Goal: Task Accomplishment & Management: Manage account settings

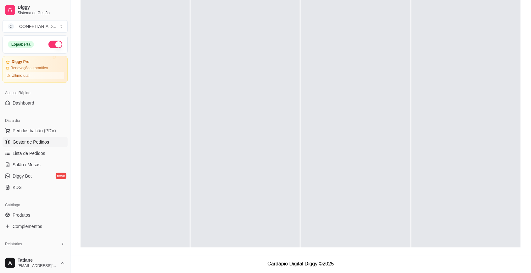
scroll to position [145, 0]
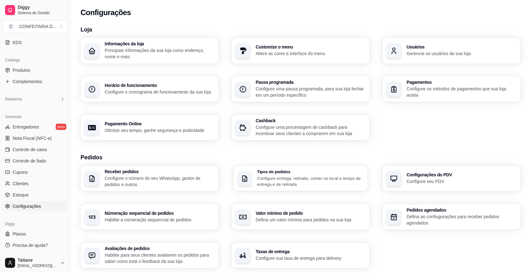
click at [268, 179] on p "Configure entrega, retirada, comer no local e tempo de entrega e de retirada" at bounding box center [310, 181] width 107 height 12
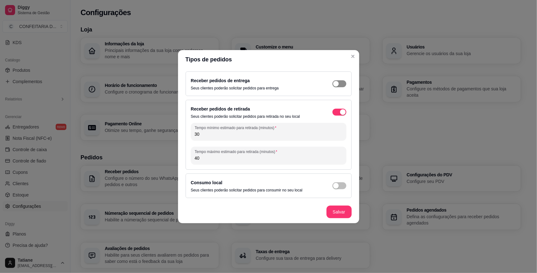
click at [338, 80] on span "button" at bounding box center [340, 83] width 14 height 7
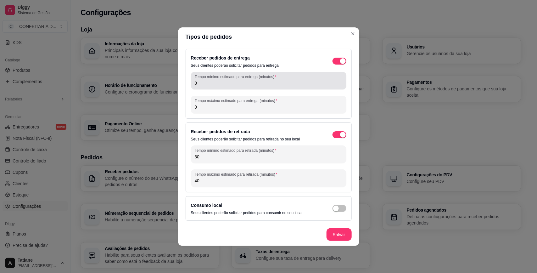
click at [204, 81] on input "0" at bounding box center [269, 83] width 148 height 6
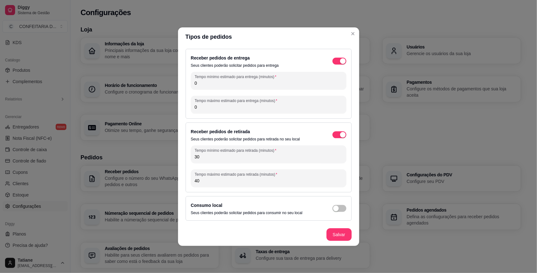
click at [204, 81] on input "0" at bounding box center [269, 83] width 148 height 6
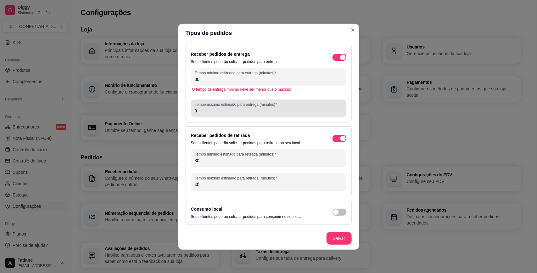
type input "30"
click at [216, 109] on input "0" at bounding box center [269, 111] width 148 height 6
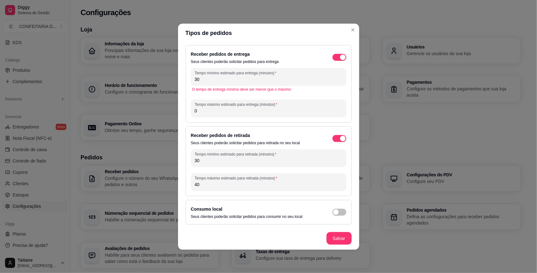
click at [216, 109] on input "0" at bounding box center [269, 111] width 148 height 6
type input "4"
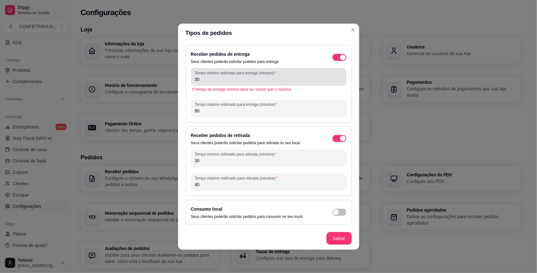
type input "90"
click at [208, 83] on div "Tempo mínimo estimado para entrega (minutos) 30" at bounding box center [268, 77] width 155 height 18
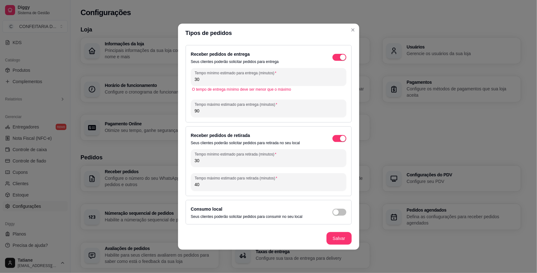
type input "3"
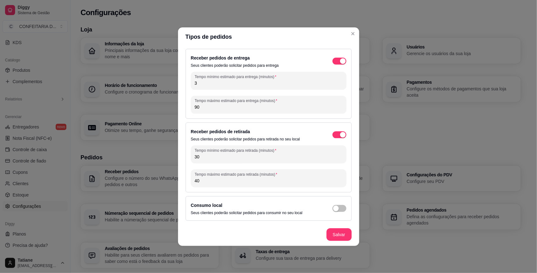
type input "30"
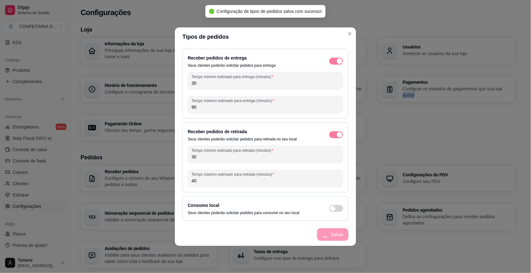
click at [399, 130] on div "Informações da loja Principais informações da sua loja como endereço, nome e ma…" at bounding box center [298, 89] width 435 height 103
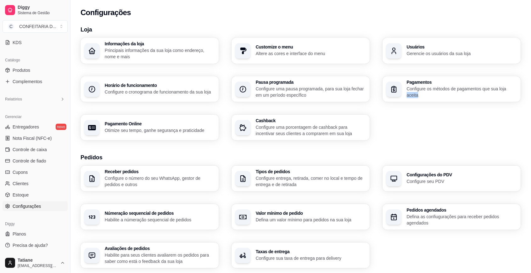
click at [399, 130] on div "Informações da loja Principais informações da sua loja como endereço, nome e ma…" at bounding box center [301, 89] width 441 height 103
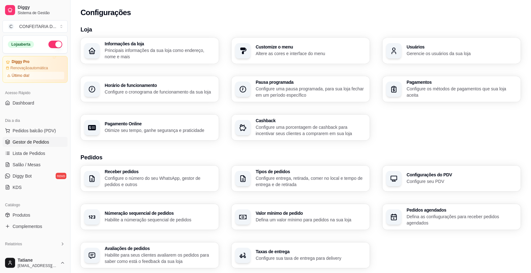
click at [21, 141] on span "Gestor de Pedidos" at bounding box center [31, 142] width 37 height 6
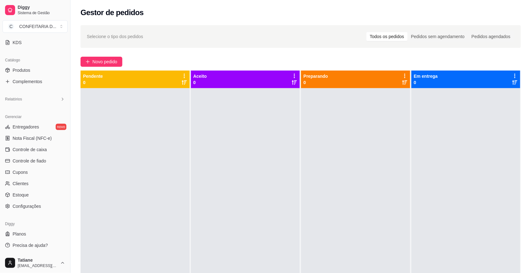
scroll to position [96, 0]
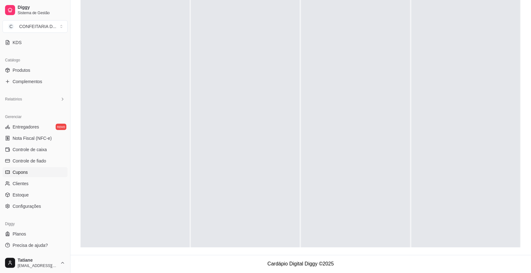
click at [23, 171] on span "Cupons" at bounding box center [20, 172] width 15 height 6
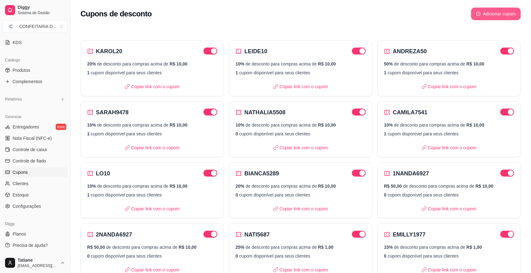
click at [487, 16] on button "Adicionar cupom" at bounding box center [497, 14] width 50 height 13
select select "FIXED_VALUE"
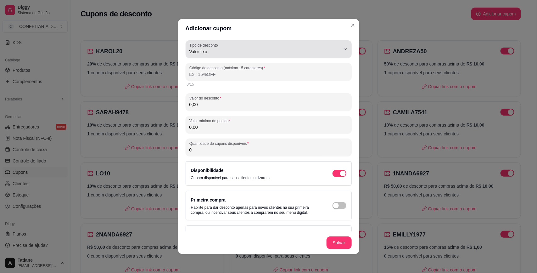
click at [211, 55] on button "Tipo de desconto Valor fixo" at bounding box center [269, 49] width 166 height 18
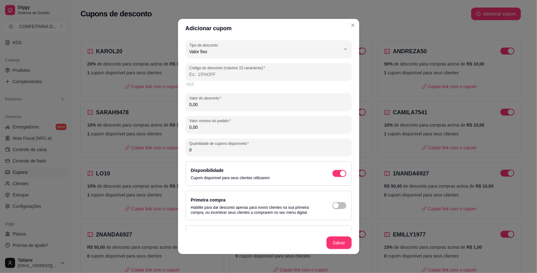
click at [211, 77] on span "Porcentagem" at bounding box center [260, 77] width 138 height 6
type input "PERCENTAGE"
select select "PERCENTAGE"
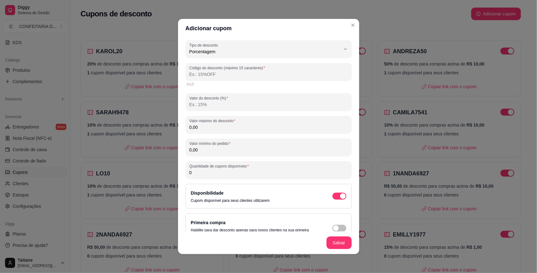
click at [210, 73] on input "Código do desconto (máximo 15 caracteres)" at bounding box center [268, 74] width 159 height 6
type input "D"
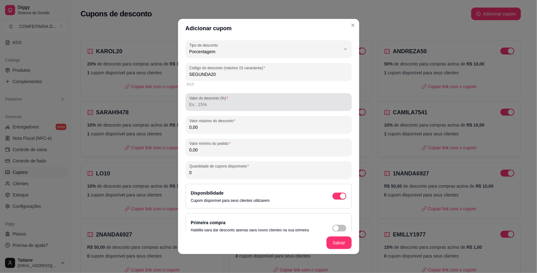
type input "SEGUNDA20"
click at [223, 102] on input "Valor do desconto (%)" at bounding box center [268, 104] width 159 height 6
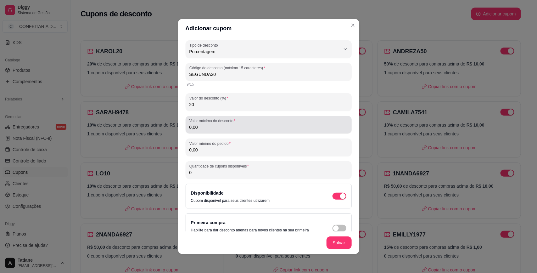
type input "20"
click at [221, 127] on input "0,00" at bounding box center [268, 127] width 159 height 6
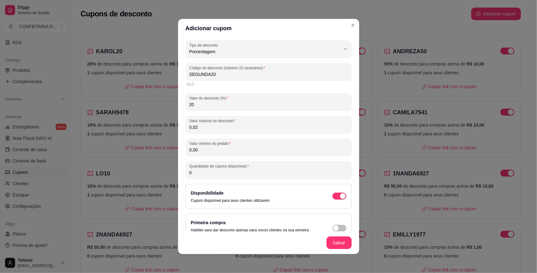
drag, startPoint x: 221, startPoint y: 127, endPoint x: 133, endPoint y: 127, distance: 87.5
click at [133, 127] on div "Adicionar cupom PERCENTAGE Tipo de desconto Valor fixo Porcentagem Frete grátis…" at bounding box center [268, 136] width 537 height 273
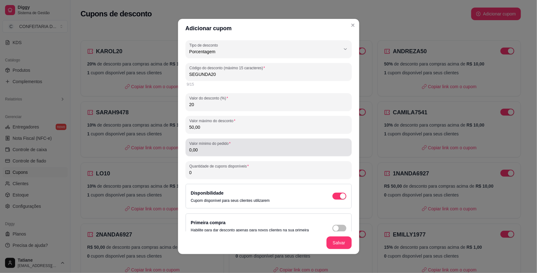
type input "50,00"
click at [210, 149] on input "0,00" at bounding box center [268, 150] width 159 height 6
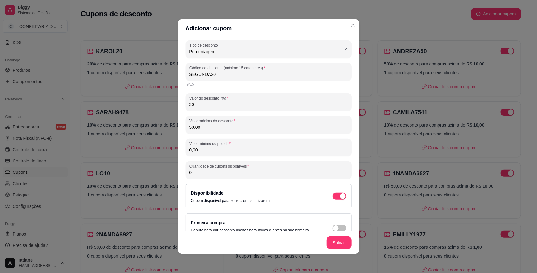
click at [210, 149] on input "0,00" at bounding box center [268, 150] width 159 height 6
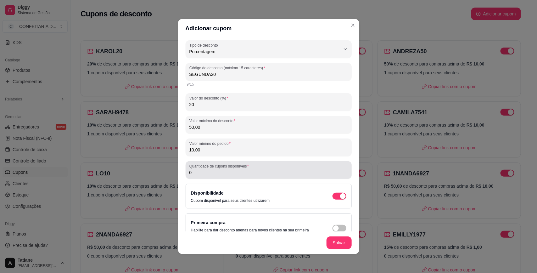
type input "10,00"
click at [203, 174] on input "0" at bounding box center [268, 172] width 159 height 6
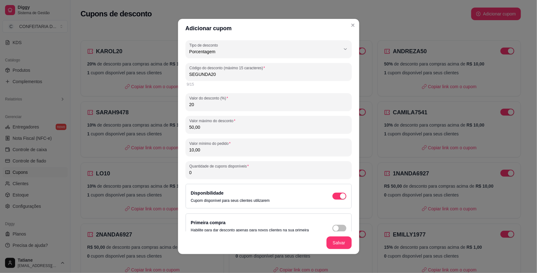
click at [203, 174] on input "0" at bounding box center [268, 172] width 159 height 6
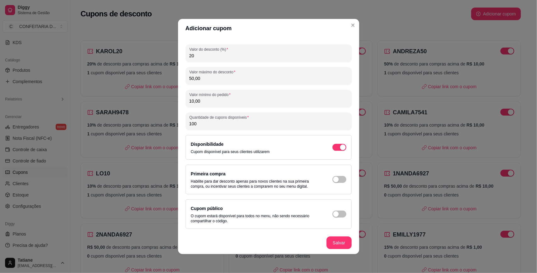
scroll to position [1, 0]
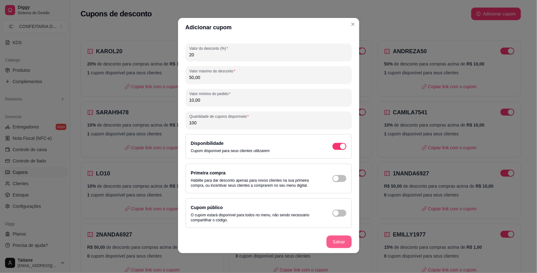
type input "100"
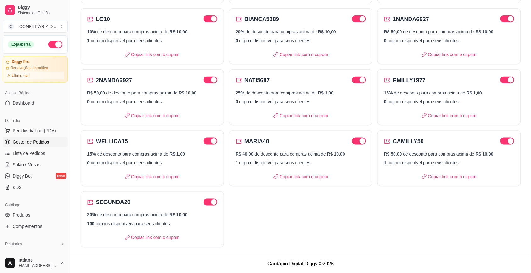
scroll to position [76, 0]
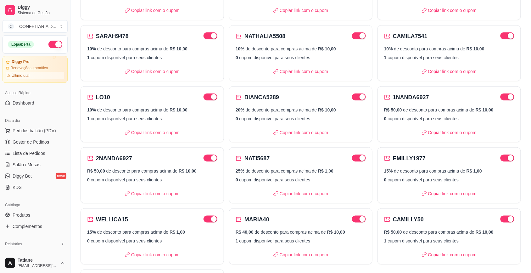
click at [31, 136] on ul "Pedidos balcão (PDV) Gestor de Pedidos Lista de Pedidos Salão / Mesas Diggy Bot…" at bounding box center [35, 159] width 65 height 67
click at [31, 142] on span "Gestor de Pedidos" at bounding box center [31, 142] width 37 height 6
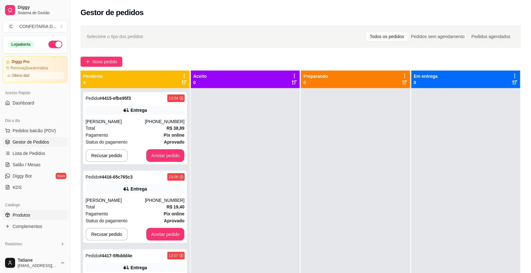
click at [26, 214] on span "Produtos" at bounding box center [22, 215] width 18 height 6
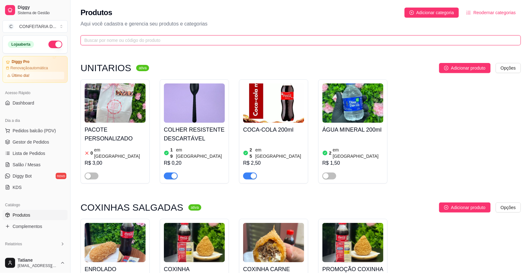
click at [109, 42] on input "text" at bounding box center [298, 40] width 428 height 7
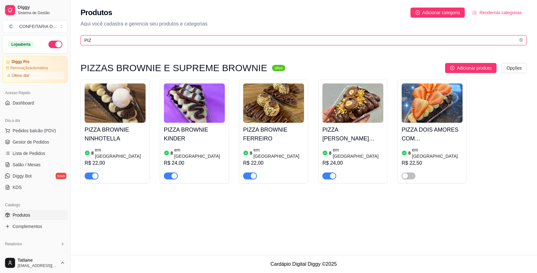
click at [109, 42] on input "PIZ" at bounding box center [301, 40] width 434 height 7
click at [106, 42] on input "PIZ" at bounding box center [301, 40] width 434 height 7
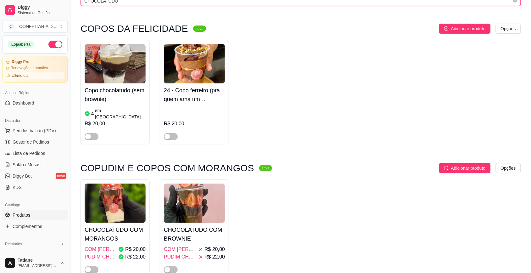
scroll to position [71, 0]
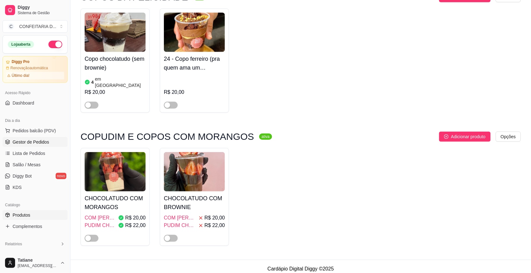
type input "CHOCOLATUDO"
click at [28, 141] on span "Gestor de Pedidos" at bounding box center [31, 142] width 37 height 6
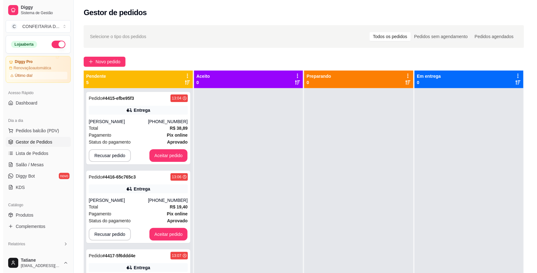
scroll to position [145, 0]
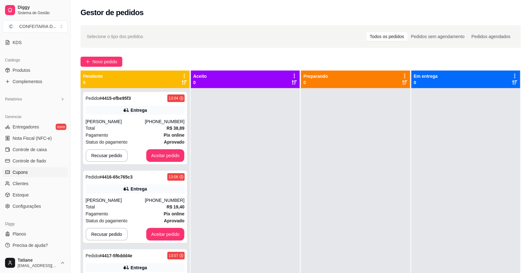
click at [33, 172] on link "Cupons" at bounding box center [35, 172] width 65 height 10
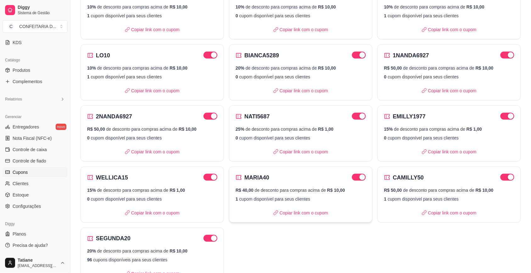
scroll to position [155, 0]
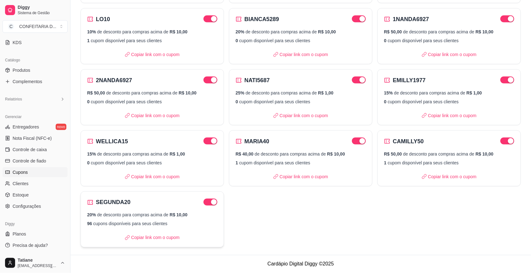
click at [147, 217] on p "20% de desconto para compras acima de R$ 10,00" at bounding box center [152, 215] width 130 height 6
select select "PERCENTAGE"
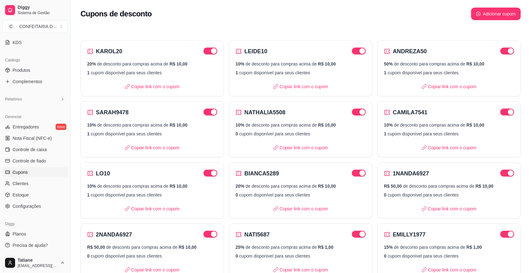
scroll to position [0, 0]
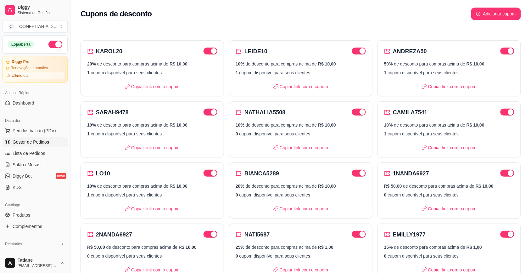
click at [27, 139] on span "Gestor de Pedidos" at bounding box center [31, 142] width 37 height 6
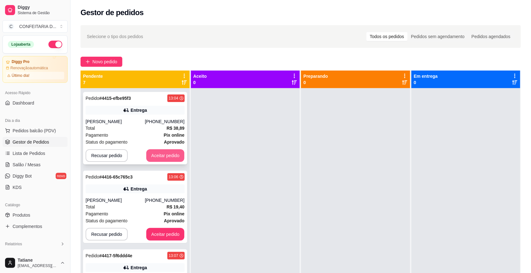
click at [165, 154] on button "Aceitar pedido" at bounding box center [165, 155] width 38 height 13
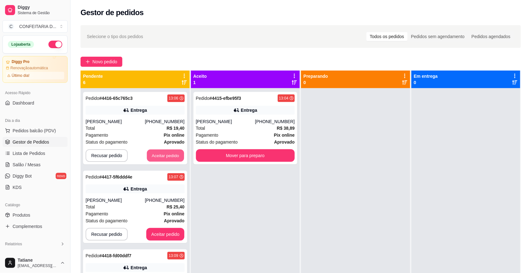
click at [165, 154] on button "Aceitar pedido" at bounding box center [165, 156] width 37 height 12
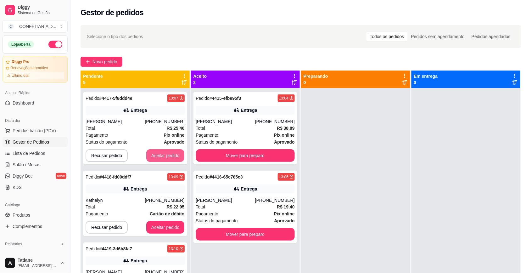
click at [165, 154] on button "Aceitar pedido" at bounding box center [165, 155] width 38 height 13
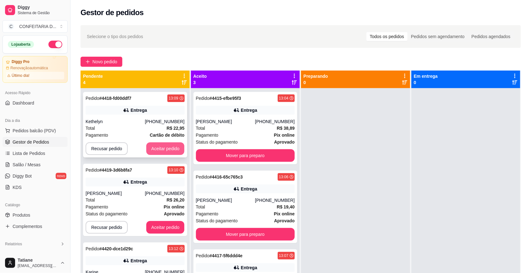
click at [164, 147] on button "Aceitar pedido" at bounding box center [165, 148] width 38 height 13
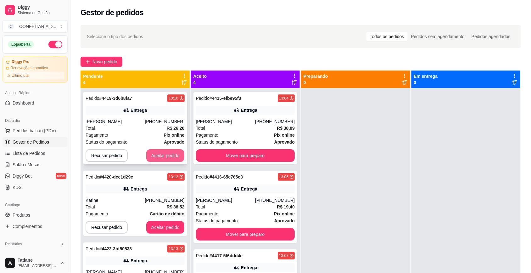
click at [155, 157] on button "Aceitar pedido" at bounding box center [165, 155] width 38 height 13
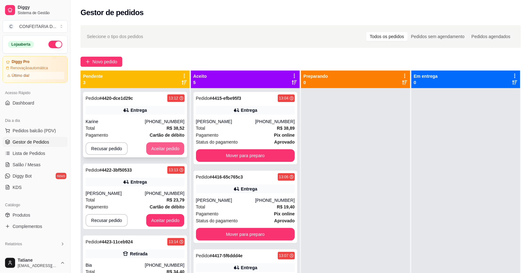
click at [166, 149] on button "Aceitar pedido" at bounding box center [165, 148] width 38 height 13
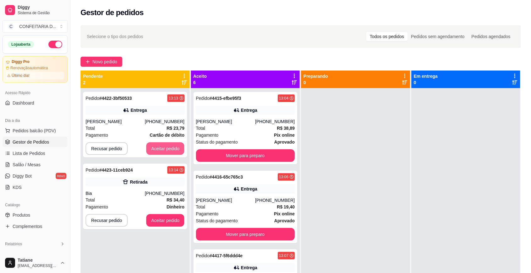
click at [166, 149] on button "Aceitar pedido" at bounding box center [165, 148] width 38 height 13
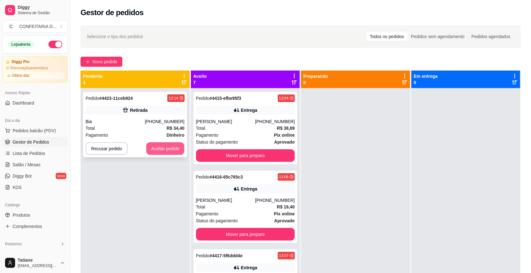
click at [169, 147] on button "Aceitar pedido" at bounding box center [165, 148] width 38 height 13
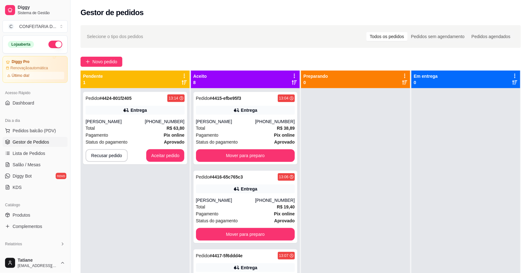
click at [293, 75] on icon at bounding box center [295, 76] width 6 height 6
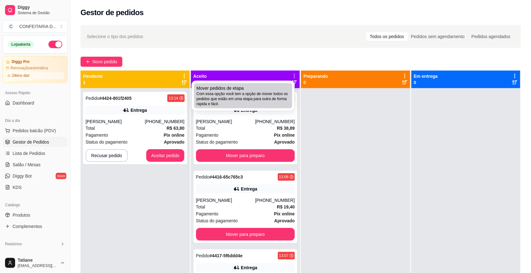
click at [257, 95] on span "Com essa opção você tem a opção de mover todos os pedidos que estão em uma etap…" at bounding box center [243, 98] width 93 height 15
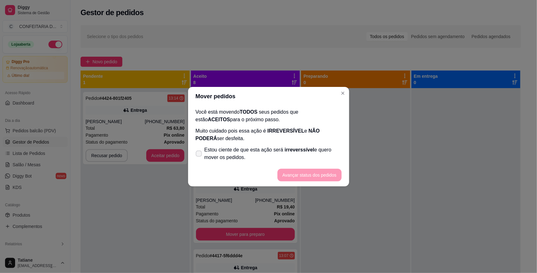
click at [208, 160] on span "Estou ciente de que esta ação será irreverssível e quero mover os pedidos." at bounding box center [273, 153] width 137 height 15
click at [200, 159] on input "Estou ciente de que esta ação será irreverssível e quero mover os pedidos." at bounding box center [197, 157] width 4 height 4
checkbox input "true"
click at [295, 177] on button "Avançar status dos pedidos" at bounding box center [310, 175] width 64 height 13
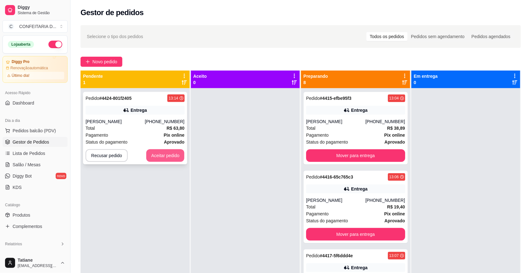
click at [164, 156] on button "Aceitar pedido" at bounding box center [165, 155] width 38 height 13
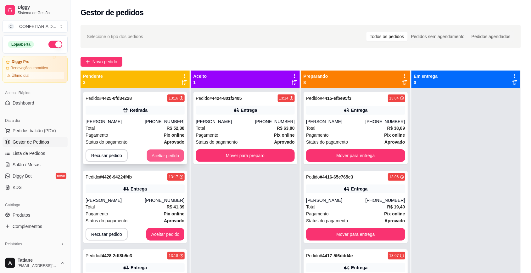
click at [161, 153] on button "Aceitar pedido" at bounding box center [165, 156] width 37 height 12
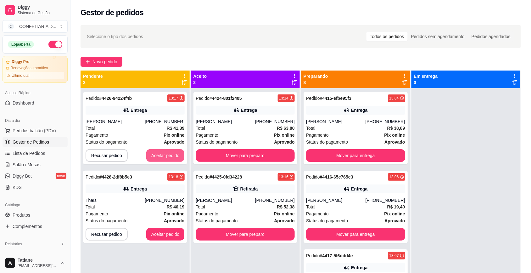
click at [161, 153] on button "Aceitar pedido" at bounding box center [165, 155] width 38 height 13
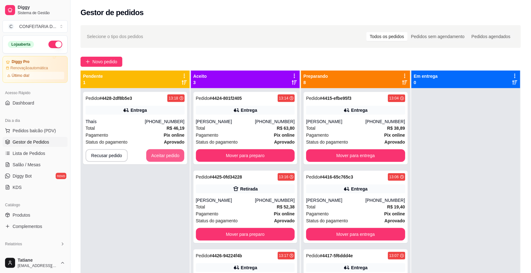
click at [161, 153] on button "Aceitar pedido" at bounding box center [165, 155] width 38 height 13
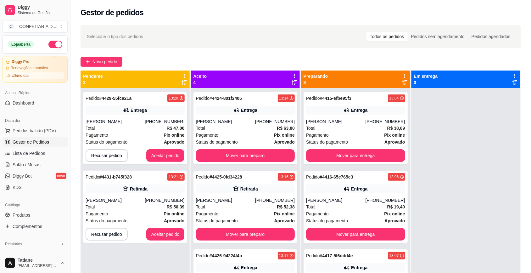
click at [294, 74] on icon at bounding box center [294, 76] width 1 height 4
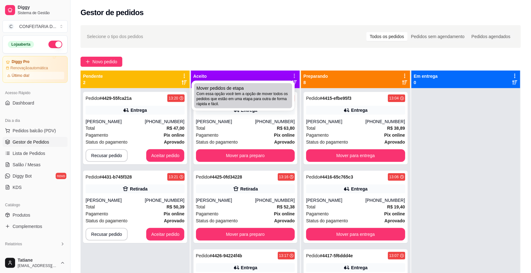
click at [259, 97] on span "Com essa opção você tem a opção de mover todos os pedidos que estão em uma etap…" at bounding box center [243, 98] width 93 height 15
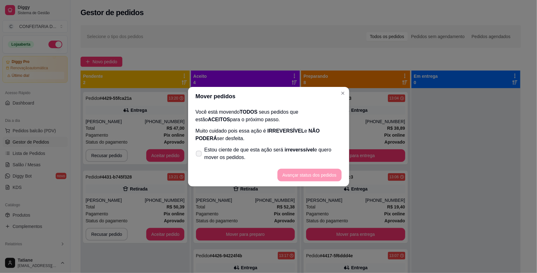
click at [207, 161] on span "Estou ciente de que esta ação será irreverssível e quero mover os pedidos." at bounding box center [273, 153] width 137 height 15
click at [200, 159] on input "Estou ciente de que esta ação será irreverssível e quero mover os pedidos." at bounding box center [197, 157] width 4 height 4
checkbox input "true"
click at [293, 175] on button "Avançar status dos pedidos" at bounding box center [310, 175] width 64 height 13
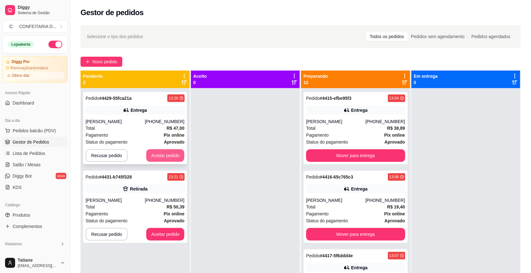
click at [161, 160] on button "Aceitar pedido" at bounding box center [165, 155] width 38 height 13
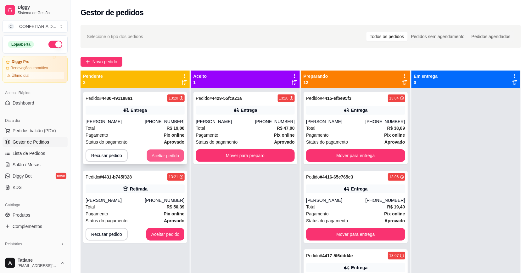
click at [159, 156] on button "Aceitar pedido" at bounding box center [165, 156] width 37 height 12
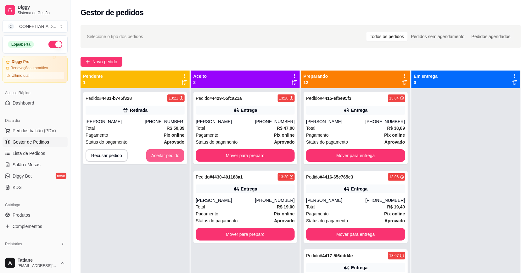
click at [159, 156] on button "Aceitar pedido" at bounding box center [165, 155] width 38 height 13
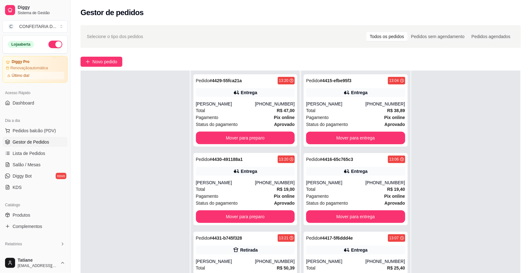
scroll to position [79, 0]
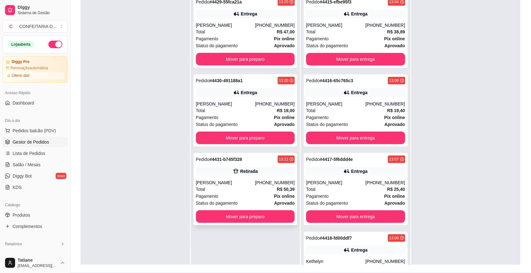
click at [238, 175] on div "Retirada" at bounding box center [245, 171] width 99 height 9
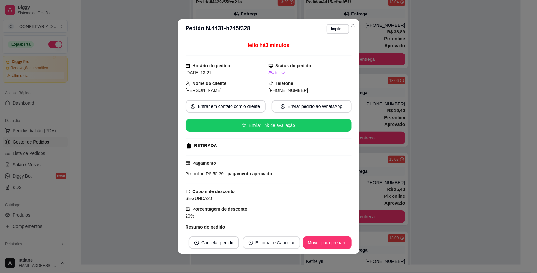
click at [275, 243] on button "Estornar e Cancelar" at bounding box center [272, 242] width 58 height 13
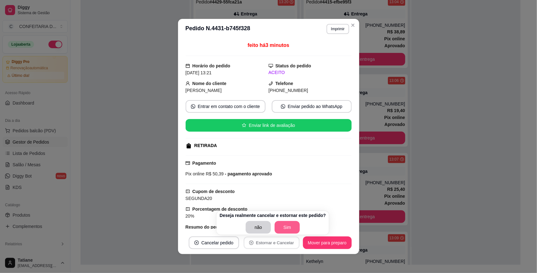
click at [284, 230] on button "Sim" at bounding box center [287, 227] width 25 height 13
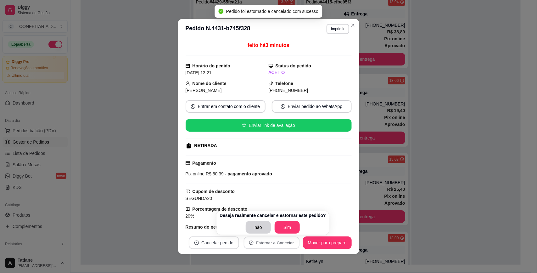
click at [224, 246] on button "Cancelar pedido" at bounding box center [214, 242] width 50 height 13
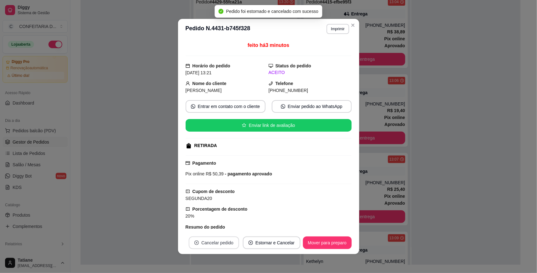
click at [227, 240] on button "Cancelar pedido" at bounding box center [214, 242] width 50 height 13
click at [233, 229] on button "Sim" at bounding box center [231, 227] width 25 height 12
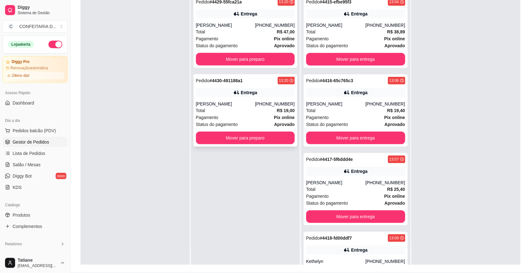
click at [243, 139] on button "Mover para preparo" at bounding box center [245, 138] width 99 height 13
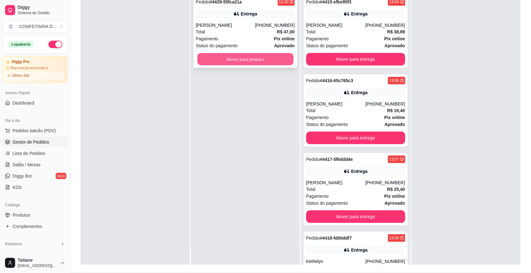
click at [241, 58] on button "Mover para preparo" at bounding box center [245, 59] width 96 height 12
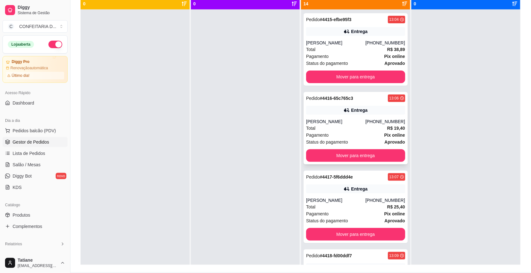
scroll to position [0, 0]
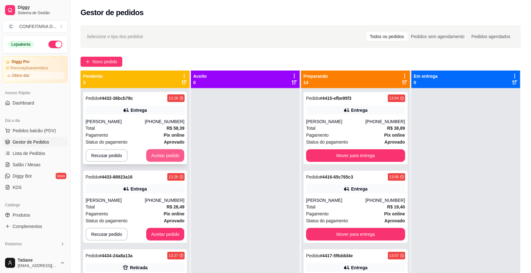
click at [155, 155] on button "Aceitar pedido" at bounding box center [165, 155] width 38 height 13
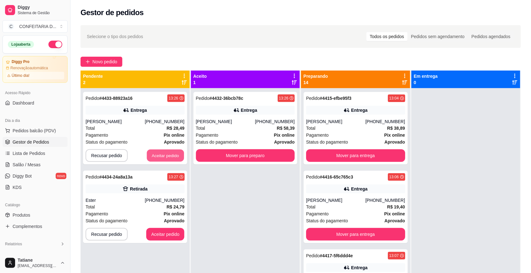
click at [156, 156] on button "Aceitar pedido" at bounding box center [165, 156] width 37 height 12
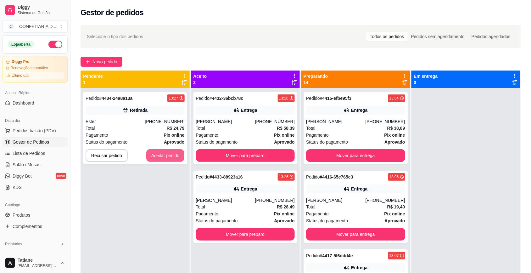
click at [156, 157] on button "Aceitar pedido" at bounding box center [165, 155] width 38 height 13
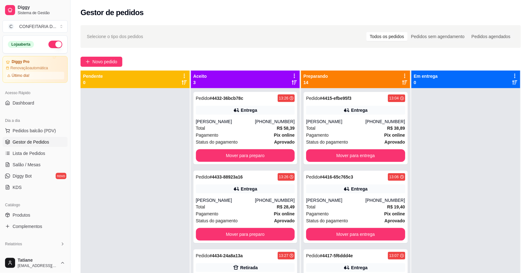
click at [293, 73] on icon at bounding box center [295, 76] width 6 height 6
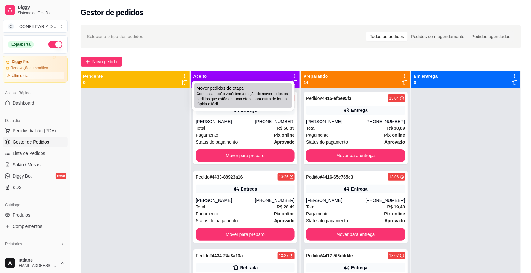
click at [252, 92] on span "Com essa opção você tem a opção de mover todos os pedidos que estão em uma etap…" at bounding box center [243, 98] width 93 height 15
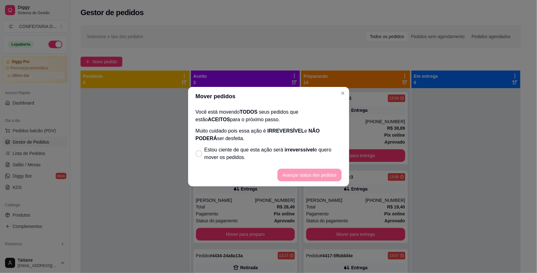
drag, startPoint x: 208, startPoint y: 136, endPoint x: 212, endPoint y: 155, distance: 19.1
click at [209, 137] on p "Muito cuidado pois essa ação é IRREVERSÍVEL e NÃO PODERÁ ser desfeita." at bounding box center [269, 134] width 146 height 15
click at [212, 155] on span "Estou ciente de que esta ação será irreverssível e quero mover os pedidos." at bounding box center [273, 153] width 137 height 15
click at [200, 155] on input "Estou ciente de que esta ação será irreverssível e quero mover os pedidos." at bounding box center [197, 157] width 4 height 4
checkbox input "true"
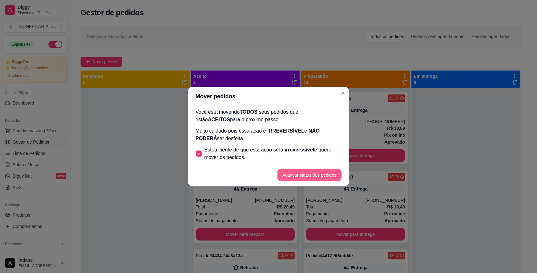
click at [307, 175] on button "Avançar status dos pedidos" at bounding box center [310, 175] width 64 height 13
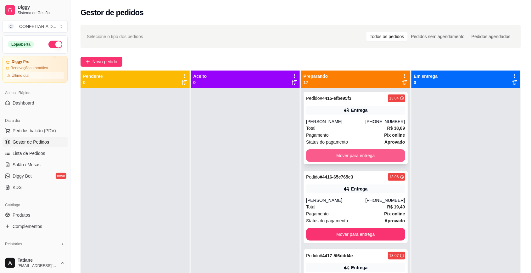
click at [360, 153] on button "Mover para entrega" at bounding box center [355, 155] width 99 height 13
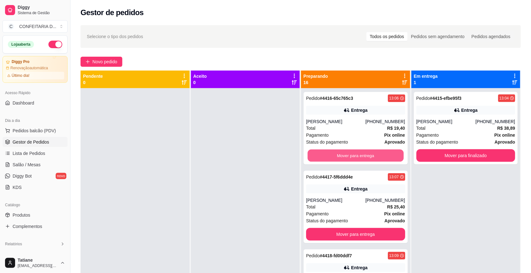
click at [360, 153] on button "Mover para entrega" at bounding box center [356, 156] width 96 height 12
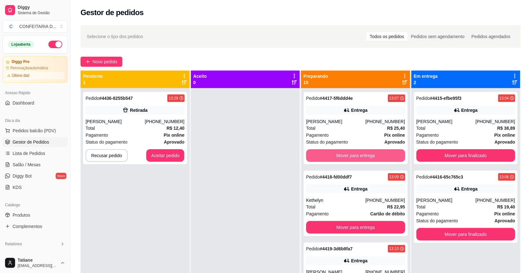
click at [360, 153] on button "Mover para entrega" at bounding box center [355, 155] width 99 height 13
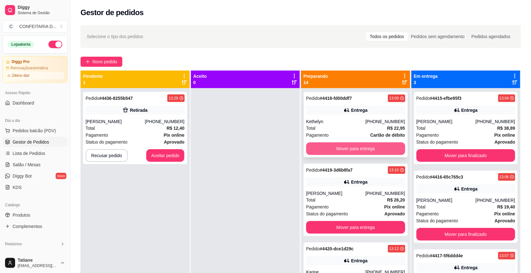
click at [332, 145] on button "Mover para entrega" at bounding box center [355, 148] width 99 height 13
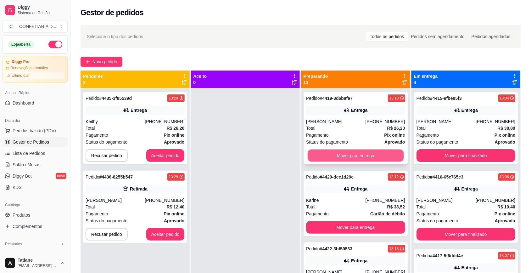
click at [336, 157] on button "Mover para entrega" at bounding box center [356, 156] width 96 height 12
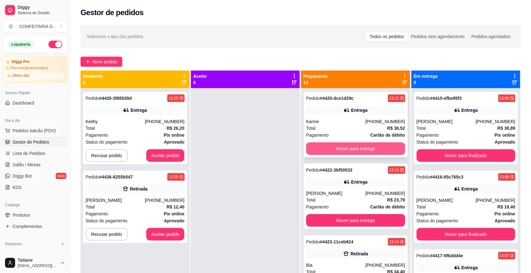
click at [348, 148] on button "Mover para entrega" at bounding box center [355, 148] width 99 height 13
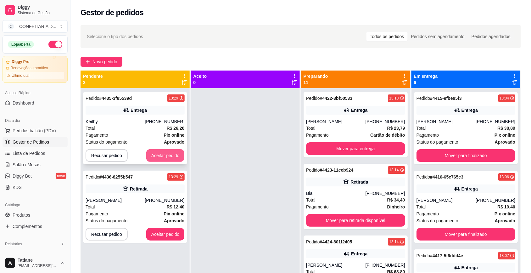
click at [157, 158] on button "Aceitar pedido" at bounding box center [165, 155] width 38 height 13
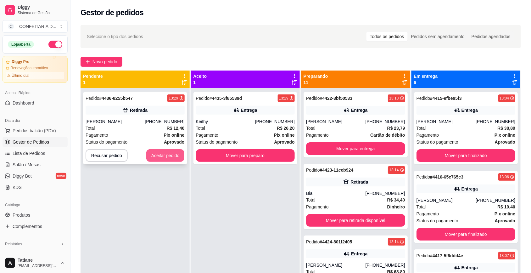
click at [157, 154] on button "Aceitar pedido" at bounding box center [165, 155] width 38 height 13
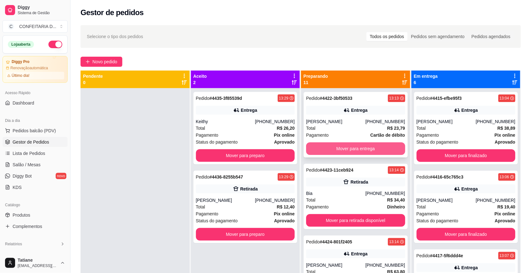
click at [358, 150] on button "Mover para entrega" at bounding box center [355, 148] width 99 height 13
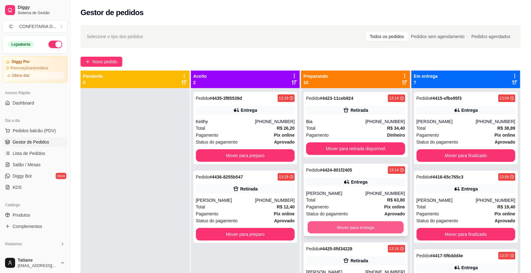
click at [349, 225] on button "Mover para entrega" at bounding box center [356, 227] width 96 height 12
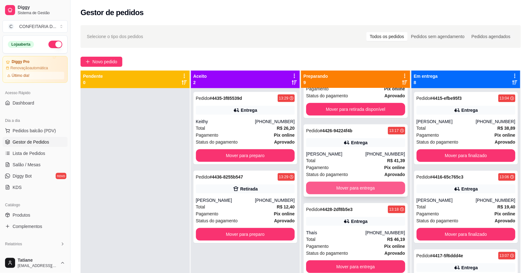
click at [353, 188] on button "Mover para entrega" at bounding box center [355, 188] width 99 height 13
click at [353, 188] on button "Mover para entrega" at bounding box center [356, 188] width 96 height 12
click at [345, 188] on button "Mover para entrega" at bounding box center [355, 188] width 99 height 13
click at [345, 188] on button "Mover para entrega" at bounding box center [356, 188] width 96 height 12
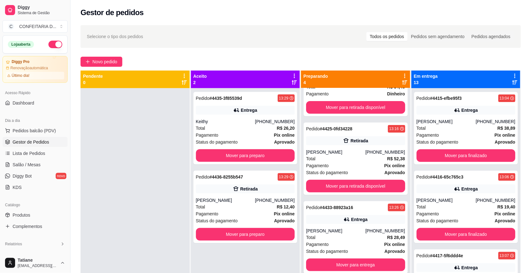
scroll to position [18, 0]
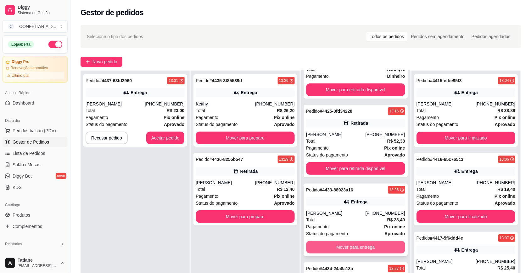
click at [353, 246] on button "Mover para entrega" at bounding box center [355, 247] width 99 height 13
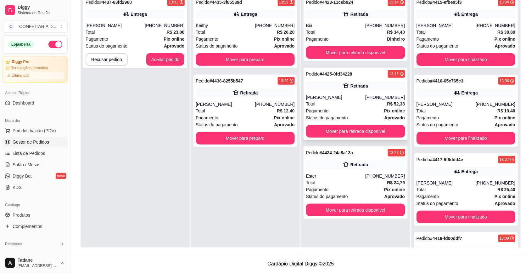
scroll to position [0, 0]
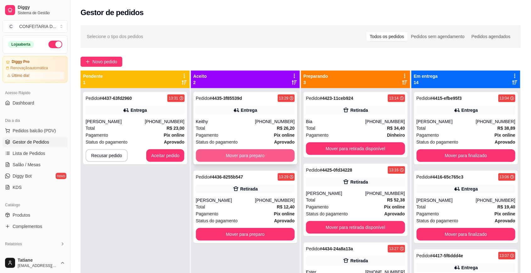
click at [246, 155] on button "Mover para preparo" at bounding box center [245, 155] width 99 height 13
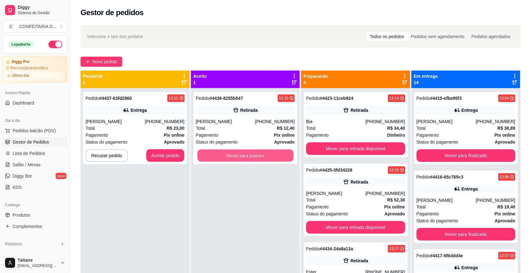
click at [246, 155] on button "Mover para preparo" at bounding box center [245, 156] width 96 height 12
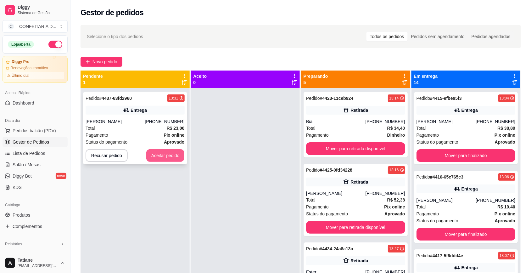
click at [172, 153] on button "Aceitar pedido" at bounding box center [165, 155] width 38 height 13
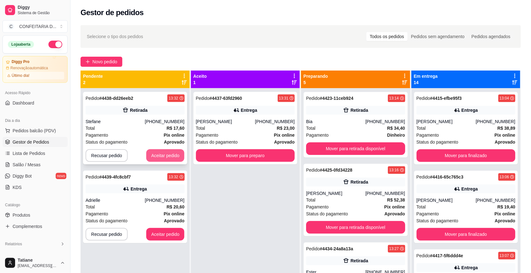
click at [164, 157] on button "Aceitar pedido" at bounding box center [165, 155] width 38 height 13
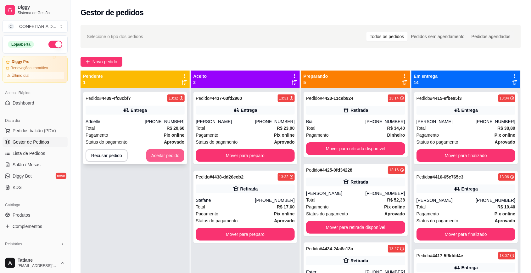
click at [166, 155] on button "Aceitar pedido" at bounding box center [165, 155] width 38 height 13
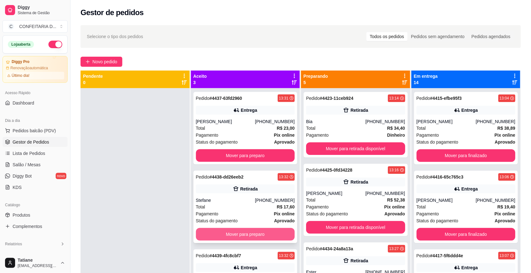
click at [232, 232] on button "Mover para preparo" at bounding box center [245, 234] width 99 height 13
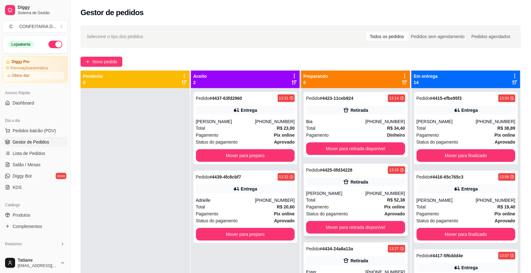
scroll to position [157, 0]
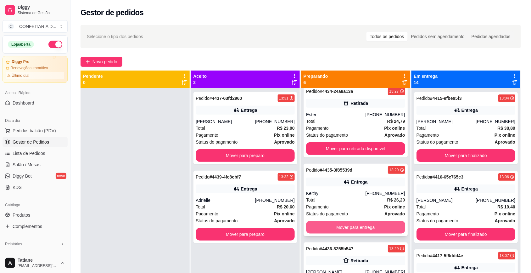
click at [342, 230] on button "Mover para entrega" at bounding box center [355, 227] width 99 height 13
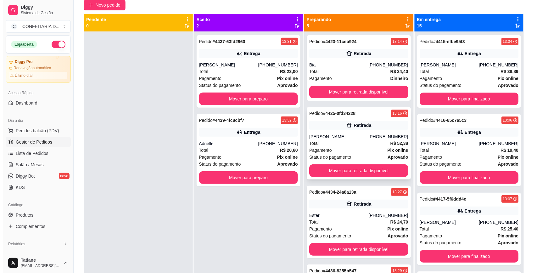
scroll to position [0, 0]
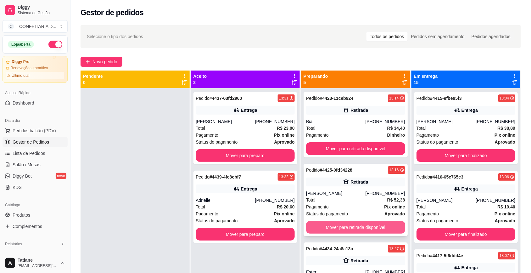
click at [345, 225] on button "Mover para retirada disponível" at bounding box center [355, 227] width 99 height 13
click at [336, 190] on div "Ester" at bounding box center [335, 193] width 59 height 6
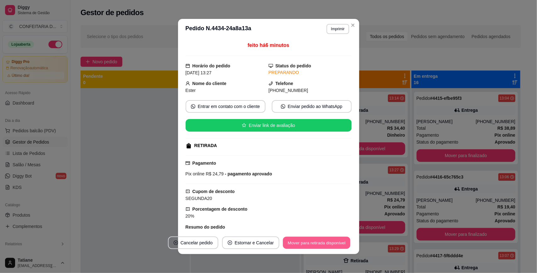
click at [316, 238] on button "Mover para retirada disponível" at bounding box center [316, 243] width 67 height 12
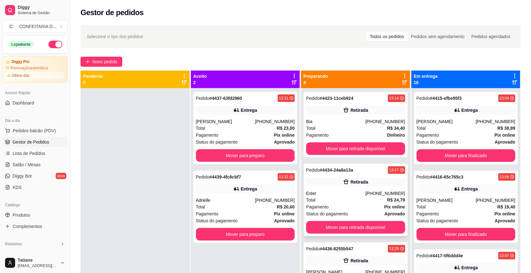
click at [362, 193] on div "Ester" at bounding box center [335, 193] width 59 height 6
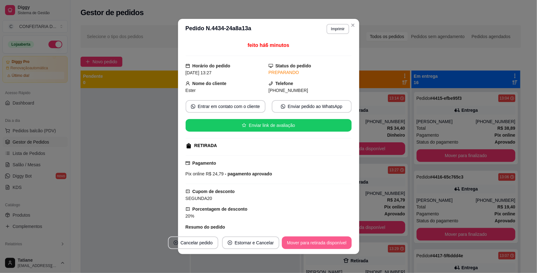
click at [322, 243] on button "Mover para retirada disponível" at bounding box center [317, 242] width 70 height 13
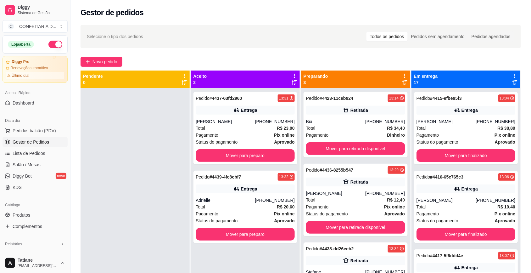
click at [367, 189] on div "Pedido # 4436-8255b547 13:29 Retirada [PERSON_NAME] [PHONE_NUMBER] Total R$ 12,…" at bounding box center [356, 200] width 104 height 72
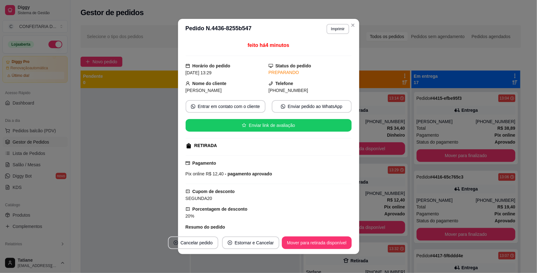
click at [323, 206] on div "feito há 4 minutos Horário do pedido [DATE] 13:29 Status do pedido PREPARANDO N…" at bounding box center [269, 135] width 166 height 187
click at [321, 240] on button "Mover para retirada disponível" at bounding box center [316, 243] width 67 height 12
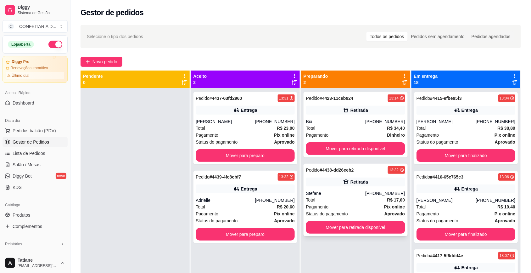
click at [372, 195] on div "[PHONE_NUMBER]" at bounding box center [385, 193] width 40 height 6
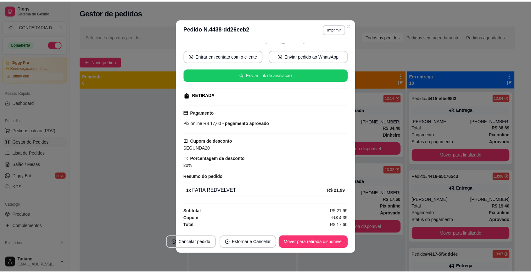
scroll to position [1, 0]
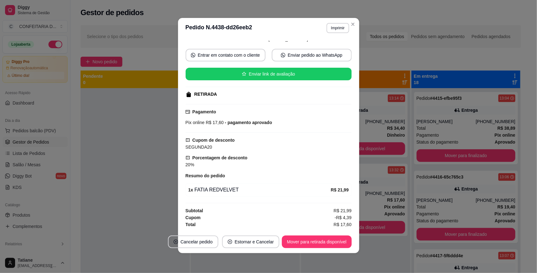
click at [314, 191] on div "1 x FATIA REDVELVET" at bounding box center [260, 190] width 143 height 8
click at [319, 239] on button "Mover para retirada disponível" at bounding box center [317, 241] width 70 height 13
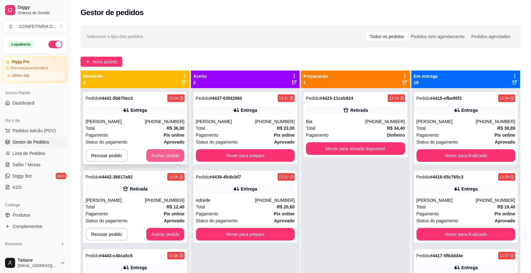
click at [169, 156] on button "Aceitar pedido" at bounding box center [165, 155] width 38 height 13
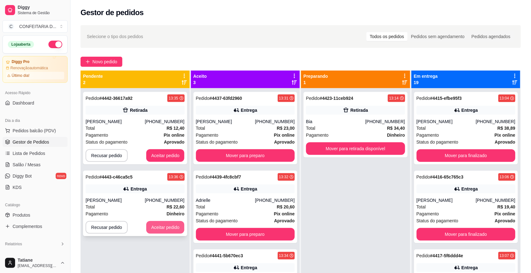
click at [172, 226] on button "Aceitar pedido" at bounding box center [165, 227] width 38 height 13
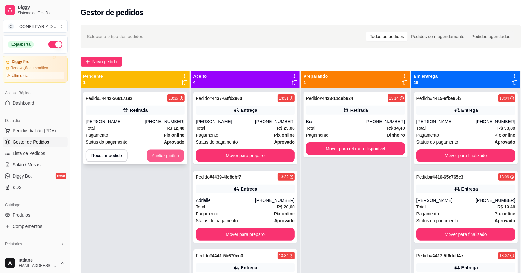
click at [164, 158] on button "Aceitar pedido" at bounding box center [165, 156] width 37 height 12
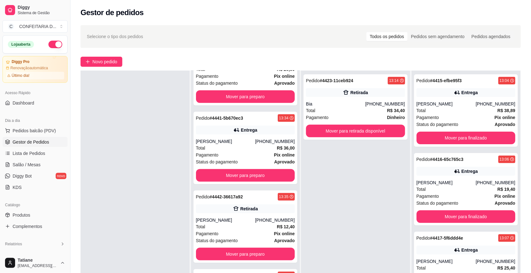
scroll to position [79, 0]
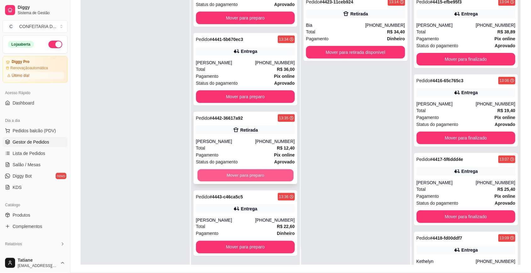
click at [236, 175] on button "Mover para preparo" at bounding box center [245, 175] width 96 height 12
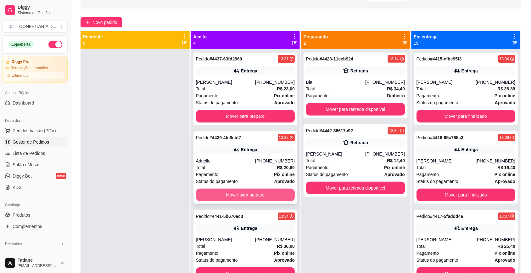
scroll to position [0, 0]
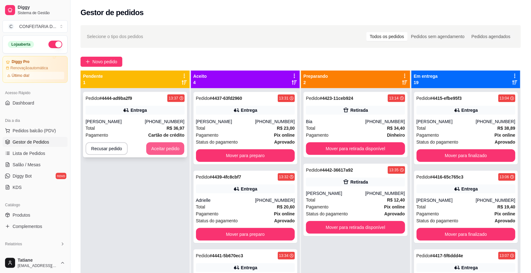
click at [169, 149] on button "Aceitar pedido" at bounding box center [165, 148] width 38 height 13
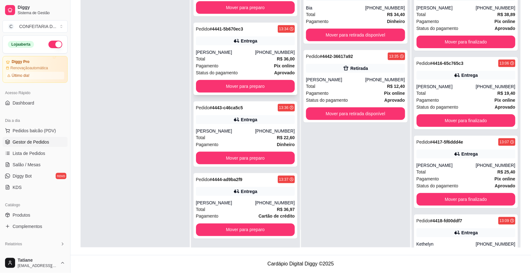
scroll to position [2, 0]
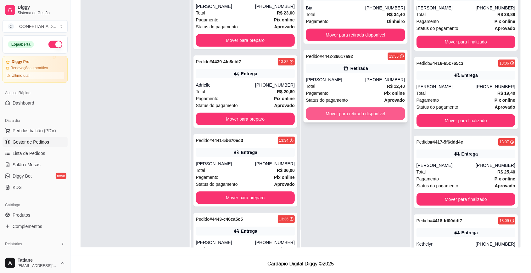
click at [353, 117] on button "Mover para retirada disponível" at bounding box center [355, 113] width 99 height 13
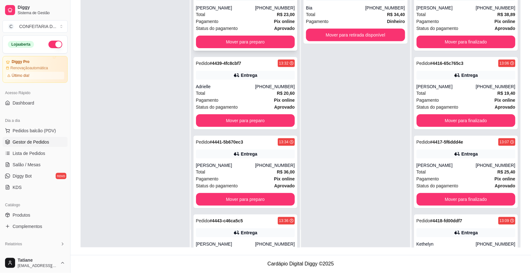
scroll to position [0, 0]
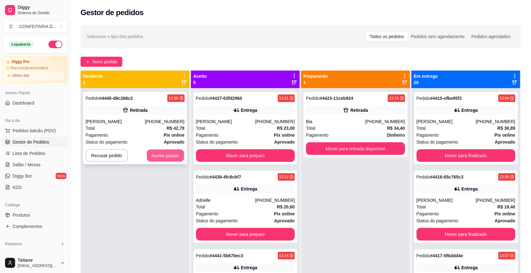
click at [150, 154] on button "Aceitar pedido" at bounding box center [165, 156] width 37 height 12
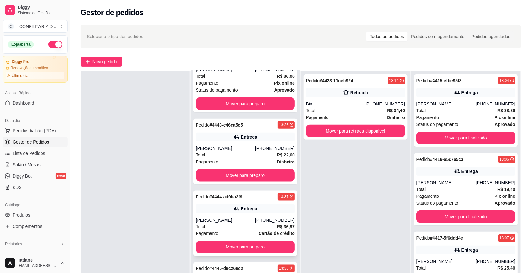
scroll to position [96, 0]
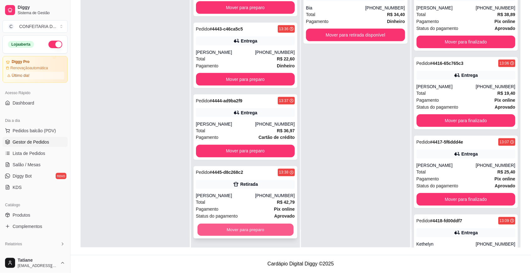
click at [241, 230] on button "Mover para preparo" at bounding box center [245, 230] width 96 height 12
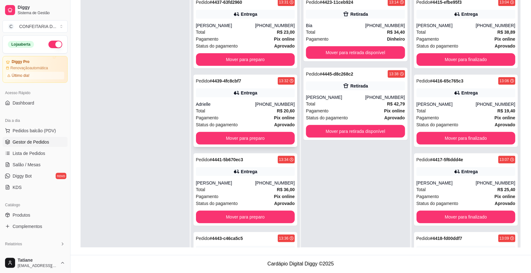
scroll to position [0, 0]
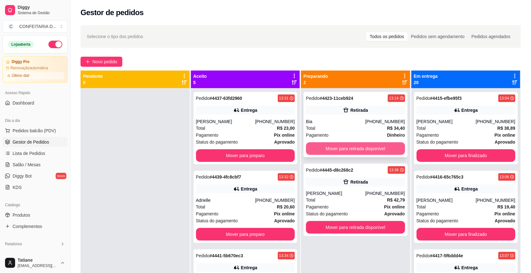
click at [349, 151] on button "Mover para retirada disponível" at bounding box center [355, 148] width 99 height 13
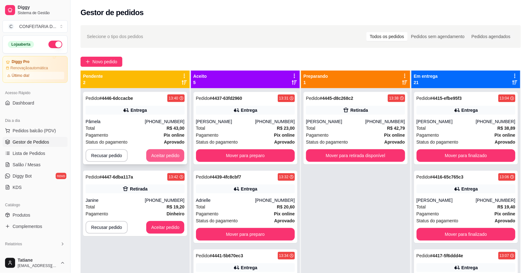
click at [161, 159] on button "Aceitar pedido" at bounding box center [165, 155] width 38 height 13
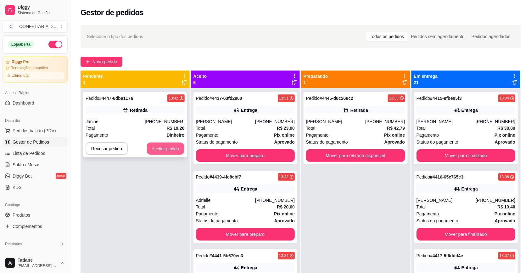
click at [164, 148] on button "Aceitar pedido" at bounding box center [165, 149] width 37 height 12
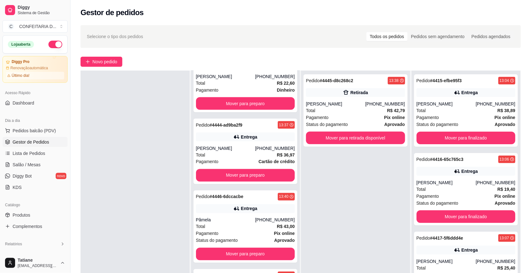
scroll to position [96, 0]
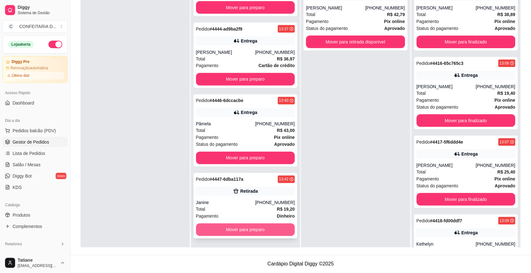
click at [241, 229] on button "Mover para preparo" at bounding box center [245, 229] width 99 height 13
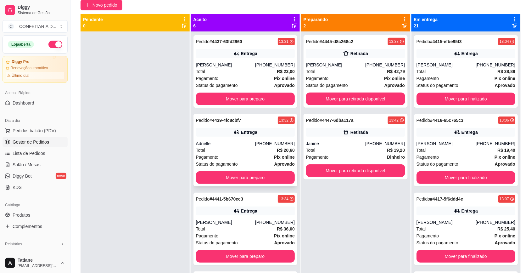
scroll to position [0, 0]
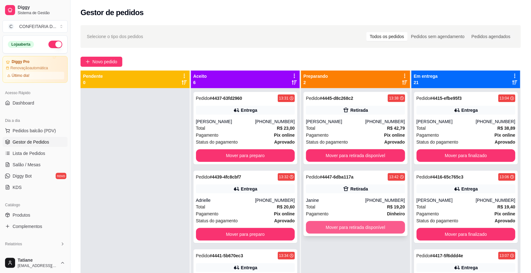
click at [342, 229] on button "Mover para retirada disponível" at bounding box center [355, 227] width 99 height 13
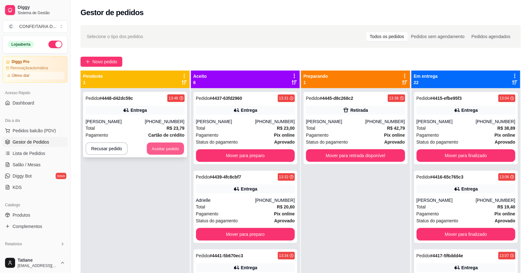
click at [164, 150] on button "Aceitar pedido" at bounding box center [165, 149] width 37 height 12
click at [154, 148] on button "Aceitar pedido" at bounding box center [165, 148] width 38 height 13
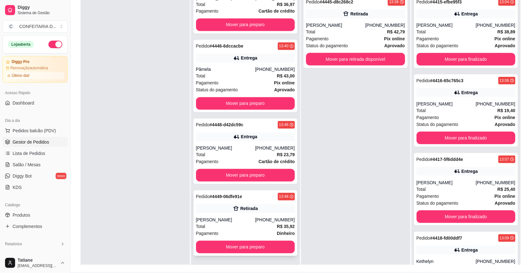
scroll to position [96, 0]
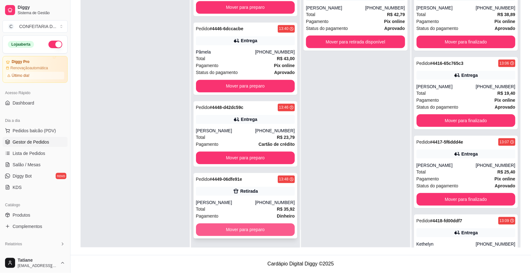
click at [232, 229] on button "Mover para preparo" at bounding box center [245, 229] width 99 height 13
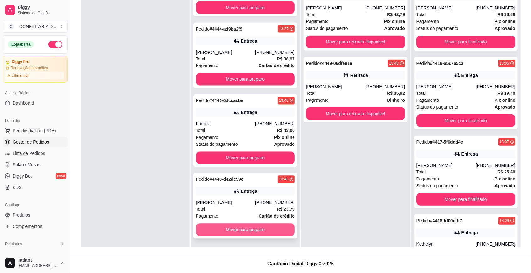
scroll to position [270, 0]
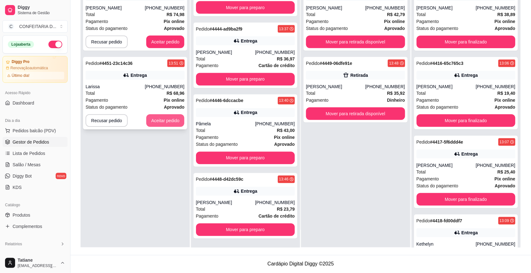
click at [156, 120] on button "Aceitar pedido" at bounding box center [165, 120] width 38 height 13
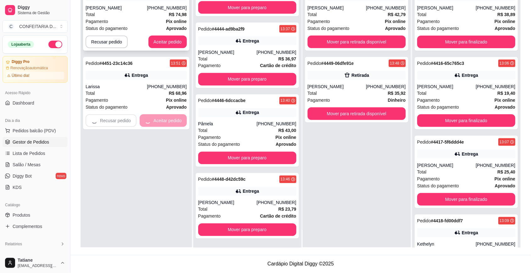
scroll to position [342, 0]
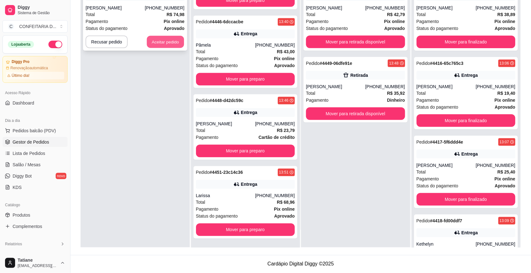
click at [165, 43] on button "Aceitar pedido" at bounding box center [165, 42] width 37 height 12
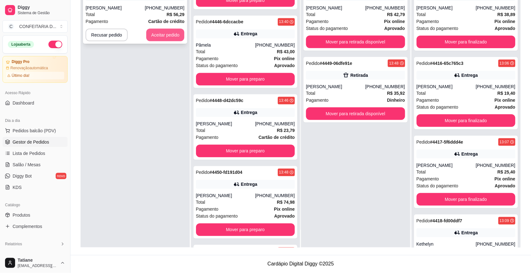
click at [163, 37] on button "Aceitar pedido" at bounding box center [165, 35] width 38 height 13
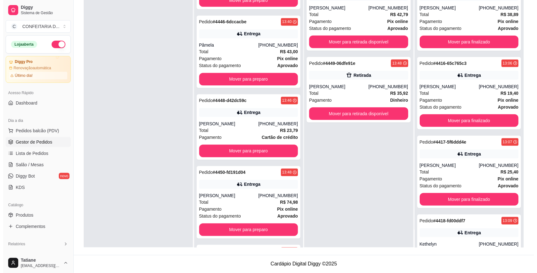
scroll to position [500, 0]
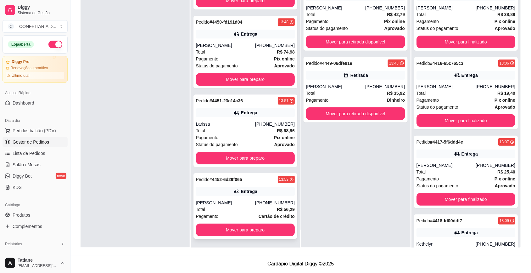
click at [241, 213] on div "Pagamento Cartão de crédito" at bounding box center [245, 216] width 99 height 7
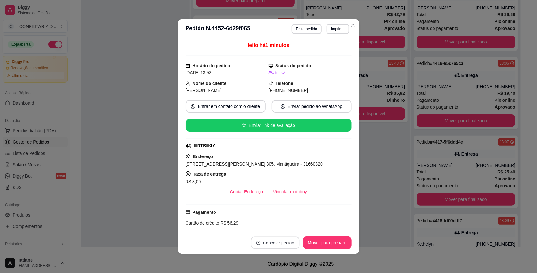
click at [273, 245] on button "Cancelar pedido" at bounding box center [275, 243] width 49 height 12
click at [284, 226] on button "Sim" at bounding box center [290, 227] width 25 height 12
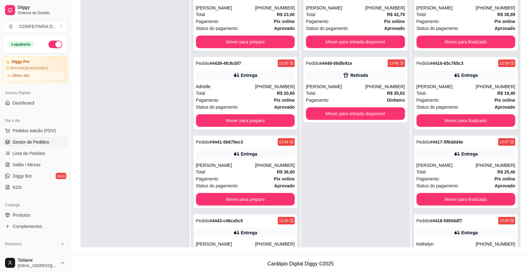
scroll to position [0, 0]
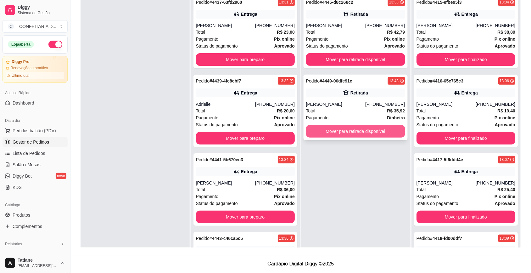
click at [357, 134] on button "Mover para retirada disponível" at bounding box center [355, 131] width 99 height 13
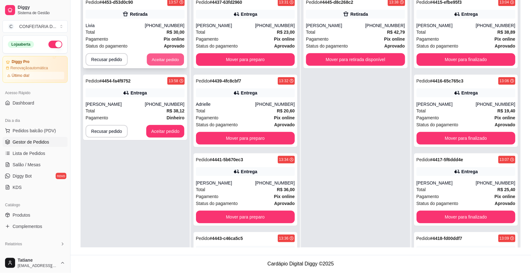
click at [158, 59] on button "Aceitar pedido" at bounding box center [165, 60] width 37 height 12
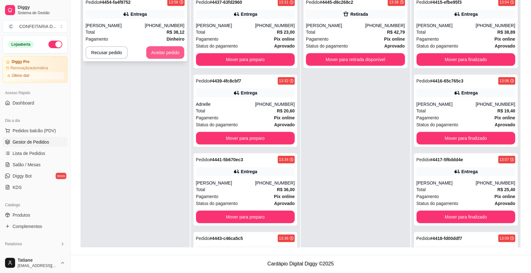
click at [161, 53] on button "Aceitar pedido" at bounding box center [165, 52] width 38 height 13
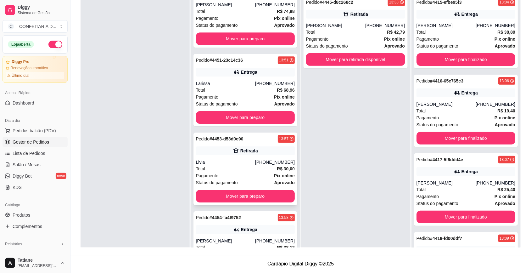
scroll to position [579, 0]
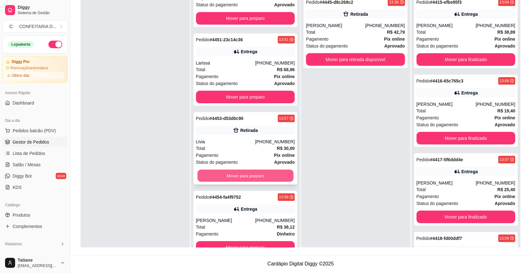
click at [231, 173] on button "Mover para preparo" at bounding box center [245, 176] width 96 height 12
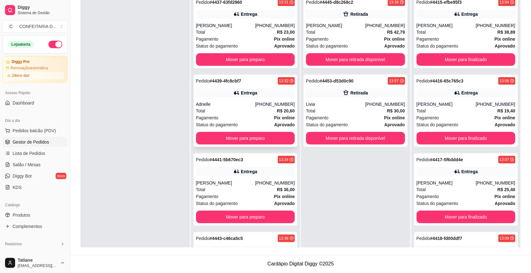
scroll to position [0, 0]
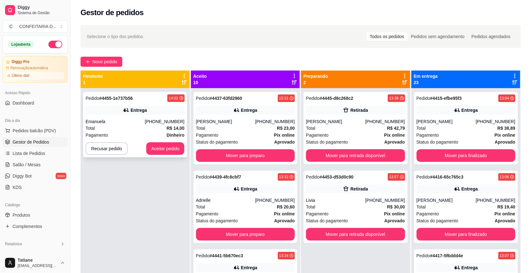
click at [147, 101] on div "Pedido # 4455-1e737b56 14:02" at bounding box center [135, 98] width 99 height 8
click at [161, 152] on button "Aceitar pedido" at bounding box center [165, 149] width 37 height 12
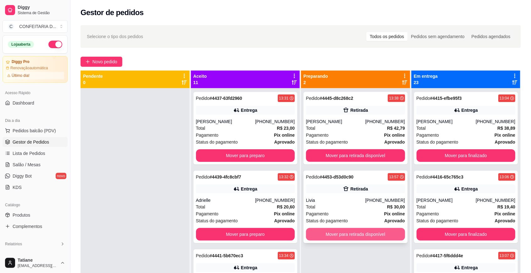
click at [359, 235] on button "Mover para retirada disponível" at bounding box center [355, 234] width 99 height 13
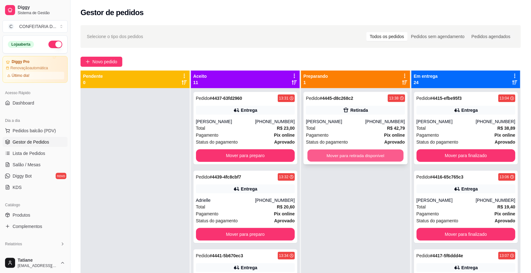
click at [341, 156] on button "Mover para retirada disponível" at bounding box center [356, 156] width 96 height 12
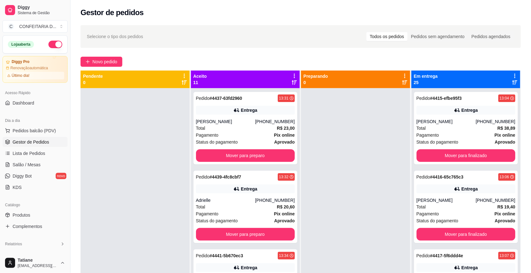
click at [293, 75] on icon at bounding box center [295, 76] width 6 height 6
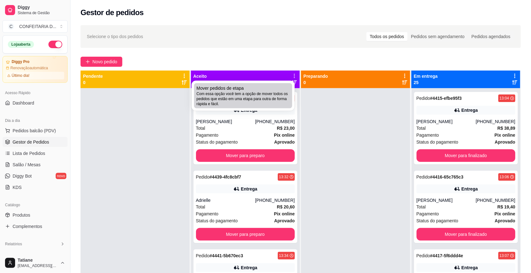
click at [264, 94] on span "Com essa opção você tem a opção de mover todos os pedidos que estão em uma etap…" at bounding box center [243, 98] width 93 height 15
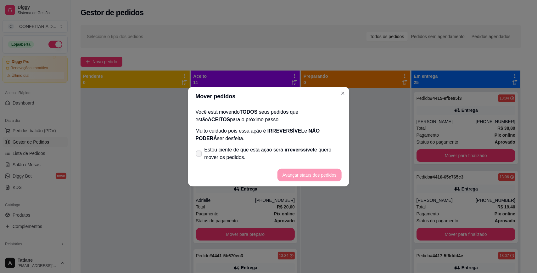
click at [227, 150] on span "Estou ciente de que esta ação será irreverssível e quero mover os pedidos." at bounding box center [273, 153] width 137 height 15
click at [200, 155] on input "Estou ciente de que esta ação será irreverssível e quero mover os pedidos." at bounding box center [197, 157] width 4 height 4
checkbox input "true"
click at [302, 175] on button "Avançar status dos pedidos" at bounding box center [310, 175] width 64 height 13
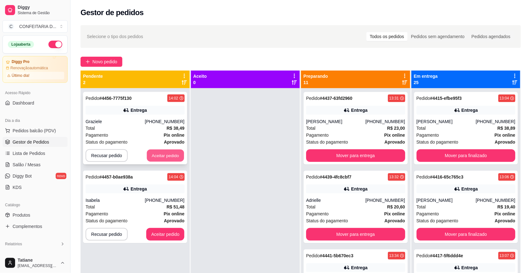
click at [164, 156] on button "Aceitar pedido" at bounding box center [165, 156] width 37 height 12
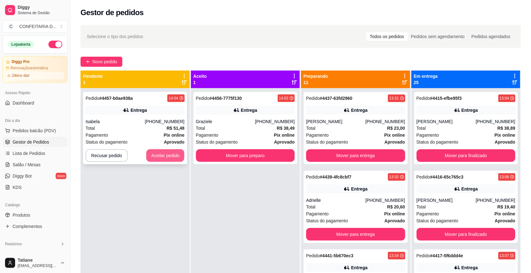
click at [164, 156] on button "Aceitar pedido" at bounding box center [165, 155] width 38 height 13
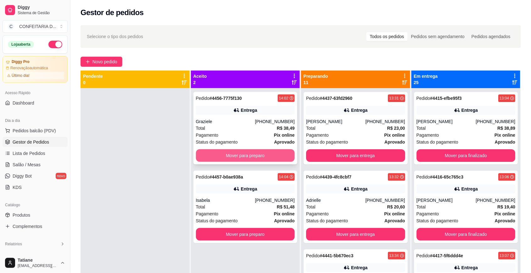
click at [239, 156] on button "Mover para preparo" at bounding box center [245, 155] width 99 height 13
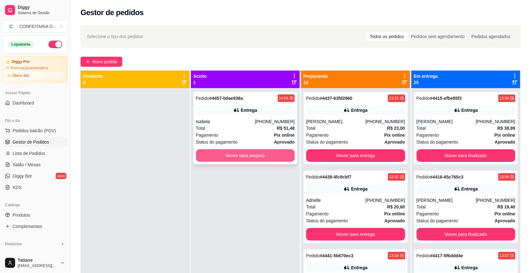
click at [238, 156] on button "Mover para preparo" at bounding box center [245, 155] width 99 height 13
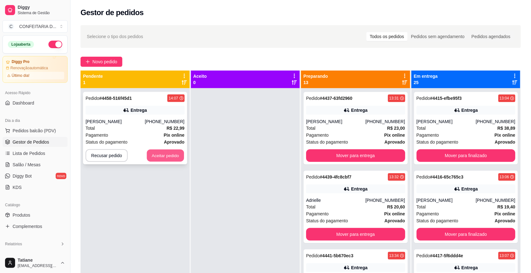
click at [152, 156] on button "Aceitar pedido" at bounding box center [165, 156] width 37 height 12
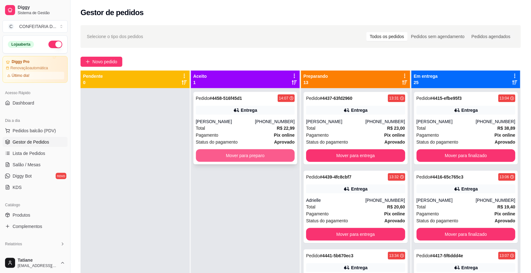
click at [255, 155] on button "Mover para preparo" at bounding box center [245, 155] width 99 height 13
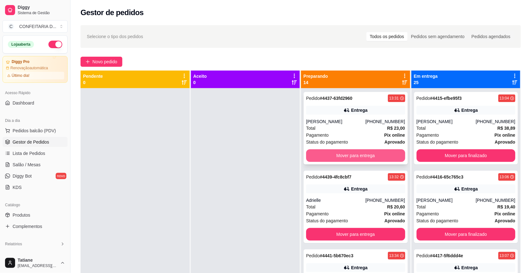
click at [359, 155] on button "Mover para entrega" at bounding box center [355, 155] width 99 height 13
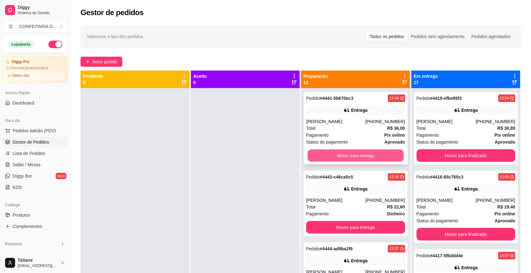
click at [336, 156] on button "Mover para entrega" at bounding box center [356, 156] width 96 height 12
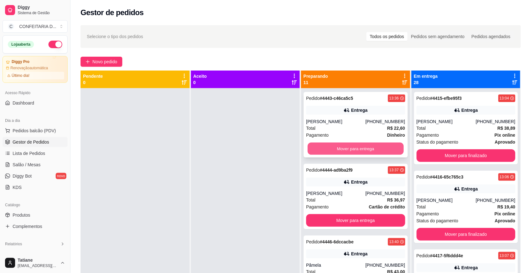
click at [338, 148] on button "Mover para entrega" at bounding box center [356, 149] width 96 height 12
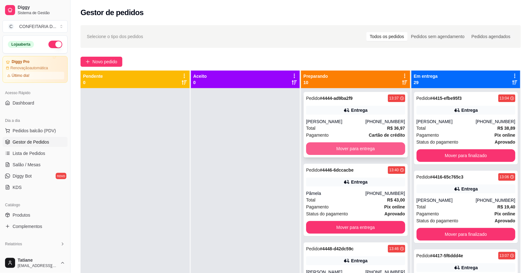
click at [341, 155] on button "Mover para entrega" at bounding box center [355, 148] width 99 height 13
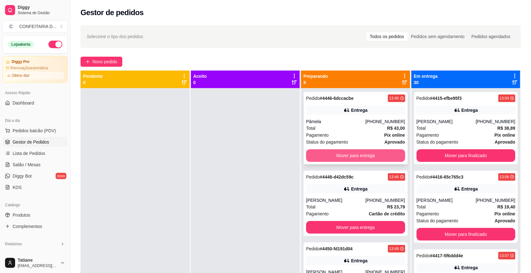
click at [350, 152] on button "Mover para entrega" at bounding box center [355, 155] width 99 height 13
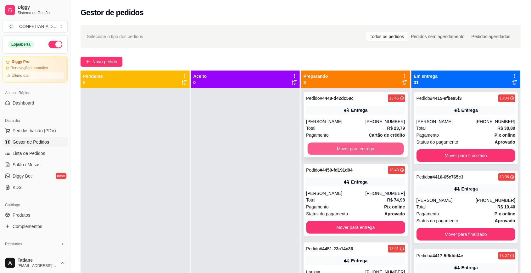
click at [350, 150] on button "Mover para entrega" at bounding box center [356, 149] width 96 height 12
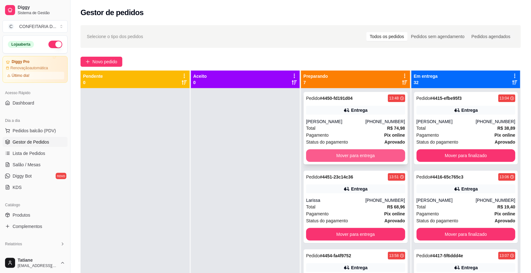
click at [342, 156] on button "Mover para entrega" at bounding box center [355, 155] width 99 height 13
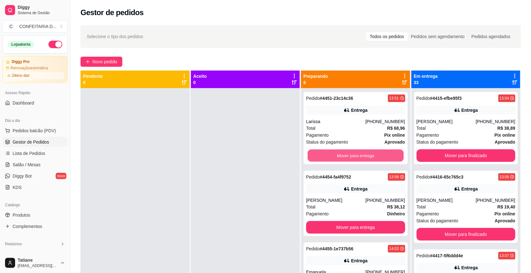
click at [342, 156] on button "Mover para entrega" at bounding box center [356, 156] width 96 height 12
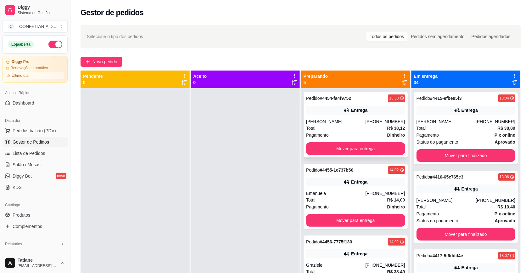
click at [351, 116] on div "Pedido # 4454-fa4f9752 13:58 Entrega [PERSON_NAME] [PHONE_NUMBER] Total R$ 38,1…" at bounding box center [356, 124] width 104 height 65
click at [356, 148] on button "Mover para entrega" at bounding box center [355, 148] width 99 height 13
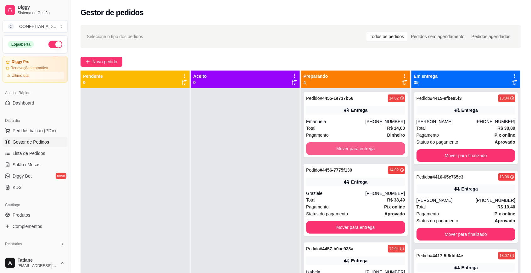
click at [356, 148] on button "Mover para entrega" at bounding box center [355, 148] width 99 height 13
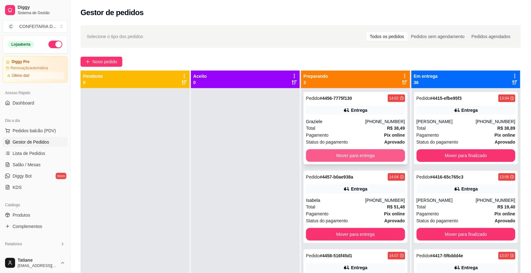
click at [356, 152] on button "Mover para entrega" at bounding box center [355, 155] width 99 height 13
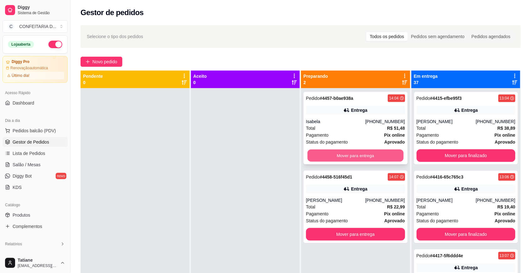
click at [356, 154] on button "Mover para entrega" at bounding box center [356, 156] width 96 height 12
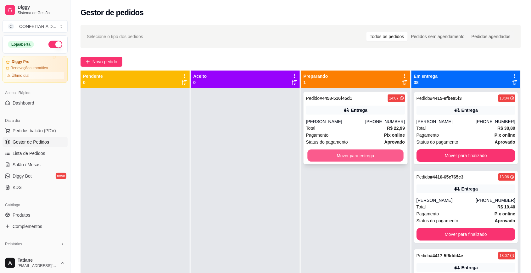
click at [356, 154] on button "Mover para entrega" at bounding box center [356, 156] width 96 height 12
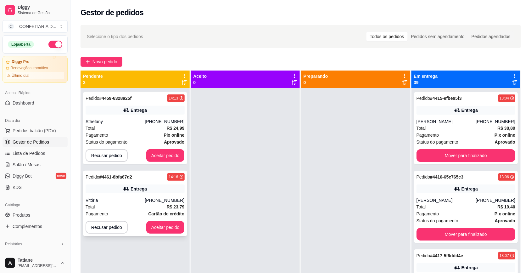
click at [129, 194] on div "Pedido # 4461-8bfa67d2 14:16 Entrega Vitória [PHONE_NUMBER] Total R$ 23,79 Paga…" at bounding box center [135, 203] width 104 height 65
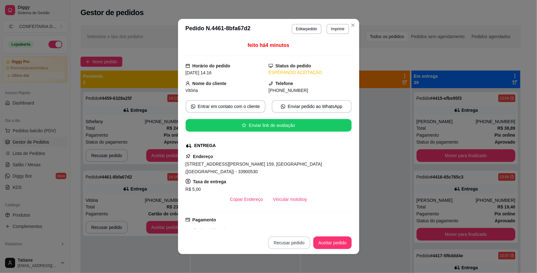
click at [298, 239] on button "Recusar pedido" at bounding box center [289, 242] width 42 height 13
click at [301, 226] on button "Sim" at bounding box center [304, 227] width 25 height 12
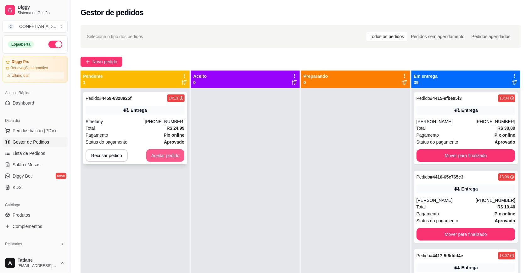
click at [174, 155] on button "Aceitar pedido" at bounding box center [165, 155] width 38 height 13
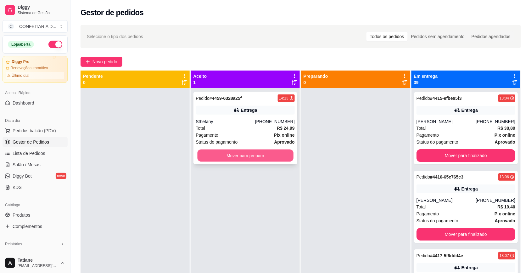
click at [222, 156] on button "Mover para preparo" at bounding box center [245, 156] width 96 height 12
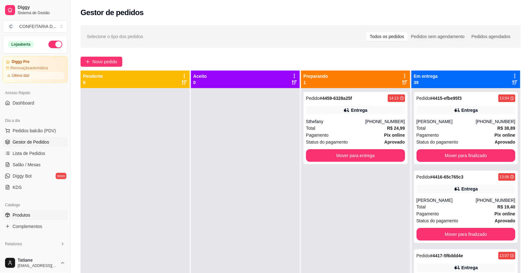
click at [31, 211] on link "Produtos" at bounding box center [35, 215] width 65 height 10
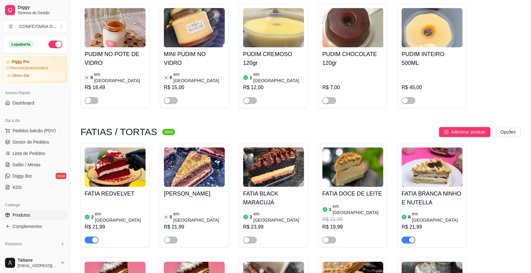
scroll to position [472, 0]
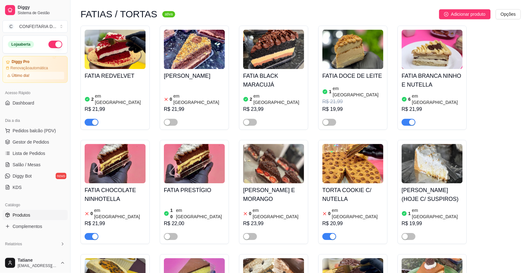
click at [91, 233] on span "button" at bounding box center [92, 236] width 14 height 7
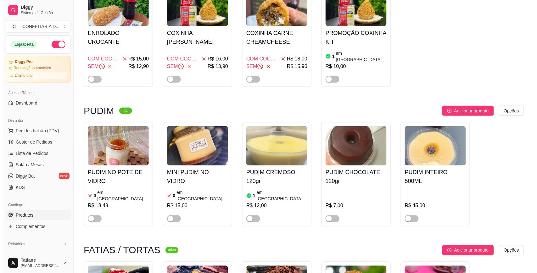
scroll to position [0, 0]
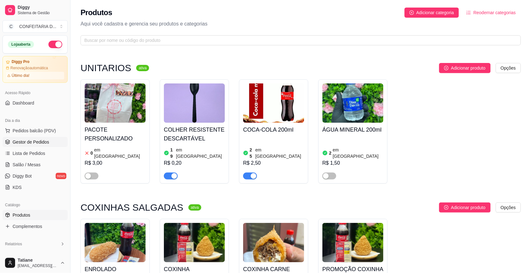
click at [32, 142] on span "Gestor de Pedidos" at bounding box center [31, 142] width 37 height 6
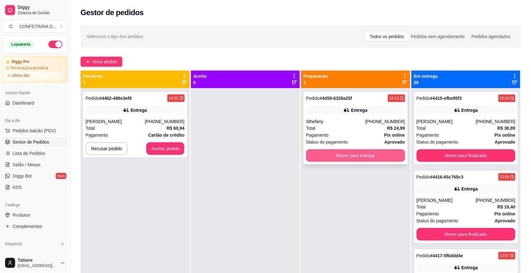
click at [340, 155] on button "Mover para entrega" at bounding box center [355, 155] width 99 height 13
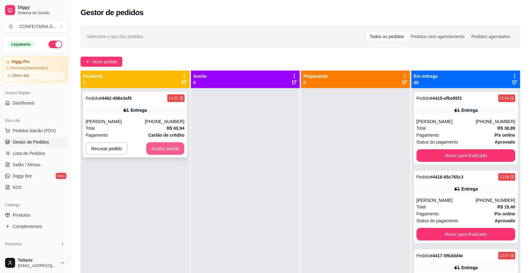
click at [158, 150] on button "Aceitar pedido" at bounding box center [165, 148] width 38 height 13
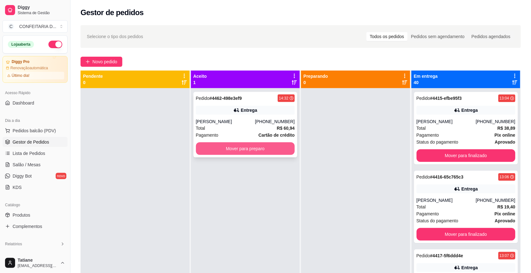
click at [239, 146] on button "Mover para preparo" at bounding box center [245, 148] width 99 height 13
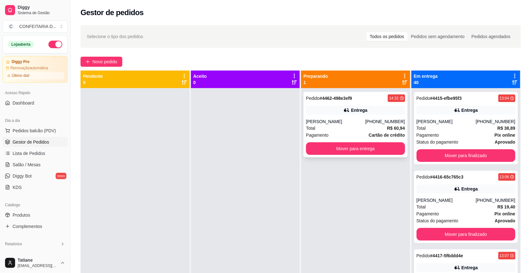
click at [343, 116] on div "Pedido # 4462-498e3ef9 14:32 Entrega [PERSON_NAME] [PHONE_NUMBER] Total R$ 60,9…" at bounding box center [356, 124] width 104 height 65
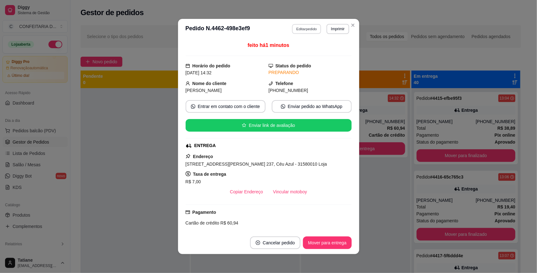
click at [309, 28] on button "Editar pedido" at bounding box center [306, 29] width 29 height 10
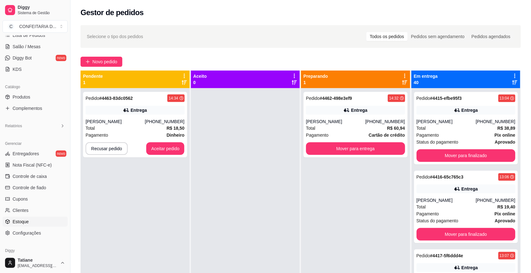
scroll to position [145, 0]
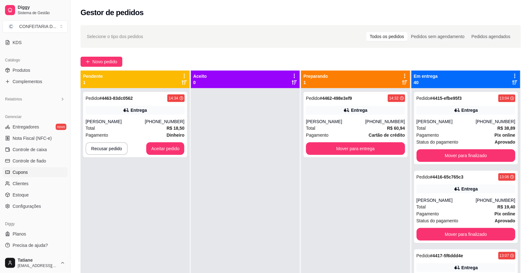
click at [32, 169] on link "Cupons" at bounding box center [35, 172] width 65 height 10
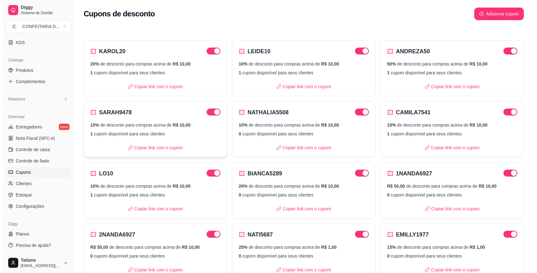
scroll to position [155, 0]
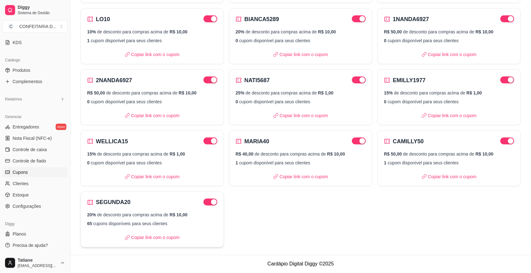
click at [168, 210] on div "SEGUNDA20 20% de desconto para compras acima de R$ 10,00 65 cupons disponíveis …" at bounding box center [153, 219] width 144 height 56
select select "PERCENTAGE"
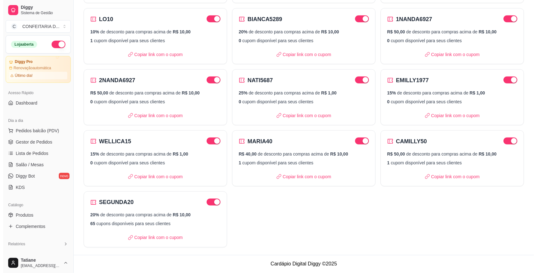
scroll to position [0, 0]
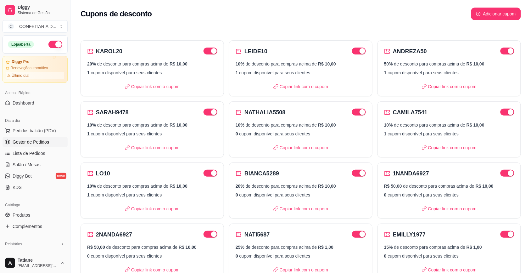
click at [28, 145] on span "Gestor de Pedidos" at bounding box center [31, 142] width 37 height 6
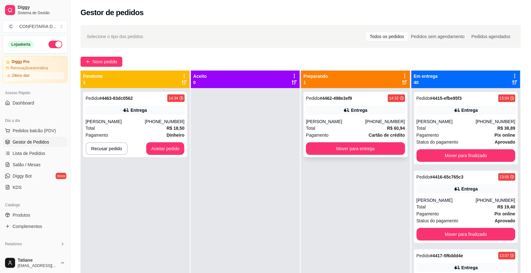
click at [323, 99] on strong "# 4462-498e3ef9" at bounding box center [336, 98] width 32 height 5
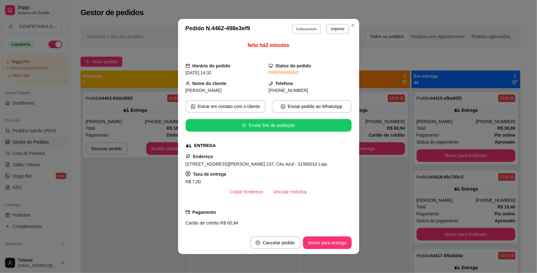
click at [308, 26] on button "Editar pedido" at bounding box center [306, 29] width 29 height 10
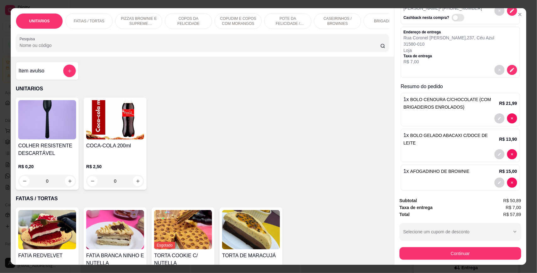
scroll to position [12, 0]
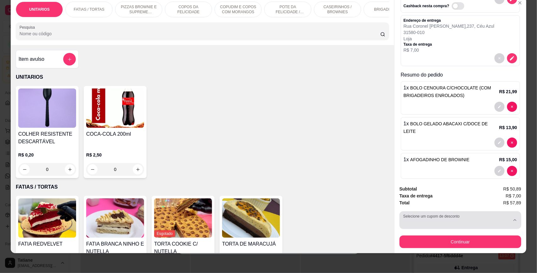
click at [427, 218] on button "Selecione um cupom de desconto" at bounding box center [461, 220] width 122 height 18
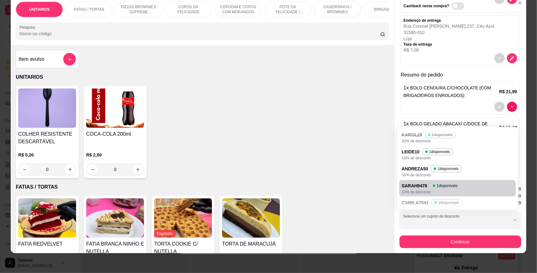
scroll to position [74, 0]
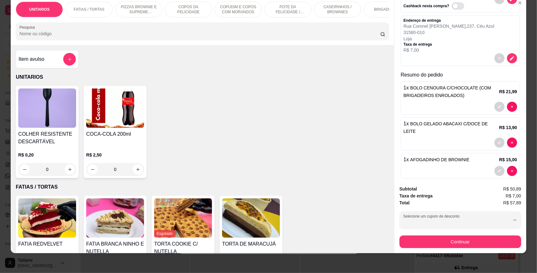
click at [417, 197] on p "SEGUNDA20" at bounding box center [417, 197] width 26 height 6
type input "68ac876efaece559e899e82a"
select select "68ac876efaece559e899e82a"
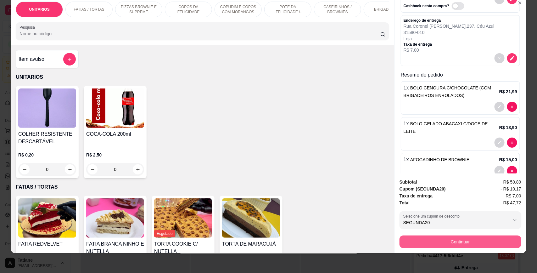
click at [429, 244] on button "Continuar" at bounding box center [461, 241] width 122 height 13
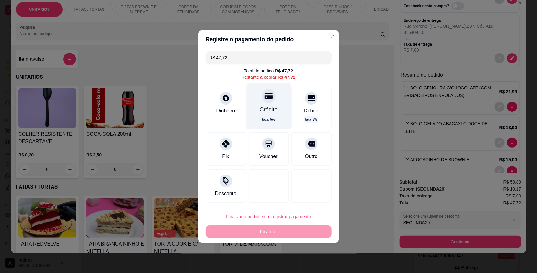
click at [270, 102] on div "Crédito taxa 5 %" at bounding box center [268, 106] width 44 height 46
type input "R$ 0,00"
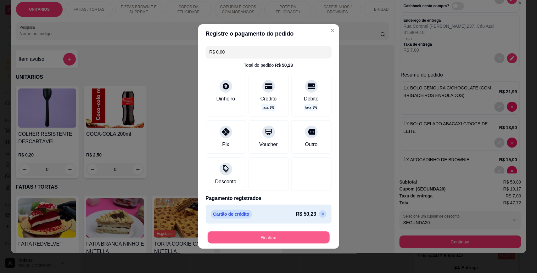
click at [262, 234] on button "Finalizar" at bounding box center [269, 237] width 122 height 12
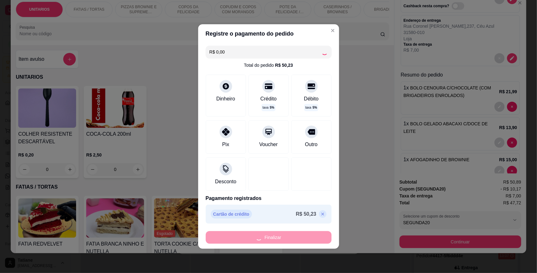
type input "0"
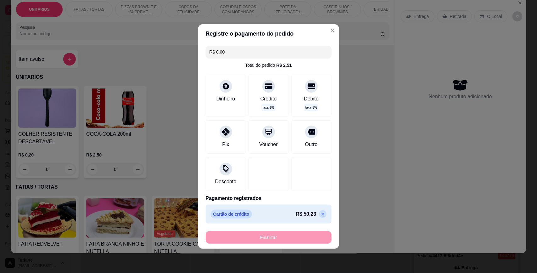
type input "-R$ 47,72"
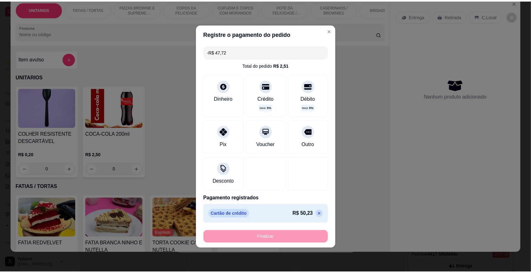
scroll to position [0, 0]
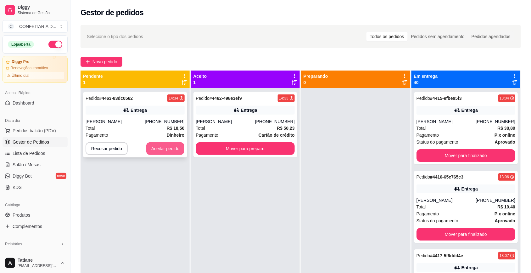
click at [161, 149] on button "Aceitar pedido" at bounding box center [165, 148] width 38 height 13
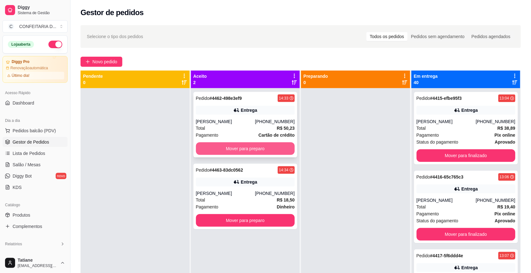
click at [230, 150] on button "Mover para preparo" at bounding box center [245, 148] width 99 height 13
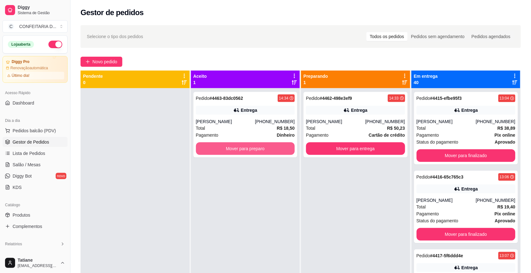
click at [230, 150] on button "Mover para preparo" at bounding box center [245, 148] width 99 height 13
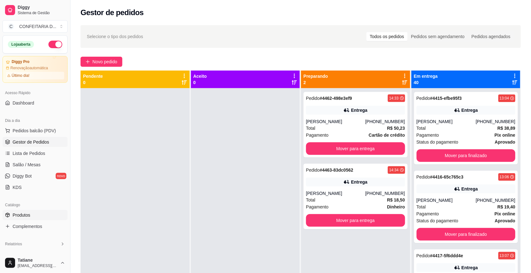
click at [28, 216] on span "Produtos" at bounding box center [22, 215] width 18 height 6
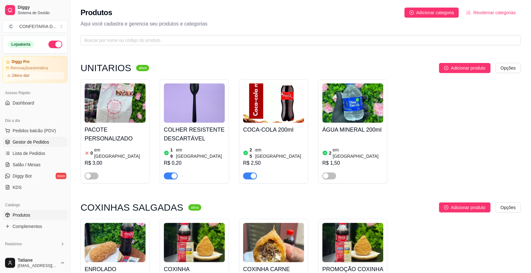
click at [27, 143] on span "Gestor de Pedidos" at bounding box center [31, 142] width 37 height 6
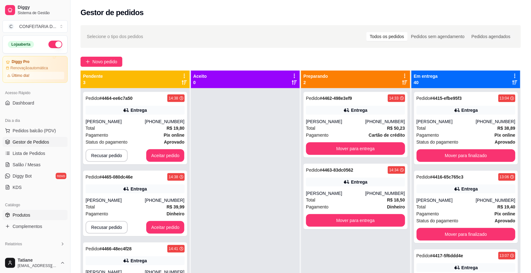
click at [36, 212] on link "Produtos" at bounding box center [35, 215] width 65 height 10
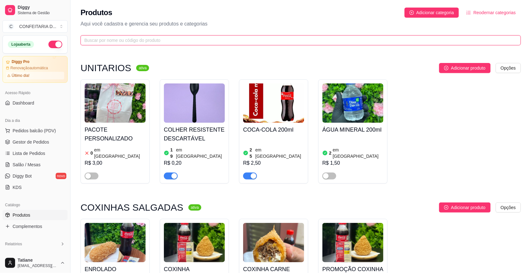
click at [116, 43] on input "text" at bounding box center [298, 40] width 428 height 7
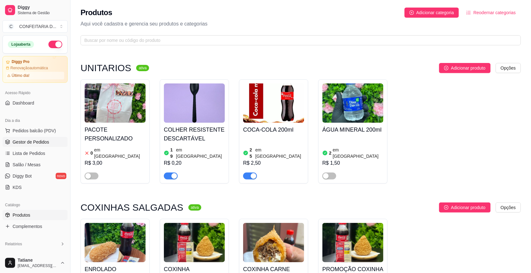
click at [35, 144] on span "Gestor de Pedidos" at bounding box center [31, 142] width 37 height 6
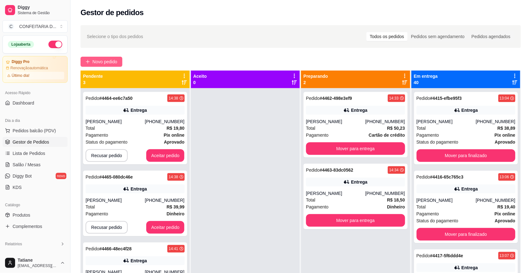
click at [89, 63] on icon "plus" at bounding box center [88, 61] width 4 height 4
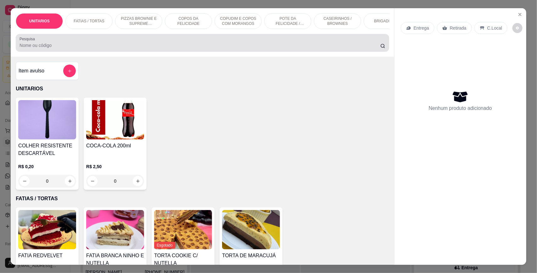
click at [87, 52] on div "Pesquisa" at bounding box center [203, 43] width 374 height 18
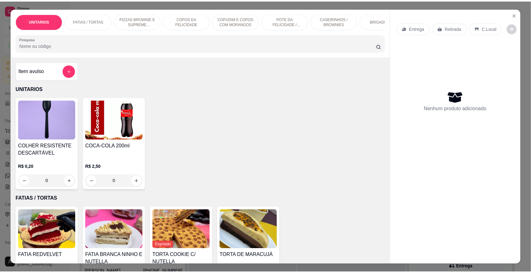
scroll to position [118, 0]
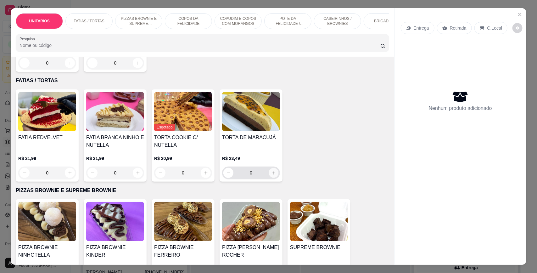
click at [272, 175] on icon "increase-product-quantity" at bounding box center [274, 173] width 5 height 5
type input "1"
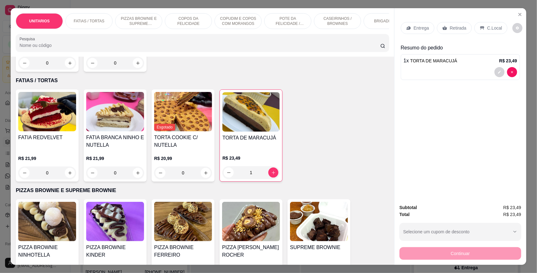
click at [459, 29] on p "Retirada" at bounding box center [458, 28] width 17 height 6
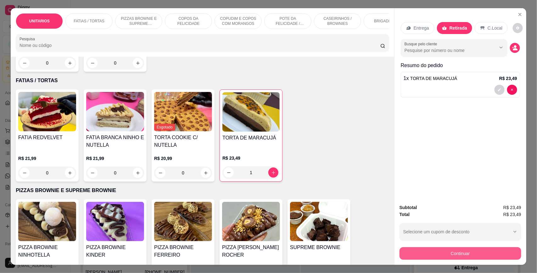
click at [423, 258] on button "Continuar" at bounding box center [461, 253] width 122 height 13
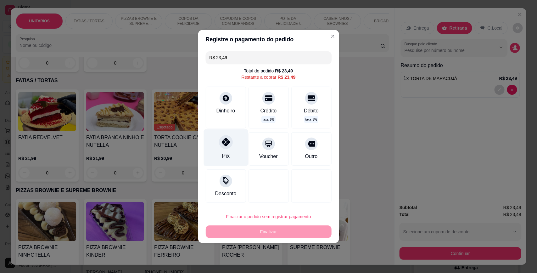
click at [228, 148] on div at bounding box center [226, 142] width 14 height 14
type input "R$ 0,00"
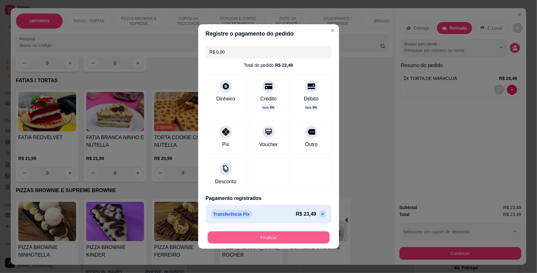
click at [265, 235] on button "Finalizar" at bounding box center [269, 237] width 122 height 12
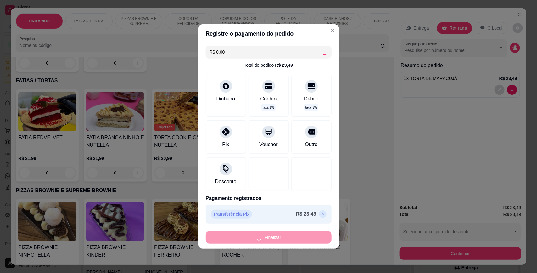
type input "0"
type input "-R$ 23,49"
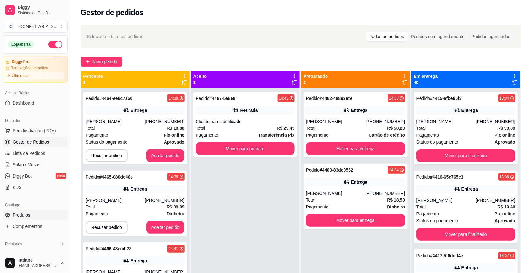
click at [18, 212] on span "Produtos" at bounding box center [22, 215] width 18 height 6
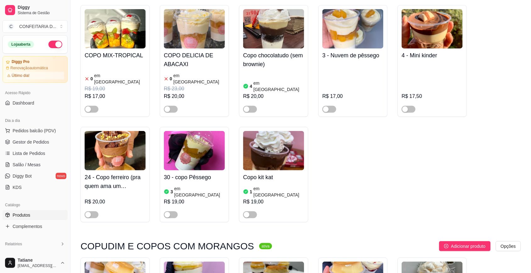
scroll to position [1653, 0]
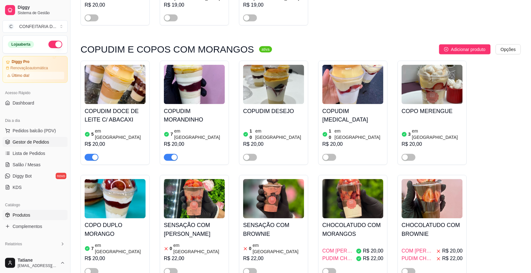
click at [25, 141] on span "Gestor de Pedidos" at bounding box center [31, 142] width 37 height 6
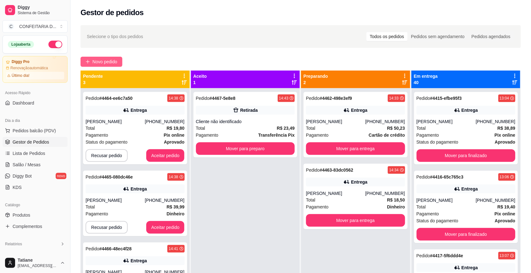
click at [99, 65] on span "Novo pedido" at bounding box center [105, 61] width 25 height 7
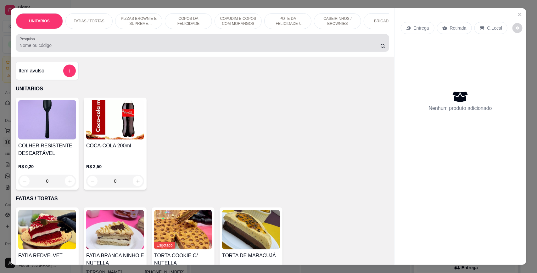
click at [98, 45] on div at bounding box center [203, 43] width 366 height 13
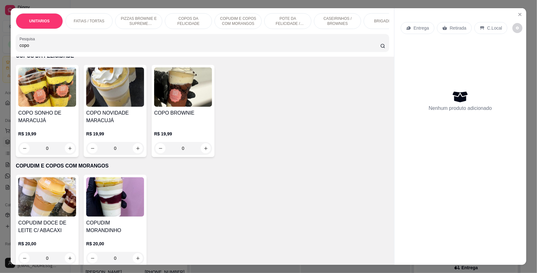
scroll to position [551, 0]
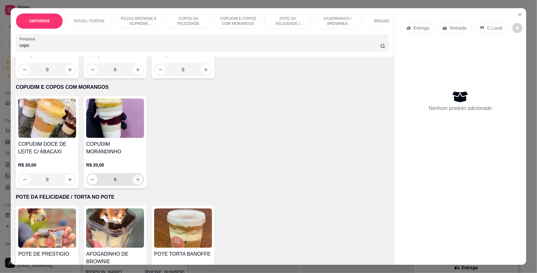
type input "copo"
click at [136, 182] on icon "increase-product-quantity" at bounding box center [138, 179] width 5 height 5
type input "1"
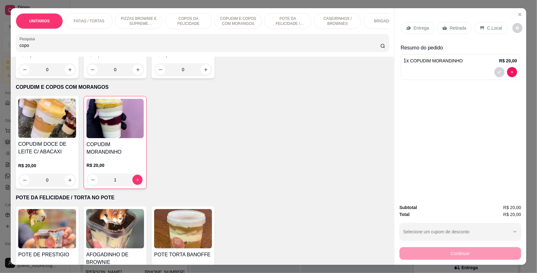
click at [460, 27] on p "Retirada" at bounding box center [458, 28] width 17 height 6
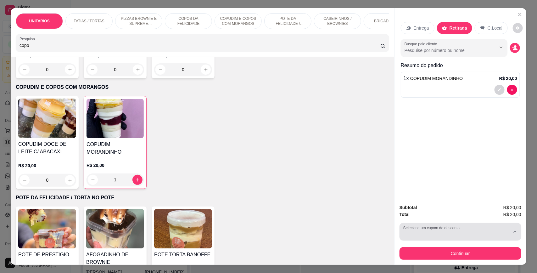
click at [416, 235] on div "button" at bounding box center [457, 231] width 107 height 13
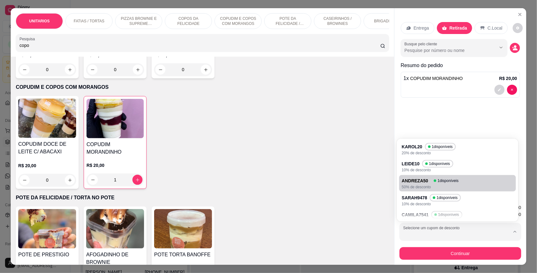
scroll to position [74, 0]
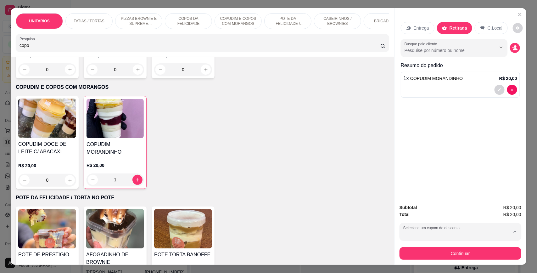
click at [417, 214] on p "20% de desconto" at bounding box center [434, 215] width 60 height 5
type input "68ac876efaece559e899e82a"
select select "68ac876efaece559e899e82a"
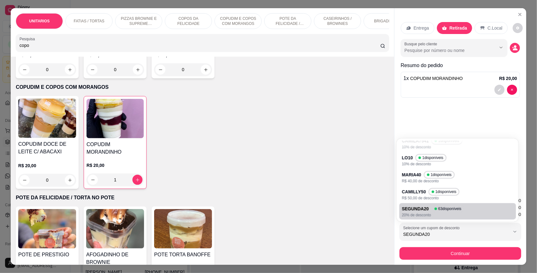
scroll to position [6, 0]
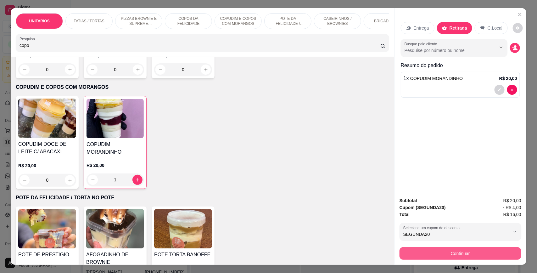
click at [419, 254] on button "Continuar" at bounding box center [461, 253] width 122 height 13
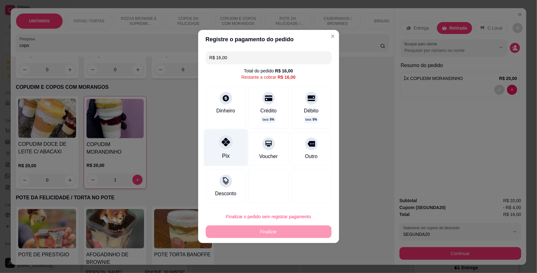
click at [225, 144] on icon at bounding box center [226, 142] width 8 height 8
type input "R$ 0,00"
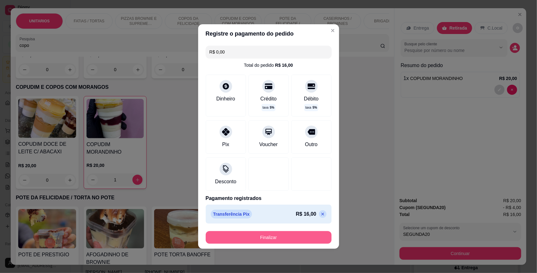
click at [263, 238] on button "Finalizar" at bounding box center [269, 237] width 126 height 13
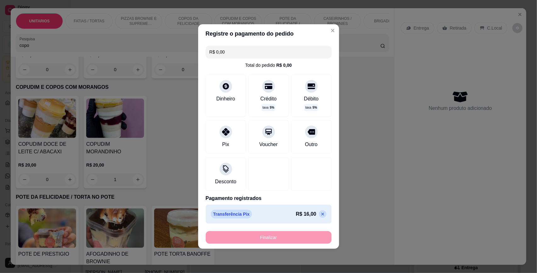
type input "0"
type input "-R$ 16,00"
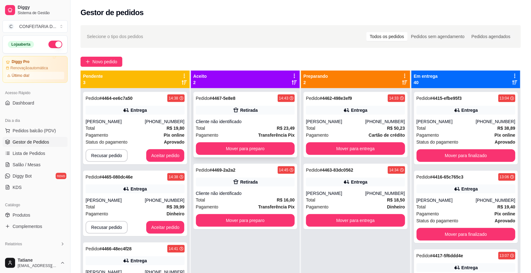
click at [252, 115] on div "Pedido # 4467-5e8e8 14:43 Retirada Cliente não identificado Total R$ 23,49 Paga…" at bounding box center [246, 124] width 104 height 65
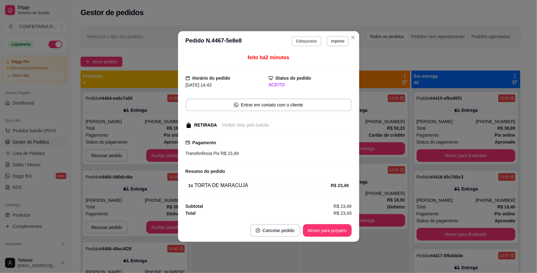
click at [315, 44] on button "Editar pedido" at bounding box center [307, 41] width 30 height 10
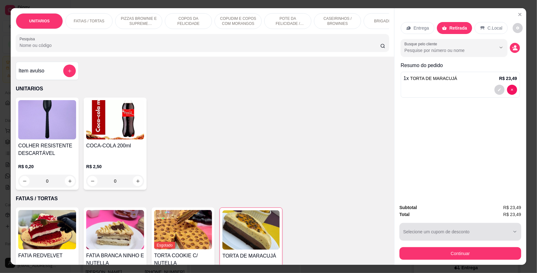
click at [421, 236] on div "button" at bounding box center [457, 231] width 107 height 13
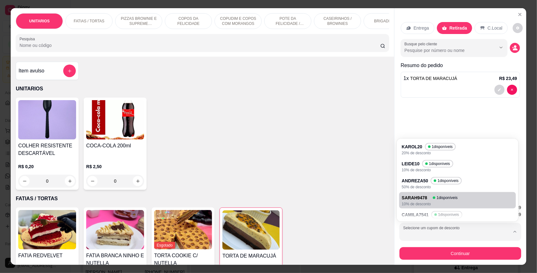
scroll to position [74, 0]
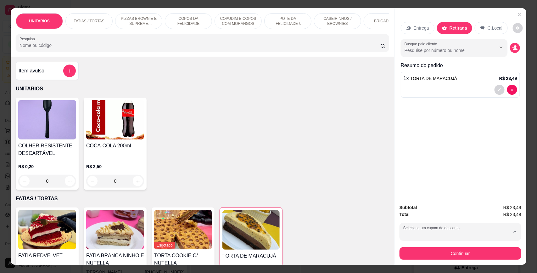
click at [422, 209] on p "SEGUNDA20" at bounding box center [417, 209] width 26 height 6
type input "68ac876efaece559e899e82a"
select select "68ac876efaece559e899e82a"
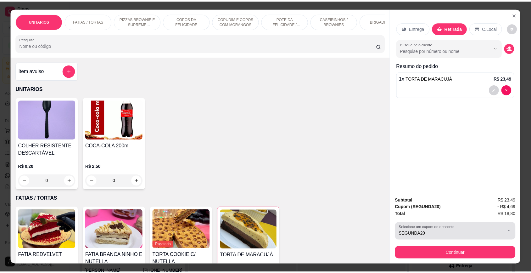
scroll to position [6, 0]
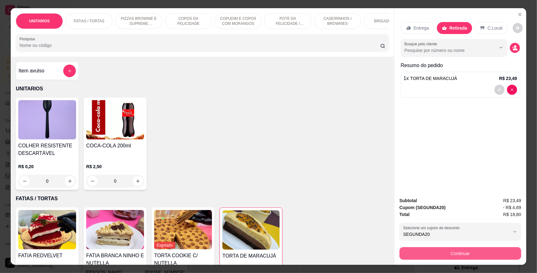
click at [424, 251] on button "Continuar" at bounding box center [461, 253] width 122 height 13
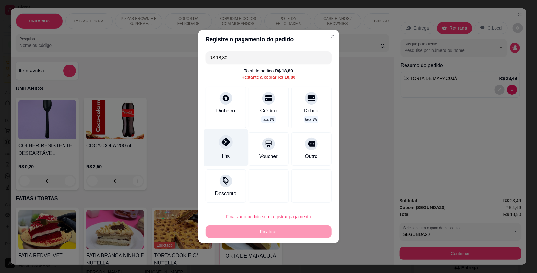
click at [225, 149] on div "Pix" at bounding box center [226, 147] width 44 height 37
type input "R$ 0,00"
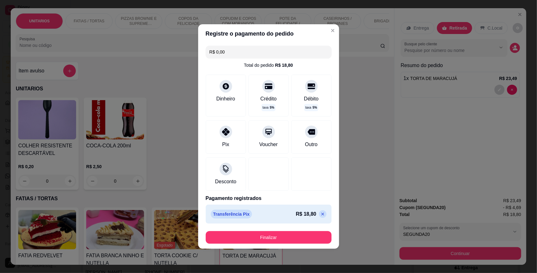
drag, startPoint x: 262, startPoint y: 245, endPoint x: 267, endPoint y: 240, distance: 6.7
click at [263, 244] on footer "Finalizar" at bounding box center [268, 237] width 141 height 23
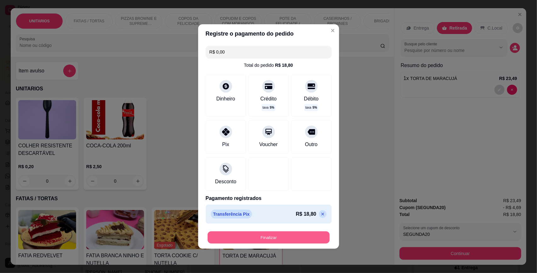
click at [267, 240] on button "Finalizar" at bounding box center [269, 237] width 122 height 12
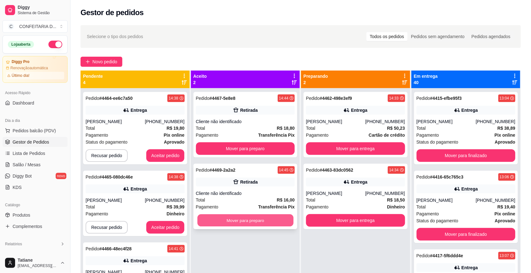
click at [238, 217] on button "Mover para preparo" at bounding box center [245, 220] width 96 height 12
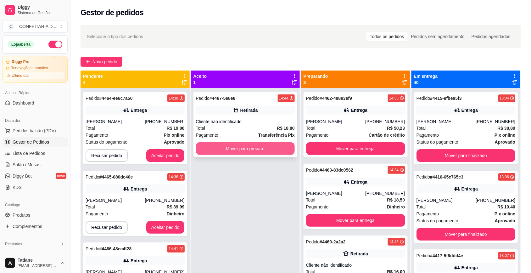
click at [242, 147] on button "Mover para preparo" at bounding box center [245, 148] width 99 height 13
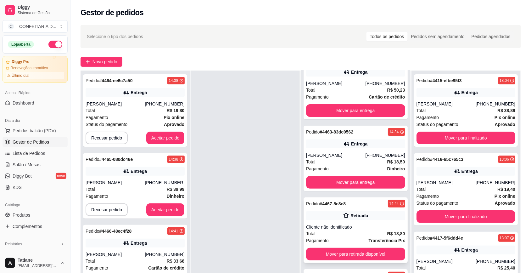
scroll to position [96, 0]
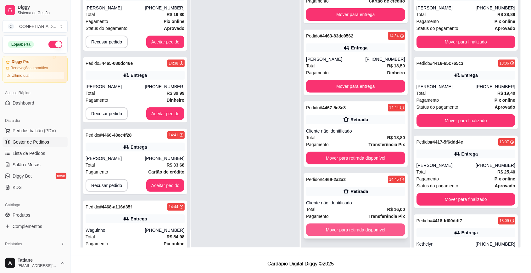
click at [337, 229] on button "Mover para retirada disponível" at bounding box center [355, 229] width 99 height 13
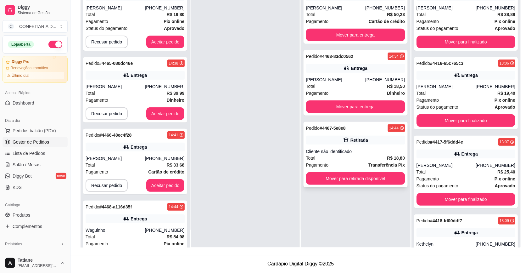
scroll to position [0, 0]
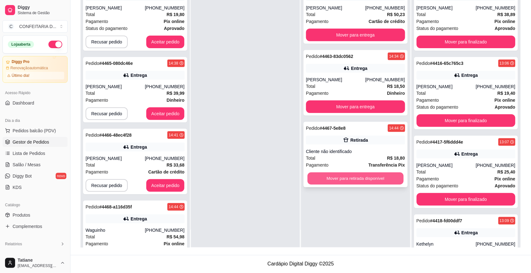
click at [327, 180] on button "Mover para retirada disponível" at bounding box center [356, 178] width 96 height 12
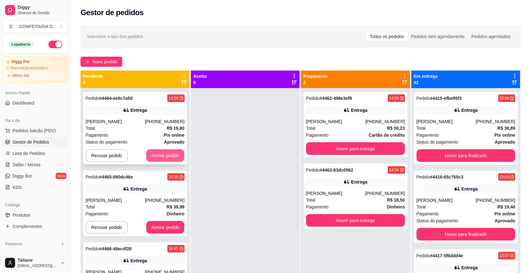
click at [151, 154] on button "Aceitar pedido" at bounding box center [165, 155] width 38 height 13
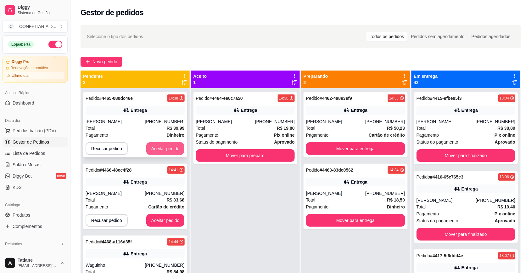
click at [156, 148] on button "Aceitar pedido" at bounding box center [165, 148] width 38 height 13
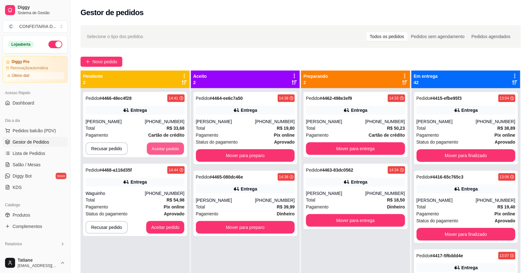
click at [156, 148] on button "Aceitar pedido" at bounding box center [165, 149] width 37 height 12
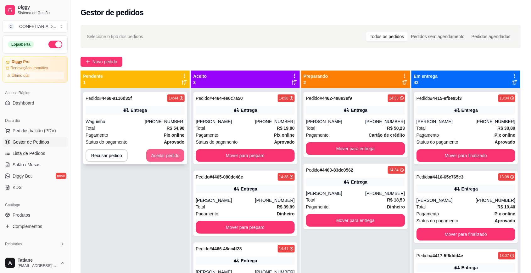
click at [155, 155] on button "Aceitar pedido" at bounding box center [165, 155] width 38 height 13
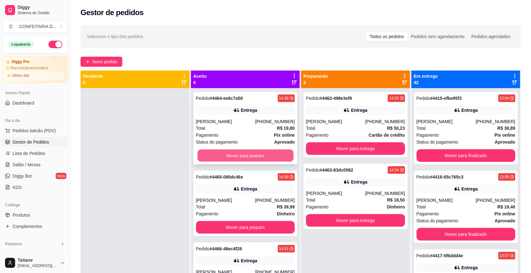
click at [217, 153] on button "Mover para preparo" at bounding box center [245, 156] width 96 height 12
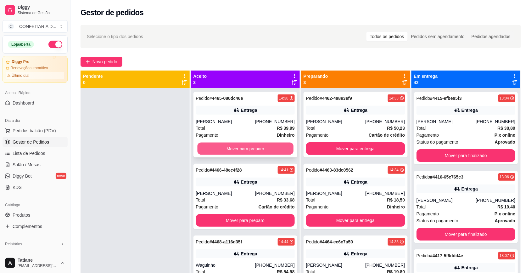
click at [226, 148] on button "Mover para preparo" at bounding box center [245, 149] width 96 height 12
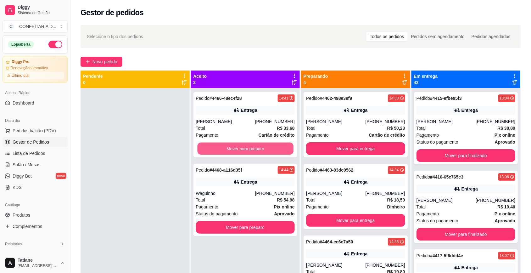
click at [226, 148] on button "Mover para preparo" at bounding box center [245, 149] width 96 height 12
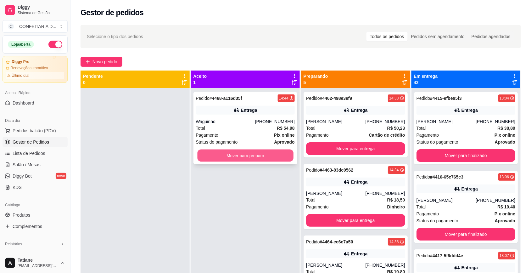
click at [219, 157] on button "Mover para preparo" at bounding box center [245, 156] width 96 height 12
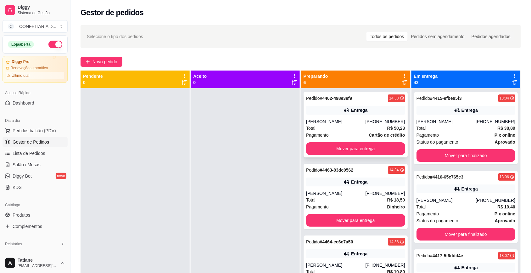
click at [353, 154] on button "Mover para entrega" at bounding box center [355, 148] width 99 height 13
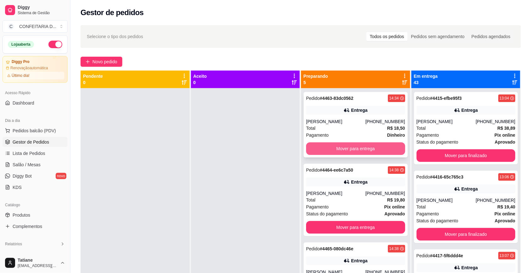
click at [355, 152] on button "Mover para entrega" at bounding box center [355, 148] width 99 height 13
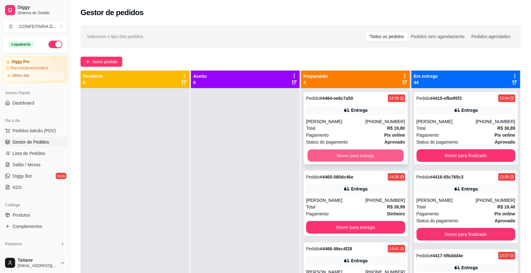
click at [354, 156] on button "Mover para entrega" at bounding box center [356, 156] width 96 height 12
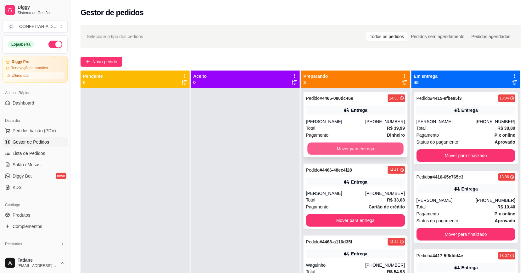
click at [355, 150] on button "Mover para entrega" at bounding box center [356, 149] width 96 height 12
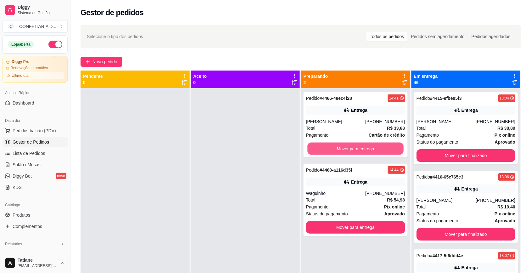
click at [355, 150] on button "Mover para entrega" at bounding box center [356, 149] width 96 height 12
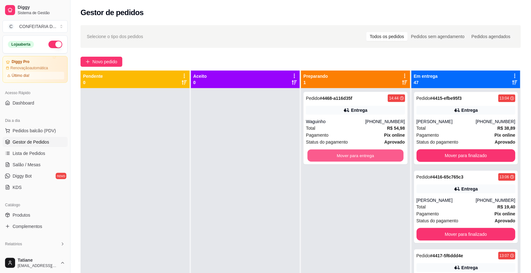
click at [355, 150] on button "Mover para entrega" at bounding box center [356, 156] width 96 height 12
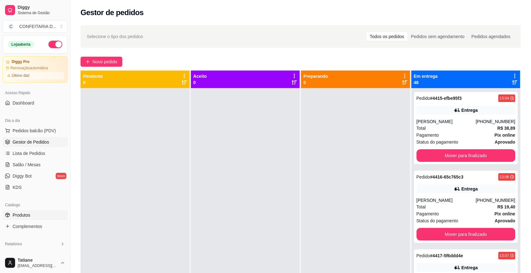
click at [32, 213] on link "Produtos" at bounding box center [35, 215] width 65 height 10
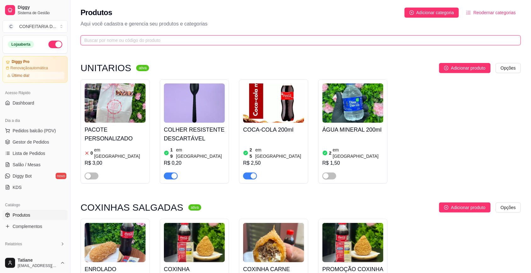
click at [104, 39] on input "text" at bounding box center [298, 40] width 428 height 7
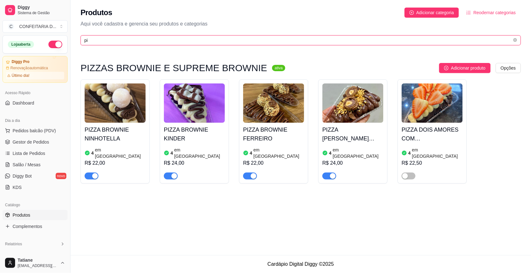
type input "p"
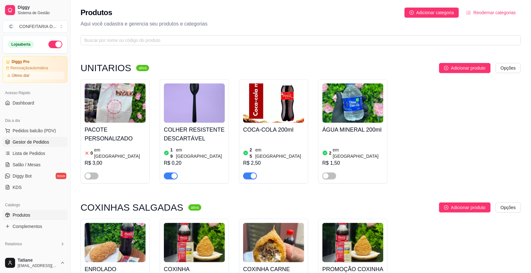
click at [24, 142] on span "Gestor de Pedidos" at bounding box center [31, 142] width 37 height 6
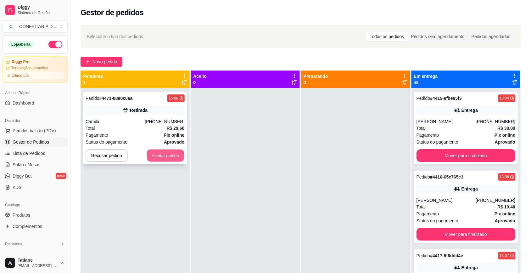
click at [161, 155] on button "Aceitar pedido" at bounding box center [165, 156] width 37 height 12
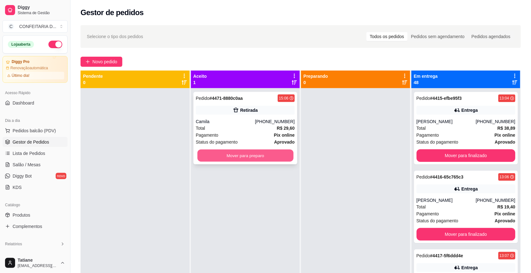
click at [269, 155] on button "Mover para preparo" at bounding box center [245, 156] width 96 height 12
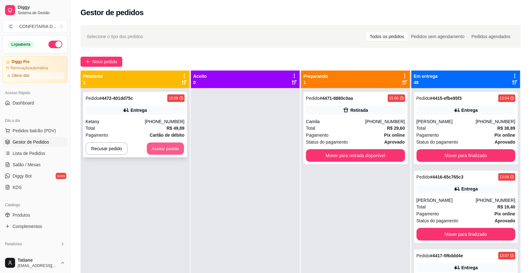
click at [156, 148] on button "Aceitar pedido" at bounding box center [165, 149] width 37 height 12
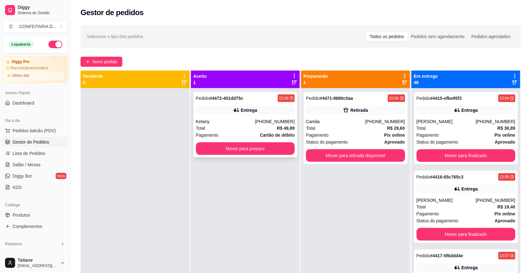
click at [211, 109] on div "Entrega" at bounding box center [245, 110] width 99 height 9
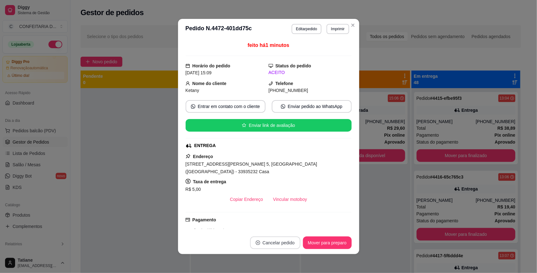
click at [266, 240] on button "Cancelar pedido" at bounding box center [275, 242] width 50 height 13
click at [286, 225] on button "Sim" at bounding box center [289, 227] width 25 height 13
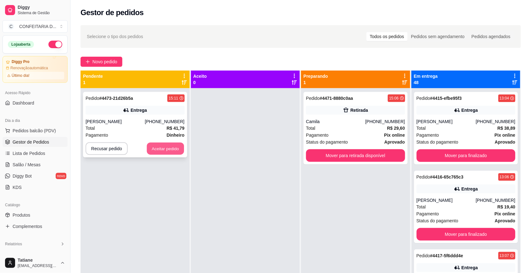
click at [165, 150] on button "Aceitar pedido" at bounding box center [165, 149] width 37 height 12
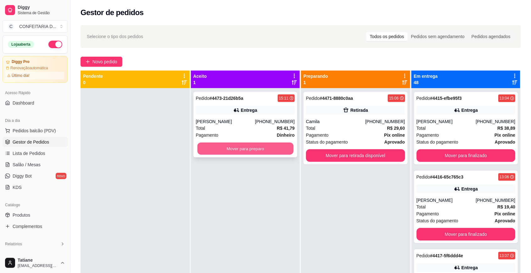
click at [243, 150] on button "Mover para preparo" at bounding box center [245, 149] width 96 height 12
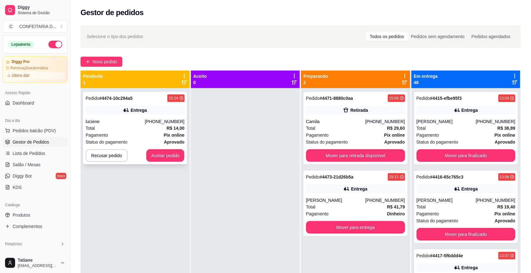
click at [151, 114] on div "Entrega" at bounding box center [135, 110] width 99 height 9
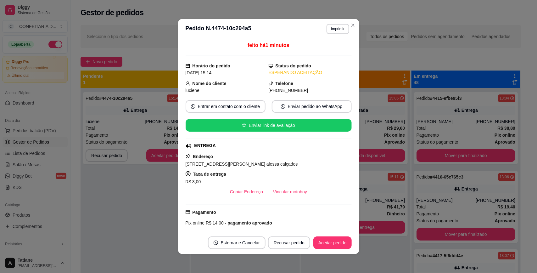
click at [332, 31] on button "Imprimir" at bounding box center [338, 29] width 22 height 10
click at [315, 54] on button "IMPRESSORA" at bounding box center [324, 51] width 44 height 10
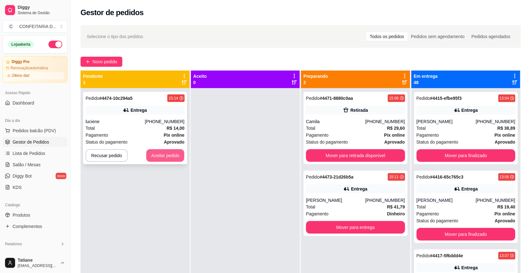
click at [158, 158] on button "Aceitar pedido" at bounding box center [165, 155] width 38 height 13
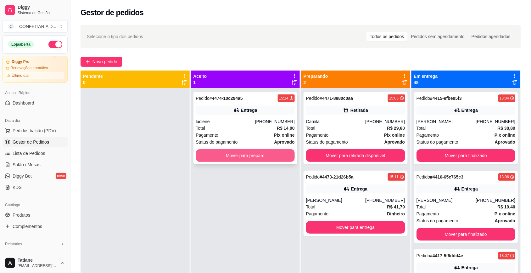
click at [254, 155] on button "Mover para preparo" at bounding box center [245, 155] width 99 height 13
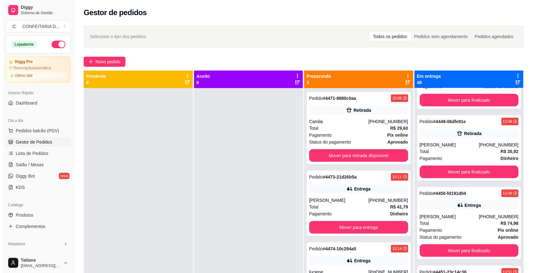
scroll to position [2321, 0]
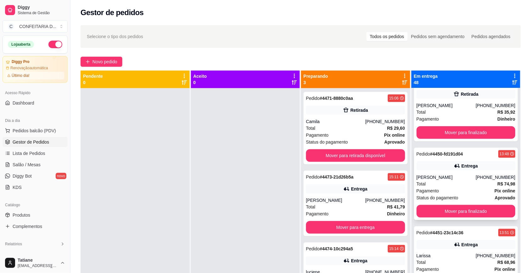
click at [460, 187] on div "Total R$ 74,98" at bounding box center [466, 183] width 99 height 7
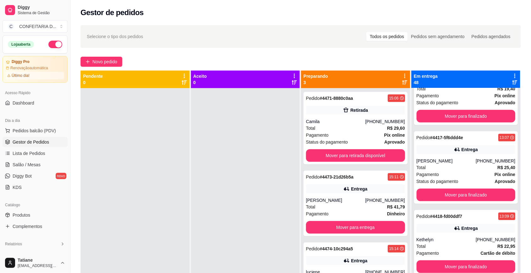
scroll to position [0, 0]
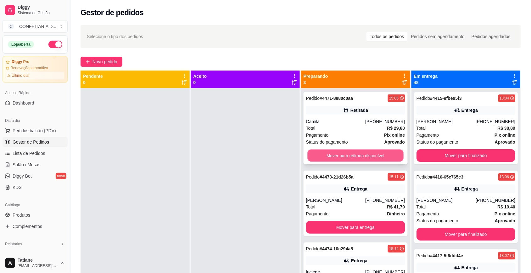
click at [341, 155] on button "Mover para retirada disponível" at bounding box center [356, 156] width 96 height 12
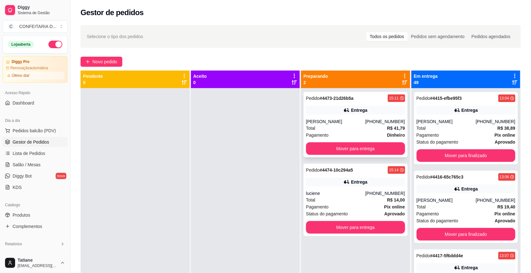
click at [340, 126] on div "Total R$ 41,79" at bounding box center [355, 128] width 99 height 7
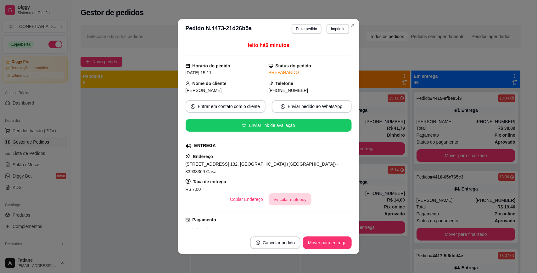
click at [280, 193] on button "Vincular motoboy" at bounding box center [290, 199] width 43 height 12
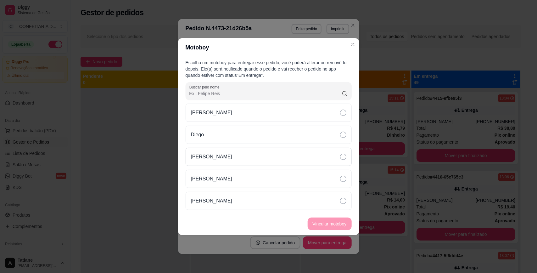
drag, startPoint x: 212, startPoint y: 158, endPoint x: 216, endPoint y: 158, distance: 3.8
click at [213, 158] on p "[PERSON_NAME]" at bounding box center [212, 157] width 42 height 8
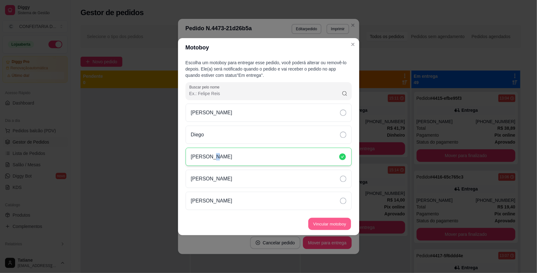
click at [341, 224] on button "Vincular motoboy" at bounding box center [329, 224] width 43 height 12
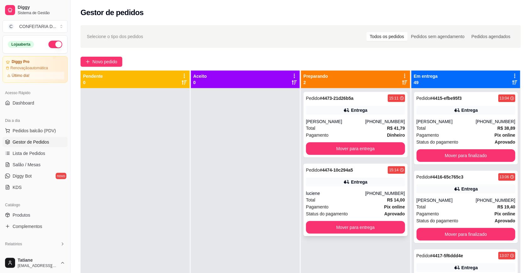
click at [362, 189] on div "Pedido # 4474-10c294a5 15:14 Entrega luciene [PHONE_NUMBER] Total R$ 14,00 Paga…" at bounding box center [356, 200] width 104 height 72
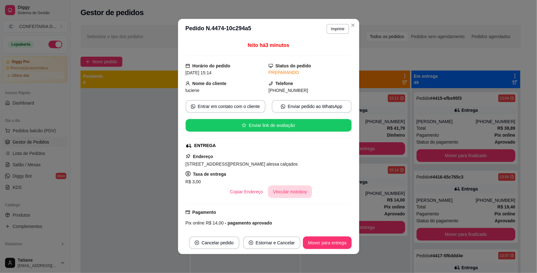
click at [286, 196] on button "Vincular motoboy" at bounding box center [290, 191] width 44 height 13
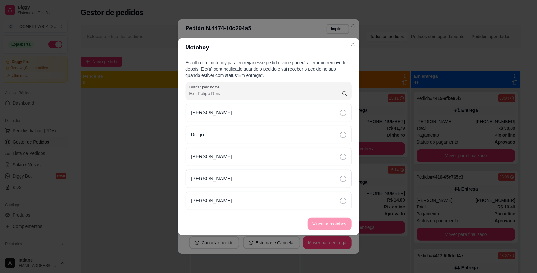
drag, startPoint x: 214, startPoint y: 155, endPoint x: 257, endPoint y: 173, distance: 46.3
click at [216, 157] on p "[PERSON_NAME]" at bounding box center [212, 157] width 42 height 8
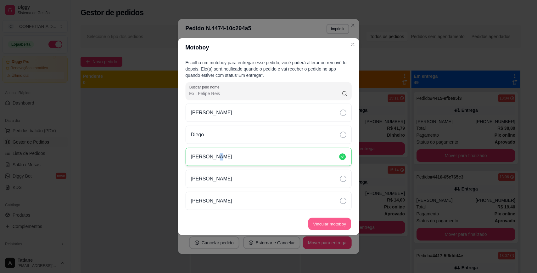
click at [331, 227] on button "Vincular motoboy" at bounding box center [329, 224] width 43 height 12
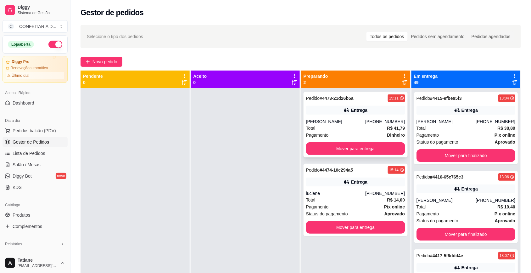
click at [350, 141] on div "Pedido # 4473-21d26b5a 15:11 Entrega Bárbara [PHONE_NUMBER] Total R$ 41,79 Paga…" at bounding box center [356, 124] width 104 height 65
click at [353, 148] on button "Mover para entrega" at bounding box center [356, 149] width 96 height 12
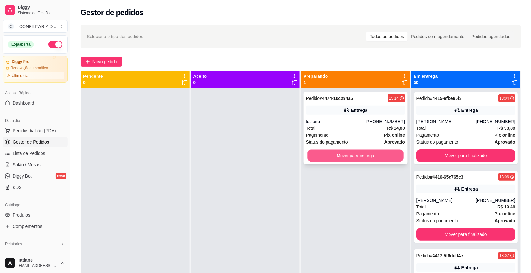
click at [353, 151] on button "Mover para entrega" at bounding box center [356, 156] width 96 height 12
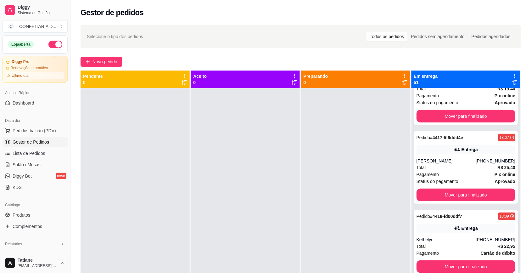
scroll to position [157, 0]
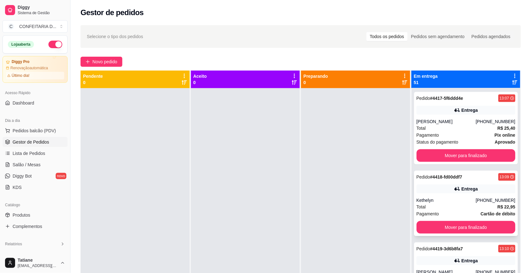
click at [446, 199] on div "Kethelyn" at bounding box center [446, 200] width 59 height 6
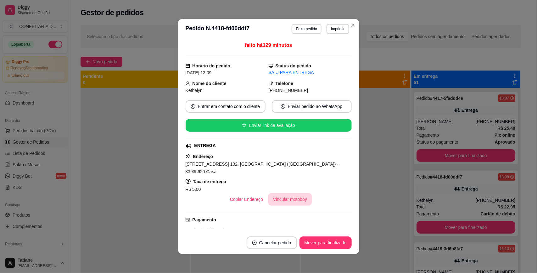
click at [283, 194] on button "Vincular motoboy" at bounding box center [290, 199] width 44 height 13
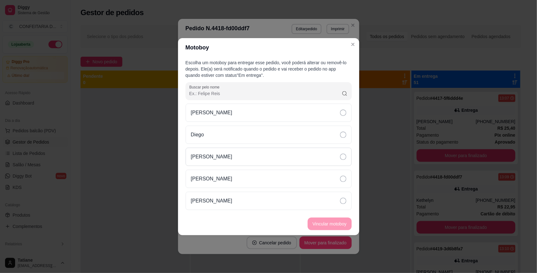
click at [245, 157] on div "[PERSON_NAME]" at bounding box center [269, 157] width 166 height 18
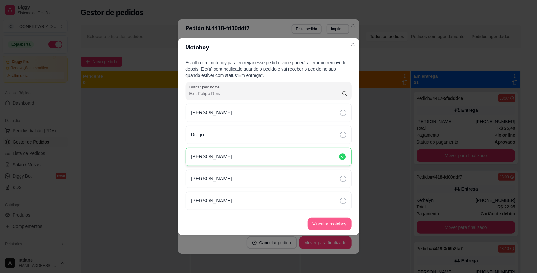
click at [319, 224] on button "Vincular motoboy" at bounding box center [330, 224] width 44 height 13
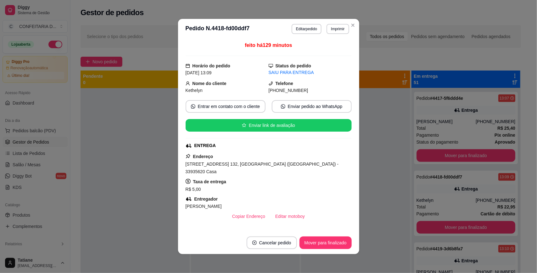
click at [321, 249] on footer "Cancelar pedido Mover para finalizado" at bounding box center [268, 242] width 181 height 23
click at [325, 244] on button "Mover para finalizado" at bounding box center [325, 243] width 51 height 12
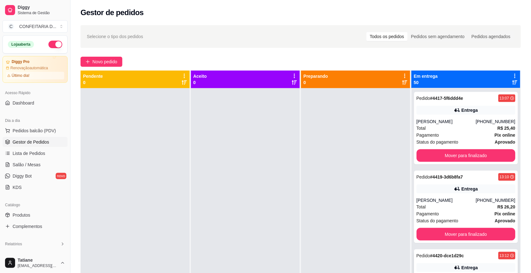
scroll to position [236, 0]
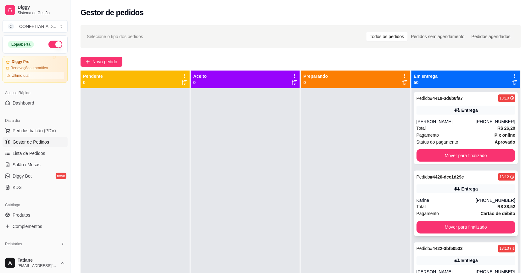
click at [457, 200] on div "Karine" at bounding box center [446, 200] width 59 height 6
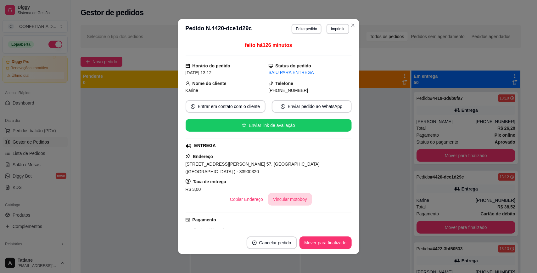
click at [269, 194] on button "Vincular motoboy" at bounding box center [290, 199] width 44 height 13
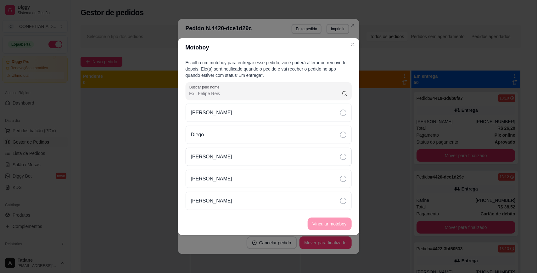
click at [224, 159] on div "[PERSON_NAME]" at bounding box center [269, 157] width 166 height 18
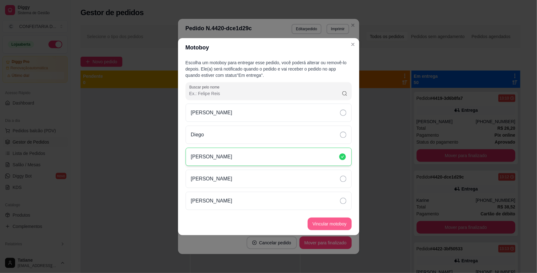
click at [335, 230] on button "Vincular motoboy" at bounding box center [330, 224] width 44 height 13
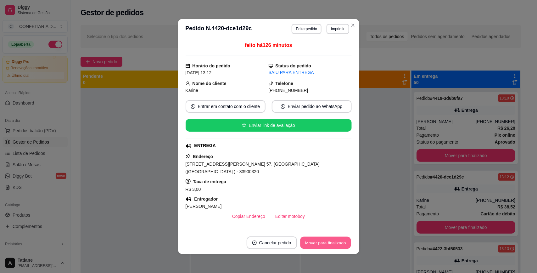
click at [330, 242] on button "Mover para finalizado" at bounding box center [325, 243] width 51 height 12
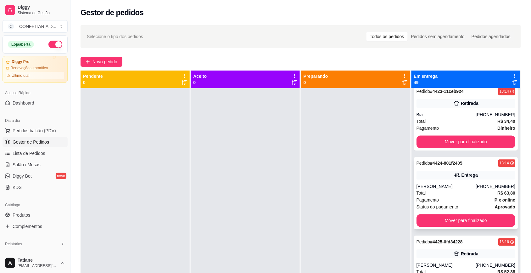
scroll to position [512, 0]
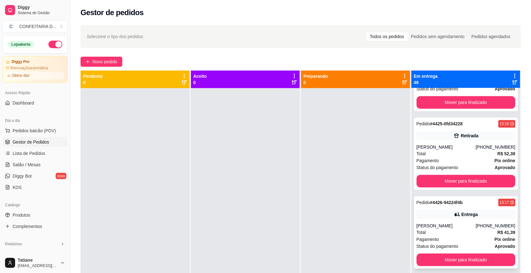
click at [445, 217] on div "Entrega" at bounding box center [466, 214] width 99 height 9
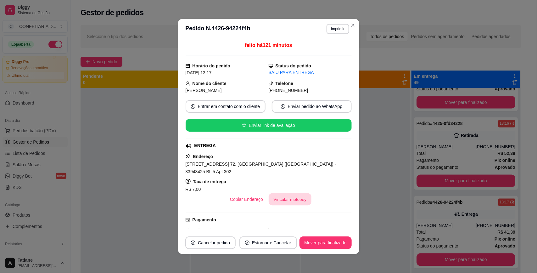
click at [281, 199] on button "Vincular motoboy" at bounding box center [290, 199] width 43 height 12
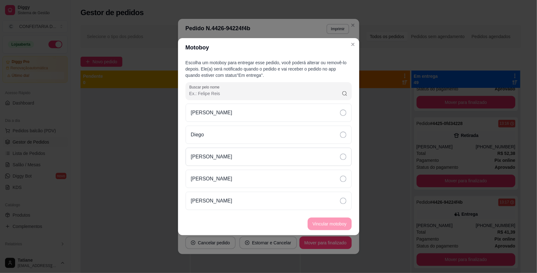
click at [223, 154] on div "[PERSON_NAME]" at bounding box center [269, 157] width 166 height 18
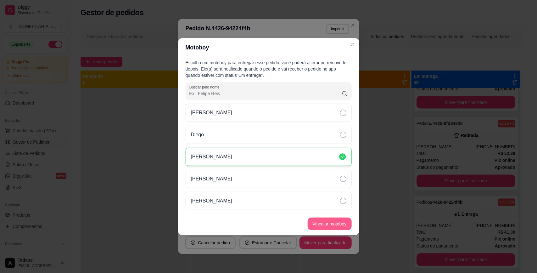
click at [338, 220] on button "Vincular motoboy" at bounding box center [330, 224] width 44 height 13
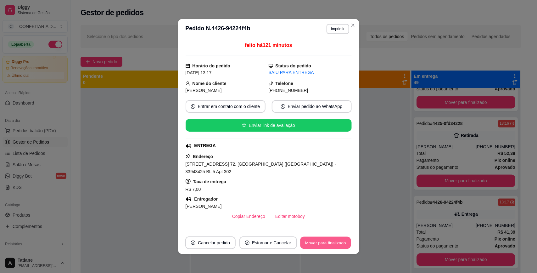
click at [320, 246] on button "Mover para finalizado" at bounding box center [325, 243] width 51 height 12
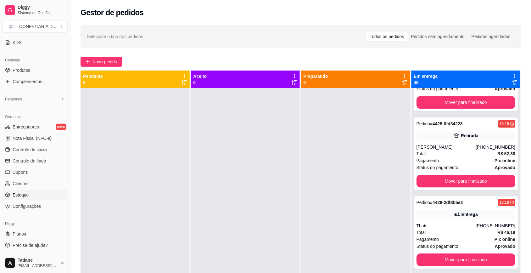
scroll to position [39, 0]
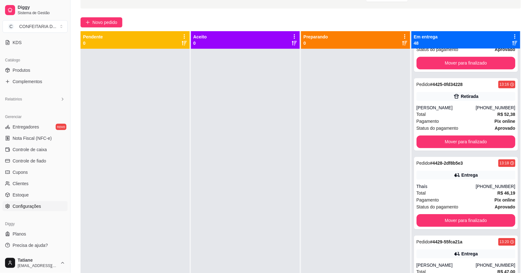
click at [23, 207] on span "Configurações" at bounding box center [27, 206] width 28 height 6
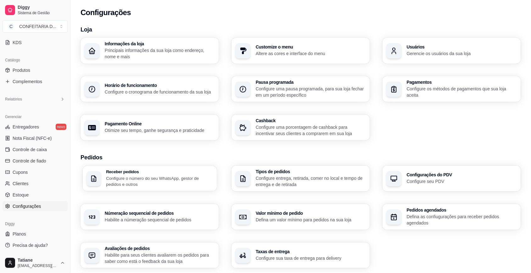
click at [114, 179] on p "Configure o número do seu WhatsApp, gestor de pedidos e outros" at bounding box center [159, 181] width 107 height 12
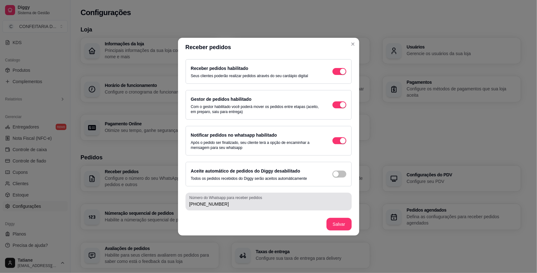
click at [239, 208] on div "[PHONE_NUMBER]" at bounding box center [268, 201] width 159 height 13
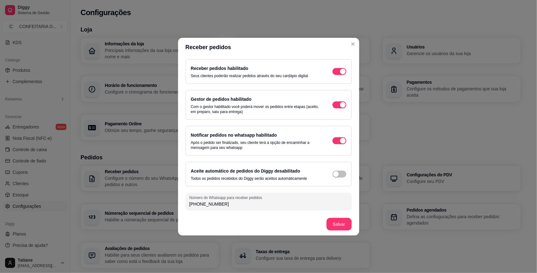
click at [238, 208] on div "[PHONE_NUMBER]" at bounding box center [268, 201] width 159 height 13
click at [238, 204] on input "[PHONE_NUMBER]" at bounding box center [268, 204] width 159 height 6
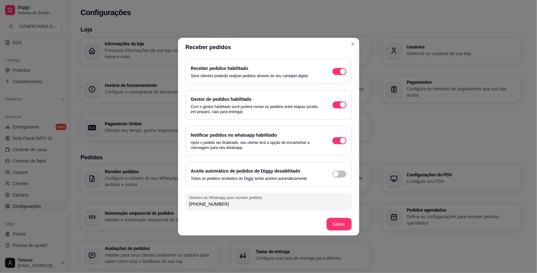
click at [238, 204] on input "[PHONE_NUMBER]" at bounding box center [268, 204] width 159 height 6
type input "[PHONE_NUMBER]"
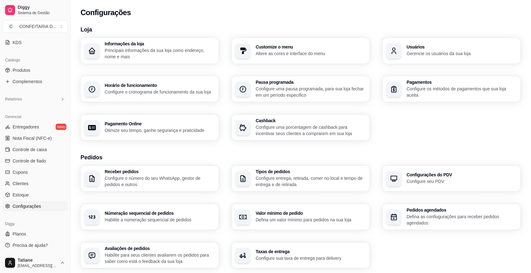
click at [394, 137] on div "Informações da loja Principais informações da sua loja como endereço, nome e ma…" at bounding box center [301, 89] width 441 height 103
click at [113, 48] on p "Principais informações da sua loja como endereço, nome e mais" at bounding box center [160, 53] width 110 height 13
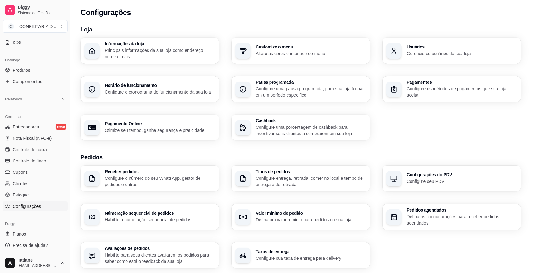
type input "✨✨✨DESPERTANDO DOCES EMOÇÕES✨✨✨Delivery de terça a sábado,Entregas até 7km🛵💨Ret…"
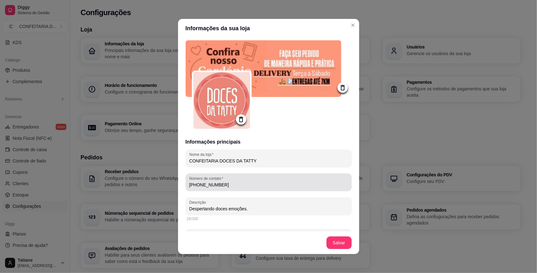
click at [239, 180] on div "[PHONE_NUMBER]" at bounding box center [268, 182] width 159 height 13
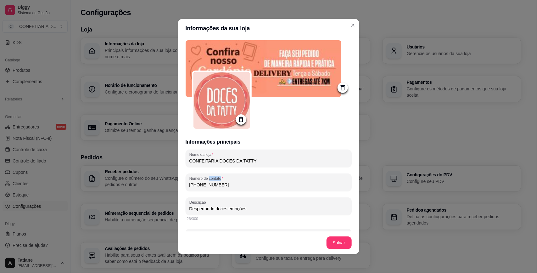
click at [239, 180] on div "[PHONE_NUMBER]" at bounding box center [268, 182] width 159 height 13
click at [237, 184] on input "[PHONE_NUMBER]" at bounding box center [268, 185] width 159 height 6
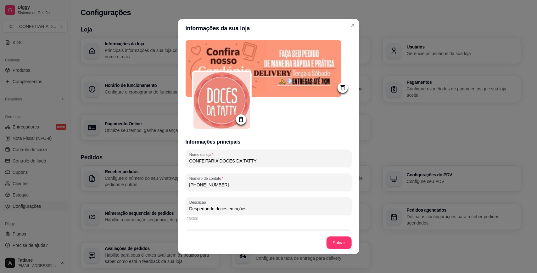
type input "(3"
type input "✨✨✨DESPERTANDO DOCES EMOÇÕES✨✨✨Delivery de terça a sábado,Entregas até 7km🛵💨Ret…"
type input "(31"
type input "✨✨✨DESPERTANDO DOCES EMOÇÕES✨✨✨Delivery de terça a sábado,Entregas até 7km🛵💨Ret…"
type input "(31) 9"
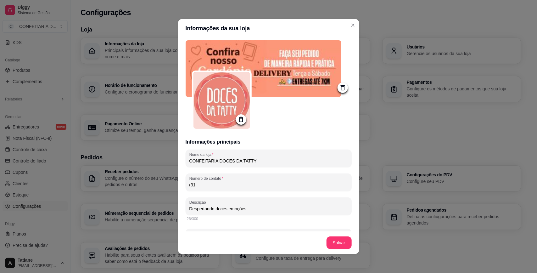
type input "✨✨✨DESPERTANDO DOCES EMOÇÕES✨✨✨Delivery de terça a sábado,Entregas até 7km🛵💨Ret…"
type input "(31) 97"
type input "✨✨✨DESPERTANDO DOCES EMOÇÕES✨✨✨Delivery de terça a sábado,Entregas até 7km🛵💨Ret…"
type input "(31) 973"
type input "✨✨✨DESPERTANDO DOCES EMOÇÕES✨✨✨Delivery de terça a sábado,Entregas até 7km🛵💨Ret…"
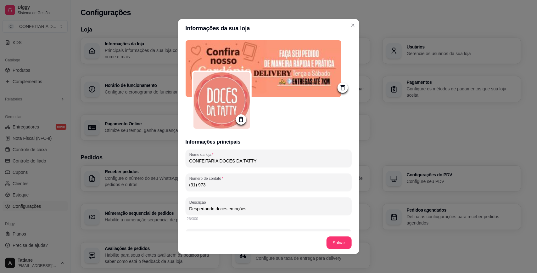
type input "(31) 9731"
type input "✨✨✨DESPERTANDO DOCES EMOÇÕES✨✨✨Delivery de terça a sábado,Entregas até 7km🛵💨Ret…"
type input "(31) 9731-4"
type input "✨✨✨DESPERTANDO DOCES EMOÇÕES✨✨✨Delivery de terça a sábado,Entregas até 7km🛵💨Ret…"
type input "(31) 9731-48"
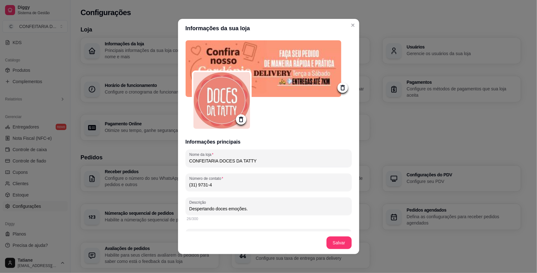
type input "✨✨✨DESPERTANDO DOCES EMOÇÕES✨✨✨Delivery de terça a sábado,Entregas até 7km🛵💨Ret…"
type input "[PHONE_NUMBER]"
type input "✨✨✨DESPERTANDO DOCES EMOÇÕES✨✨✨Delivery de terça a sábado,Entregas até 7km🛵💨Ret…"
type input "[PHONE_NUMBER]"
type input "✨✨✨DESPERTANDO DOCES EMOÇÕES✨✨✨Delivery de terça a sábado,Entregas até 7km🛵💨Ret…"
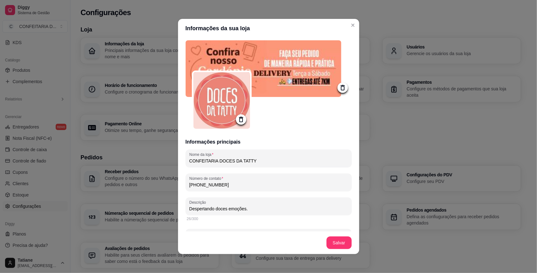
type input "[PHONE_NUMBER]"
type input "✨✨✨DESPERTANDO DOCES EMOÇÕES✨✨✨Delivery de terça a sábado,Entregas até 7km🛵💨Ret…"
type input "[PHONE_NUMBER]"
type input "✨✨✨DESPERTANDO DOCES EMOÇÕES✨✨✨Delivery de terça a sábado,Entregas até 7km🛵💨Ret…"
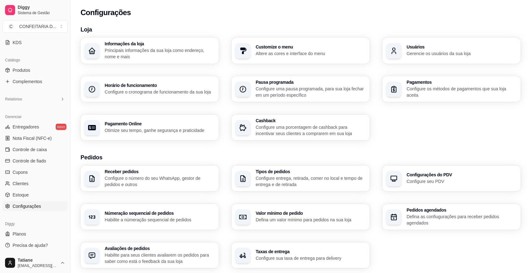
click at [397, 130] on div "Informações da loja Principais informações da sua loja como endereço, nome e ma…" at bounding box center [301, 89] width 441 height 103
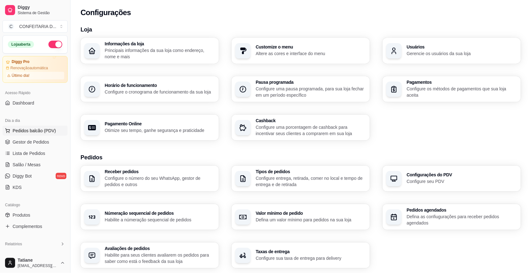
click at [39, 131] on span "Pedidos balcão (PDV)" at bounding box center [34, 130] width 43 height 6
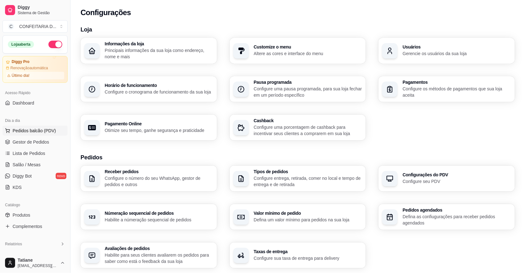
click at [34, 139] on img at bounding box center [41, 119] width 59 height 40
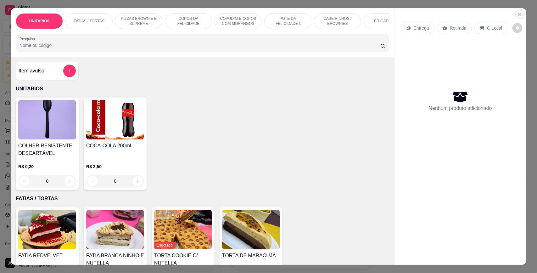
click at [518, 14] on icon "Close" at bounding box center [520, 14] width 5 height 5
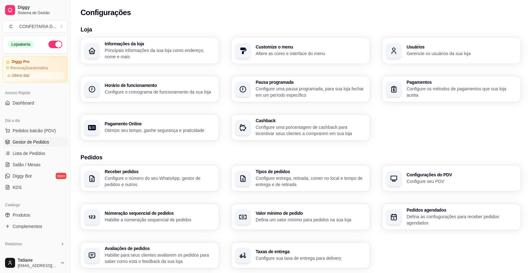
click at [29, 139] on span "Gestor de Pedidos" at bounding box center [31, 142] width 37 height 6
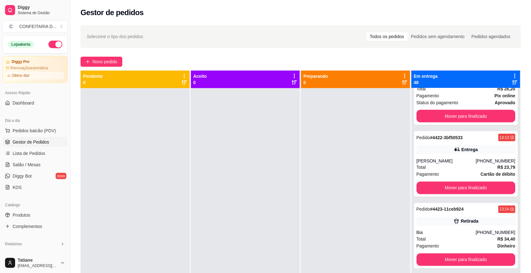
scroll to position [354, 0]
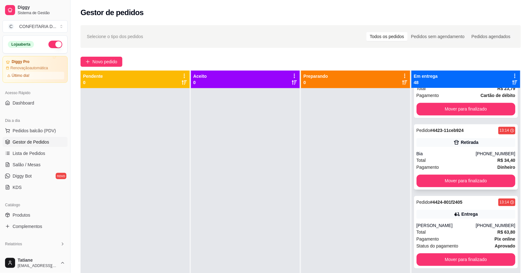
click at [446, 148] on div "Pedido # 4423-11ceb924 13:14 Retirada Bia [PHONE_NUMBER] Total R$ 34,40 Pagamen…" at bounding box center [466, 156] width 104 height 65
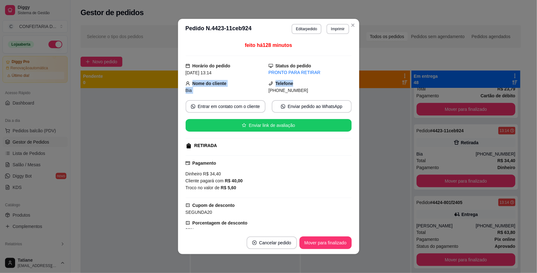
drag, startPoint x: 180, startPoint y: 84, endPoint x: 308, endPoint y: 84, distance: 127.2
click at [307, 84] on div "feito há 128 minutos Horário do pedido [DATE] 13:14 Status do pedido PRONTO PAR…" at bounding box center [268, 135] width 181 height 192
click at [318, 92] on div "[PHONE_NUMBER]" at bounding box center [310, 90] width 83 height 7
click at [318, 91] on div "[PHONE_NUMBER]" at bounding box center [310, 90] width 83 height 7
drag, startPoint x: 189, startPoint y: 84, endPoint x: 315, endPoint y: 93, distance: 126.2
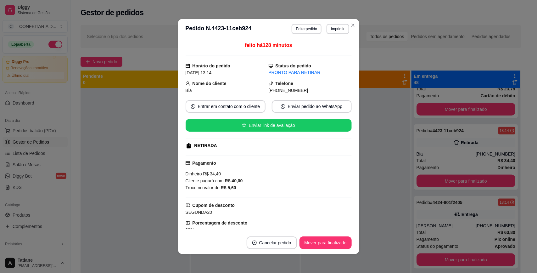
click at [315, 93] on div "Nome do cliente Bia Telefone [PHONE_NUMBER]" at bounding box center [269, 87] width 166 height 14
copy div "Nome do cliente Bia Telefone [PHONE_NUMBER]"
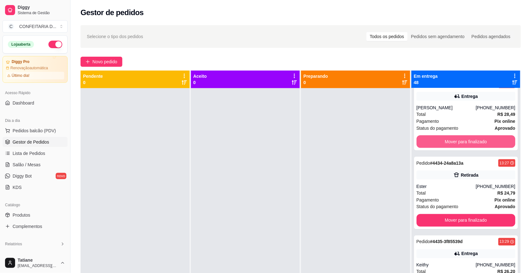
scroll to position [984, 0]
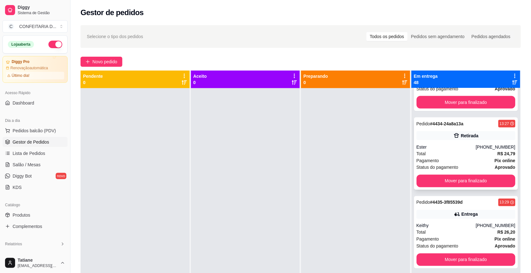
click at [448, 153] on div "Total R$ 24,79" at bounding box center [466, 153] width 99 height 7
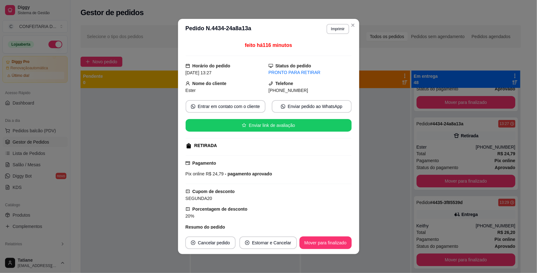
drag, startPoint x: 207, startPoint y: 82, endPoint x: 314, endPoint y: 88, distance: 106.9
click at [314, 88] on div "Nome do cliente Ester Telefone [PHONE_NUMBER]" at bounding box center [269, 87] width 166 height 14
copy div "Nome do cliente Ester Telefone [PHONE_NUMBER]"
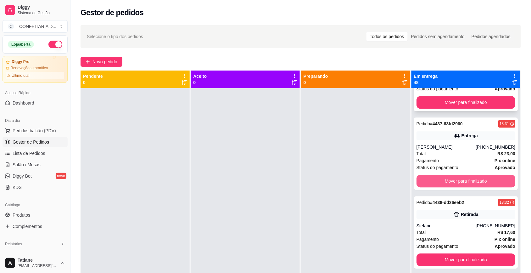
scroll to position [1298, 0]
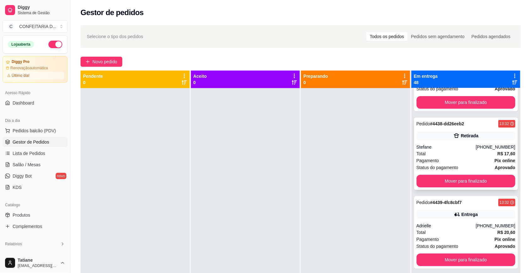
click at [454, 155] on div "Total R$ 17,60" at bounding box center [466, 153] width 99 height 7
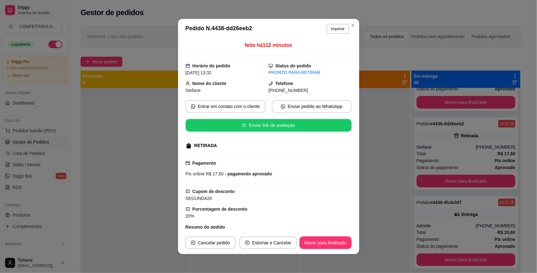
drag, startPoint x: 191, startPoint y: 83, endPoint x: 315, endPoint y: 89, distance: 123.8
click at [315, 89] on div "Nome do cliente Stefane Telefone [PHONE_NUMBER]" at bounding box center [269, 87] width 166 height 14
copy div "ome do cliente [PERSON_NAME] Telefone [PHONE_NUMBER]"
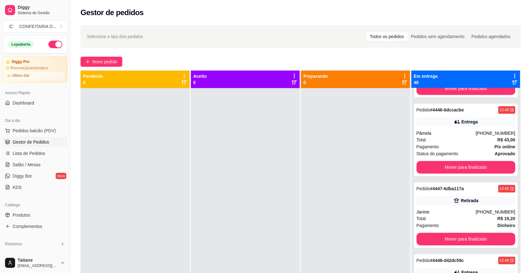
scroll to position [1889, 0]
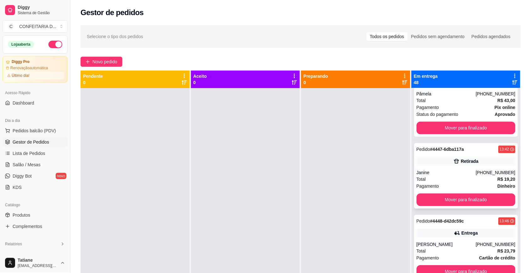
click at [453, 177] on div "Pedido # 4447-6dba117a 13:42 Retirada Janine [PHONE_NUMBER] Total R$ 19,20 Paga…" at bounding box center [466, 175] width 104 height 65
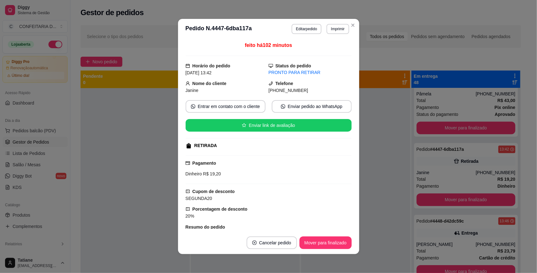
drag, startPoint x: 189, startPoint y: 82, endPoint x: 333, endPoint y: 93, distance: 144.6
click at [333, 93] on div "Nome do cliente Janine Telefone [PHONE_NUMBER]" at bounding box center [269, 87] width 166 height 14
copy div "Nome do cliente Janine Telefone [PHONE_NUMBER]"
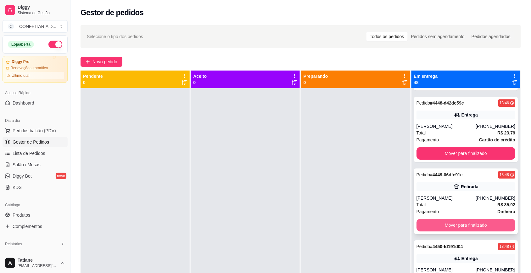
scroll to position [2046, 0]
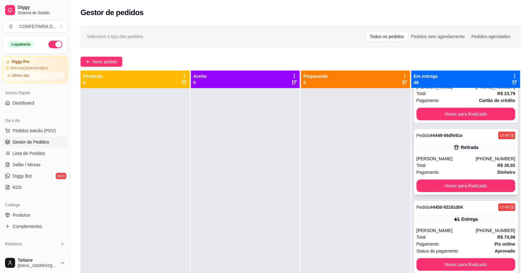
click at [441, 162] on div "[PERSON_NAME]" at bounding box center [446, 158] width 59 height 6
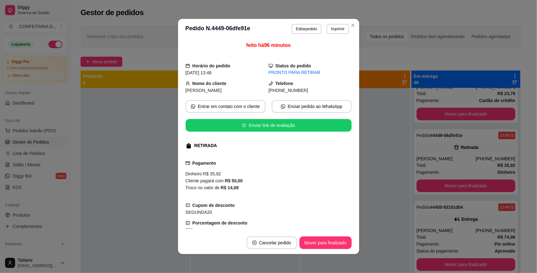
drag, startPoint x: 189, startPoint y: 84, endPoint x: 310, endPoint y: 90, distance: 121.3
click at [310, 90] on div "Nome do cliente [PERSON_NAME] [PHONE_NUMBER]" at bounding box center [269, 87] width 166 height 14
copy div "Nome do cliente [PERSON_NAME] [PHONE_NUMBER]"
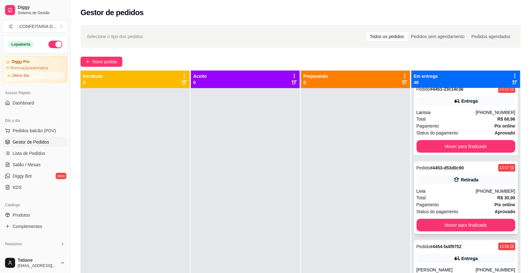
scroll to position [2282, 0]
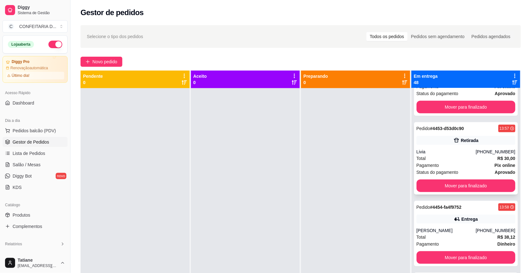
click at [446, 162] on div "Total R$ 30,00" at bounding box center [466, 158] width 99 height 7
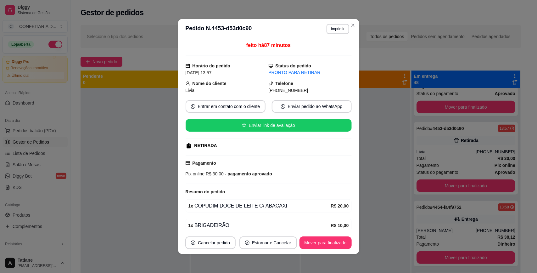
drag, startPoint x: 189, startPoint y: 83, endPoint x: 306, endPoint y: 90, distance: 117.0
click at [306, 90] on div "Nome do cliente Livia Telefone [PHONE_NUMBER]" at bounding box center [269, 87] width 166 height 14
copy div "Nome do cliente Livia Telefone [PHONE_NUMBER]"
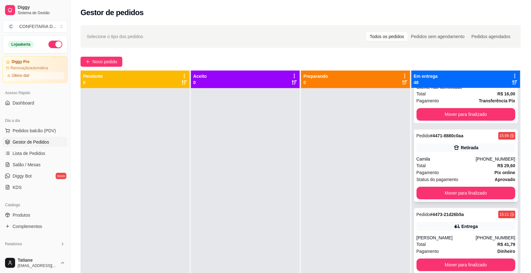
scroll to position [18, 0]
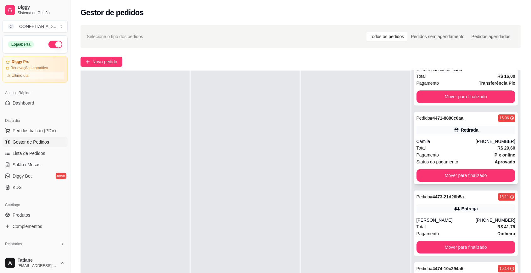
click at [454, 141] on div "Camila" at bounding box center [446, 141] width 59 height 6
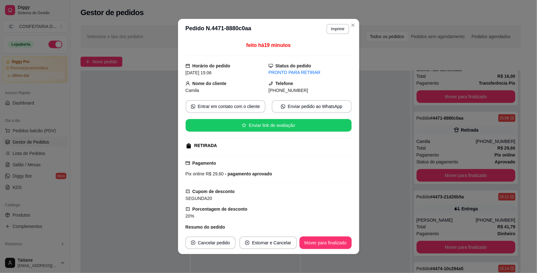
drag, startPoint x: 189, startPoint y: 84, endPoint x: 312, endPoint y: 88, distance: 123.1
click at [312, 88] on div "Nome do cliente Camila Telefone [PHONE_NUMBER]" at bounding box center [269, 87] width 166 height 14
copy div "Nome do cliente Camila Telefone [PHONE_NUMBER]"
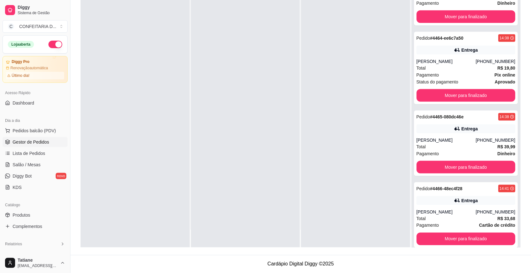
scroll to position [2664, 0]
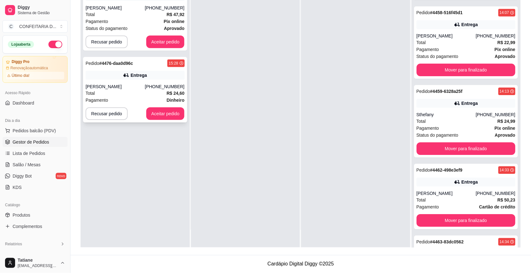
click at [164, 116] on button "Aceitar pedido" at bounding box center [165, 113] width 38 height 13
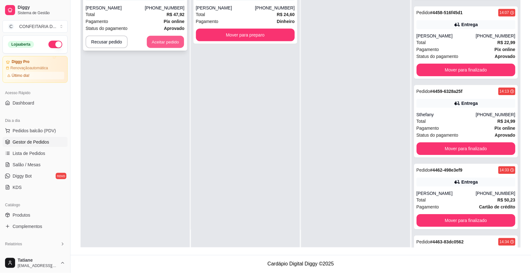
click at [166, 41] on button "Aceitar pedido" at bounding box center [165, 42] width 37 height 12
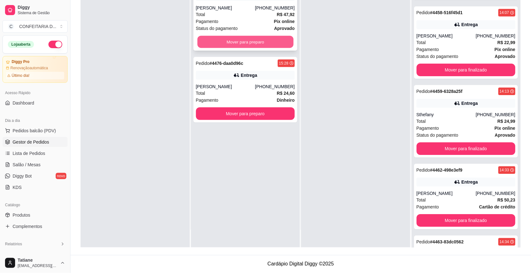
click at [233, 39] on button "Mover para preparo" at bounding box center [245, 42] width 96 height 12
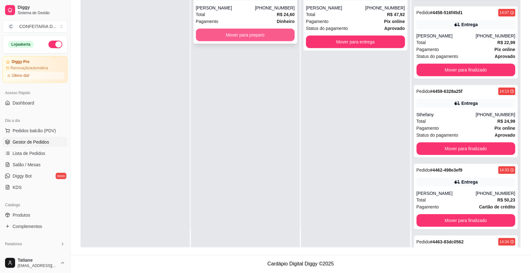
click at [241, 33] on button "Mover para preparo" at bounding box center [245, 35] width 99 height 13
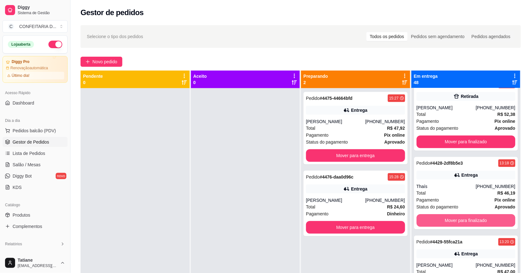
scroll to position [630, 0]
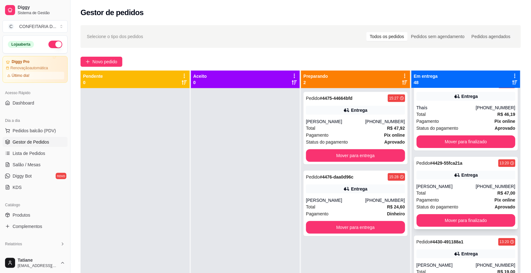
click at [450, 183] on div "Pedido # 4429-55fca21a 13:20 Entrega [PERSON_NAME] [PHONE_NUMBER] Total R$ 47,0…" at bounding box center [466, 193] width 104 height 72
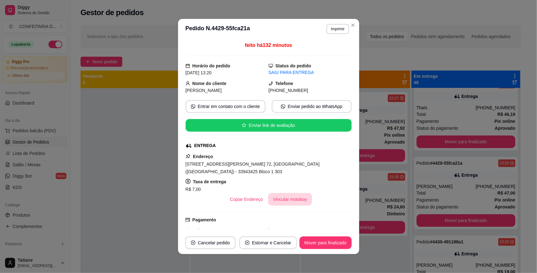
click at [289, 199] on button "Vincular motoboy" at bounding box center [290, 199] width 44 height 13
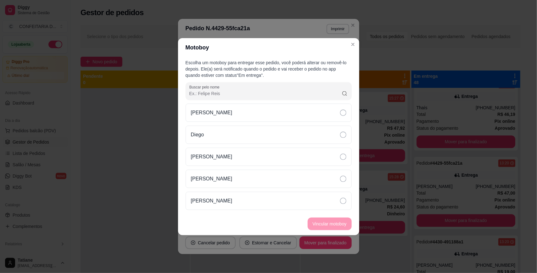
click at [208, 155] on p "[PERSON_NAME]" at bounding box center [212, 157] width 42 height 8
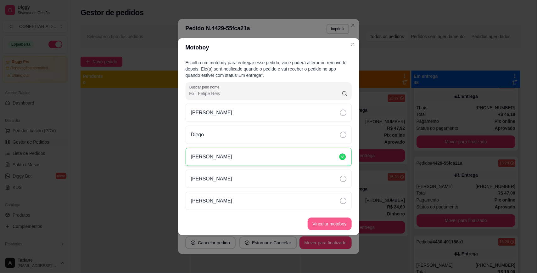
click at [328, 229] on button "Vincular motoboy" at bounding box center [330, 224] width 44 height 13
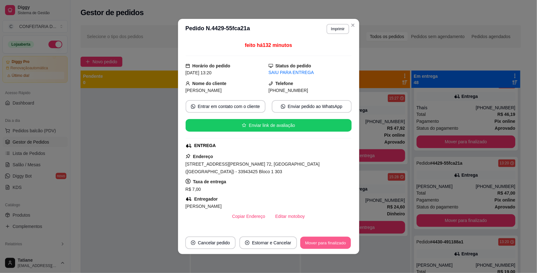
click at [332, 243] on button "Mover para finalizado" at bounding box center [325, 243] width 51 height 12
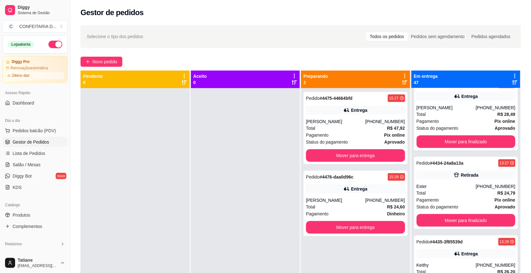
scroll to position [905, 0]
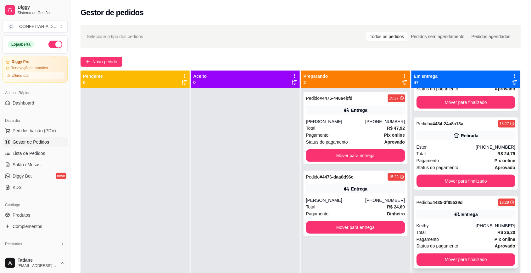
click at [443, 218] on div "Entrega" at bounding box center [466, 214] width 99 height 9
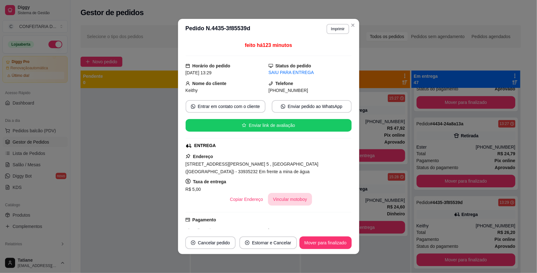
click at [283, 195] on button "Vincular motoboy" at bounding box center [290, 199] width 44 height 13
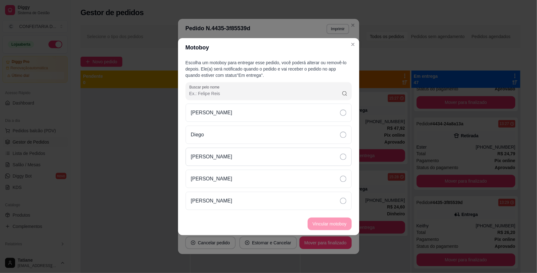
click at [221, 152] on div "[PERSON_NAME]" at bounding box center [269, 157] width 166 height 18
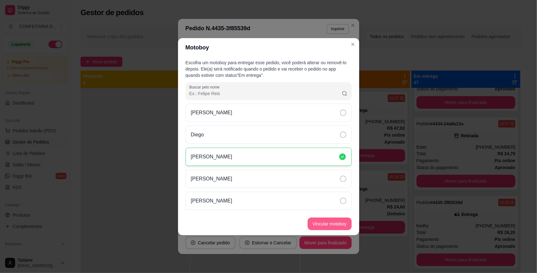
click at [331, 226] on button "Vincular motoboy" at bounding box center [330, 224] width 44 height 13
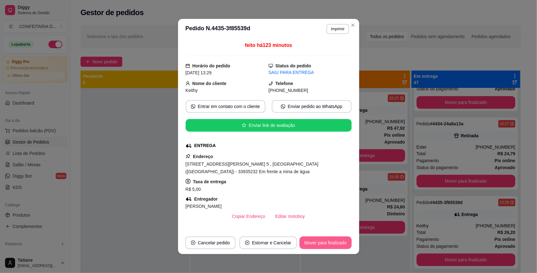
click at [326, 241] on button "Mover para finalizado" at bounding box center [326, 242] width 52 height 13
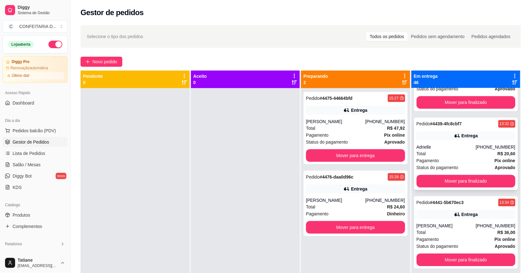
scroll to position [1298, 0]
click at [459, 150] on div "[PERSON_NAME]" at bounding box center [446, 147] width 59 height 6
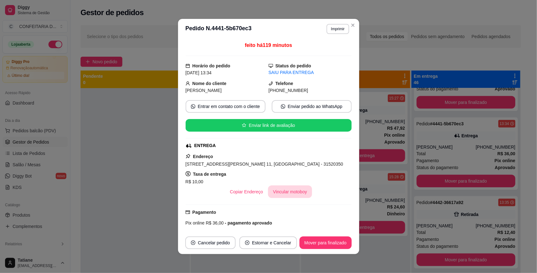
click at [275, 197] on button "Vincular motoboy" at bounding box center [290, 191] width 44 height 13
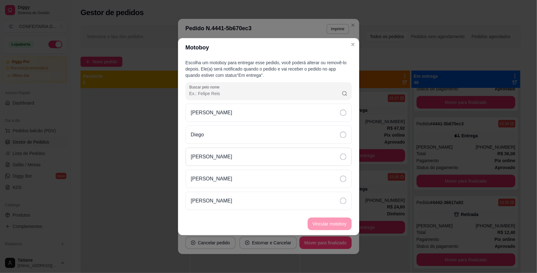
click at [220, 159] on div "[PERSON_NAME]" at bounding box center [269, 157] width 166 height 18
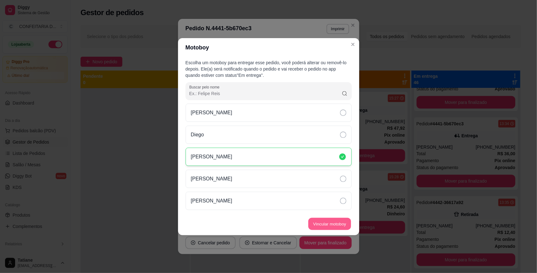
click at [317, 219] on button "Vincular motoboy" at bounding box center [329, 224] width 43 height 12
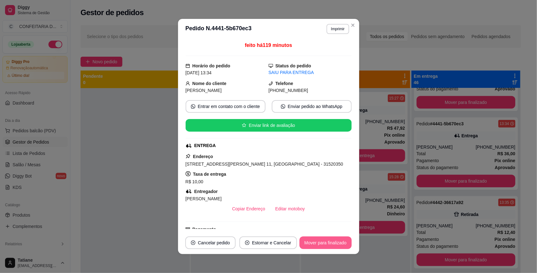
click at [322, 241] on button "Mover para finalizado" at bounding box center [326, 242] width 52 height 13
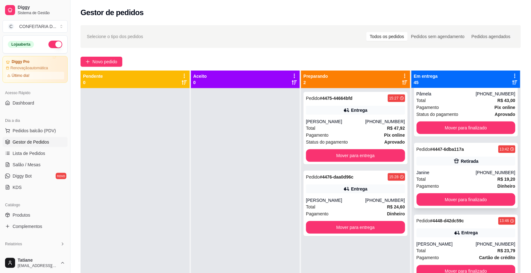
scroll to position [1731, 0]
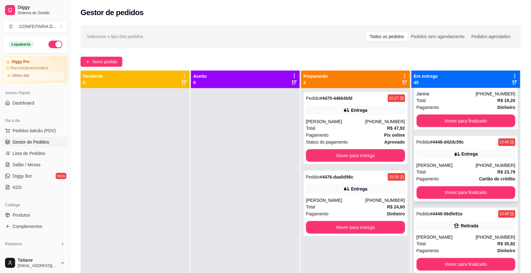
click at [458, 169] on div "[PERSON_NAME]" at bounding box center [446, 165] width 59 height 6
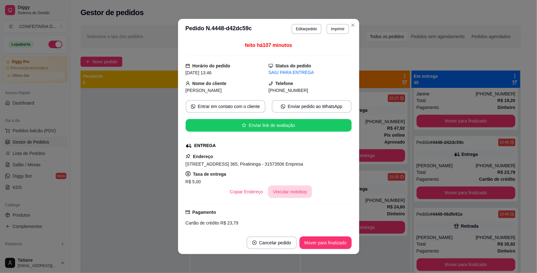
click at [272, 192] on button "Vincular motoboy" at bounding box center [290, 191] width 44 height 13
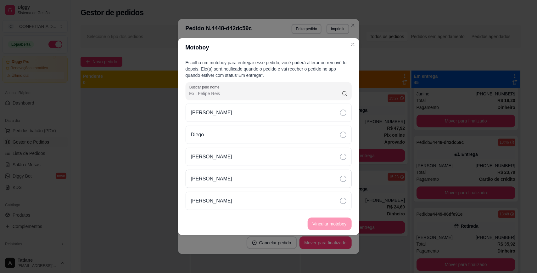
drag, startPoint x: 218, startPoint y: 155, endPoint x: 263, endPoint y: 179, distance: 51.8
click at [218, 155] on p "[PERSON_NAME]" at bounding box center [212, 157] width 42 height 8
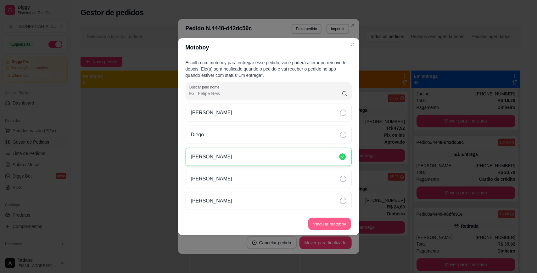
click at [330, 224] on button "Vincular motoboy" at bounding box center [329, 224] width 43 height 12
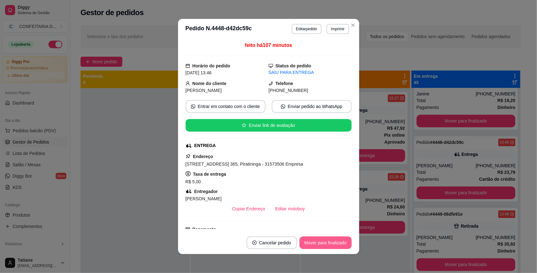
click at [328, 246] on button "Mover para finalizado" at bounding box center [326, 242] width 52 height 13
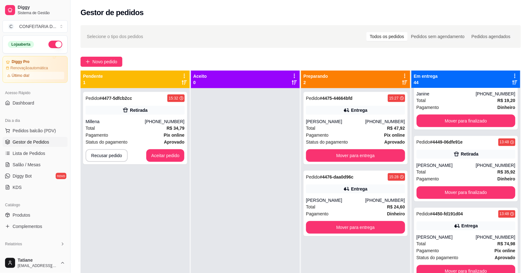
scroll to position [1771, 0]
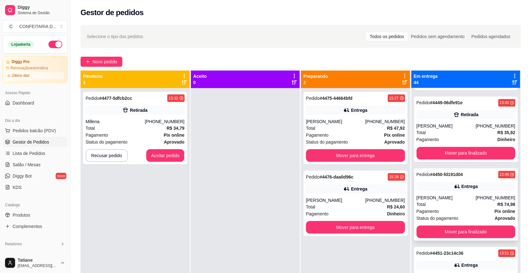
click at [450, 202] on div "Pedido # 4450-fd191d04 13:48 [PERSON_NAME] [PHONE_NUMBER] Total R$ 74,98 Pagame…" at bounding box center [466, 204] width 104 height 72
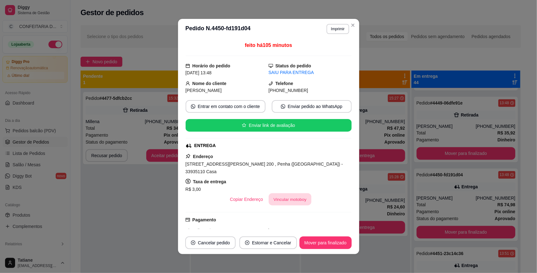
click at [286, 193] on button "Vincular motoboy" at bounding box center [290, 199] width 43 height 12
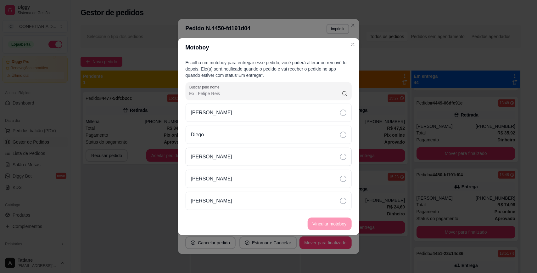
click at [225, 159] on div "[PERSON_NAME]" at bounding box center [269, 157] width 166 height 18
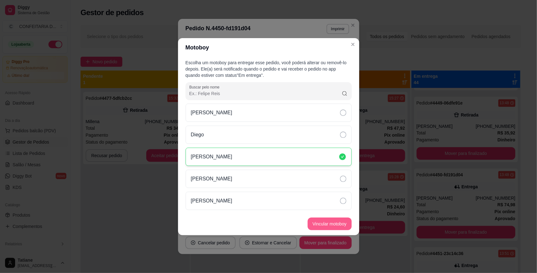
click at [324, 224] on button "Vincular motoboy" at bounding box center [330, 224] width 44 height 13
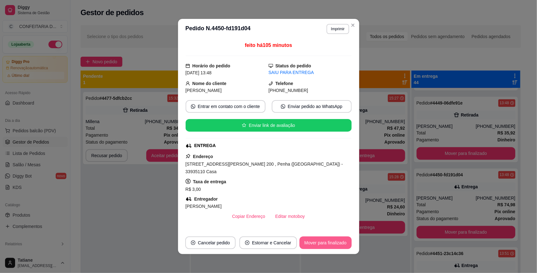
click at [315, 240] on button "Mover para finalizado" at bounding box center [326, 242] width 52 height 13
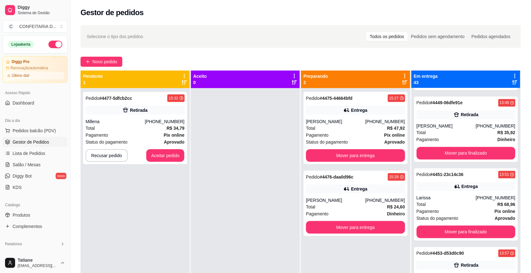
click at [455, 201] on div "Larissa" at bounding box center [446, 198] width 59 height 6
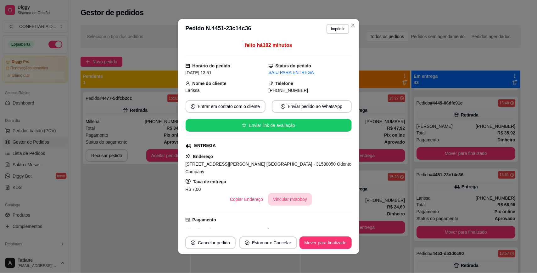
click at [285, 193] on button "Vincular motoboy" at bounding box center [290, 199] width 44 height 13
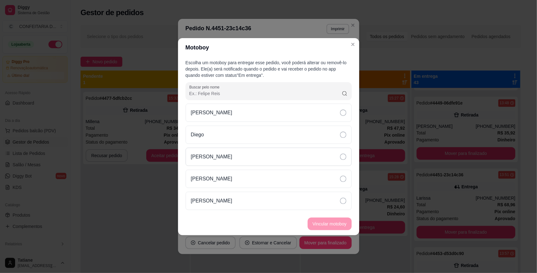
click at [232, 158] on div "[PERSON_NAME]" at bounding box center [269, 157] width 166 height 18
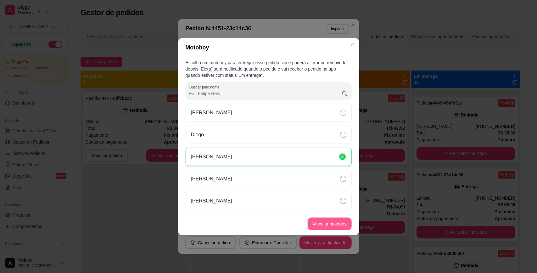
click at [324, 226] on button "Vincular motoboy" at bounding box center [330, 224] width 44 height 13
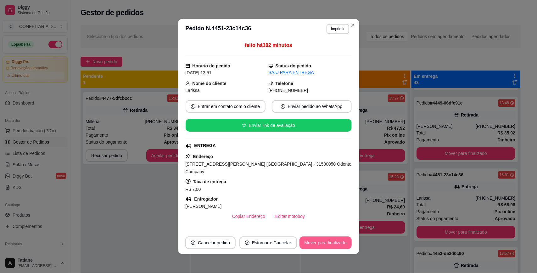
click at [323, 242] on button "Mover para finalizado" at bounding box center [326, 242] width 52 height 13
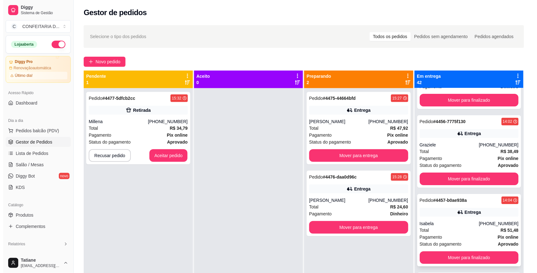
scroll to position [2085, 0]
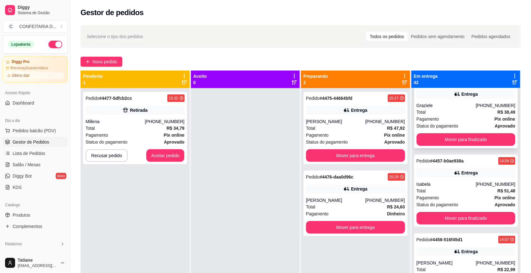
click at [448, 109] on div "Graziele" at bounding box center [446, 105] width 59 height 6
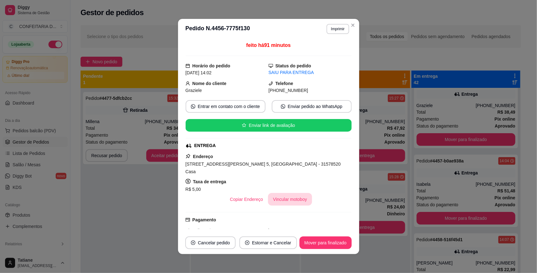
click at [287, 194] on button "Vincular motoboy" at bounding box center [290, 199] width 44 height 13
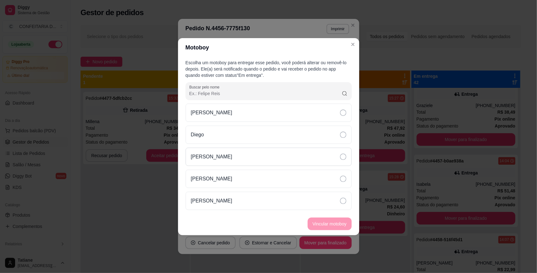
click at [241, 153] on div "[PERSON_NAME]" at bounding box center [269, 157] width 166 height 18
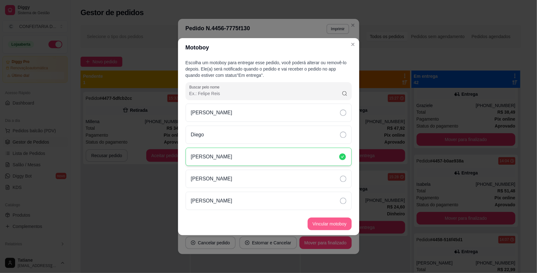
click at [332, 221] on button "Vincular motoboy" at bounding box center [330, 224] width 44 height 13
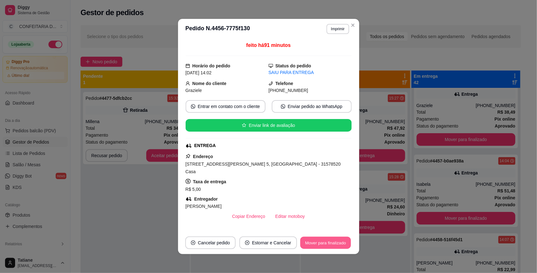
click at [334, 243] on button "Mover para finalizado" at bounding box center [325, 243] width 51 height 12
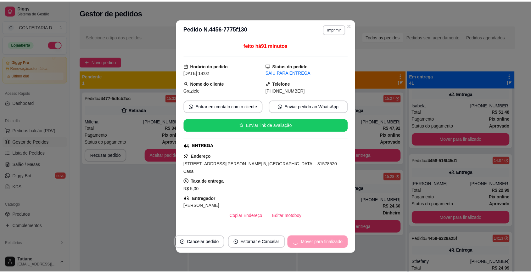
scroll to position [2006, 0]
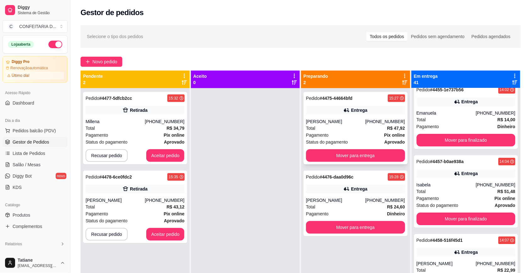
click at [319, 113] on div "Entrega" at bounding box center [355, 110] width 99 height 9
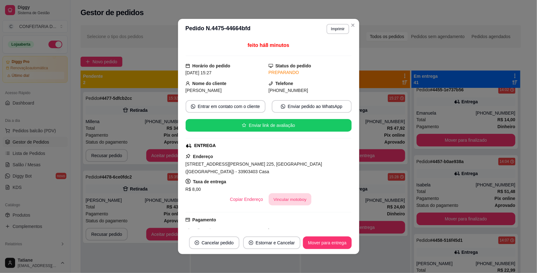
click at [288, 200] on button "Vincular motoboy" at bounding box center [290, 199] width 43 height 12
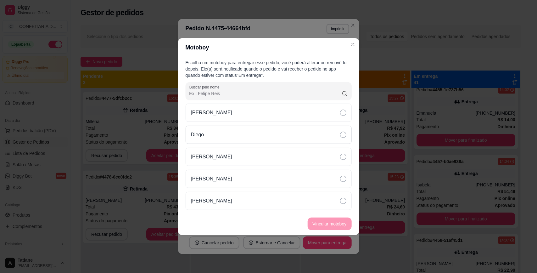
click at [214, 136] on div "Diego" at bounding box center [269, 135] width 166 height 18
click at [331, 227] on button "Vincular motoboy" at bounding box center [330, 224] width 44 height 13
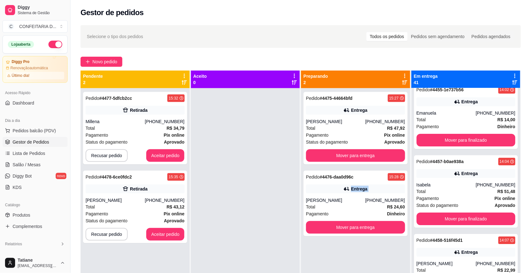
click at [373, 190] on div "Entrega" at bounding box center [355, 188] width 99 height 9
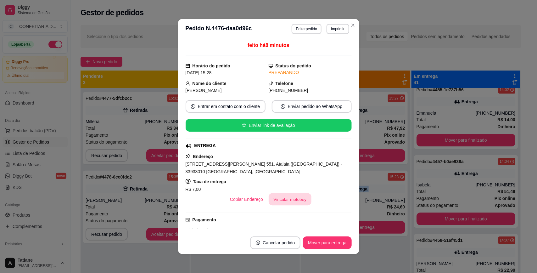
click at [282, 204] on button "Vincular motoboy" at bounding box center [290, 199] width 43 height 12
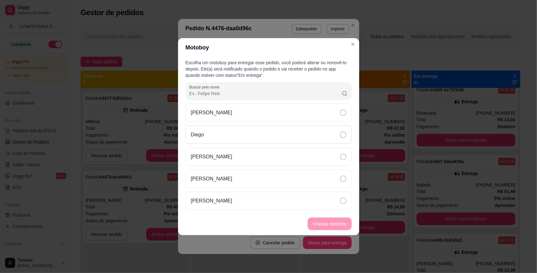
click at [218, 139] on div "Diego" at bounding box center [269, 135] width 166 height 18
click at [326, 219] on button "Vincular motoboy" at bounding box center [330, 224] width 44 height 13
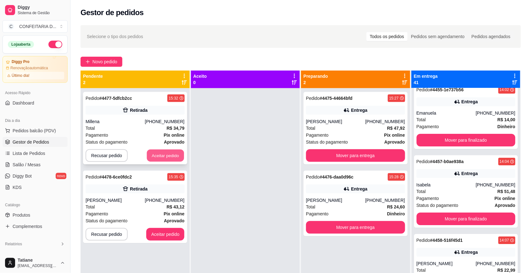
click at [167, 154] on button "Aceitar pedido" at bounding box center [165, 156] width 37 height 12
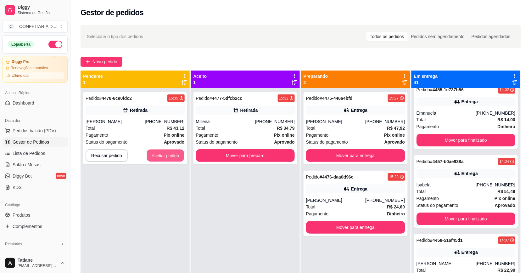
click at [167, 154] on button "Aceitar pedido" at bounding box center [165, 156] width 37 height 12
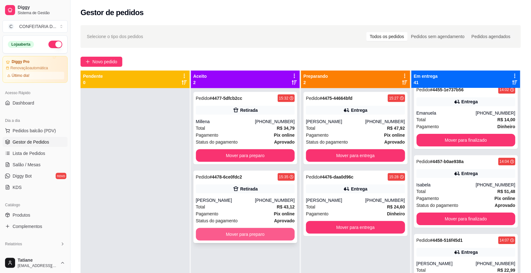
click at [250, 229] on button "Mover para preparo" at bounding box center [245, 234] width 99 height 13
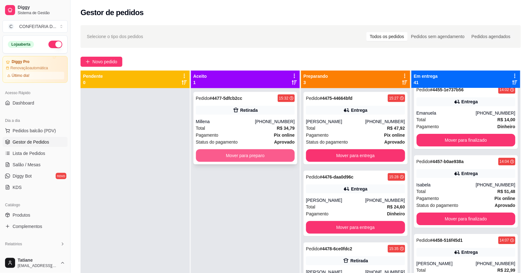
click at [232, 158] on button "Mover para preparo" at bounding box center [245, 155] width 99 height 13
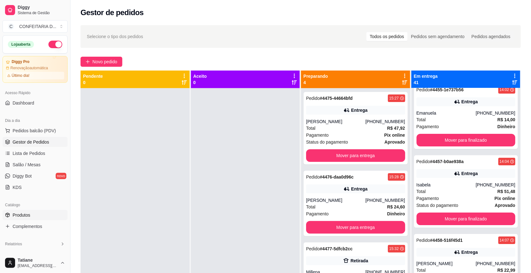
click at [29, 216] on span "Produtos" at bounding box center [22, 215] width 18 height 6
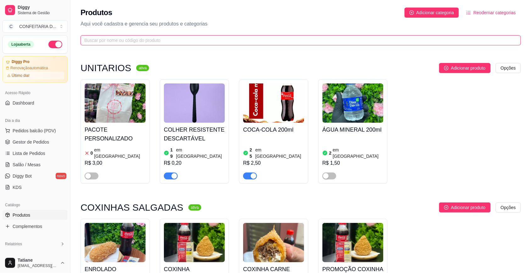
click at [129, 37] on input "text" at bounding box center [298, 40] width 428 height 7
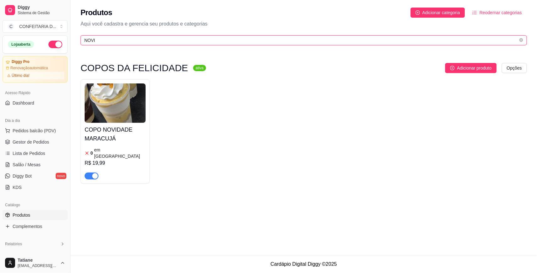
type input "NOVI"
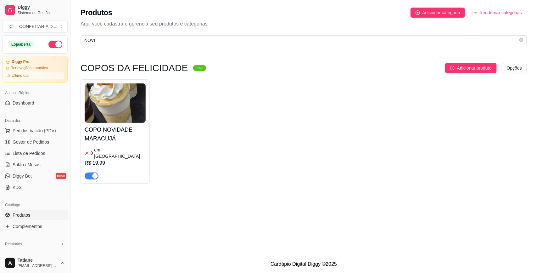
click at [92, 173] on div "button" at bounding box center [95, 176] width 6 height 6
click at [36, 144] on span "Gestor de Pedidos" at bounding box center [31, 142] width 37 height 6
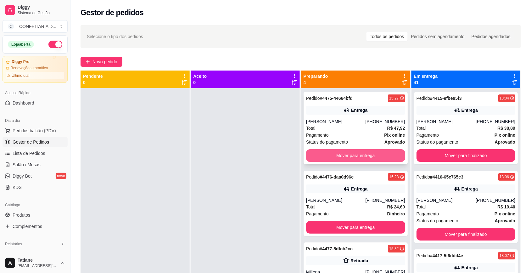
click at [342, 153] on button "Mover para entrega" at bounding box center [355, 155] width 99 height 13
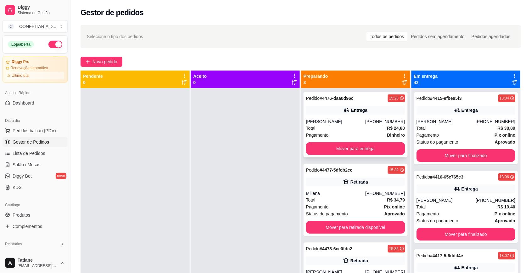
click at [343, 114] on div "Entrega" at bounding box center [355, 110] width 99 height 9
click at [363, 149] on button "Mover para entrega" at bounding box center [356, 149] width 96 height 12
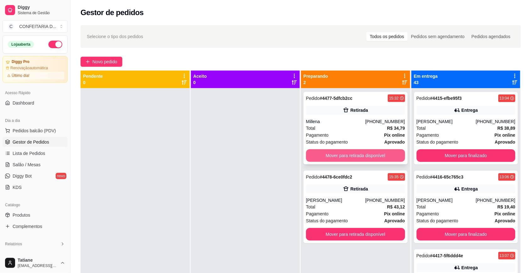
click at [352, 151] on button "Mover para retirada disponível" at bounding box center [355, 155] width 99 height 13
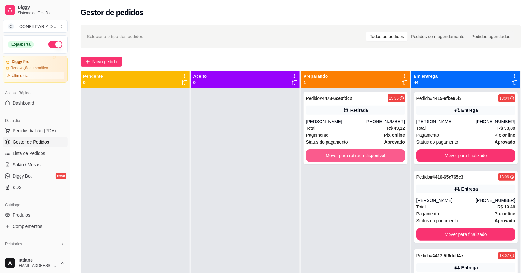
click at [352, 153] on button "Mover para retirada disponível" at bounding box center [355, 155] width 99 height 13
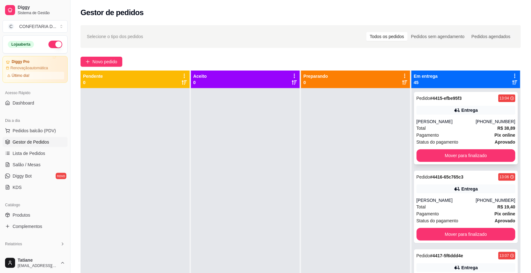
click at [457, 122] on div "[PERSON_NAME]" at bounding box center [446, 121] width 59 height 6
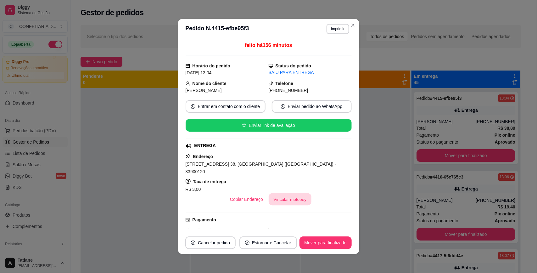
click at [273, 193] on button "Vincular motoboy" at bounding box center [290, 199] width 43 height 12
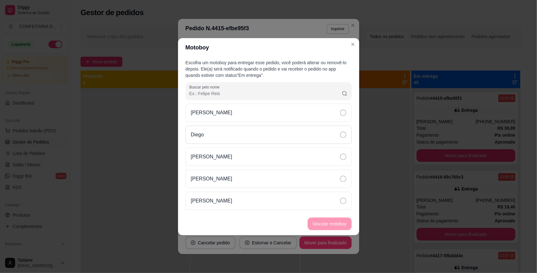
click at [221, 134] on div "Diego" at bounding box center [269, 135] width 166 height 18
click at [337, 224] on button "Vincular motoboy" at bounding box center [329, 224] width 43 height 12
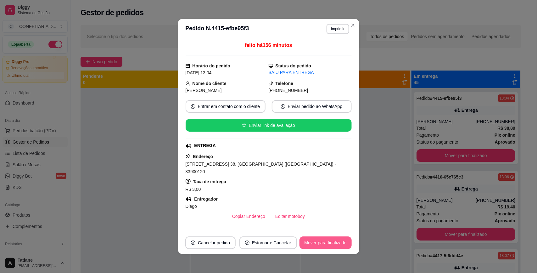
click at [321, 243] on button "Mover para finalizado" at bounding box center [326, 242] width 52 height 13
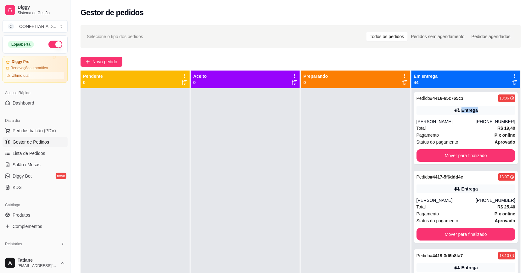
click at [435, 109] on div "Entrega" at bounding box center [466, 110] width 99 height 9
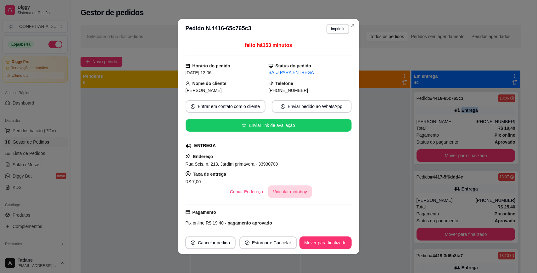
click at [285, 198] on button "Vincular motoboy" at bounding box center [290, 191] width 44 height 13
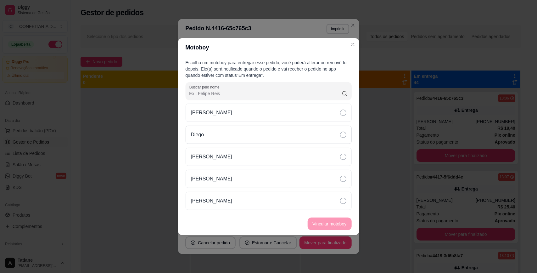
click at [235, 134] on div "Diego" at bounding box center [269, 135] width 166 height 18
click at [326, 226] on button "Vincular motoboy" at bounding box center [330, 224] width 44 height 13
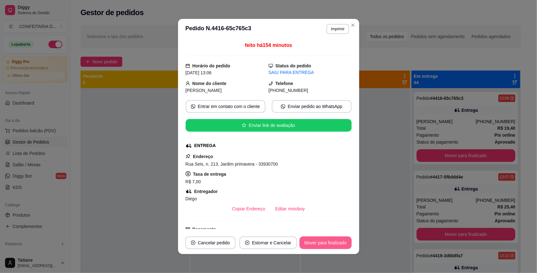
click at [331, 241] on button "Mover para finalizado" at bounding box center [326, 242] width 52 height 13
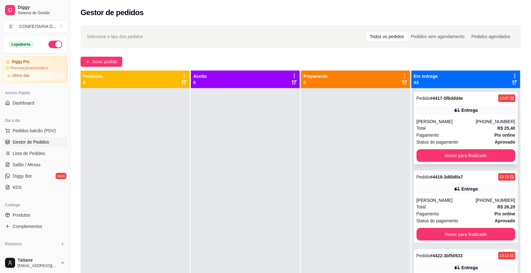
click at [454, 114] on div "Entrega" at bounding box center [466, 110] width 99 height 9
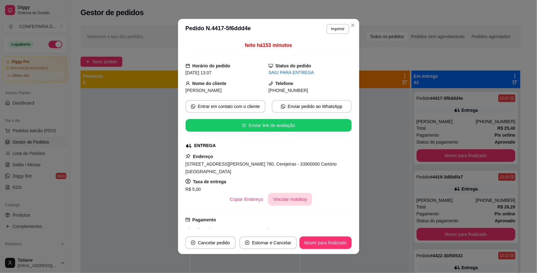
click at [281, 201] on button "Vincular motoboy" at bounding box center [290, 199] width 44 height 13
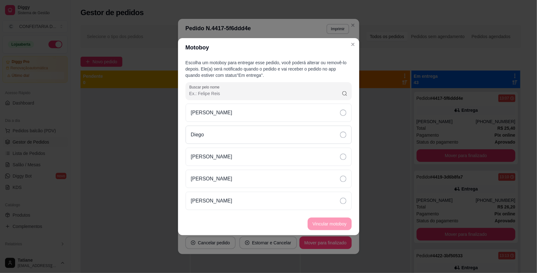
click at [227, 127] on div "Diego" at bounding box center [269, 135] width 166 height 18
click at [328, 221] on button "Vincular motoboy" at bounding box center [329, 224] width 43 height 12
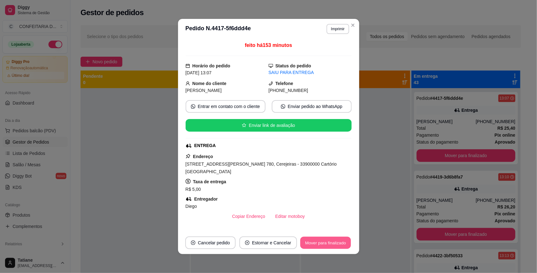
click at [309, 241] on button "Mover para finalizado" at bounding box center [325, 243] width 51 height 12
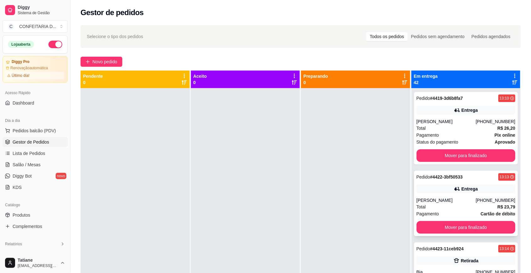
click at [462, 194] on div "Pedido # 4422-3bf50533 13:13 Entrega Kailaine [PHONE_NUMBER] Total R$ 23,79 Pag…" at bounding box center [466, 203] width 104 height 65
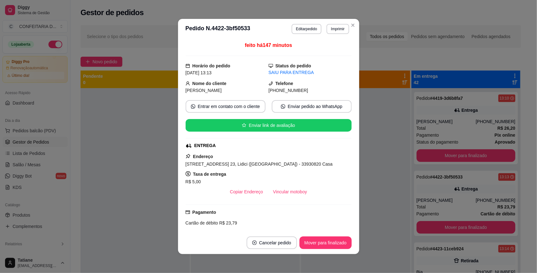
click at [284, 195] on button "Vincular motoboy" at bounding box center [290, 191] width 44 height 13
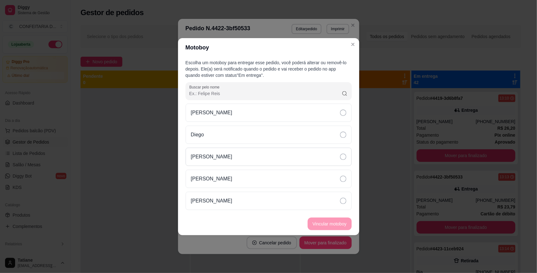
click at [253, 158] on div "[PERSON_NAME]" at bounding box center [269, 157] width 166 height 18
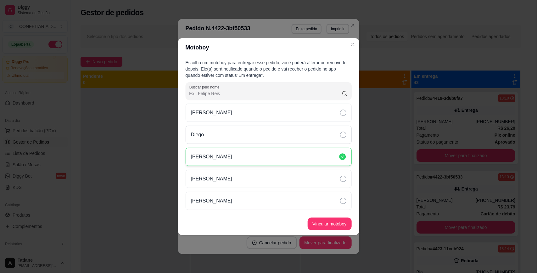
click at [255, 134] on div "Diego" at bounding box center [269, 135] width 166 height 18
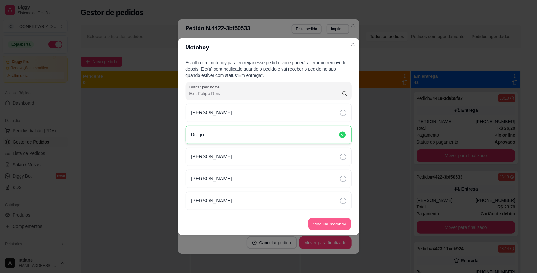
click at [319, 222] on button "Vincular motoboy" at bounding box center [329, 224] width 43 height 12
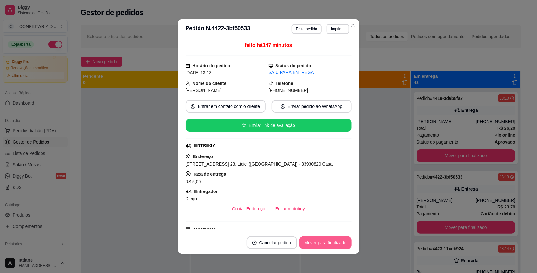
click at [318, 242] on button "Mover para finalizado" at bounding box center [326, 242] width 52 height 13
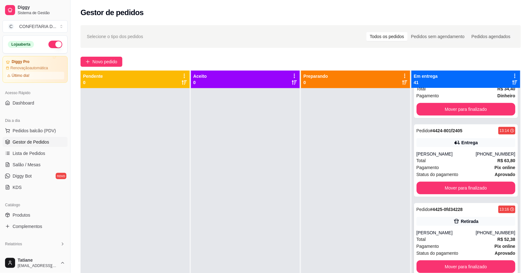
scroll to position [39, 0]
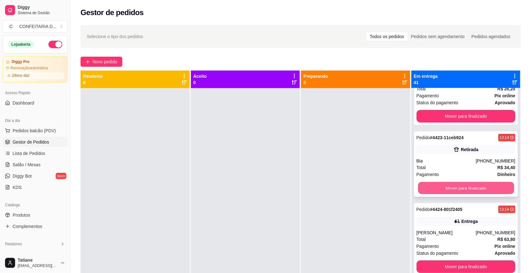
click at [434, 189] on button "Mover para finalizado" at bounding box center [466, 188] width 96 height 12
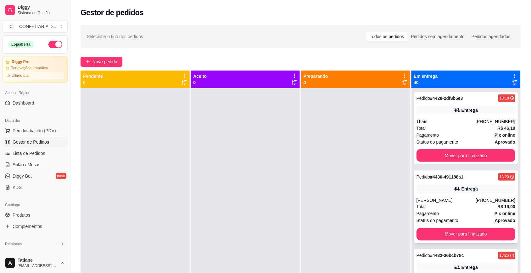
scroll to position [315, 0]
click at [442, 199] on div "[PERSON_NAME]" at bounding box center [446, 200] width 59 height 6
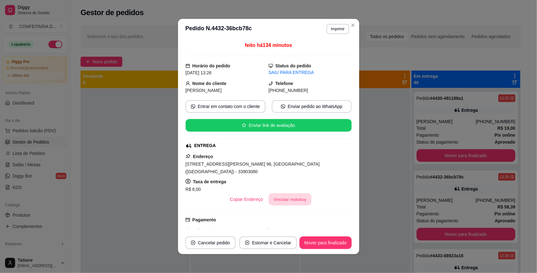
click at [281, 195] on button "Vincular motoboy" at bounding box center [290, 199] width 43 height 12
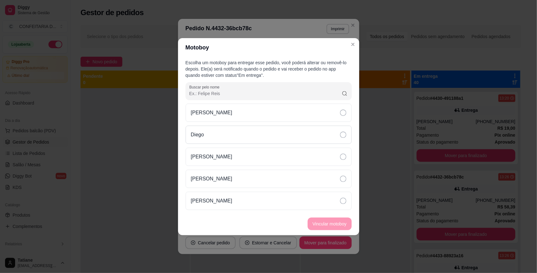
click at [215, 139] on div "Diego" at bounding box center [269, 135] width 166 height 18
click at [341, 230] on footer "Vincular motoboy" at bounding box center [268, 223] width 181 height 23
click at [341, 221] on button "Vincular motoboy" at bounding box center [330, 224] width 44 height 13
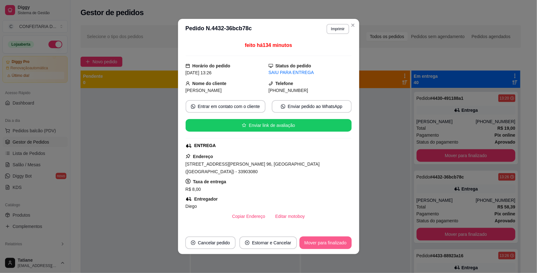
click at [326, 243] on button "Mover para finalizado" at bounding box center [326, 242] width 52 height 13
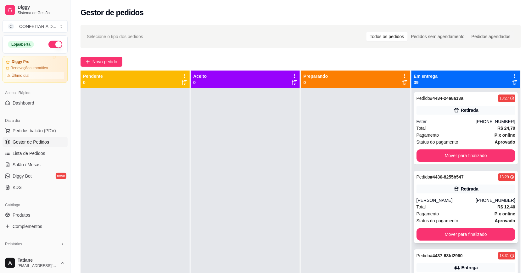
scroll to position [551, 0]
click at [449, 203] on div "[PERSON_NAME]" at bounding box center [446, 200] width 59 height 6
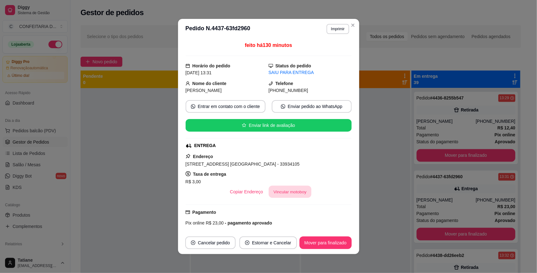
click at [271, 192] on button "Vincular motoboy" at bounding box center [290, 192] width 43 height 12
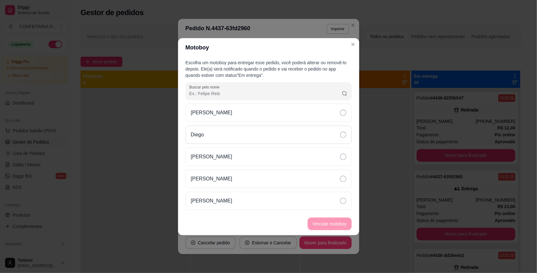
click at [219, 135] on div "Diego" at bounding box center [269, 135] width 166 height 18
click at [323, 220] on button "Vincular motoboy" at bounding box center [330, 224] width 44 height 13
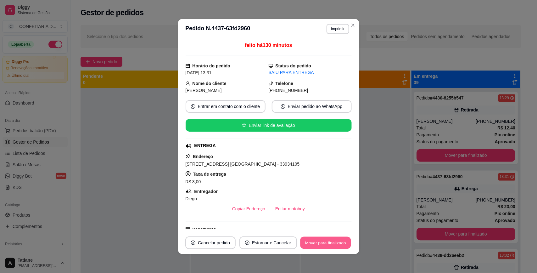
click at [328, 243] on button "Mover para finalizado" at bounding box center [325, 243] width 51 height 12
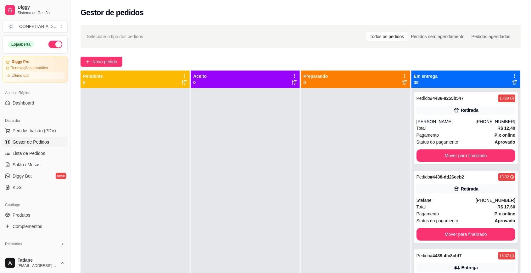
scroll to position [630, 0]
click at [455, 206] on div "Total R$ 20,60" at bounding box center [466, 206] width 99 height 7
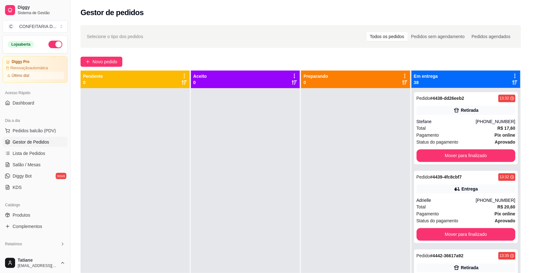
click at [278, 197] on button "Vincular motoboy" at bounding box center [290, 199] width 44 height 13
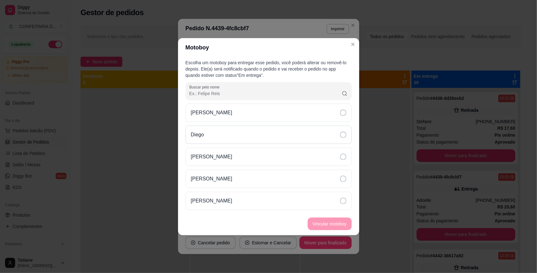
click at [222, 133] on div "Diego" at bounding box center [269, 135] width 166 height 18
click at [327, 223] on button "Vincular motoboy" at bounding box center [329, 224] width 43 height 12
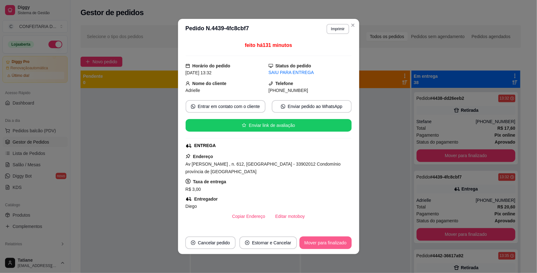
click at [325, 243] on button "Mover para finalizado" at bounding box center [326, 242] width 52 height 13
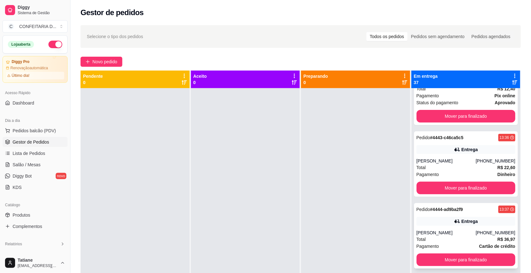
scroll to position [787, 0]
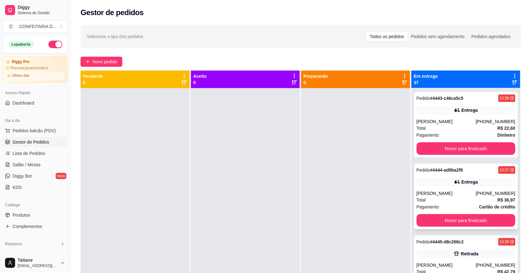
click at [453, 186] on div "Entrega" at bounding box center [466, 182] width 99 height 9
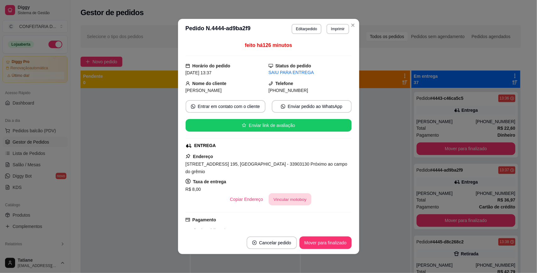
click at [284, 193] on button "Vincular motoboy" at bounding box center [290, 199] width 43 height 12
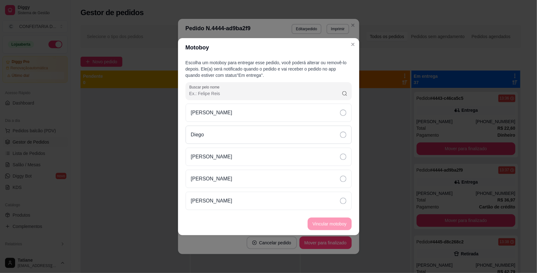
click at [224, 139] on div "Diego" at bounding box center [269, 135] width 166 height 18
click at [334, 227] on button "Vincular motoboy" at bounding box center [329, 224] width 43 height 12
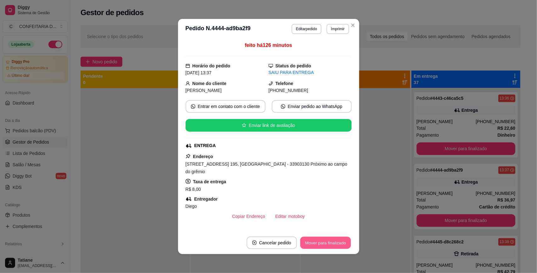
click at [331, 244] on button "Mover para finalizado" at bounding box center [325, 243] width 51 height 12
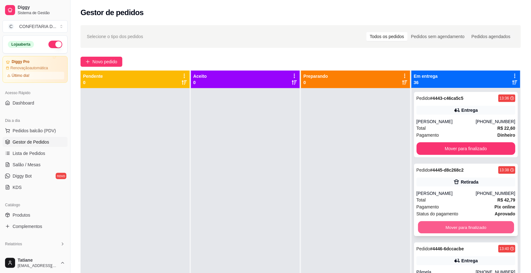
click at [446, 232] on button "Mover para finalizado" at bounding box center [466, 227] width 96 height 12
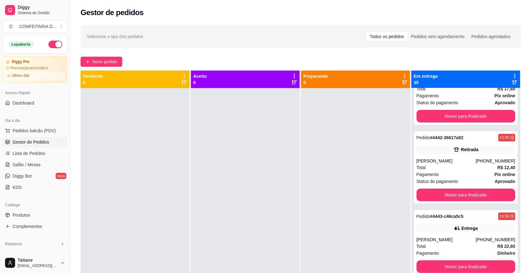
scroll to position [590, 0]
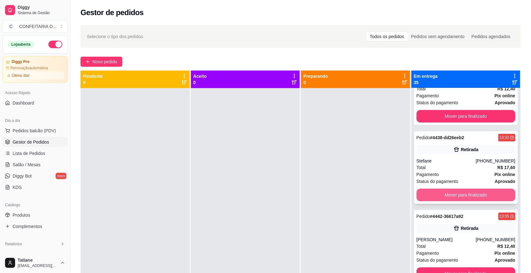
click at [440, 190] on button "Mover para finalizado" at bounding box center [466, 195] width 99 height 13
click at [448, 194] on button "Mover para finalizado" at bounding box center [466, 195] width 99 height 13
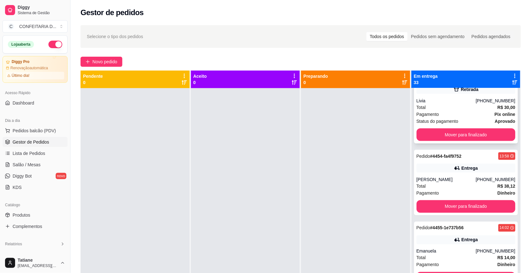
scroll to position [1023, 0]
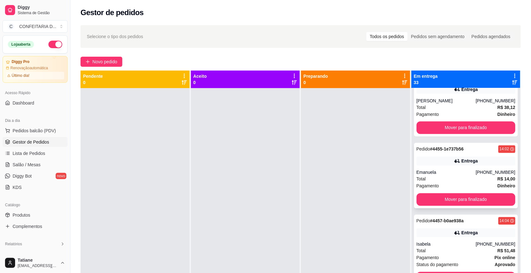
click at [448, 171] on div "Emanuela" at bounding box center [446, 172] width 59 height 6
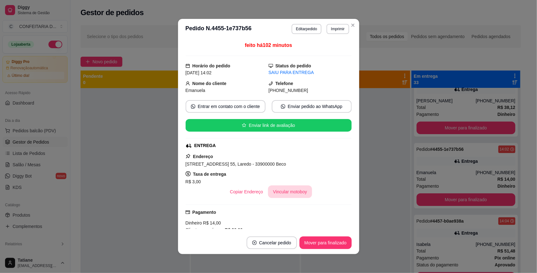
click at [274, 189] on button "Vincular motoboy" at bounding box center [290, 191] width 44 height 13
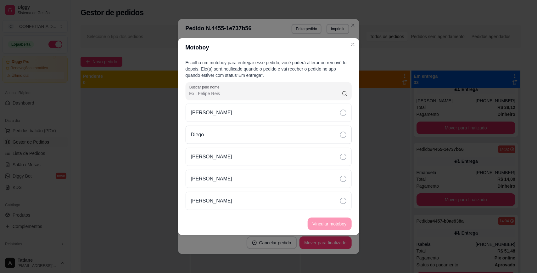
click at [210, 131] on div "Diego" at bounding box center [269, 135] width 166 height 18
click at [331, 224] on button "Vincular motoboy" at bounding box center [330, 224] width 44 height 13
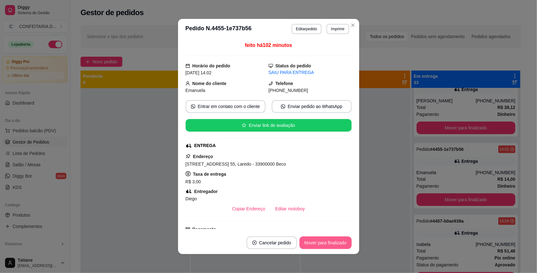
click at [319, 242] on button "Mover para finalizado" at bounding box center [326, 242] width 52 height 13
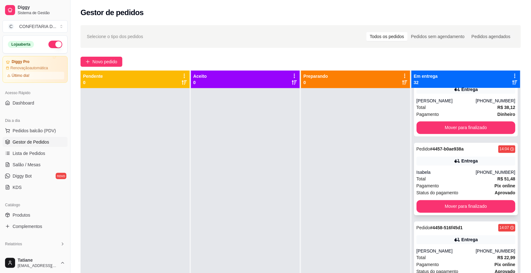
scroll to position [1062, 0]
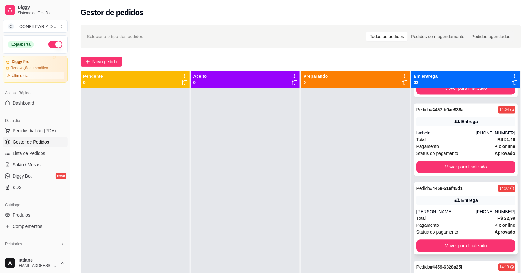
click at [454, 204] on icon at bounding box center [457, 200] width 6 height 6
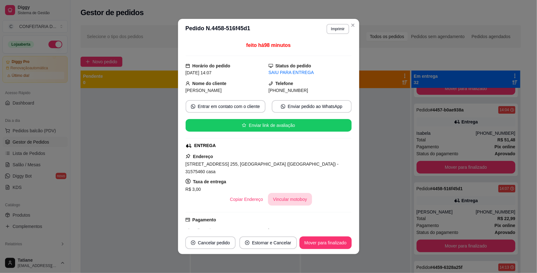
click at [283, 193] on button "Vincular motoboy" at bounding box center [290, 199] width 44 height 13
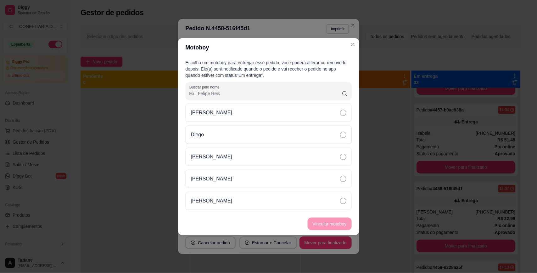
click at [199, 127] on div "Diego" at bounding box center [269, 135] width 166 height 18
click at [337, 229] on button "Vincular motoboy" at bounding box center [329, 224] width 43 height 12
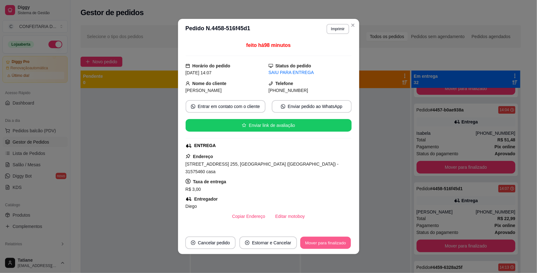
click at [320, 240] on button "Mover para finalizado" at bounding box center [325, 243] width 51 height 12
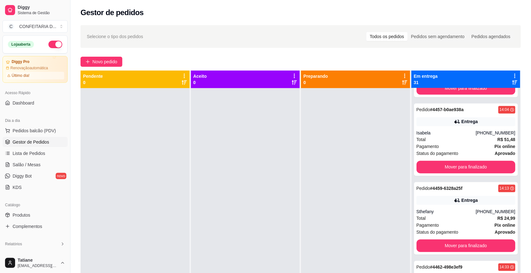
scroll to position [1180, 0]
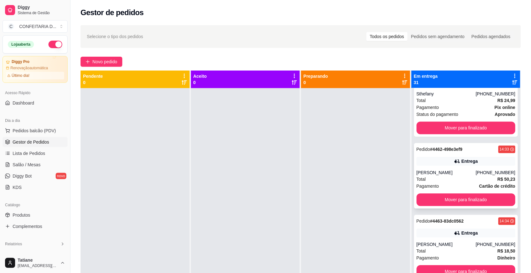
click at [449, 173] on div "[PERSON_NAME]" at bounding box center [446, 172] width 59 height 6
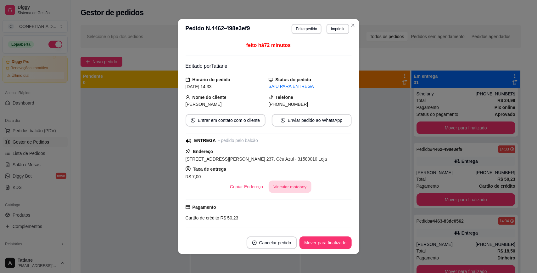
click at [277, 190] on button "Vincular motoboy" at bounding box center [290, 187] width 43 height 12
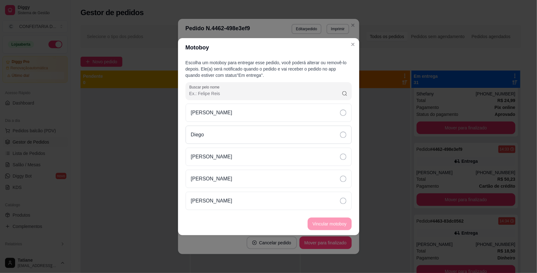
click at [197, 133] on p "Diego" at bounding box center [197, 135] width 13 height 8
click at [327, 221] on button "Vincular motoboy" at bounding box center [329, 224] width 43 height 12
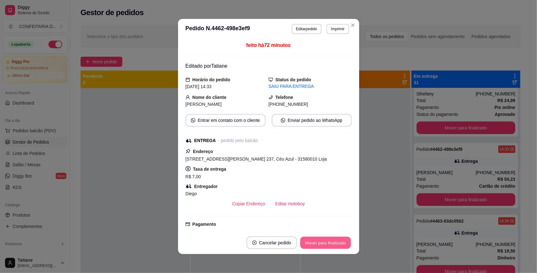
click at [329, 244] on button "Mover para finalizado" at bounding box center [325, 243] width 51 height 12
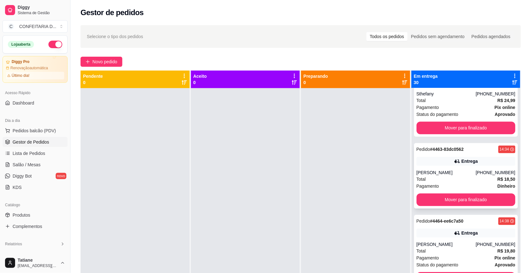
click at [464, 150] on div "Pedido # 4463-83dc0562 14:34" at bounding box center [466, 149] width 99 height 8
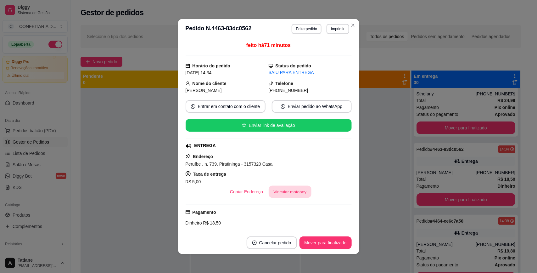
click at [287, 191] on button "Vincular motoboy" at bounding box center [290, 192] width 43 height 12
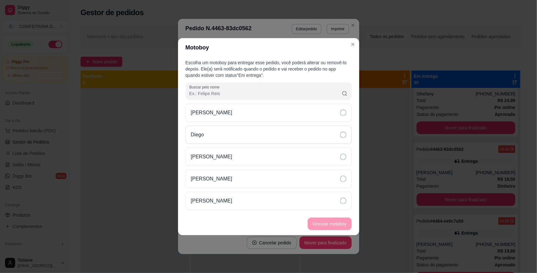
click at [224, 136] on div "Diego" at bounding box center [269, 135] width 166 height 18
click at [323, 226] on button "Vincular motoboy" at bounding box center [329, 224] width 43 height 12
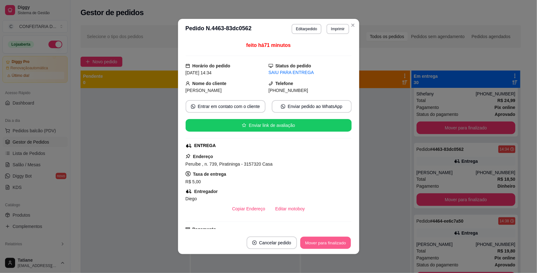
click at [331, 241] on button "Mover para finalizado" at bounding box center [325, 243] width 51 height 12
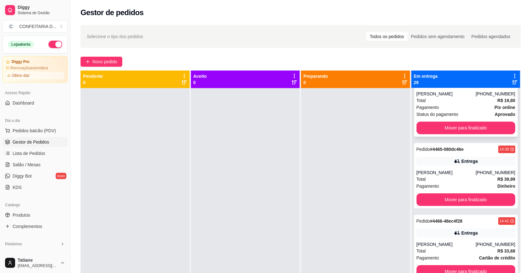
scroll to position [1298, 0]
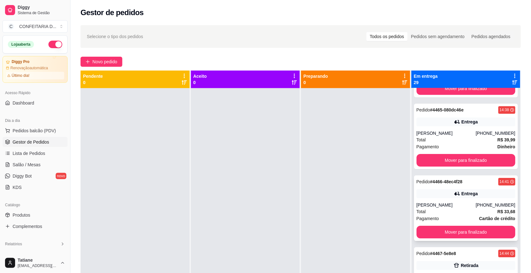
click at [441, 201] on div "Pedido # 4466-48ec4f28 14:41 Entrega [PERSON_NAME] [PHONE_NUMBER] Total R$ 33,6…" at bounding box center [466, 207] width 104 height 65
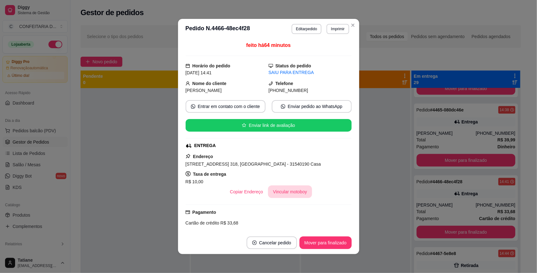
click at [276, 187] on button "Vincular motoboy" at bounding box center [290, 191] width 44 height 13
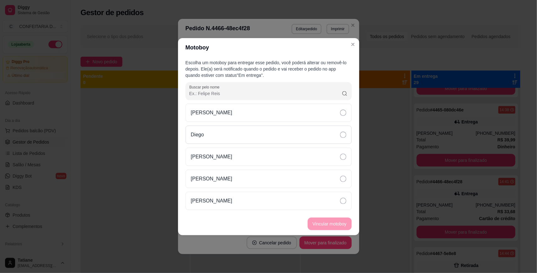
click at [226, 139] on div "Diego" at bounding box center [269, 135] width 166 height 18
click at [317, 221] on button "Vincular motoboy" at bounding box center [330, 224] width 44 height 13
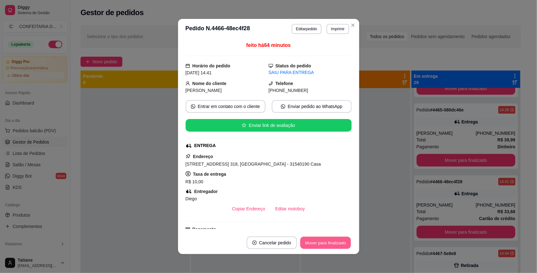
click at [332, 245] on button "Mover para finalizado" at bounding box center [325, 243] width 51 height 12
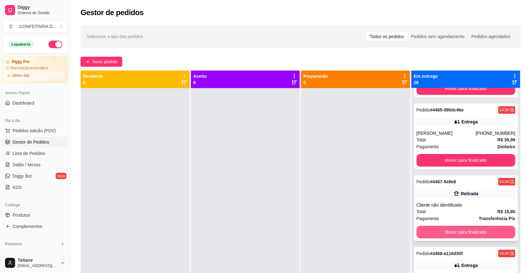
click at [444, 234] on button "Mover para finalizado" at bounding box center [466, 232] width 99 height 13
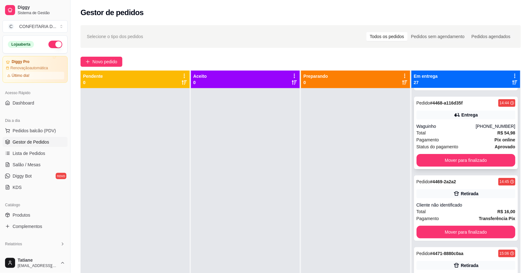
scroll to position [1416, 0]
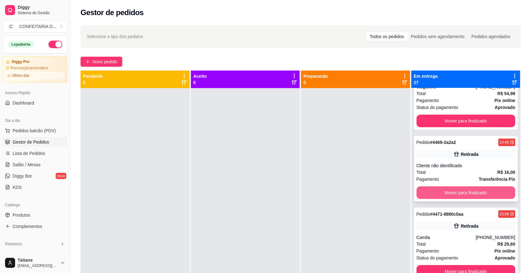
click at [450, 197] on button "Mover para finalizado" at bounding box center [466, 192] width 99 height 13
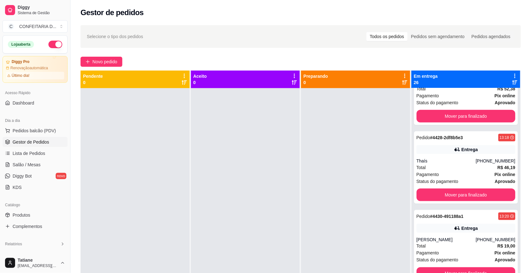
scroll to position [0, 0]
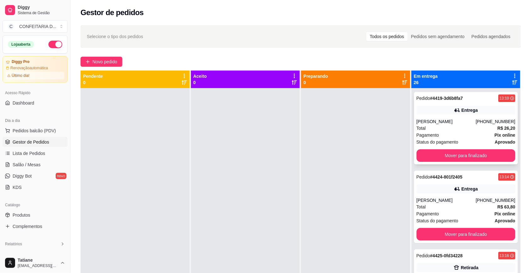
click at [462, 116] on div "Pedido # 4419-3d6b8fa7 13:10 Entrega [PERSON_NAME] [PHONE_NUMBER] Total R$ 26,2…" at bounding box center [466, 128] width 104 height 72
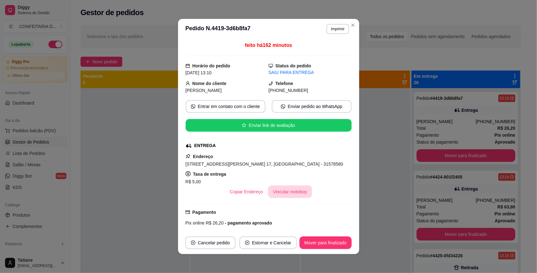
click at [295, 193] on button "Vincular motoboy" at bounding box center [290, 191] width 44 height 13
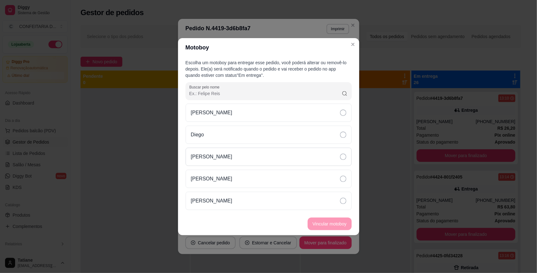
click at [224, 161] on div "[PERSON_NAME]" at bounding box center [269, 157] width 166 height 18
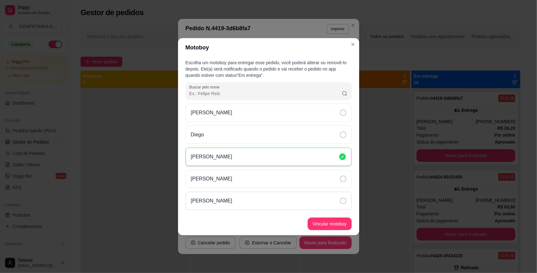
click at [230, 206] on div "[PERSON_NAME]" at bounding box center [269, 201] width 166 height 18
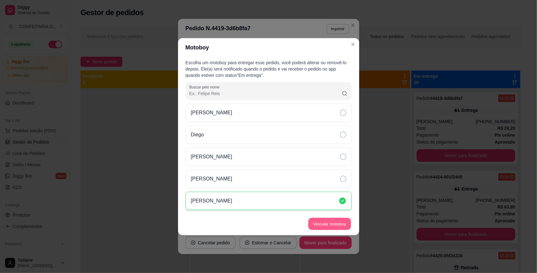
click at [327, 226] on button "Vincular motoboy" at bounding box center [329, 224] width 43 height 12
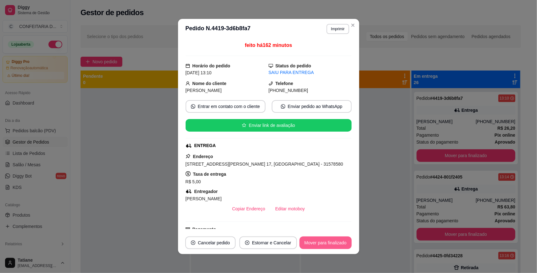
click at [316, 241] on button "Mover para finalizado" at bounding box center [326, 242] width 52 height 13
click at [316, 241] on div "Mover para finalizado" at bounding box center [326, 242] width 52 height 13
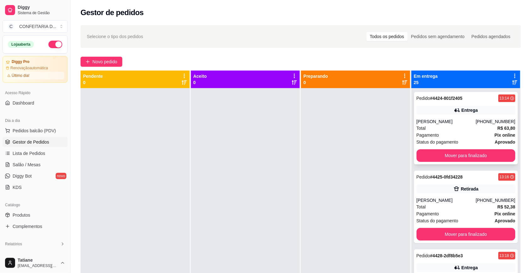
click at [423, 123] on div "[PERSON_NAME]" at bounding box center [446, 121] width 59 height 6
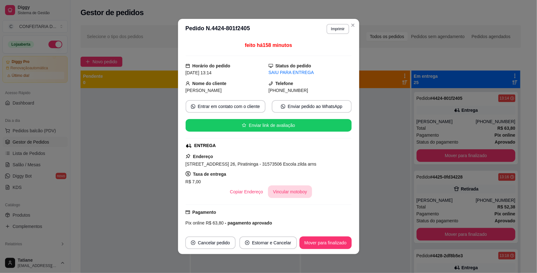
click at [292, 196] on button "Vincular motoboy" at bounding box center [290, 191] width 44 height 13
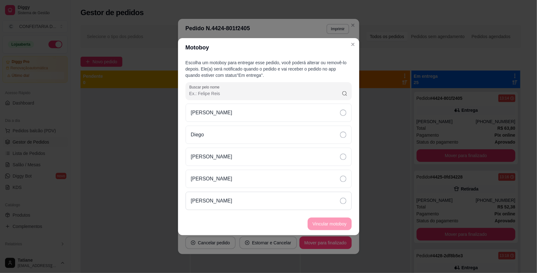
drag, startPoint x: 245, startPoint y: 203, endPoint x: 266, endPoint y: 209, distance: 22.1
click at [244, 204] on div "[PERSON_NAME]" at bounding box center [269, 201] width 166 height 18
click at [337, 226] on button "Vincular motoboy" at bounding box center [329, 224] width 43 height 12
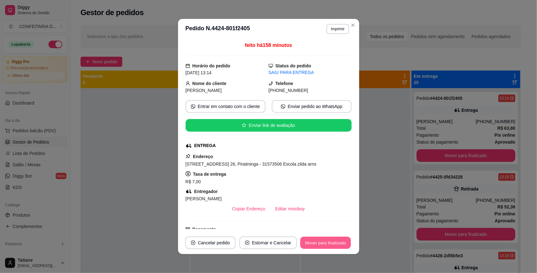
click at [342, 242] on button "Mover para finalizado" at bounding box center [325, 243] width 51 height 12
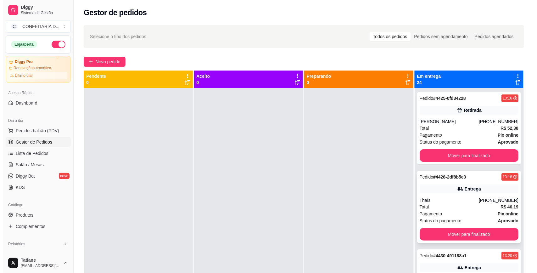
scroll to position [79, 0]
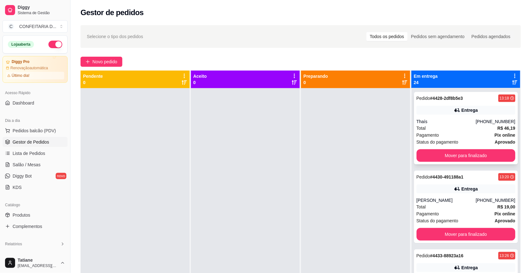
click at [438, 124] on div "Thaís" at bounding box center [446, 121] width 59 height 6
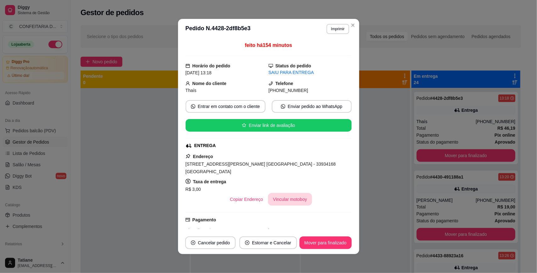
click at [277, 197] on button "Vincular motoboy" at bounding box center [290, 199] width 44 height 13
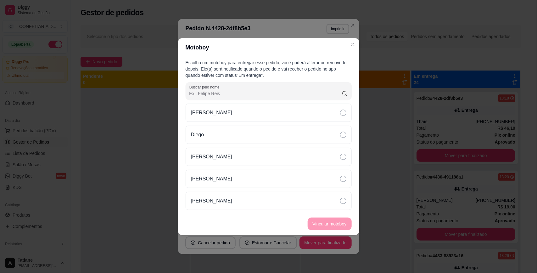
drag, startPoint x: 223, startPoint y: 198, endPoint x: 271, endPoint y: 212, distance: 50.2
click at [223, 199] on p "[PERSON_NAME]" at bounding box center [212, 201] width 42 height 8
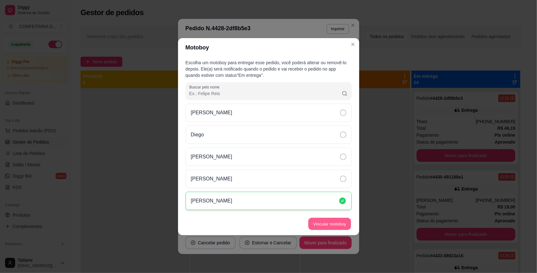
click at [322, 229] on button "Vincular motoboy" at bounding box center [329, 224] width 43 height 12
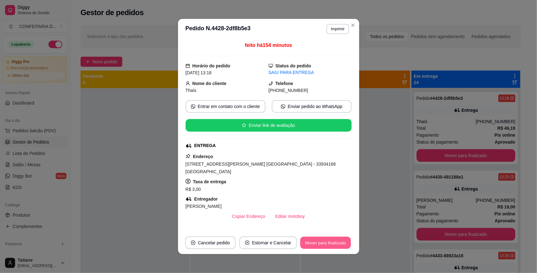
click at [323, 244] on button "Mover para finalizado" at bounding box center [325, 243] width 51 height 12
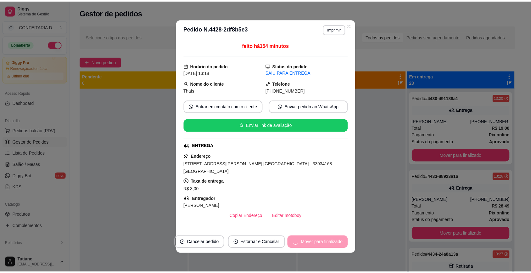
scroll to position [0, 0]
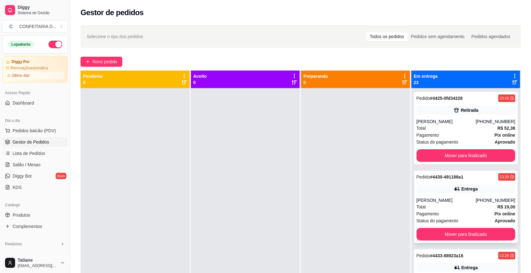
click at [454, 187] on icon at bounding box center [457, 189] width 6 height 6
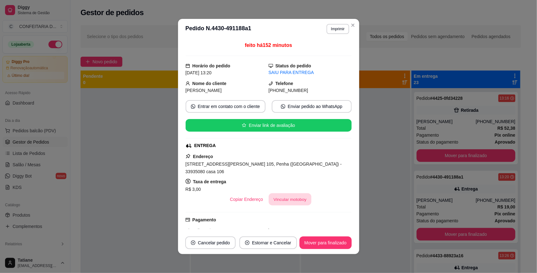
click at [291, 193] on button "Vincular motoboy" at bounding box center [290, 199] width 43 height 12
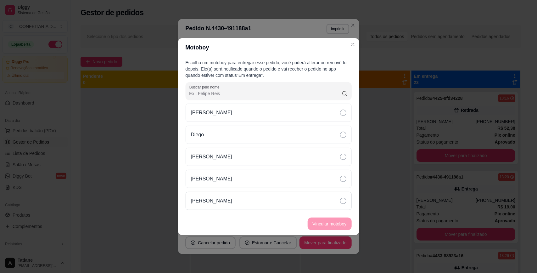
click at [250, 200] on div "[PERSON_NAME]" at bounding box center [269, 201] width 166 height 18
click at [319, 223] on button "Vincular motoboy" at bounding box center [330, 224] width 44 height 13
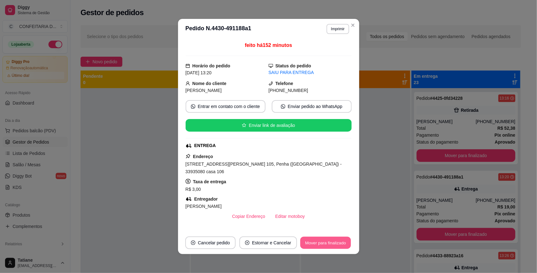
click at [331, 244] on button "Mover para finalizado" at bounding box center [325, 243] width 51 height 12
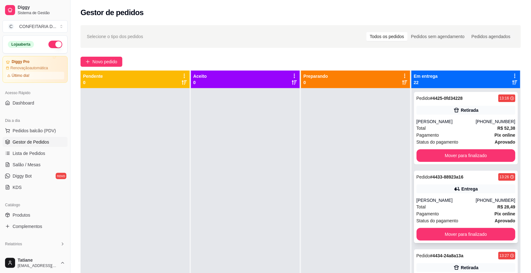
click at [436, 202] on div "[PERSON_NAME]" at bounding box center [446, 200] width 59 height 6
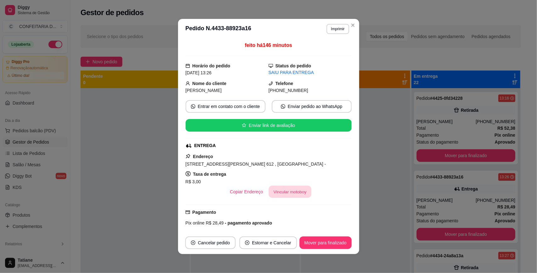
click at [303, 191] on button "Vincular motoboy" at bounding box center [290, 192] width 43 height 12
click at [252, 195] on div "[PERSON_NAME]" at bounding box center [269, 201] width 166 height 18
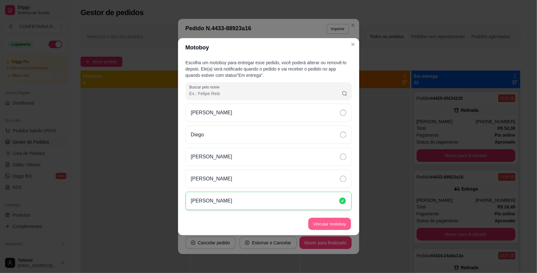
click at [314, 223] on button "Vincular motoboy" at bounding box center [329, 224] width 43 height 12
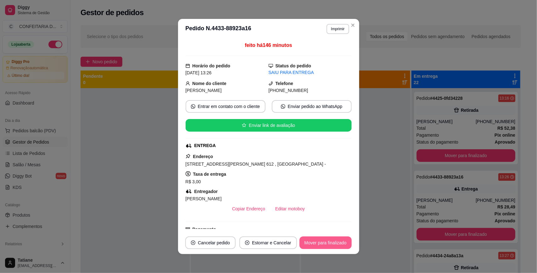
click at [326, 241] on button "Mover para finalizado" at bounding box center [326, 242] width 52 height 13
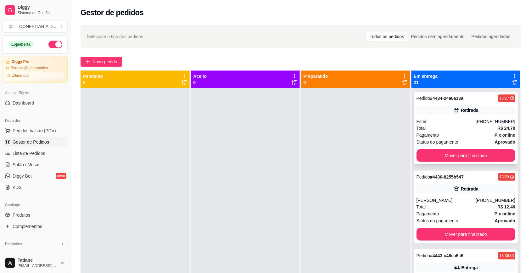
scroll to position [157, 0]
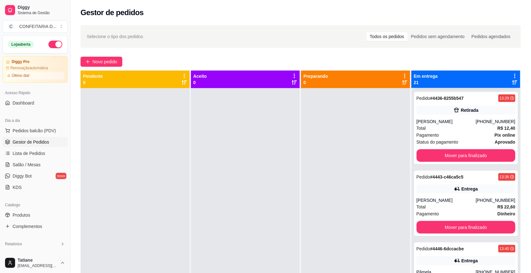
click at [440, 193] on div "Entrega" at bounding box center [466, 188] width 99 height 9
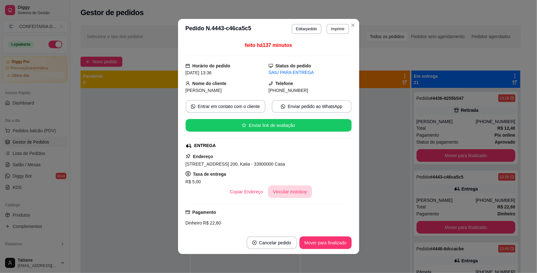
click at [283, 195] on button "Vincular motoboy" at bounding box center [290, 191] width 44 height 13
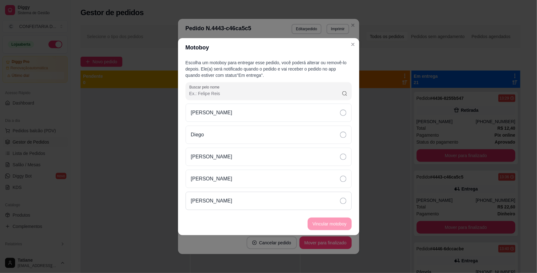
click at [287, 202] on div "[PERSON_NAME]" at bounding box center [269, 201] width 166 height 18
click at [336, 223] on button "Vincular motoboy" at bounding box center [330, 224] width 44 height 13
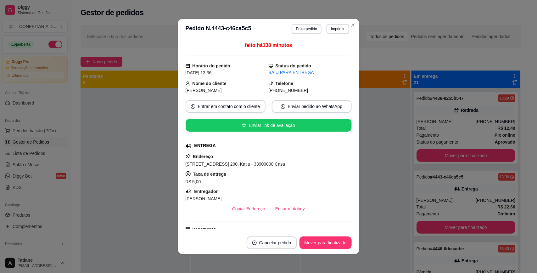
click at [328, 235] on footer "Cancelar pedido Mover para finalizado" at bounding box center [268, 242] width 181 height 23
click at [327, 240] on button "Mover para finalizado" at bounding box center [326, 242] width 52 height 13
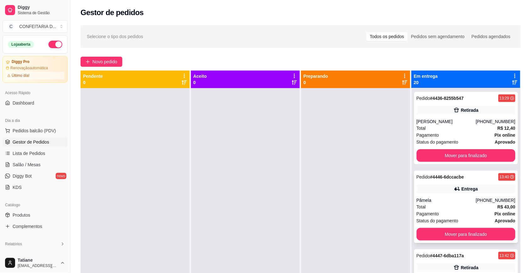
click at [450, 198] on div "Pâmela" at bounding box center [446, 200] width 59 height 6
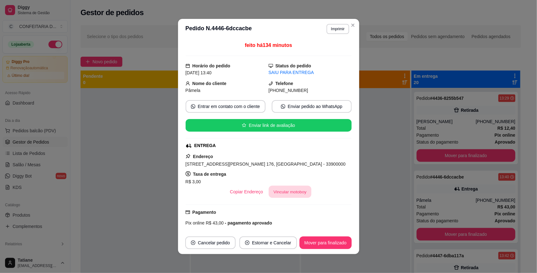
click at [273, 196] on button "Vincular motoboy" at bounding box center [290, 192] width 43 height 12
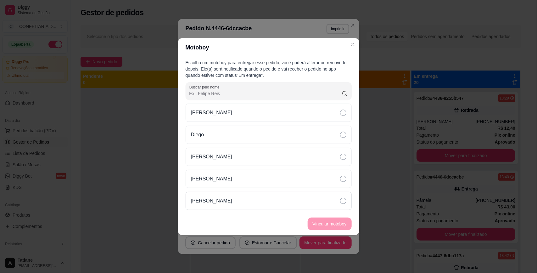
click at [223, 195] on div "[PERSON_NAME]" at bounding box center [269, 201] width 166 height 18
click at [319, 221] on button "Vincular motoboy" at bounding box center [329, 224] width 43 height 12
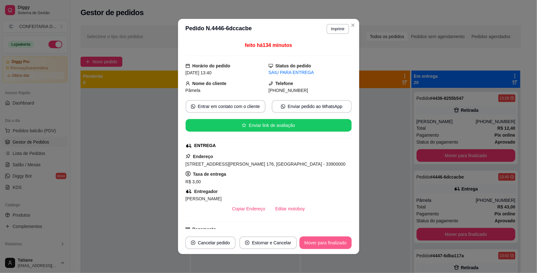
click at [337, 246] on button "Mover para finalizado" at bounding box center [326, 242] width 52 height 13
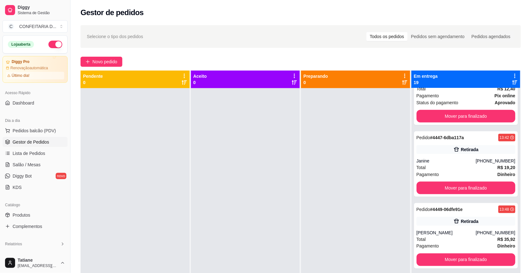
scroll to position [118, 0]
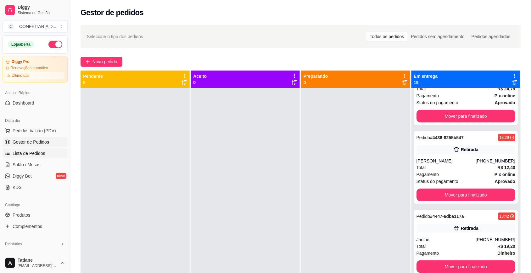
click at [31, 153] on span "Lista de Pedidos" at bounding box center [29, 153] width 33 height 6
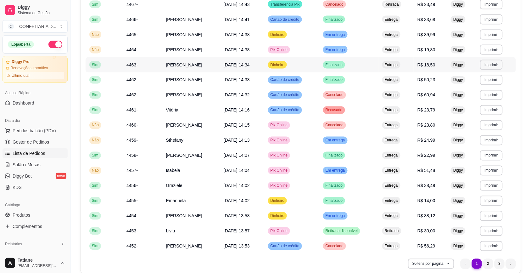
scroll to position [302, 0]
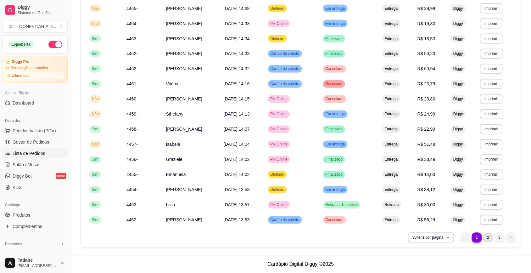
click at [486, 236] on li "2" at bounding box center [488, 238] width 10 height 10
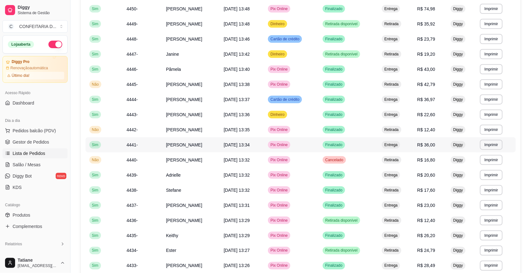
scroll to position [26, 0]
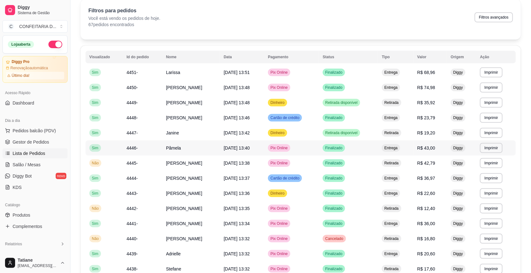
click at [166, 147] on span "Pâmela" at bounding box center [173, 147] width 15 height 5
click at [13, 142] on span "Gestor de Pedidos" at bounding box center [31, 142] width 37 height 6
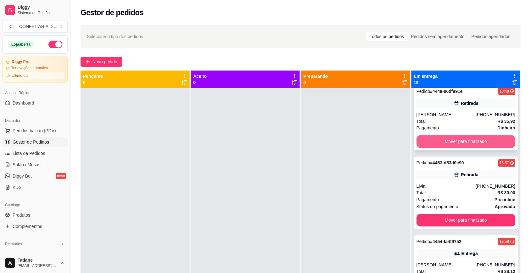
scroll to position [433, 0]
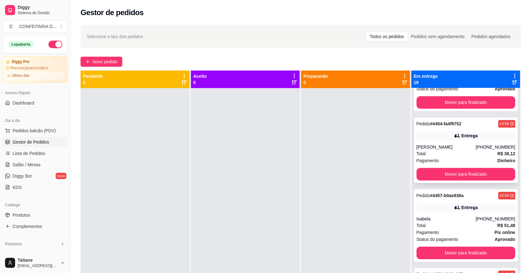
click at [443, 144] on div "[PERSON_NAME]" at bounding box center [446, 147] width 59 height 6
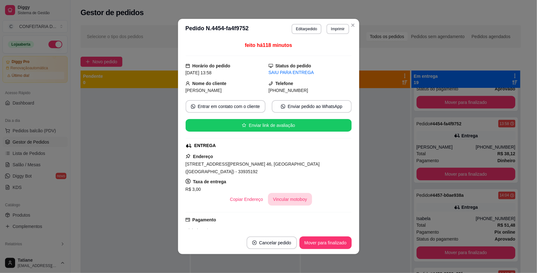
click at [282, 193] on button "Vincular motoboy" at bounding box center [290, 199] width 44 height 13
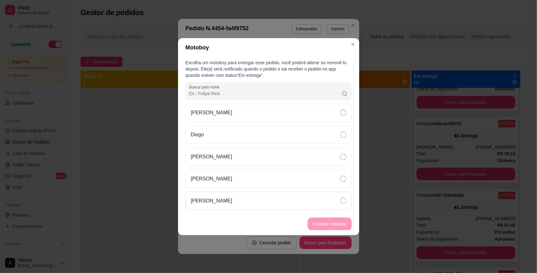
click at [225, 206] on div "[PERSON_NAME]" at bounding box center [269, 201] width 166 height 18
click at [328, 222] on button "Vincular motoboy" at bounding box center [329, 224] width 43 height 12
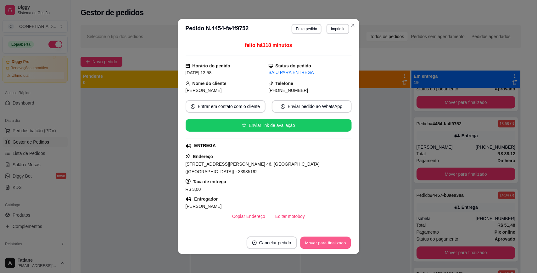
click at [316, 243] on button "Mover para finalizado" at bounding box center [325, 243] width 51 height 12
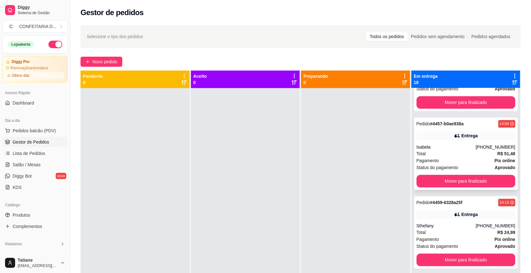
click at [453, 147] on div "Isabela" at bounding box center [446, 147] width 59 height 6
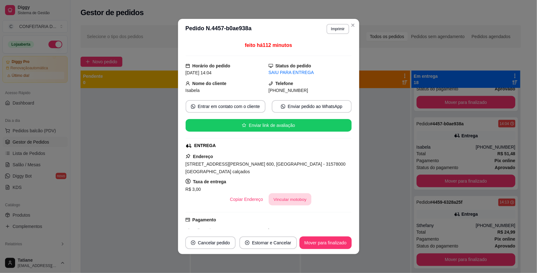
click at [303, 193] on button "Vincular motoboy" at bounding box center [290, 199] width 43 height 12
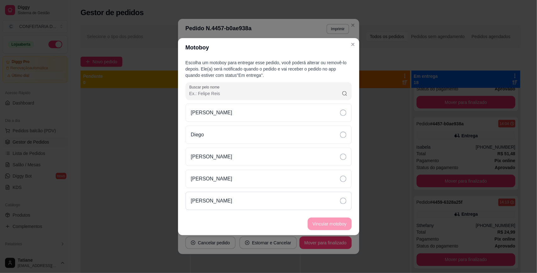
click at [221, 199] on p "[PERSON_NAME]" at bounding box center [212, 201] width 42 height 8
click at [336, 221] on button "Vincular motoboy" at bounding box center [329, 224] width 43 height 12
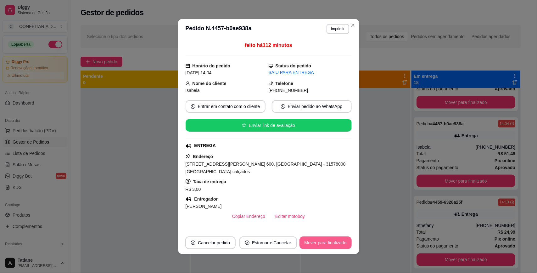
click at [336, 241] on button "Mover para finalizado" at bounding box center [326, 242] width 52 height 13
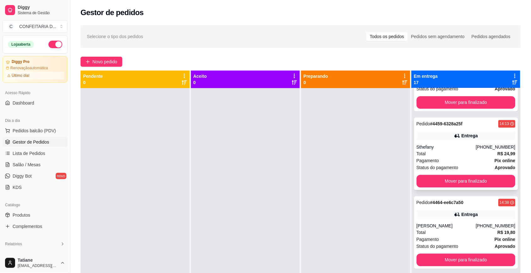
click at [447, 149] on div "Sthefany" at bounding box center [446, 147] width 59 height 6
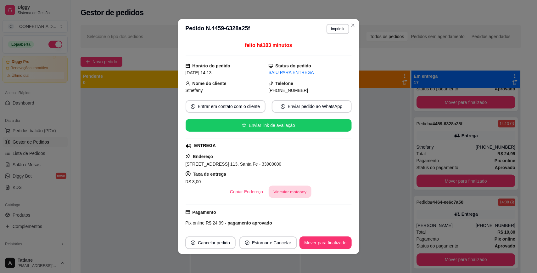
click at [284, 195] on button "Vincular motoboy" at bounding box center [290, 192] width 43 height 12
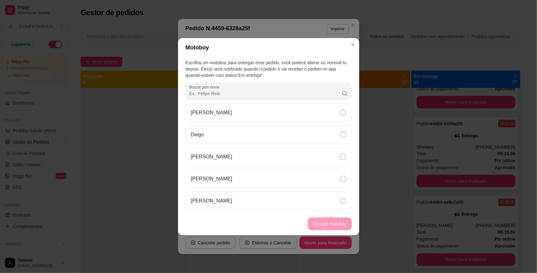
drag, startPoint x: 238, startPoint y: 201, endPoint x: 312, endPoint y: 215, distance: 75.3
click at [239, 201] on div "[PERSON_NAME]" at bounding box center [269, 201] width 166 height 18
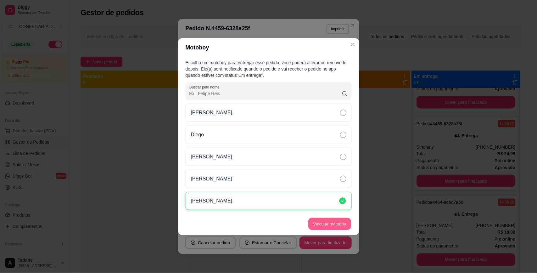
click at [337, 224] on button "Vincular motoboy" at bounding box center [329, 224] width 43 height 12
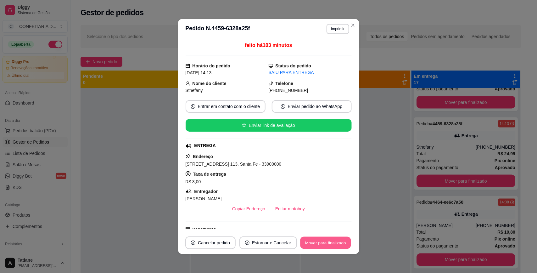
click at [335, 245] on button "Mover para finalizado" at bounding box center [325, 243] width 51 height 12
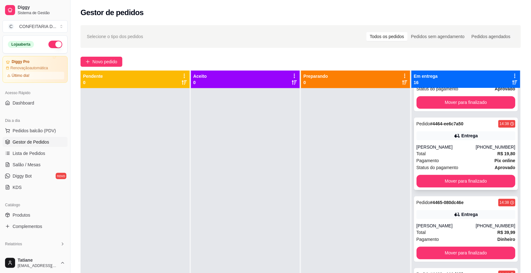
click at [420, 147] on div "[PERSON_NAME]" at bounding box center [446, 147] width 59 height 6
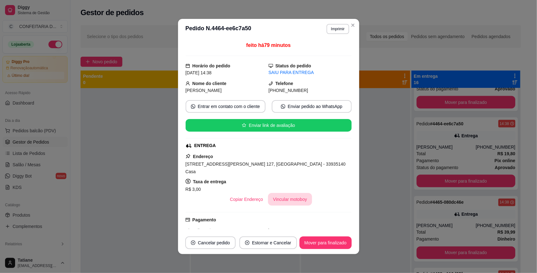
click at [288, 193] on div "Copiar Endereço Vincular motoboy" at bounding box center [269, 199] width 166 height 13
click at [284, 193] on button "Vincular motoboy" at bounding box center [290, 199] width 44 height 13
click at [238, 203] on div "[PERSON_NAME]" at bounding box center [268, 201] width 166 height 18
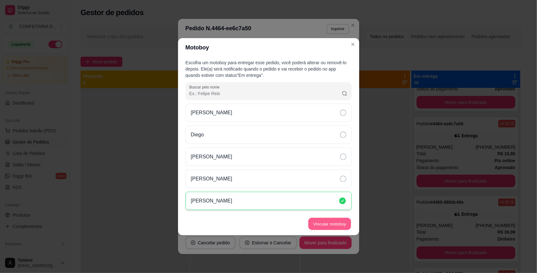
click at [317, 223] on button "Vincular motoboy" at bounding box center [329, 224] width 43 height 12
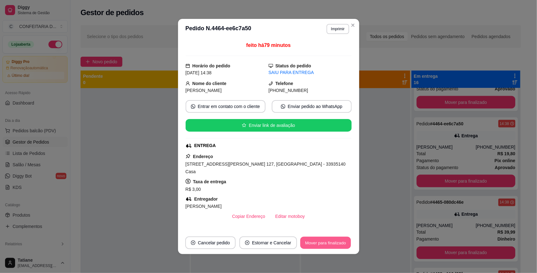
click at [322, 242] on button "Mover para finalizado" at bounding box center [325, 243] width 51 height 12
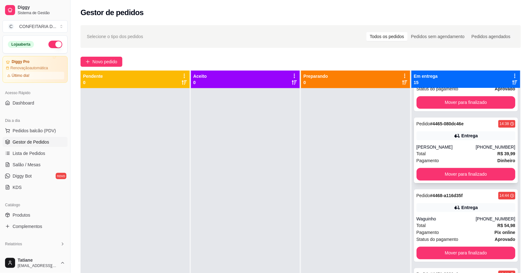
click at [430, 143] on div "Pedido # 4465-080dc46e 14:38 Entrega [PERSON_NAME] [PHONE_NUMBER] Total R$ 39,9…" at bounding box center [466, 149] width 104 height 65
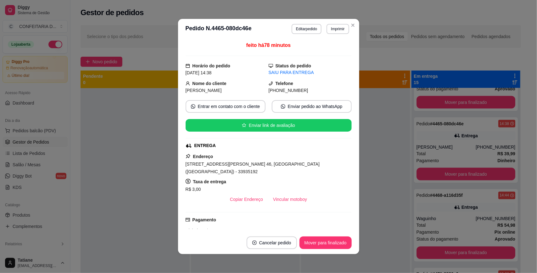
click at [269, 185] on div "R$ 3,00" at bounding box center [269, 189] width 166 height 8
click at [276, 201] on div "feito há 78 minutos Horário do pedido [DATE] 14:38 Status do pedido SAIU PARA E…" at bounding box center [269, 135] width 166 height 187
click at [280, 194] on button "Vincular motoboy" at bounding box center [290, 199] width 44 height 13
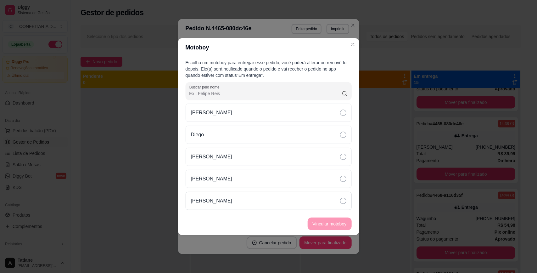
click at [250, 201] on div "[PERSON_NAME]" at bounding box center [269, 201] width 166 height 18
click at [338, 223] on button "Vincular motoboy" at bounding box center [329, 224] width 43 height 12
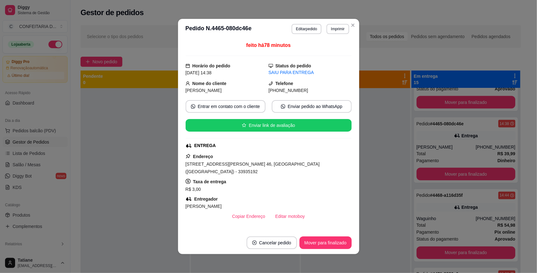
click at [331, 238] on button "Mover para finalizado" at bounding box center [326, 242] width 52 height 13
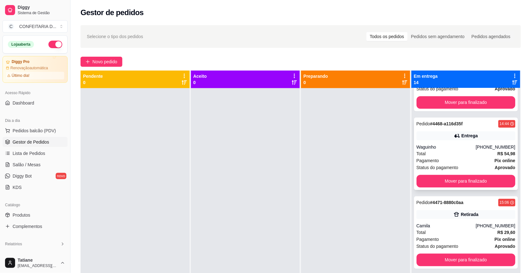
click at [444, 145] on div "Waguinho" at bounding box center [446, 147] width 59 height 6
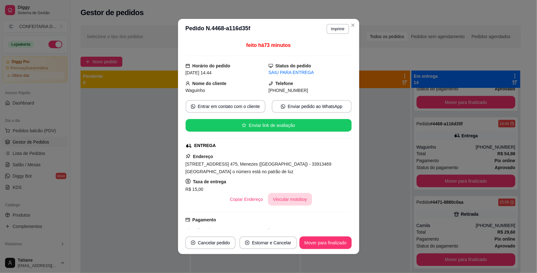
click at [268, 197] on button "Vincular motoboy" at bounding box center [290, 199] width 44 height 13
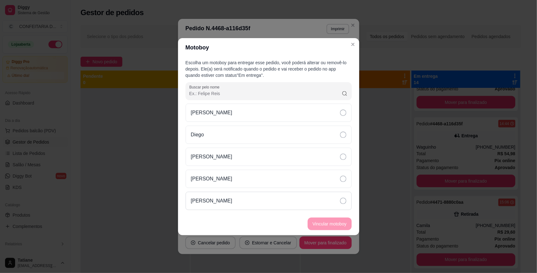
click at [235, 199] on div "[PERSON_NAME]" at bounding box center [269, 201] width 166 height 18
click at [334, 222] on button "Vincular motoboy" at bounding box center [330, 224] width 44 height 13
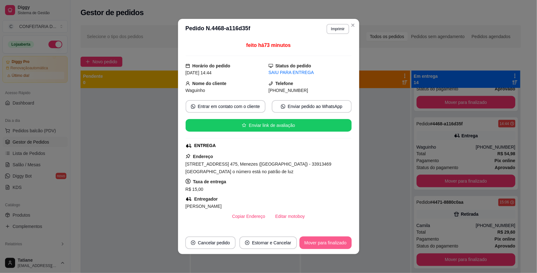
click at [320, 244] on button "Mover para finalizado" at bounding box center [326, 242] width 52 height 13
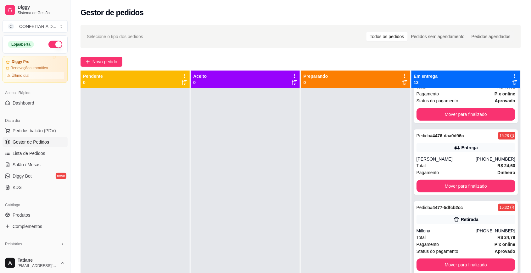
scroll to position [18, 0]
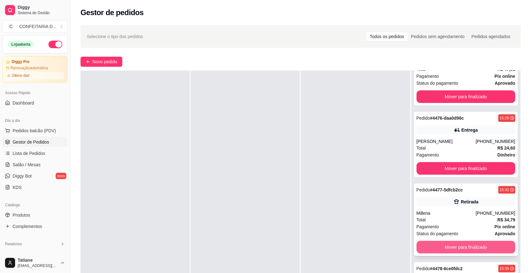
click at [443, 249] on button "Mover para finalizado" at bounding box center [466, 247] width 99 height 13
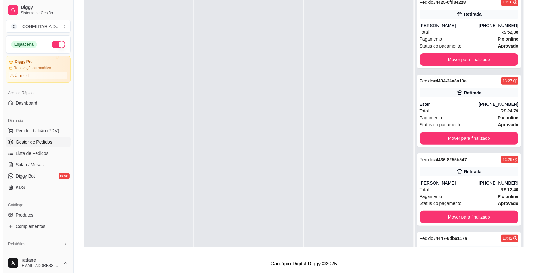
scroll to position [0, 0]
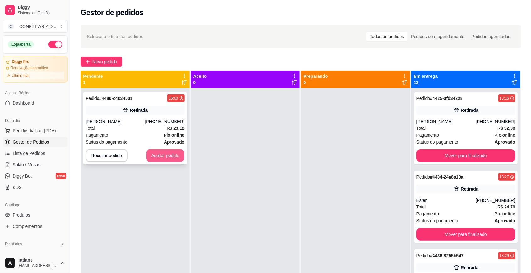
click at [177, 155] on button "Aceitar pedido" at bounding box center [165, 155] width 38 height 13
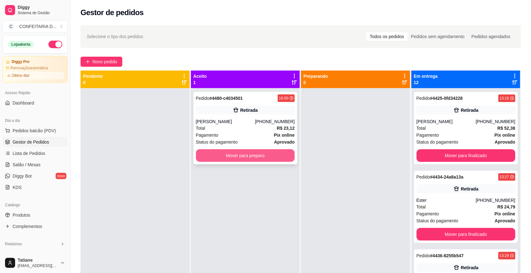
click at [211, 155] on button "Mover para preparo" at bounding box center [245, 155] width 99 height 13
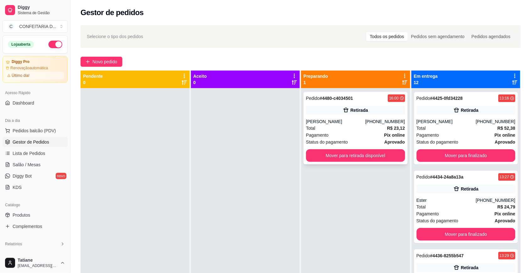
click at [336, 131] on div "Total R$ 23,12" at bounding box center [355, 128] width 99 height 7
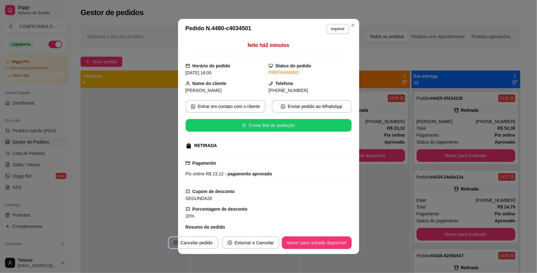
drag, startPoint x: 185, startPoint y: 81, endPoint x: 309, endPoint y: 89, distance: 124.3
click at [309, 89] on div "Nome do cliente [PERSON_NAME] Telefone [PHONE_NUMBER]" at bounding box center [269, 87] width 166 height 14
copy div "Nome do cliente [PERSON_NAME] Telefone [PHONE_NUMBER]"
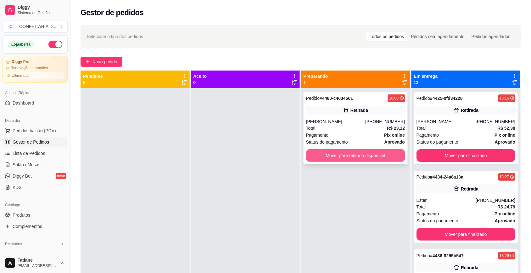
click at [367, 151] on button "Mover para retirada disponível" at bounding box center [355, 155] width 99 height 13
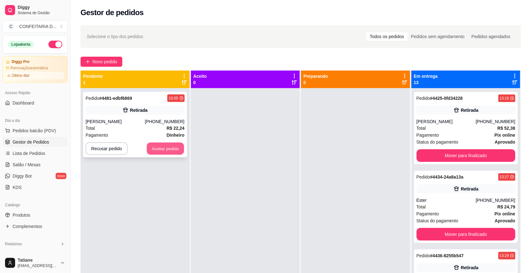
click at [168, 152] on button "Aceitar pedido" at bounding box center [165, 149] width 37 height 12
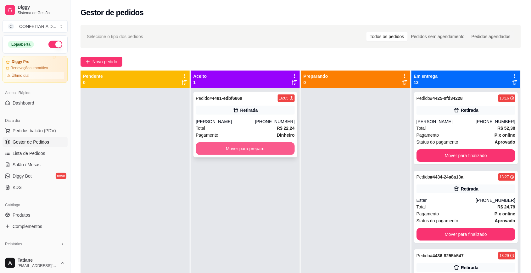
click at [243, 149] on button "Mover para preparo" at bounding box center [245, 148] width 99 height 13
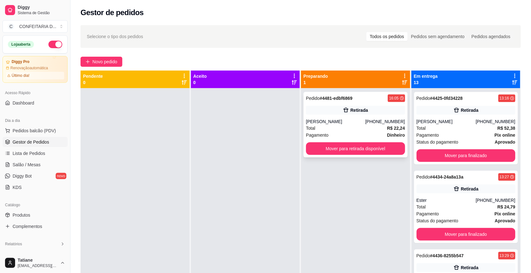
click at [343, 109] on icon at bounding box center [346, 110] width 6 height 6
click at [29, 221] on ul "Produtos Complementos" at bounding box center [35, 220] width 65 height 21
click at [29, 216] on span "Produtos" at bounding box center [22, 215] width 18 height 6
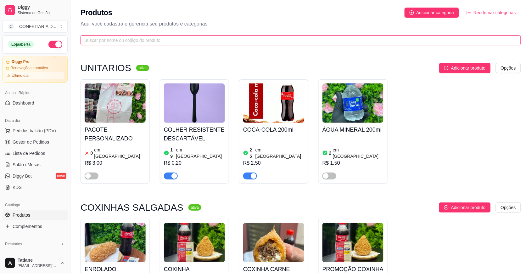
click at [100, 43] on input "text" at bounding box center [298, 40] width 428 height 7
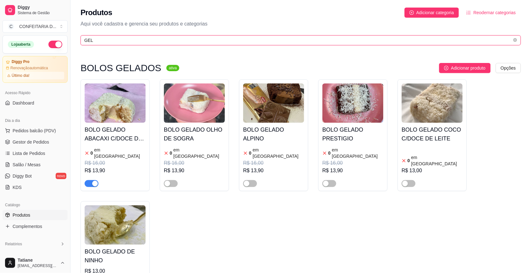
type input "GEL"
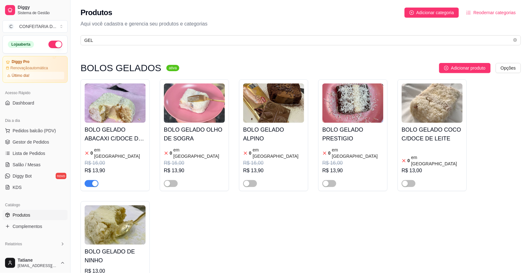
click at [94, 181] on div "button" at bounding box center [95, 184] width 6 height 6
click at [30, 139] on span "Gestor de Pedidos" at bounding box center [31, 142] width 37 height 6
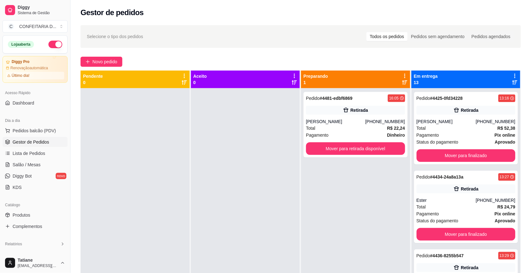
click at [377, 273] on div "Pedido # 4481-edbf6869 16:05 Retirada [PERSON_NAME] [PHONE_NUMBER] Total R$ 22,…" at bounding box center [355, 224] width 109 height 273
click at [332, 116] on div "Pedido # 4481-edbf6869 16:05 Retirada [PERSON_NAME] [PHONE_NUMBER] Total R$ 22,…" at bounding box center [356, 124] width 104 height 65
click at [366, 149] on button "Mover para retirada disponível" at bounding box center [355, 148] width 99 height 13
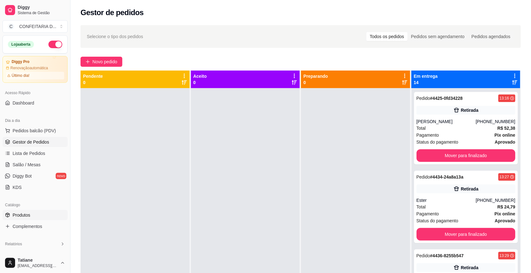
click at [32, 218] on link "Produtos" at bounding box center [35, 215] width 65 height 10
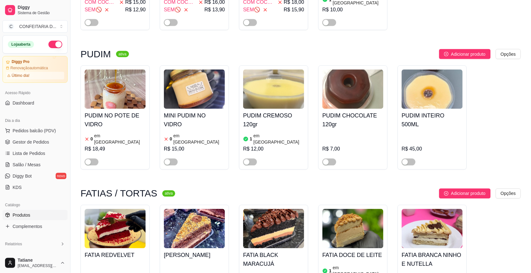
scroll to position [489, 0]
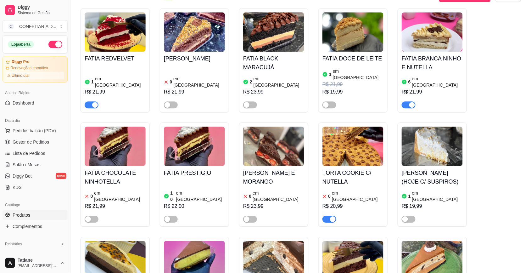
click at [120, 143] on img at bounding box center [115, 146] width 61 height 39
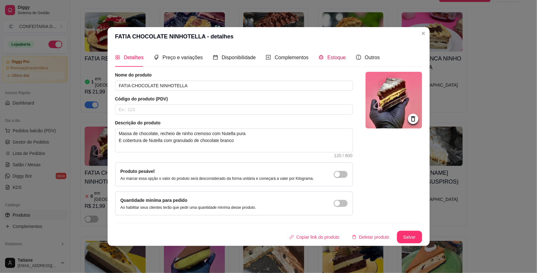
click at [331, 59] on span "Estoque" at bounding box center [337, 57] width 19 height 5
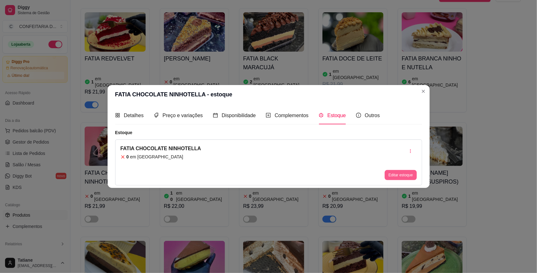
click at [406, 177] on button "Editar estoque" at bounding box center [401, 175] width 32 height 10
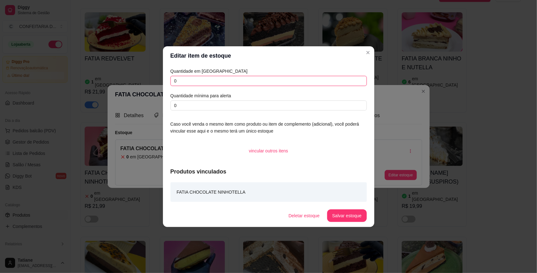
click at [194, 79] on input "0" at bounding box center [269, 81] width 196 height 10
type input "01"
click at [343, 217] on button "Salvar estoque" at bounding box center [347, 215] width 38 height 12
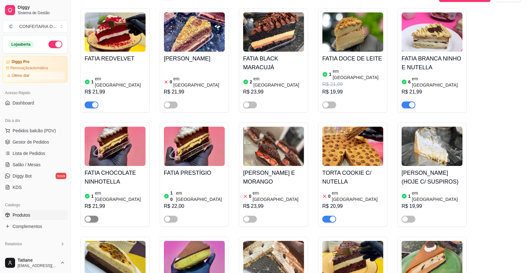
click at [95, 216] on span "button" at bounding box center [92, 219] width 14 height 7
click at [427, 52] on div "FATIA BRANCA NINHO E NUTELLA 6 em estoque R$ 21,99" at bounding box center [432, 80] width 61 height 57
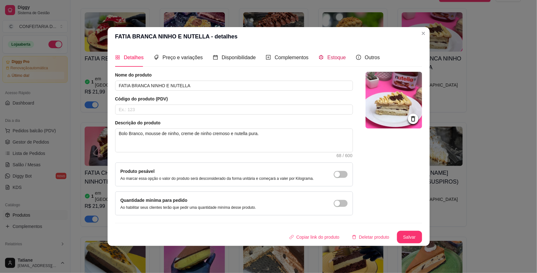
drag, startPoint x: 333, startPoint y: 61, endPoint x: 359, endPoint y: 102, distance: 49.4
click at [332, 61] on div "Estoque" at bounding box center [332, 58] width 27 height 8
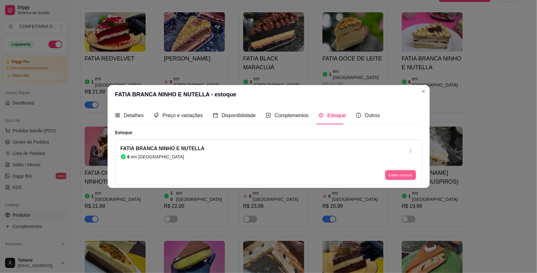
click at [400, 174] on button "Editar estoque" at bounding box center [401, 175] width 31 height 10
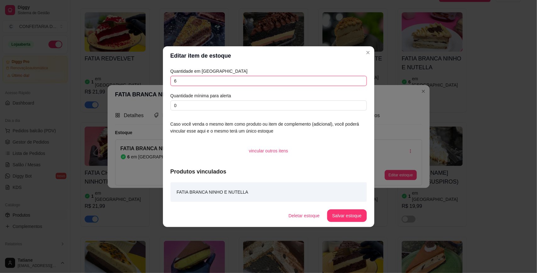
click at [241, 84] on input "6" at bounding box center [269, 81] width 196 height 10
type input "5"
click at [349, 214] on button "Salvar estoque" at bounding box center [347, 215] width 38 height 12
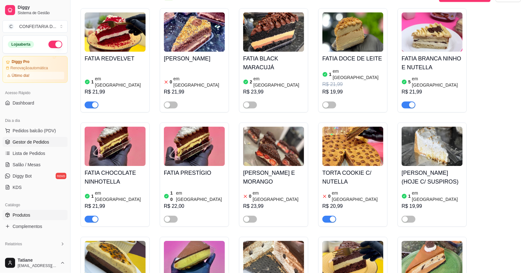
click at [35, 141] on span "Gestor de Pedidos" at bounding box center [31, 142] width 37 height 6
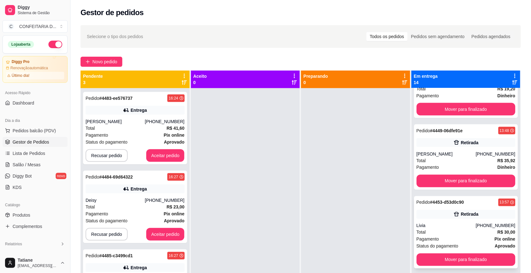
scroll to position [197, 0]
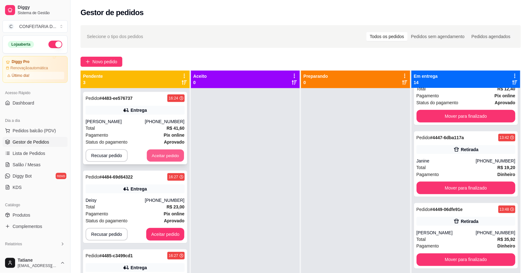
click at [166, 156] on button "Aceitar pedido" at bounding box center [165, 156] width 37 height 12
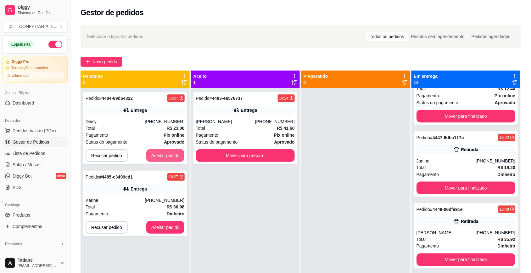
click at [166, 156] on button "Aceitar pedido" at bounding box center [165, 155] width 38 height 13
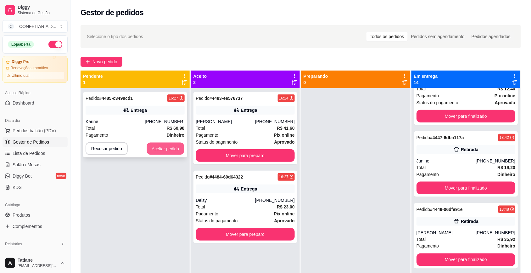
click at [166, 154] on button "Aceitar pedido" at bounding box center [165, 149] width 37 height 12
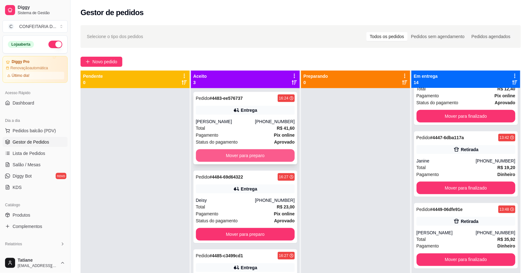
click at [247, 159] on button "Mover para preparo" at bounding box center [245, 155] width 99 height 13
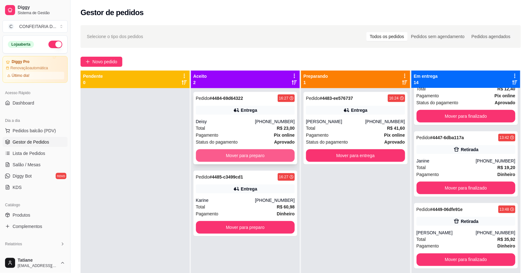
click at [251, 158] on button "Mover para preparo" at bounding box center [245, 155] width 99 height 13
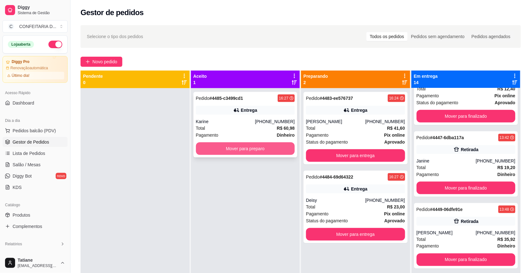
click at [254, 148] on button "Mover para preparo" at bounding box center [245, 148] width 99 height 13
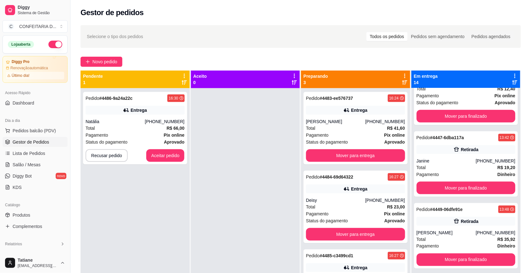
click at [167, 152] on button "Aceitar pedido" at bounding box center [165, 155] width 38 height 13
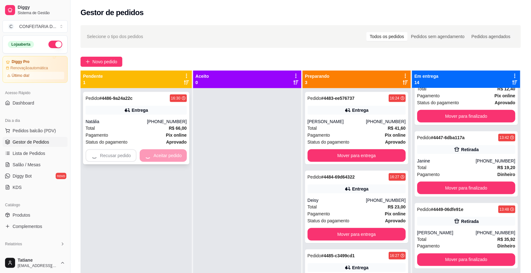
click at [145, 149] on div "Recusar pedido Aceitar pedido" at bounding box center [136, 155] width 101 height 13
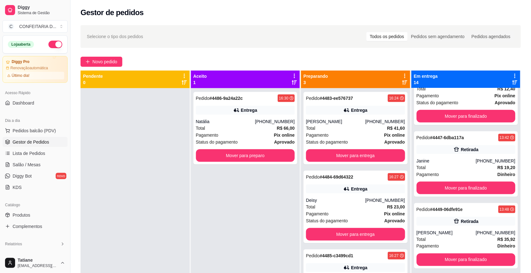
drag, startPoint x: 69, startPoint y: 156, endPoint x: 139, endPoint y: 156, distance: 70.8
click at [73, 156] on div "Diggy Sistema de Gestão C CONFEITARIA D ... Loja aberta Diggy Pro Renovação aut…" at bounding box center [265, 184] width 531 height 369
click at [233, 164] on div "Pedido # 4486-9a24a22c 16:30 Entrega Natália [PHONE_NUMBER] Total R$ 66,00 Paga…" at bounding box center [245, 224] width 109 height 273
click at [237, 161] on button "Mover para preparo" at bounding box center [245, 156] width 96 height 12
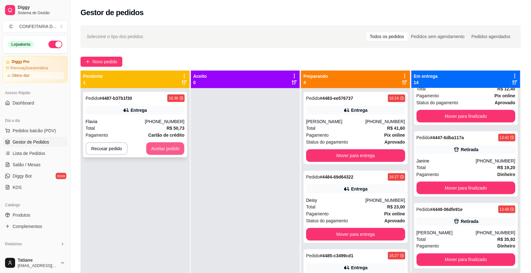
click at [162, 150] on button "Aceitar pedido" at bounding box center [165, 148] width 38 height 13
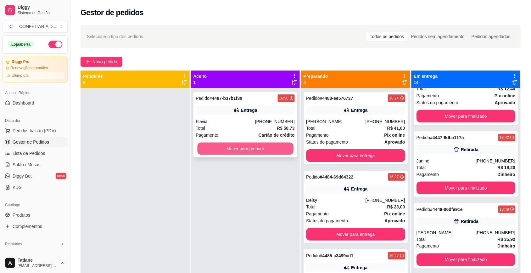
click at [216, 149] on button "Mover para preparo" at bounding box center [245, 149] width 96 height 12
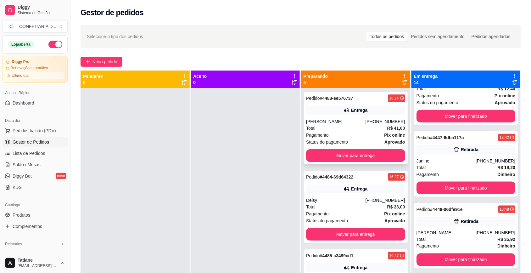
click at [353, 117] on div "Pedido # 4483-ee576737 16:24 Entrega [PERSON_NAME] [PHONE_NUMBER] Total R$ 41,6…" at bounding box center [356, 128] width 104 height 72
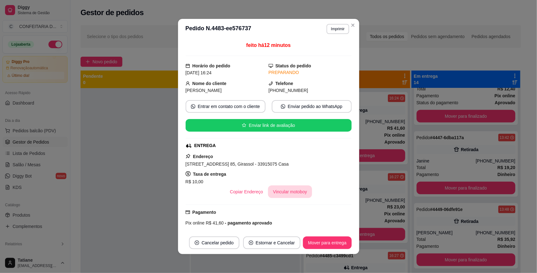
click at [289, 191] on button "Vincular motoboy" at bounding box center [290, 191] width 44 height 13
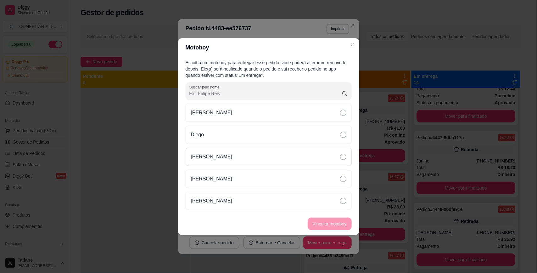
click at [214, 155] on p "[PERSON_NAME]" at bounding box center [212, 157] width 42 height 8
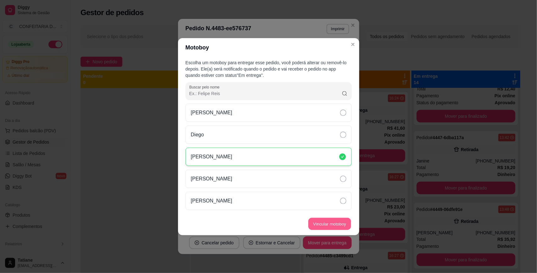
click at [316, 218] on button "Vincular motoboy" at bounding box center [329, 224] width 43 height 12
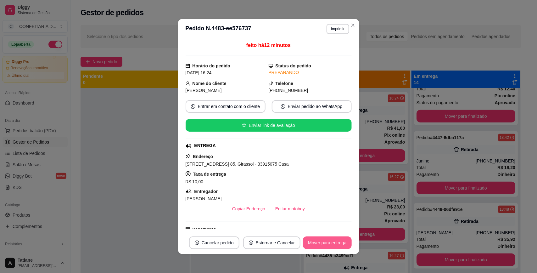
click at [329, 243] on button "Mover para entrega" at bounding box center [327, 242] width 48 height 13
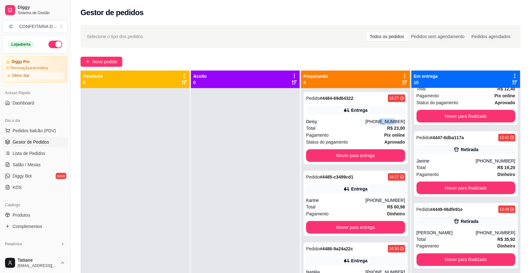
click at [376, 115] on div "Pedido # 4484-69d64322 16:27 Entrega Deisy [PHONE_NUMBER] Total R$ 23,00 Pagame…" at bounding box center [356, 128] width 104 height 72
click at [370, 190] on div "Entrega" at bounding box center [355, 188] width 99 height 9
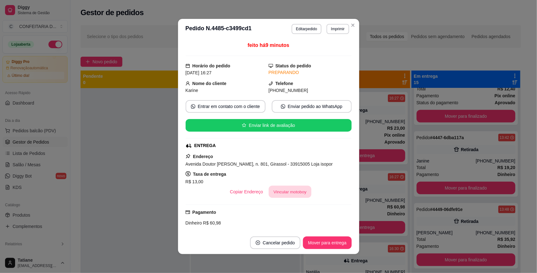
click at [287, 192] on button "Vincular motoboy" at bounding box center [290, 192] width 43 height 12
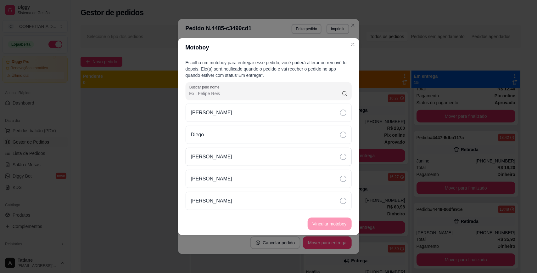
click at [227, 156] on div "[PERSON_NAME]" at bounding box center [269, 157] width 166 height 18
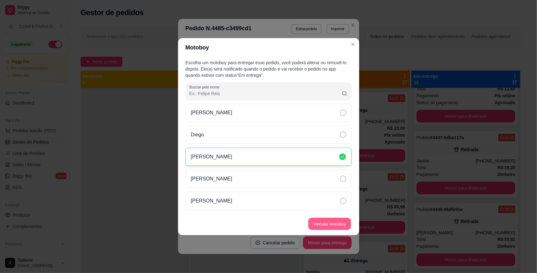
click at [319, 223] on button "Vincular motoboy" at bounding box center [329, 224] width 43 height 12
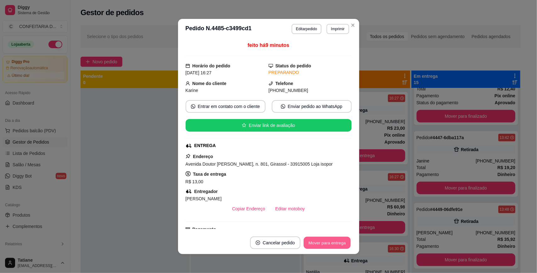
click at [321, 241] on button "Mover para entrega" at bounding box center [327, 243] width 47 height 12
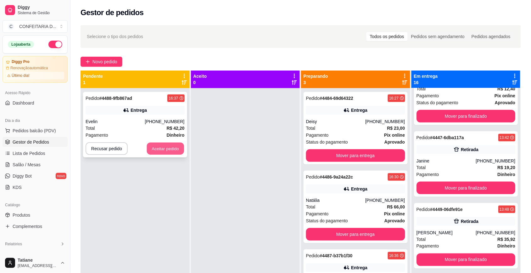
click at [166, 150] on button "Aceitar pedido" at bounding box center [165, 149] width 37 height 12
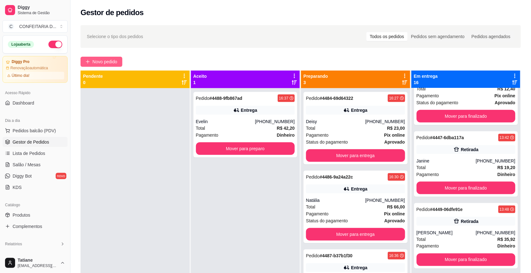
click at [97, 57] on button "Novo pedido" at bounding box center [102, 62] width 42 height 10
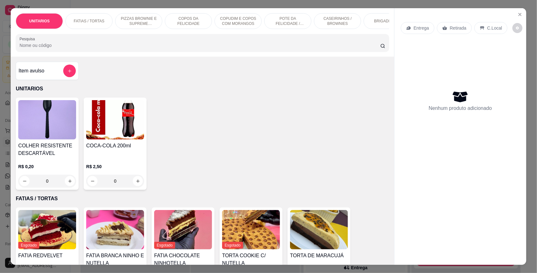
click at [107, 48] on input "Pesquisa" at bounding box center [200, 45] width 361 height 6
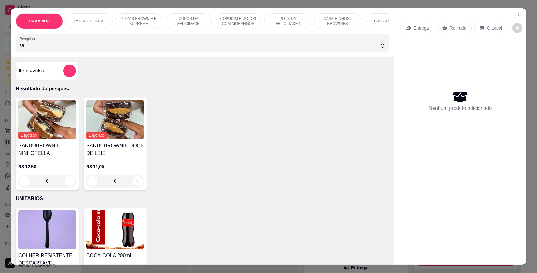
type input "san"
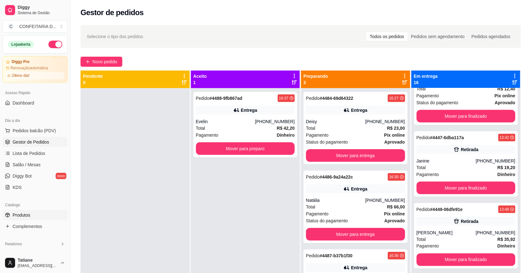
click at [18, 217] on span "Produtos" at bounding box center [22, 215] width 18 height 6
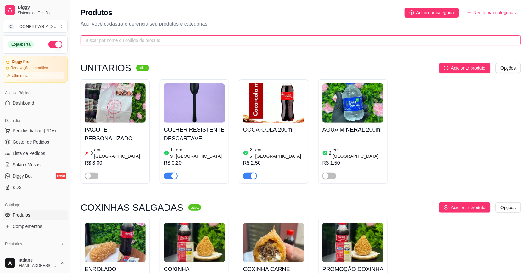
click at [121, 39] on input "text" at bounding box center [298, 40] width 428 height 7
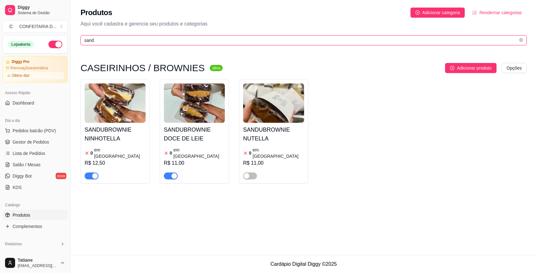
type input "sand"
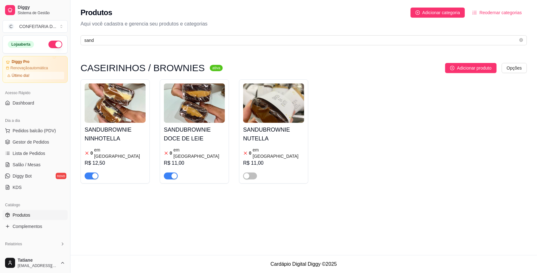
click at [125, 119] on img at bounding box center [115, 102] width 61 height 39
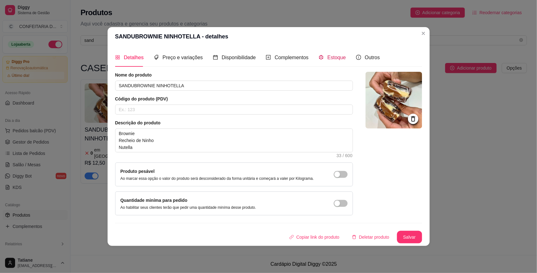
click at [328, 55] on span "Estoque" at bounding box center [337, 57] width 19 height 5
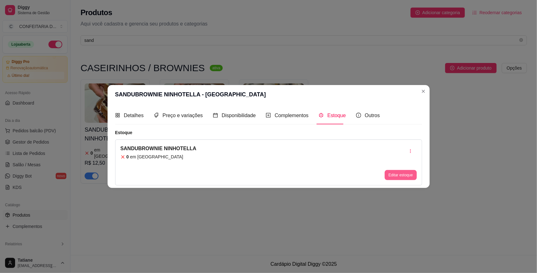
click at [406, 175] on button "Editar estoque" at bounding box center [401, 175] width 32 height 10
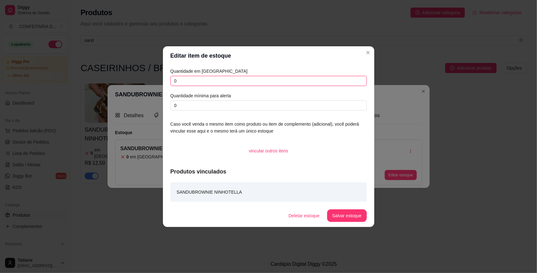
click at [204, 84] on input "0" at bounding box center [269, 81] width 196 height 10
type input "3"
click at [342, 219] on button "Salvar estoque" at bounding box center [347, 215] width 38 height 12
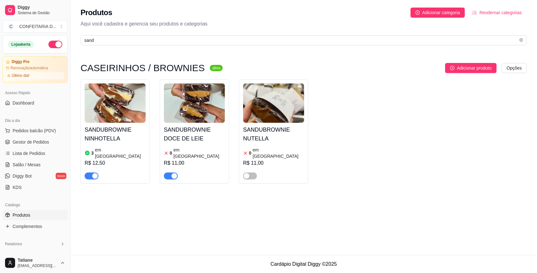
click at [198, 96] on img at bounding box center [194, 102] width 61 height 39
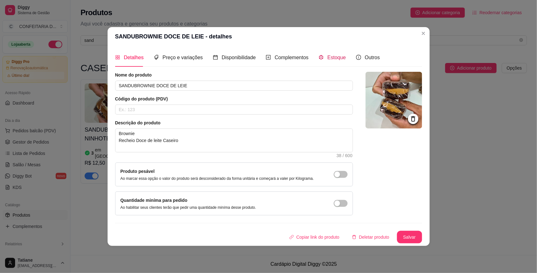
click at [331, 58] on span "Estoque" at bounding box center [337, 57] width 19 height 5
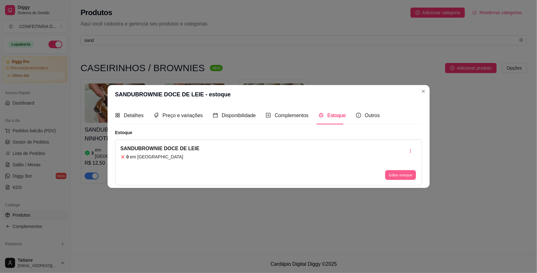
click at [399, 176] on button "Editar estoque" at bounding box center [401, 175] width 31 height 10
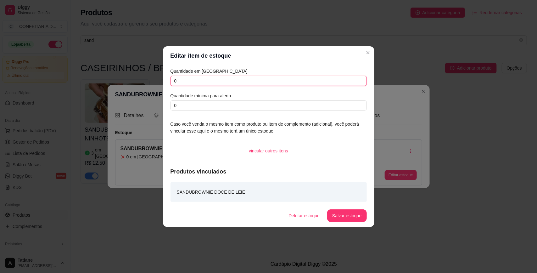
click at [216, 79] on input "0" at bounding box center [269, 81] width 196 height 10
type input "5"
click at [341, 216] on button "Salvar estoque" at bounding box center [346, 215] width 39 height 13
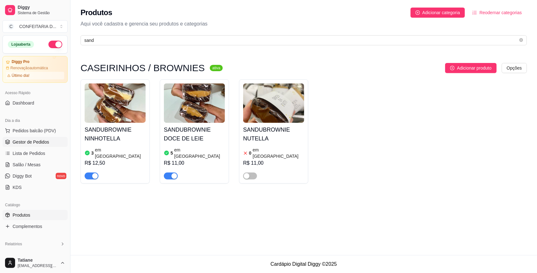
click at [33, 142] on span "Gestor de Pedidos" at bounding box center [31, 142] width 37 height 6
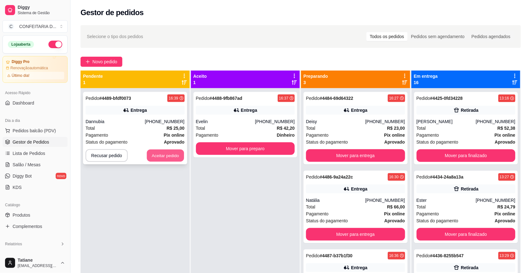
click at [155, 159] on button "Aceitar pedido" at bounding box center [165, 156] width 37 height 12
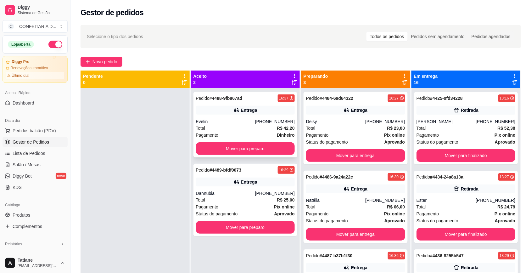
click at [235, 155] on div "Pedido # 4488-9fb867ad 16:37 Entrega Evelin [PHONE_NUMBER] Total R$ 42,20 Pagam…" at bounding box center [246, 124] width 104 height 65
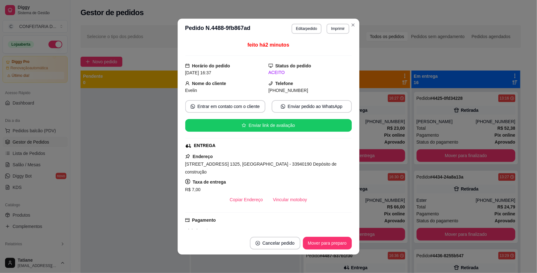
click at [239, 149] on div "ENTREGA" at bounding box center [268, 145] width 166 height 7
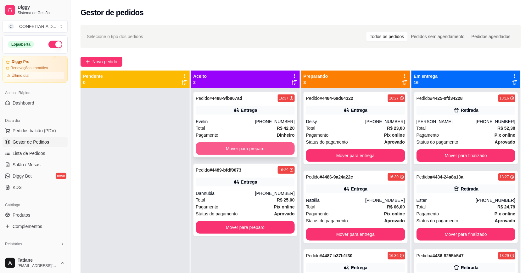
click at [222, 154] on button "Mover para preparo" at bounding box center [245, 148] width 99 height 13
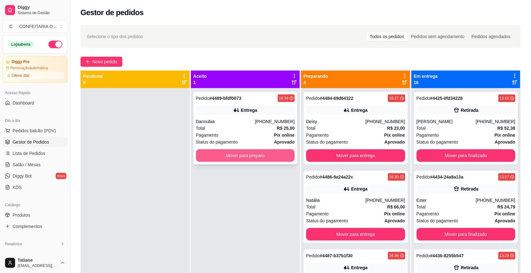
click at [235, 152] on button "Mover para preparo" at bounding box center [245, 155] width 99 height 13
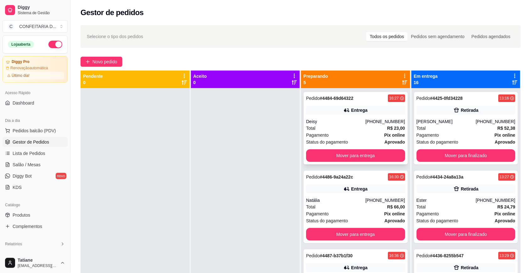
click at [304, 101] on div "Pedido # 4484-69d64322 16:27 Entrega Deisy [PHONE_NUMBER] Total R$ 23,00 Pagame…" at bounding box center [356, 128] width 104 height 72
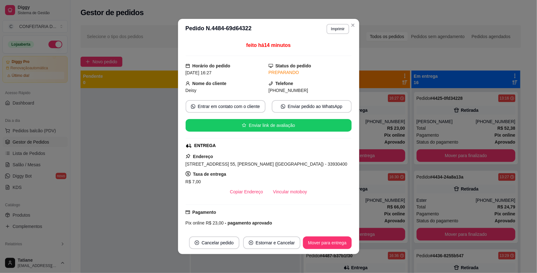
click at [282, 194] on button "Vincular motoboy" at bounding box center [290, 191] width 44 height 13
click at [245, 202] on div "[PERSON_NAME]" at bounding box center [269, 201] width 166 height 18
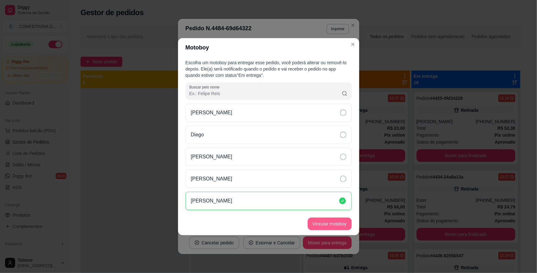
click at [331, 223] on button "Vincular motoboy" at bounding box center [330, 224] width 44 height 13
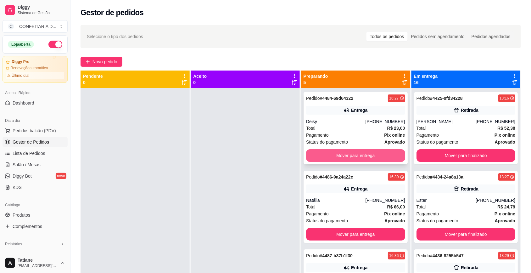
click at [361, 156] on button "Mover para entrega" at bounding box center [355, 155] width 99 height 13
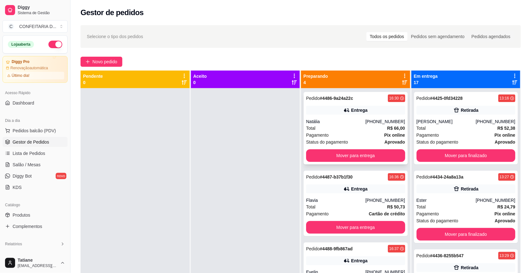
click at [341, 120] on div "Natália" at bounding box center [335, 121] width 59 height 6
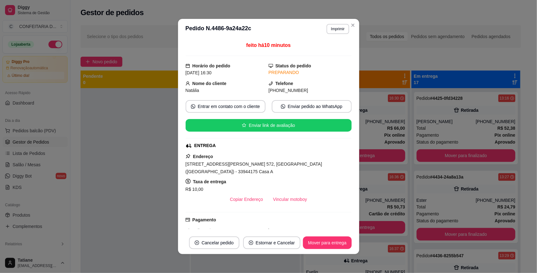
click at [285, 186] on div "R$ 10,00" at bounding box center [269, 189] width 166 height 8
click at [284, 193] on button "Vincular motoboy" at bounding box center [290, 199] width 43 height 12
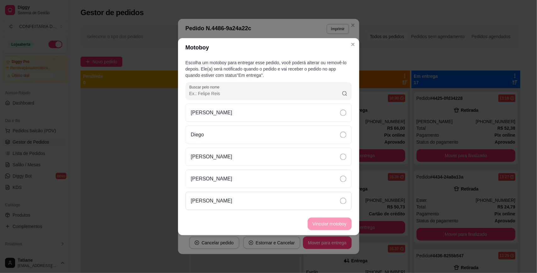
click at [237, 201] on div "[PERSON_NAME]" at bounding box center [269, 201] width 166 height 18
click at [315, 222] on button "Vincular motoboy" at bounding box center [329, 224] width 43 height 12
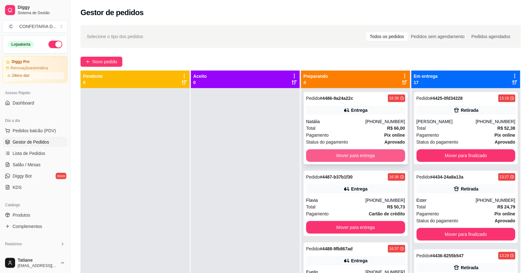
click at [370, 155] on button "Mover para entrega" at bounding box center [355, 155] width 99 height 13
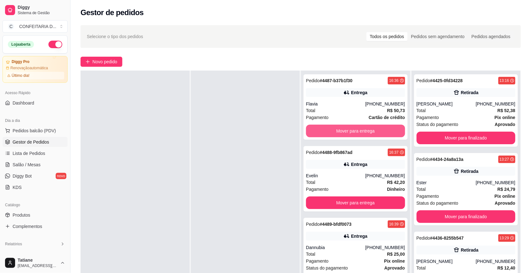
scroll to position [79, 0]
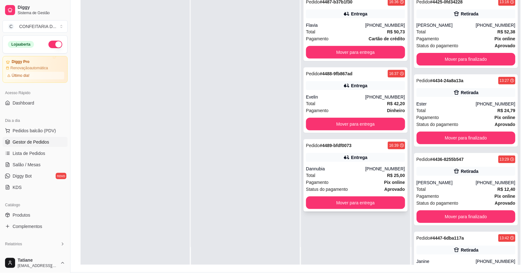
click at [358, 161] on div "Entrega" at bounding box center [355, 157] width 99 height 9
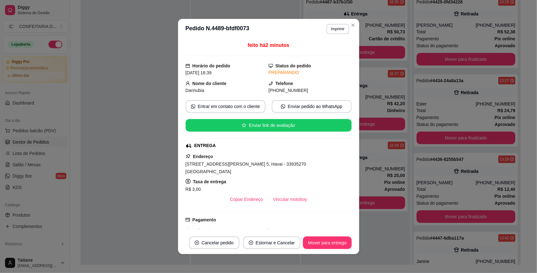
click at [287, 194] on div "Endereço [STREET_ADDRESS][PERSON_NAME] 5, Havai - 33935270 [GEOGRAPHIC_DATA] ' …" at bounding box center [269, 179] width 166 height 53
click at [283, 202] on button "Vincular motoboy" at bounding box center [290, 199] width 44 height 13
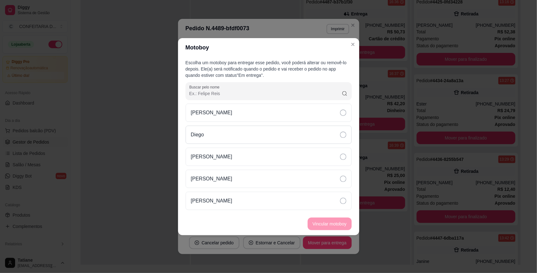
click at [217, 133] on div "Diego" at bounding box center [269, 135] width 166 height 18
click at [329, 223] on button "Vincular motoboy" at bounding box center [330, 224] width 44 height 13
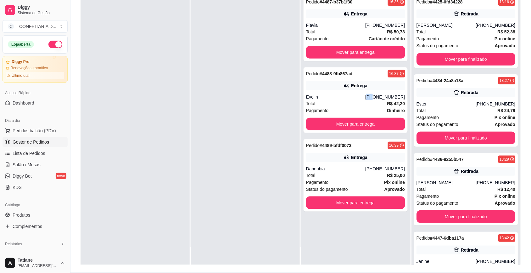
click at [371, 94] on div "[PHONE_NUMBER]" at bounding box center [385, 97] width 40 height 6
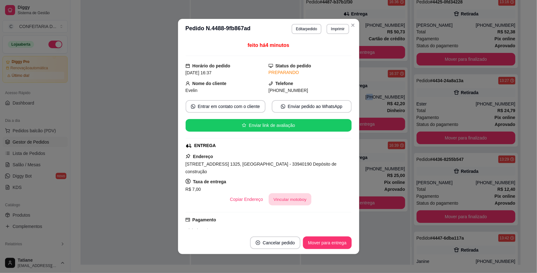
click at [273, 193] on button "Vincular motoboy" at bounding box center [290, 199] width 43 height 12
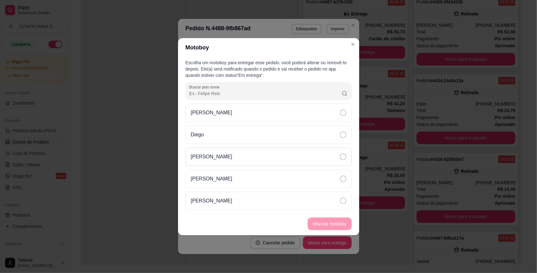
drag, startPoint x: 206, startPoint y: 136, endPoint x: 268, endPoint y: 162, distance: 66.7
click at [207, 136] on div "Diego" at bounding box center [269, 135] width 166 height 18
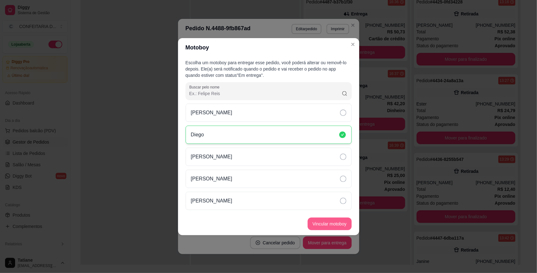
click at [324, 225] on button "Vincular motoboy" at bounding box center [330, 224] width 44 height 13
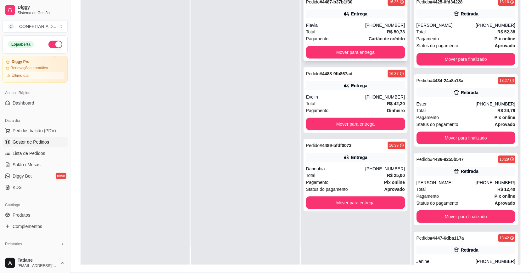
click at [364, 20] on div "Pedido # 4487-b37b1f30 16:36 Entrega Flavia [PHONE_NUMBER] Total R$ 50,73 Pagam…" at bounding box center [356, 28] width 104 height 65
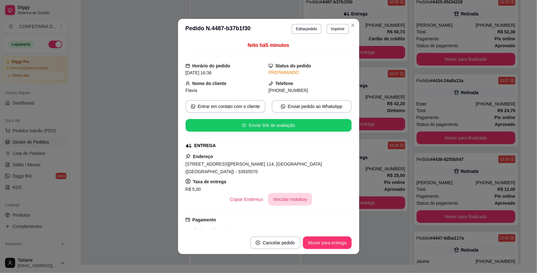
click at [285, 193] on button "Vincular motoboy" at bounding box center [290, 199] width 44 height 13
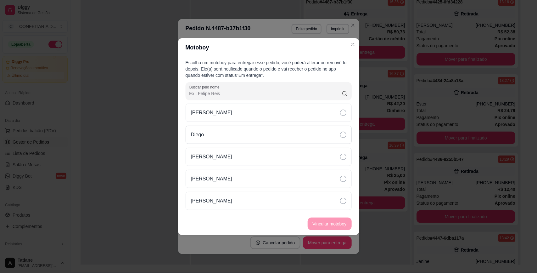
click at [212, 126] on div "Diego" at bounding box center [269, 135] width 166 height 18
click at [321, 223] on button "Vincular motoboy" at bounding box center [330, 224] width 44 height 13
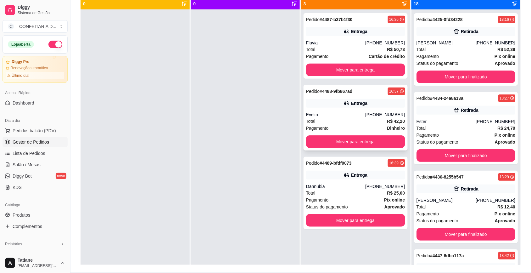
scroll to position [0, 0]
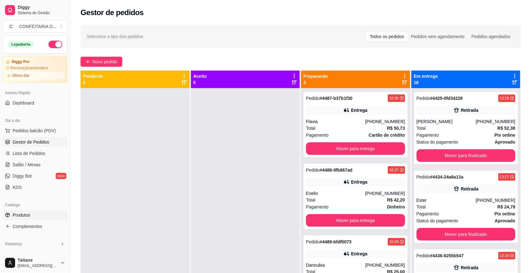
click at [27, 216] on span "Produtos" at bounding box center [22, 215] width 18 height 6
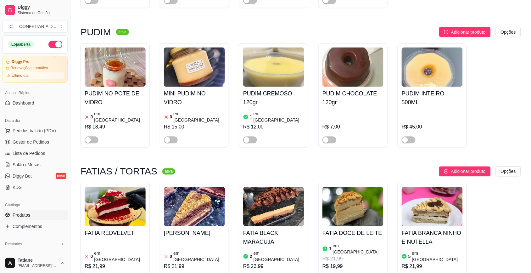
scroll to position [393, 0]
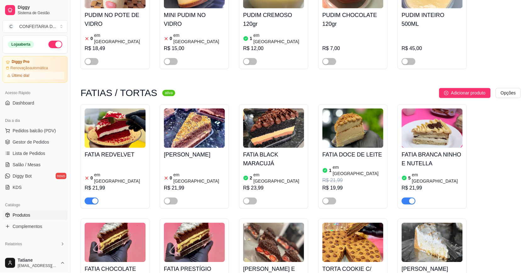
click at [93, 198] on div "button" at bounding box center [95, 201] width 6 height 6
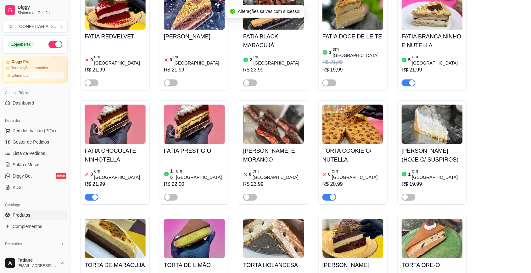
click at [88, 194] on span "button" at bounding box center [92, 197] width 14 height 7
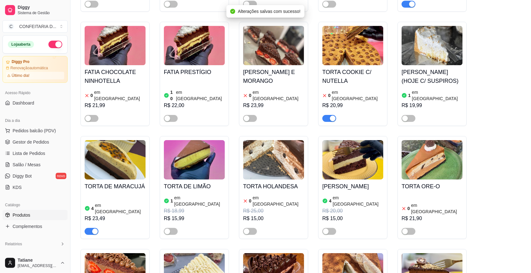
click at [330, 116] on div "button" at bounding box center [333, 119] width 6 height 6
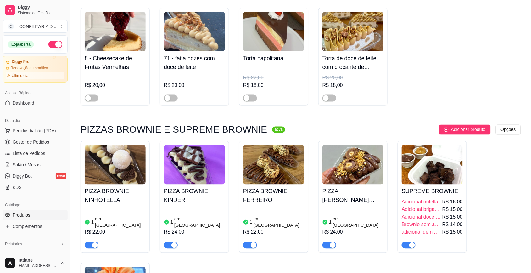
scroll to position [984, 0]
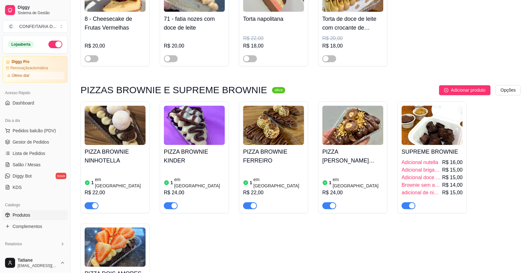
click at [337, 148] on h4 "PIZZA [PERSON_NAME] ROCHER" at bounding box center [353, 157] width 61 height 18
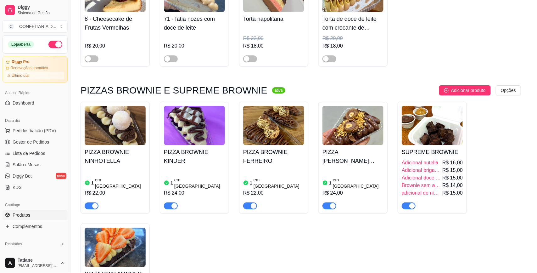
drag, startPoint x: 321, startPoint y: 51, endPoint x: 325, endPoint y: 54, distance: 4.6
click at [321, 52] on icon "code-sandbox" at bounding box center [321, 50] width 5 height 5
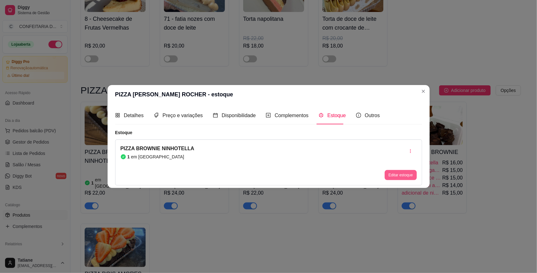
click at [402, 175] on button "Editar estoque" at bounding box center [401, 175] width 32 height 10
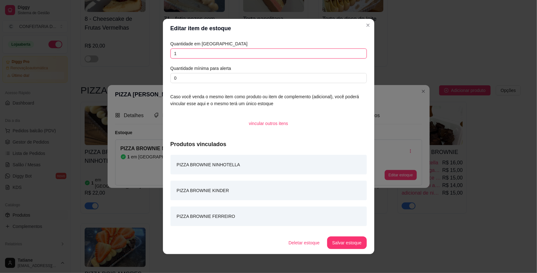
click at [232, 54] on input "1" at bounding box center [269, 53] width 196 height 10
type input "4"
click at [337, 237] on button "Salvar estoque" at bounding box center [346, 242] width 39 height 13
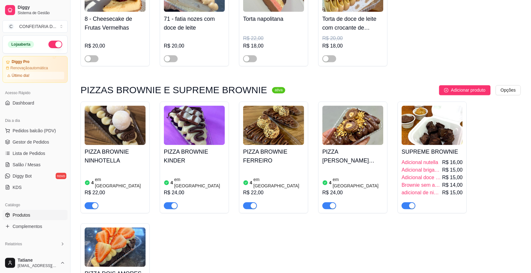
click at [390, 212] on div "PIZZA BROWNIE NINHOTELLA 4 em estoque R$ 22,00 PIZZA BROWNIE KINDER 4 em estoqu…" at bounding box center [301, 215] width 441 height 226
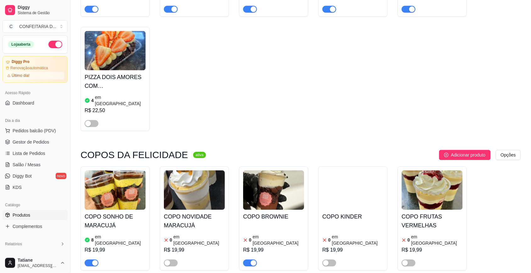
scroll to position [1220, 0]
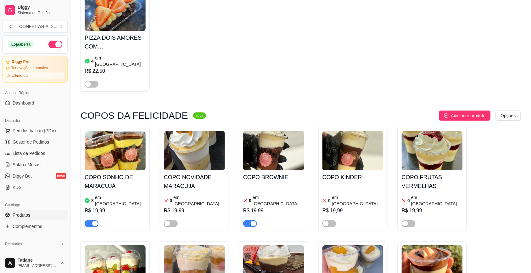
click at [250, 220] on button "button" at bounding box center [250, 223] width 14 height 7
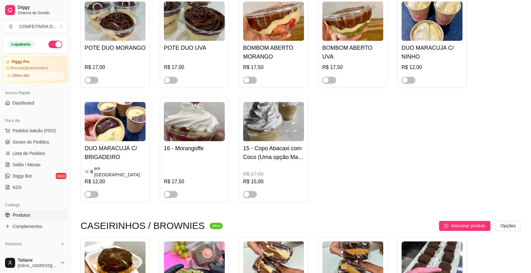
scroll to position [3108, 0]
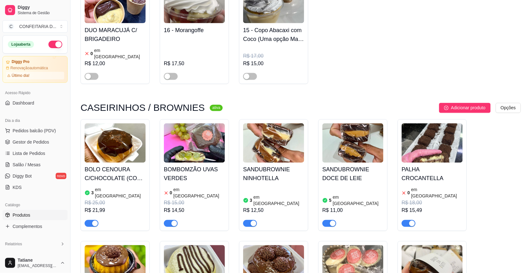
click at [175, 221] on div "button" at bounding box center [175, 224] width 6 height 6
click at [405, 220] on span "button" at bounding box center [409, 223] width 14 height 7
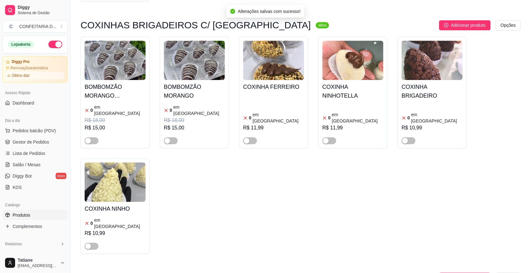
scroll to position [4092, 0]
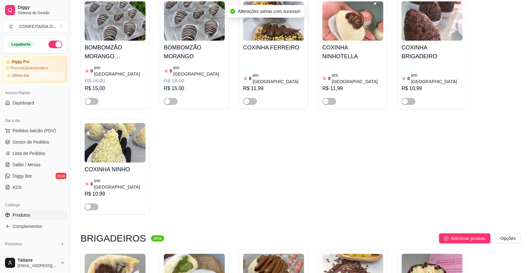
drag, startPoint x: 249, startPoint y: 190, endPoint x: 245, endPoint y: 189, distance: 4.4
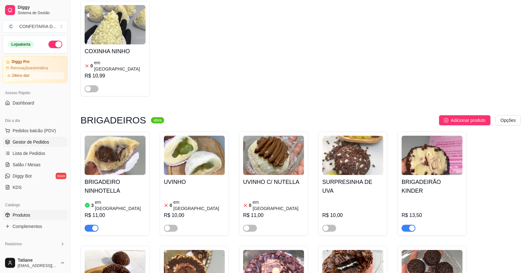
click at [37, 143] on span "Gestor de Pedidos" at bounding box center [31, 142] width 37 height 6
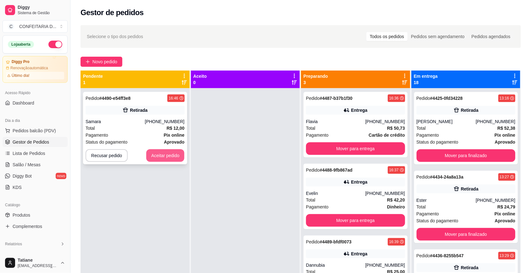
click at [162, 154] on button "Aceitar pedido" at bounding box center [165, 155] width 38 height 13
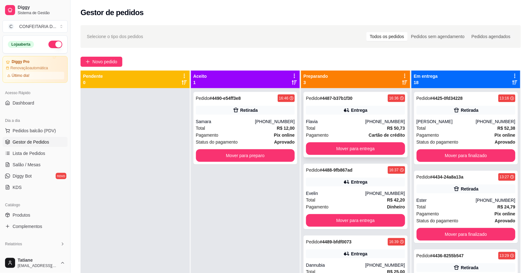
click at [348, 116] on div "Pedido # 4487-b37b1f30 16:36 Entrega Flavia [PHONE_NUMBER] Total R$ 50,73 Pagam…" at bounding box center [356, 124] width 104 height 65
click at [345, 149] on button "Mover para entrega" at bounding box center [355, 148] width 99 height 13
click at [352, 178] on div "Entrega" at bounding box center [355, 182] width 99 height 9
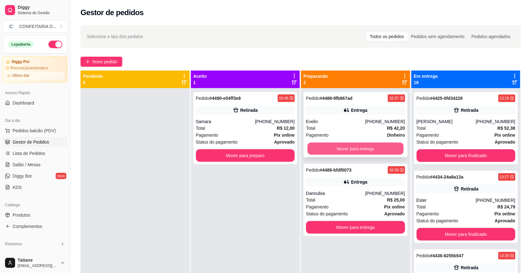
click at [351, 147] on button "Mover para entrega" at bounding box center [356, 149] width 96 height 12
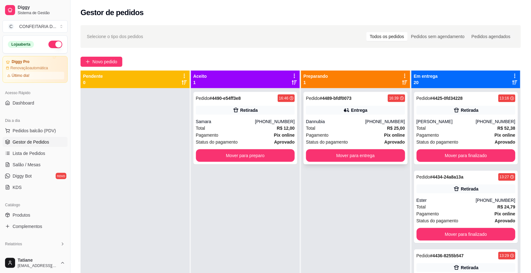
click at [352, 123] on div "Dannubia" at bounding box center [335, 121] width 59 height 6
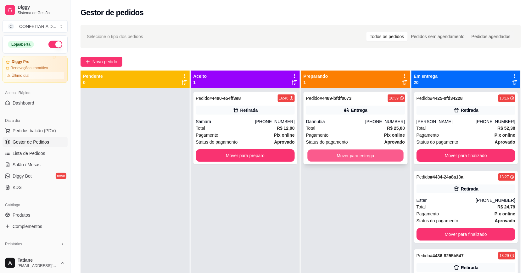
click at [344, 159] on button "Mover para entrega" at bounding box center [356, 156] width 96 height 12
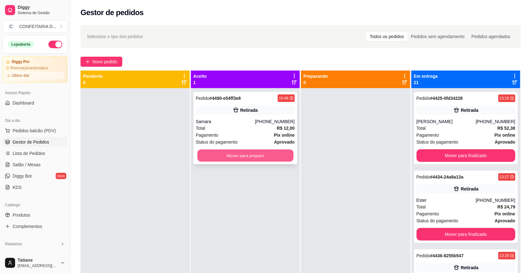
click at [245, 154] on button "Mover para preparo" at bounding box center [245, 156] width 96 height 12
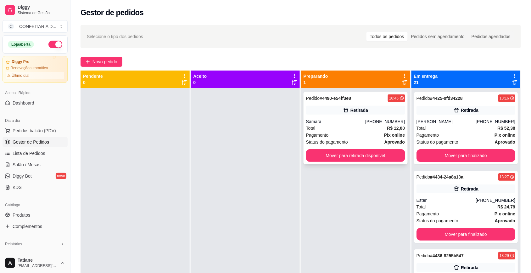
click at [352, 119] on div "Samara" at bounding box center [335, 121] width 59 height 6
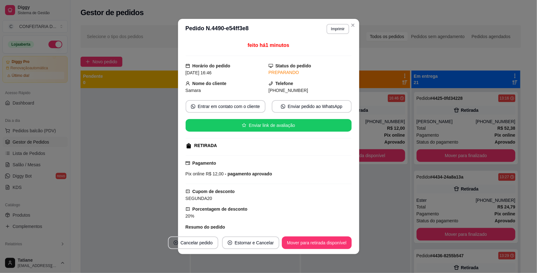
drag, startPoint x: 189, startPoint y: 82, endPoint x: 314, endPoint y: 89, distance: 124.2
click at [314, 89] on div "Nome do cliente Samara Telefone [PHONE_NUMBER]" at bounding box center [269, 87] width 166 height 14
copy div "Nome do cliente Samara Telefone [PHONE_NUMBER]"
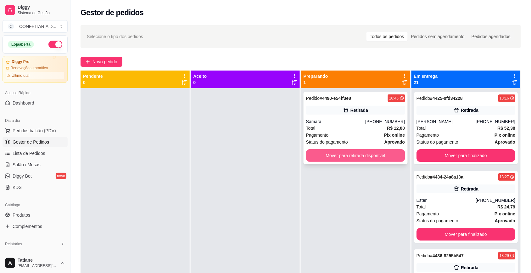
click at [364, 156] on button "Mover para retirada disponível" at bounding box center [355, 155] width 99 height 13
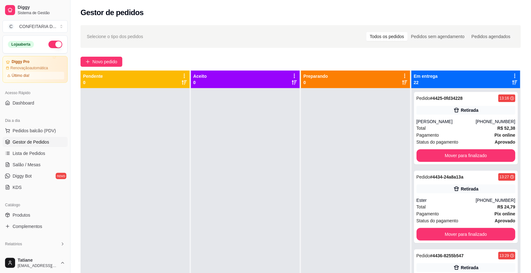
click at [369, 164] on div at bounding box center [355, 224] width 109 height 273
click at [33, 216] on link "Produtos" at bounding box center [35, 215] width 65 height 10
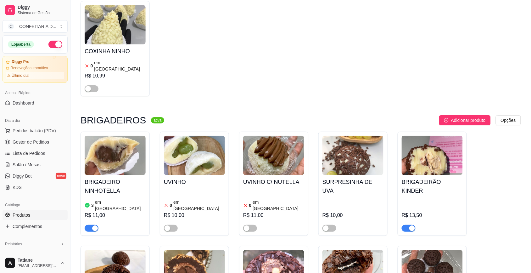
scroll to position [4289, 0]
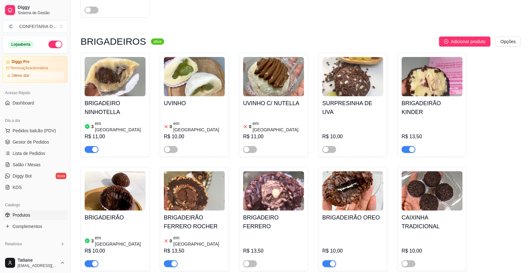
click at [168, 260] on span "button" at bounding box center [171, 263] width 14 height 7
click at [40, 142] on span "Gestor de Pedidos" at bounding box center [31, 142] width 37 height 6
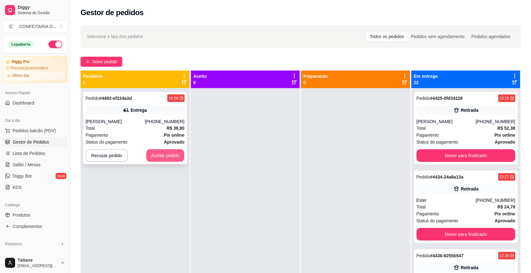
click at [170, 151] on button "Aceitar pedido" at bounding box center [165, 155] width 38 height 13
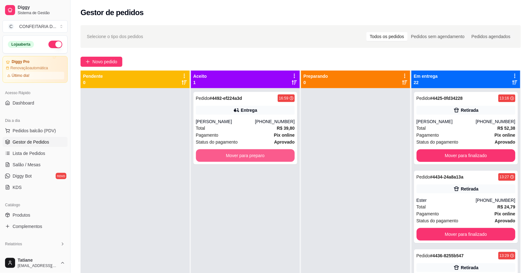
click at [221, 154] on button "Mover para preparo" at bounding box center [245, 155] width 99 height 13
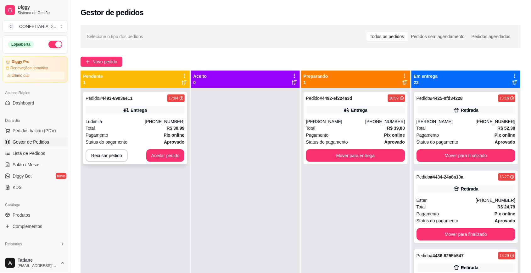
click at [177, 157] on button "Aceitar pedido" at bounding box center [165, 155] width 38 height 13
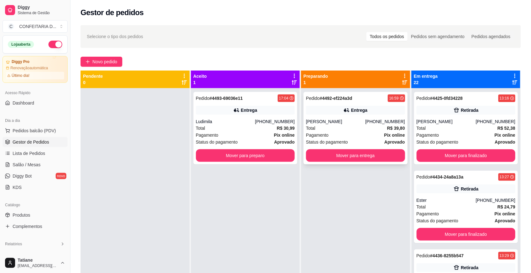
click at [226, 151] on button "Mover para preparo" at bounding box center [245, 155] width 99 height 13
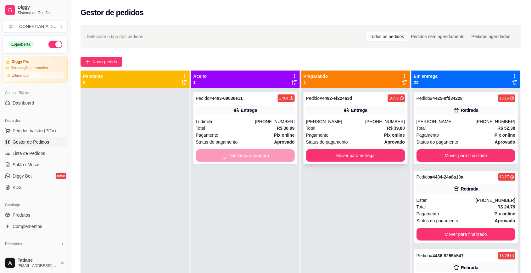
click at [345, 131] on div "Total R$ 39,80" at bounding box center [355, 128] width 99 height 7
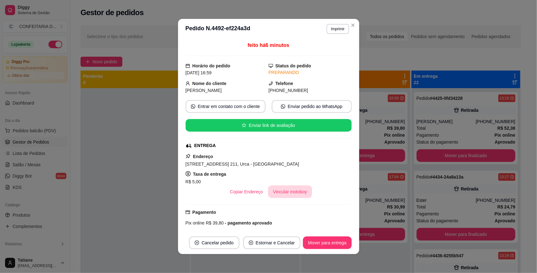
click at [288, 195] on button "Vincular motoboy" at bounding box center [290, 191] width 44 height 13
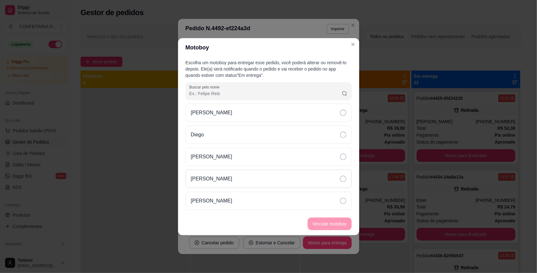
drag, startPoint x: 220, startPoint y: 157, endPoint x: 251, endPoint y: 174, distance: 35.2
click at [221, 157] on div "[PERSON_NAME]" at bounding box center [269, 157] width 166 height 18
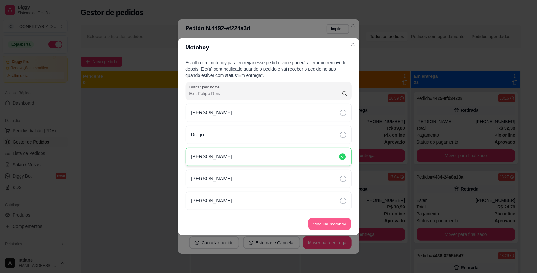
click at [330, 224] on button "Vincular motoboy" at bounding box center [329, 224] width 43 height 12
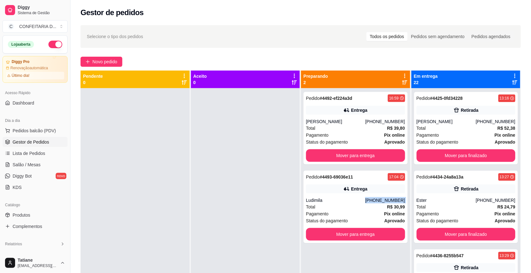
click at [375, 199] on div "[PHONE_NUMBER]" at bounding box center [385, 200] width 40 height 6
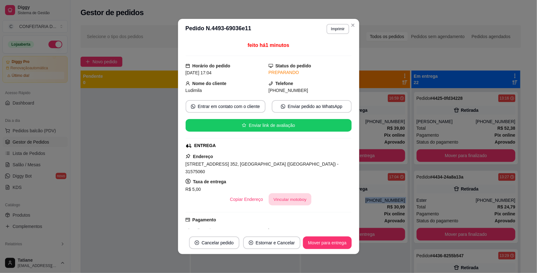
click at [282, 193] on button "Vincular motoboy" at bounding box center [290, 199] width 43 height 12
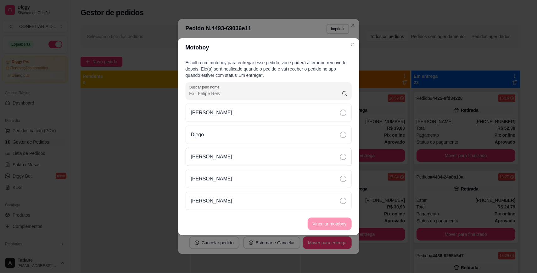
click at [214, 153] on p "[PERSON_NAME]" at bounding box center [212, 157] width 42 height 8
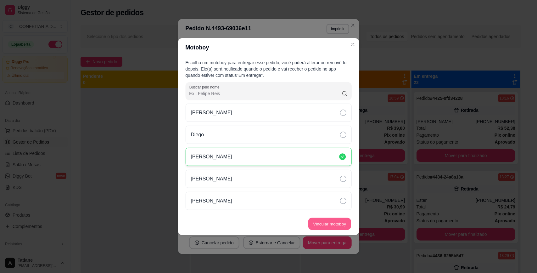
click at [329, 222] on button "Vincular motoboy" at bounding box center [329, 224] width 43 height 12
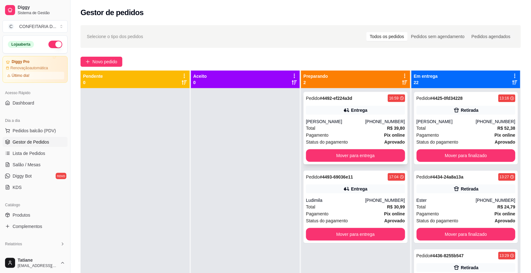
click at [382, 119] on div "[PHONE_NUMBER]" at bounding box center [385, 121] width 40 height 6
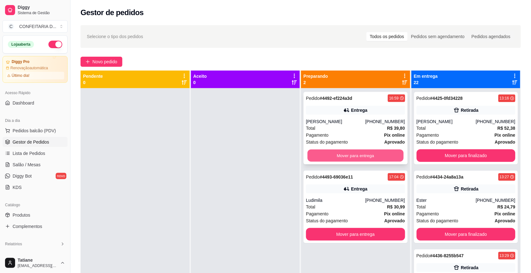
click at [374, 155] on button "Mover para entrega" at bounding box center [356, 156] width 96 height 12
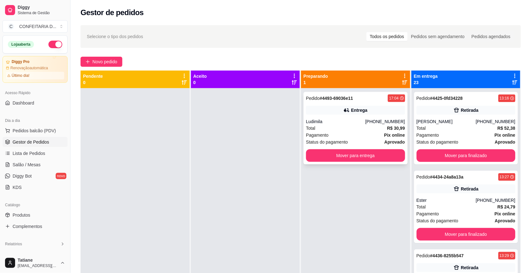
click at [377, 132] on div "Pagamento Pix online" at bounding box center [355, 135] width 99 height 7
click at [375, 158] on button "Mover para entrega" at bounding box center [355, 155] width 99 height 13
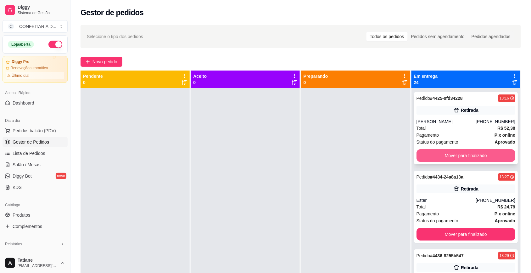
click at [438, 154] on button "Mover para finalizado" at bounding box center [466, 155] width 99 height 13
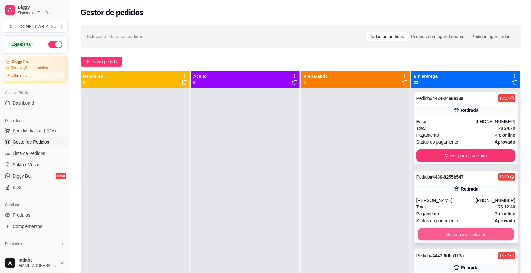
click at [441, 237] on button "Mover para finalizado" at bounding box center [466, 234] width 96 height 12
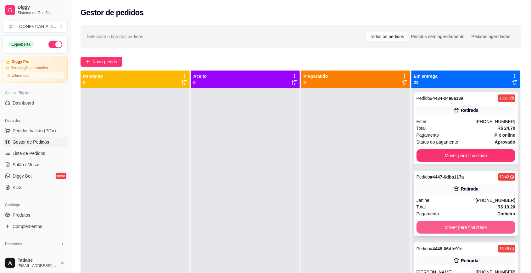
click at [452, 228] on button "Mover para finalizado" at bounding box center [466, 227] width 99 height 13
click at [451, 228] on button "Mover para finalizado" at bounding box center [466, 227] width 96 height 12
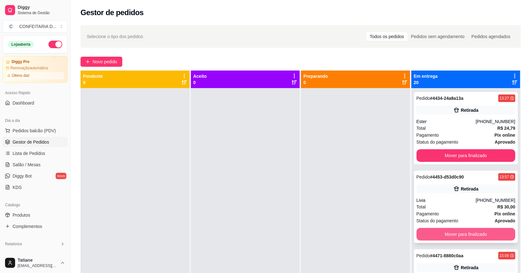
click at [452, 234] on button "Mover para finalizado" at bounding box center [466, 234] width 99 height 13
click at [452, 234] on button "Mover para finalizado" at bounding box center [466, 234] width 96 height 12
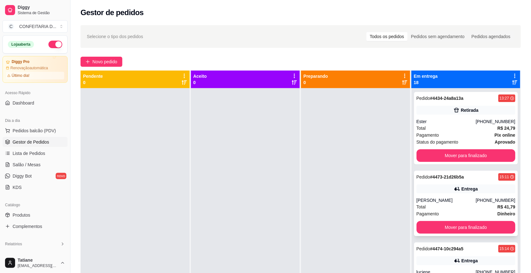
click at [456, 198] on div "[PERSON_NAME]" at bounding box center [446, 200] width 59 height 6
click at [457, 228] on button "Mover para finalizado" at bounding box center [466, 227] width 96 height 12
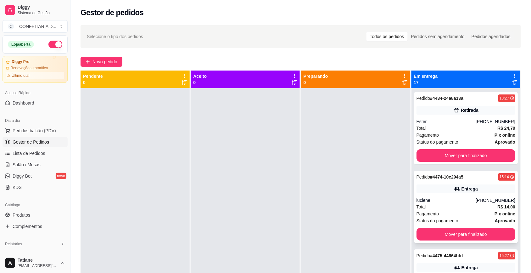
click at [462, 196] on div "Pedido # 4474-10c294a5 15:14 Entrega luciene [PHONE_NUMBER] Total R$ 14,00 Paga…" at bounding box center [466, 207] width 104 height 72
click at [465, 232] on button "Mover para finalizado" at bounding box center [466, 234] width 99 height 13
click at [463, 202] on div "[PERSON_NAME]" at bounding box center [446, 200] width 59 height 6
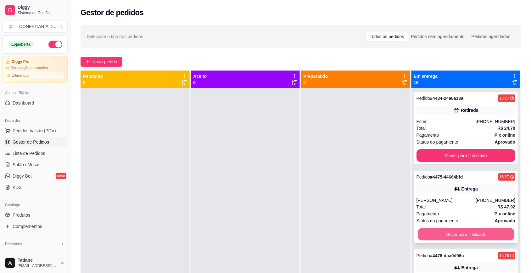
click at [462, 232] on button "Mover para finalizado" at bounding box center [466, 234] width 96 height 12
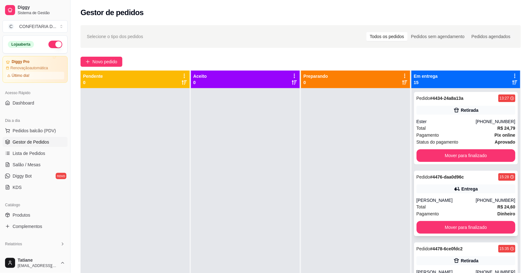
click at [459, 205] on div "Total R$ 24,60" at bounding box center [466, 206] width 99 height 7
click at [459, 224] on button "Mover para finalizado" at bounding box center [466, 227] width 96 height 12
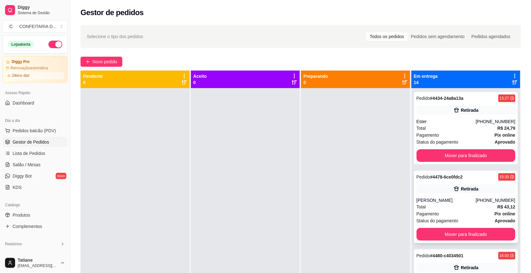
click at [462, 205] on div "Total R$ 43,12" at bounding box center [466, 206] width 99 height 7
click at [457, 234] on button "Mover para finalizado" at bounding box center [466, 234] width 99 height 13
click at [461, 213] on div "Pagamento Pix online" at bounding box center [466, 213] width 99 height 7
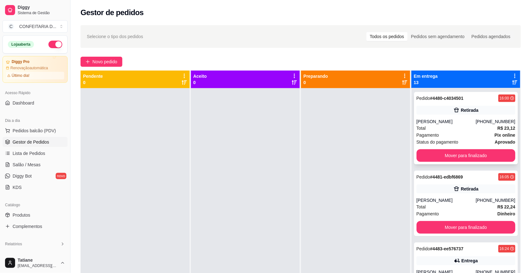
scroll to position [118, 0]
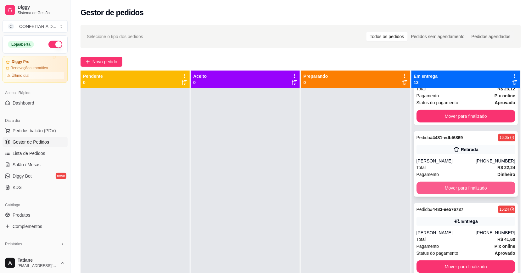
click at [467, 188] on button "Mover para finalizado" at bounding box center [466, 188] width 99 height 13
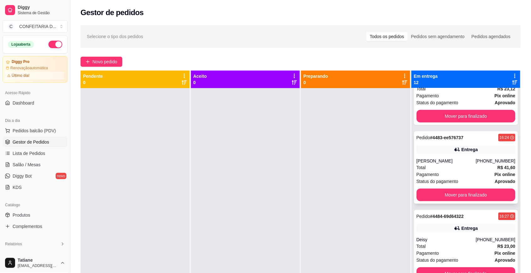
click at [465, 162] on div "[PERSON_NAME]" at bounding box center [446, 161] width 59 height 6
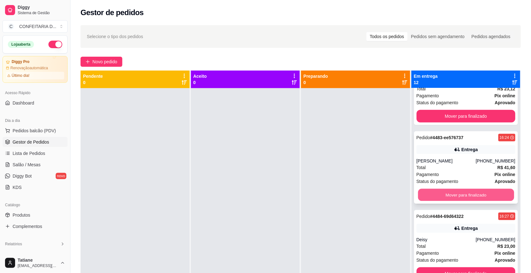
click at [464, 197] on button "Mover para finalizado" at bounding box center [466, 195] width 96 height 12
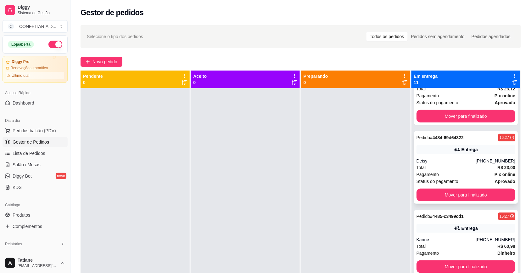
click at [467, 165] on div "Total R$ 23,00" at bounding box center [466, 167] width 99 height 7
click at [465, 195] on button "Mover para finalizado" at bounding box center [466, 195] width 99 height 13
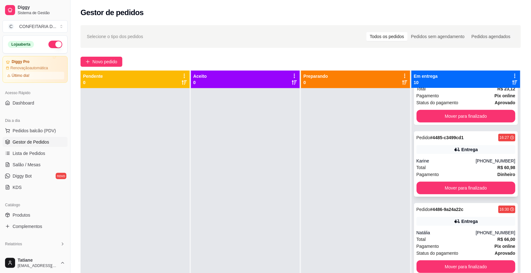
click at [467, 169] on div "Total R$ 60,98" at bounding box center [466, 167] width 99 height 7
click at [469, 189] on button "Mover para finalizado" at bounding box center [466, 188] width 96 height 12
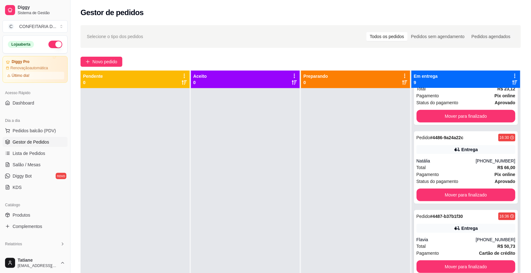
scroll to position [197, 0]
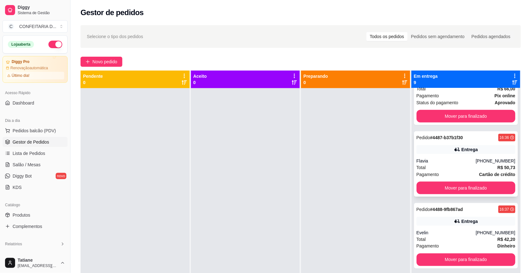
click at [466, 160] on div "Flavia" at bounding box center [446, 161] width 59 height 6
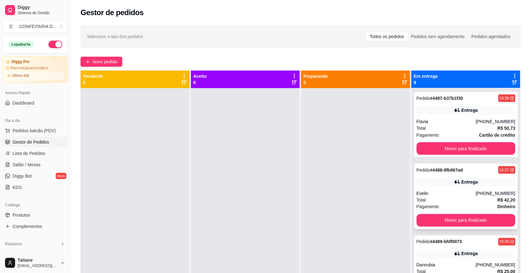
scroll to position [275, 0]
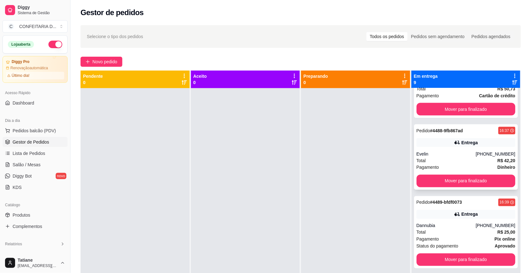
click at [473, 146] on div "Entrega" at bounding box center [466, 142] width 99 height 9
click at [476, 223] on div "[PHONE_NUMBER]" at bounding box center [496, 226] width 40 height 6
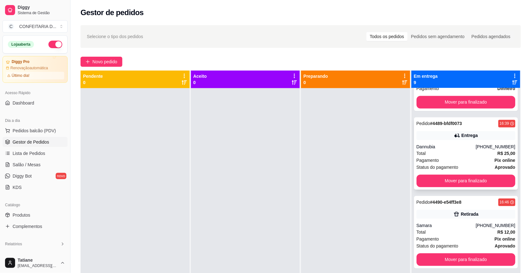
scroll to position [393, 0]
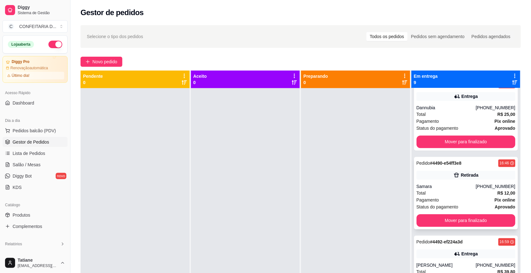
click at [462, 186] on div "Samara" at bounding box center [446, 186] width 59 height 6
click at [463, 226] on button "Mover para finalizado" at bounding box center [466, 220] width 99 height 13
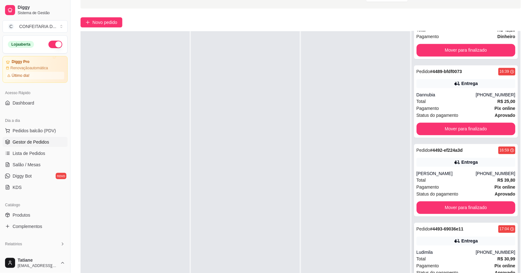
scroll to position [96, 0]
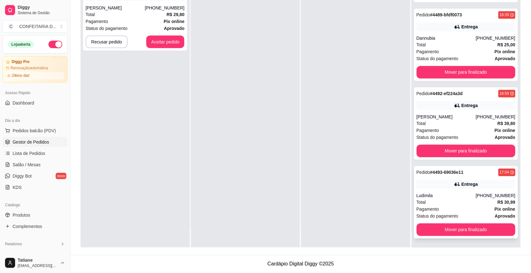
click at [454, 186] on icon at bounding box center [457, 184] width 6 height 6
click at [175, 43] on button "Aceitar pedido" at bounding box center [165, 42] width 38 height 13
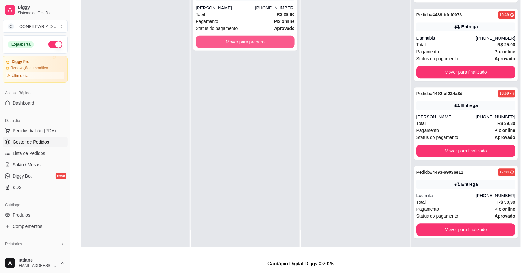
click at [230, 42] on button "Mover para preparo" at bounding box center [245, 42] width 99 height 13
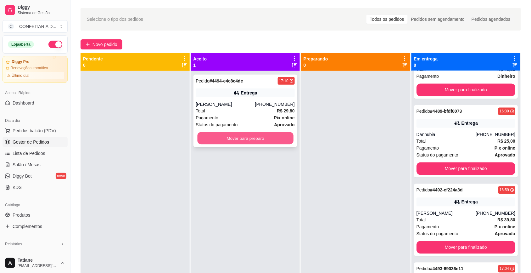
click at [271, 139] on button "Mover para preparo" at bounding box center [245, 138] width 96 height 12
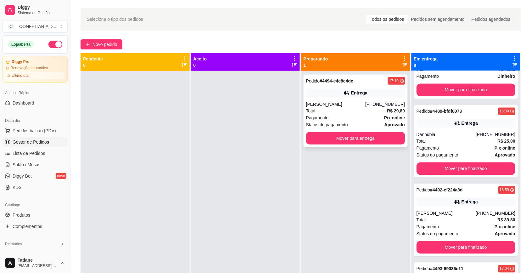
click at [354, 99] on div "Pedido # 4494-e4c8c4dc 17:10 Entrega Julia (31) 98813-1784 Total R$ 29,80 Pagam…" at bounding box center [356, 111] width 104 height 72
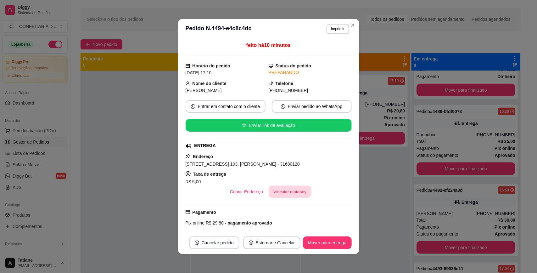
click at [276, 191] on button "Vincular motoboy" at bounding box center [290, 192] width 43 height 12
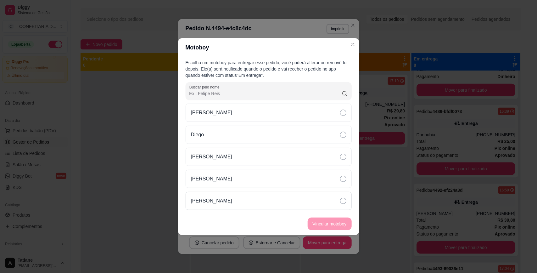
click at [221, 200] on p "[PERSON_NAME]" at bounding box center [212, 201] width 42 height 8
click at [326, 224] on button "Vincular motoboy" at bounding box center [330, 224] width 44 height 13
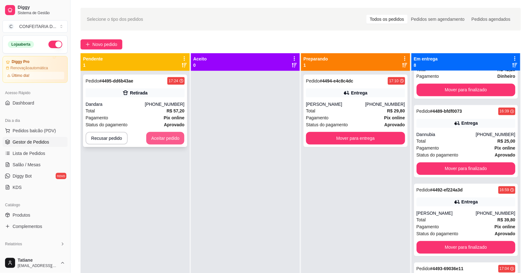
click at [166, 137] on button "Aceitar pedido" at bounding box center [165, 138] width 38 height 13
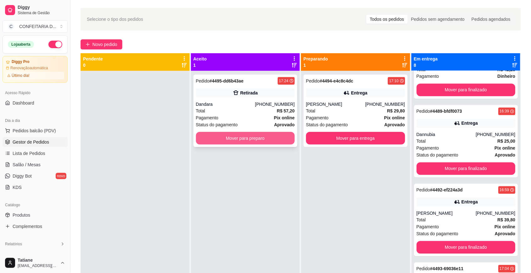
click at [250, 137] on button "Mover para preparo" at bounding box center [245, 138] width 99 height 13
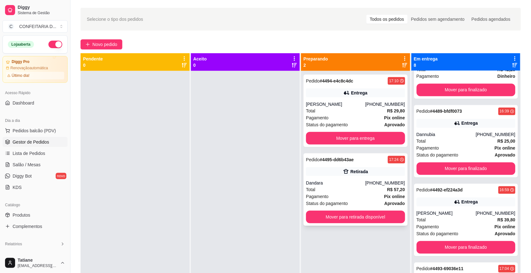
click at [356, 185] on div "Dandara" at bounding box center [335, 183] width 59 height 6
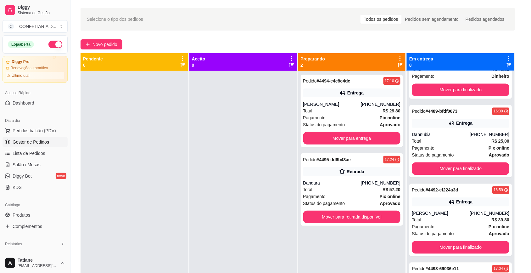
click at [330, 166] on div "Pagamento Pix online R$ 57,20 - pagamento aprovado" at bounding box center [266, 169] width 166 height 18
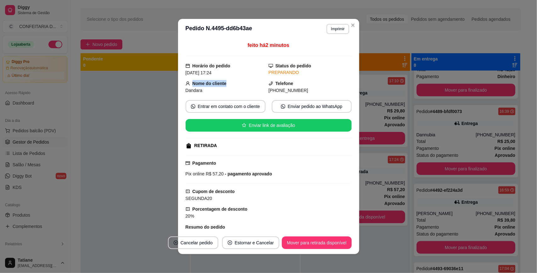
drag, startPoint x: 191, startPoint y: 83, endPoint x: 271, endPoint y: 86, distance: 80.3
click at [243, 84] on div "Nome do cliente Dandara" at bounding box center [227, 87] width 83 height 14
drag, startPoint x: 271, startPoint y: 86, endPoint x: 315, endPoint y: 87, distance: 43.8
click at [315, 87] on div "Telefone (31) 9 8673-8706" at bounding box center [310, 87] width 83 height 14
click at [315, 87] on div "(31) 9 8673-8706" at bounding box center [310, 90] width 83 height 7
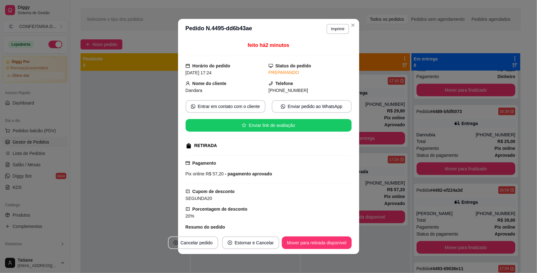
click at [213, 86] on strong "Nome do cliente" at bounding box center [210, 83] width 34 height 5
drag, startPoint x: 187, startPoint y: 86, endPoint x: 311, endPoint y: 92, distance: 124.5
click at [311, 92] on div "Nome do cliente Dandara Telefone (31) 9 8673-8706" at bounding box center [269, 87] width 166 height 14
copy div "Nome do cliente Dandara Telefone (31) 9 8673-8706"
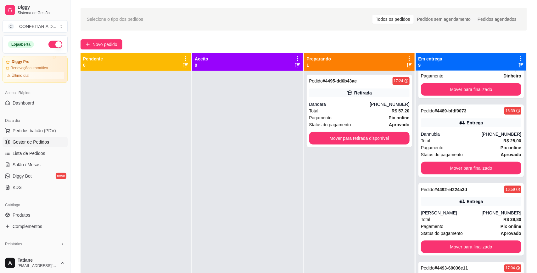
click at [372, 178] on div "Pedido # 4495-dd6b43ae 17:24 Retirada Dandara (31) 98673-8706 Total R$ 57,20 Pa…" at bounding box center [359, 207] width 110 height 273
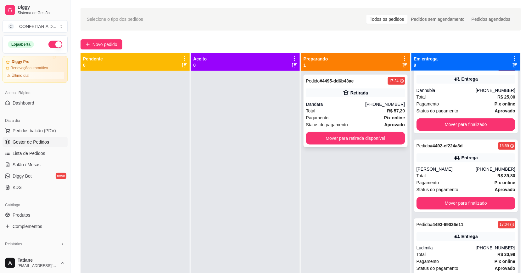
click at [342, 104] on div "Dandara" at bounding box center [335, 104] width 59 height 6
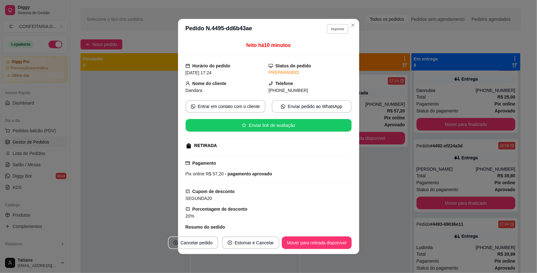
click at [329, 33] on button "Imprimir" at bounding box center [338, 29] width 22 height 10
click at [325, 52] on button "IMPRESSORA" at bounding box center [324, 51] width 46 height 10
click at [352, 26] on icon "Close" at bounding box center [353, 25] width 3 height 3
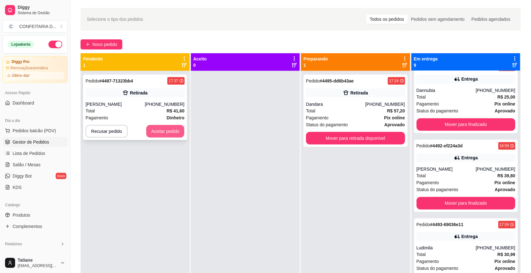
click at [175, 133] on button "Aceitar pedido" at bounding box center [165, 131] width 38 height 13
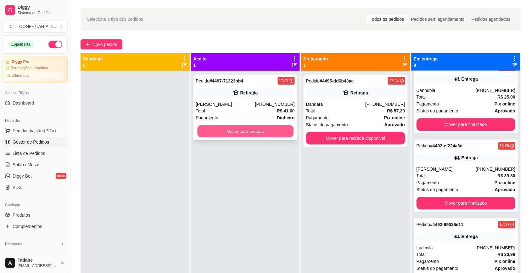
click at [251, 129] on button "Mover para preparo" at bounding box center [245, 131] width 96 height 12
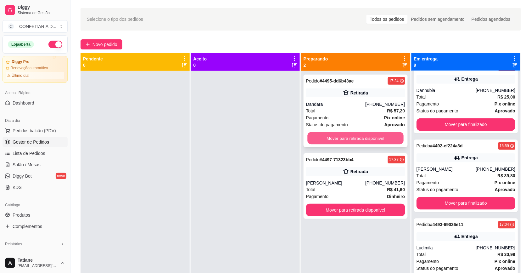
click at [335, 142] on button "Mover para retirada disponível" at bounding box center [356, 138] width 96 height 12
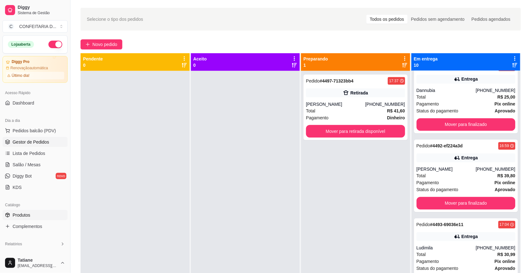
click at [23, 215] on span "Produtos" at bounding box center [22, 215] width 18 height 6
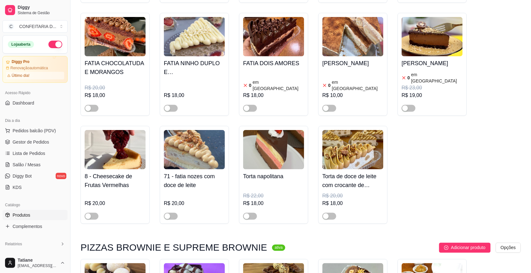
scroll to position [984, 0]
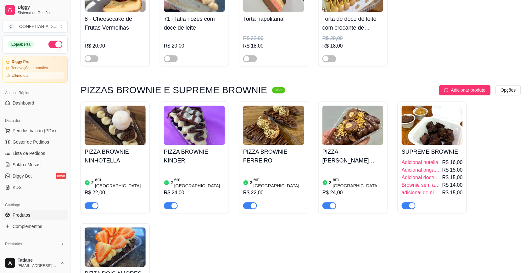
click at [275, 106] on img at bounding box center [273, 125] width 61 height 39
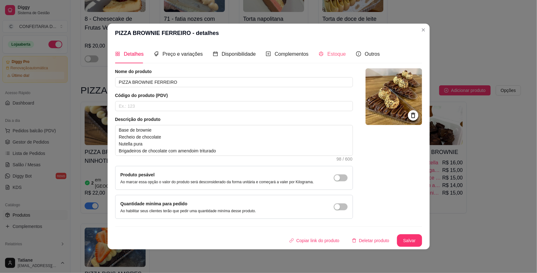
click at [327, 48] on div "Estoque" at bounding box center [332, 54] width 27 height 18
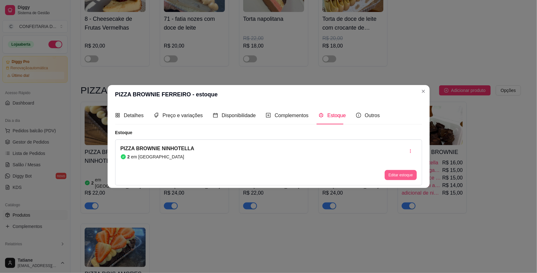
click at [393, 179] on button "Editar estoque" at bounding box center [401, 175] width 32 height 10
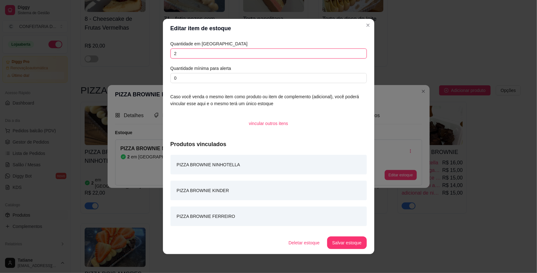
click at [195, 54] on input "2" at bounding box center [269, 53] width 196 height 10
type input "4"
click at [345, 234] on footer "Deletar estoque Salvar estoque" at bounding box center [269, 242] width 212 height 23
click at [347, 240] on button "Salvar estoque" at bounding box center [346, 242] width 39 height 13
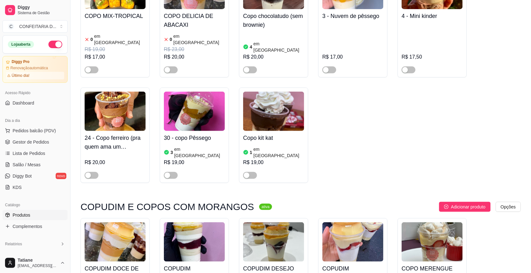
scroll to position [1574, 0]
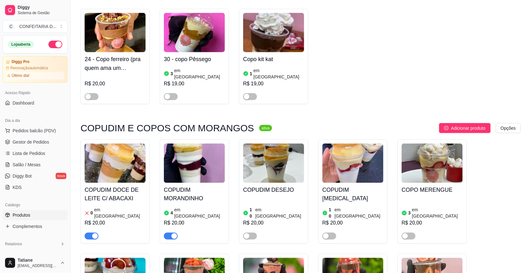
click at [90, 233] on span "button" at bounding box center [92, 236] width 14 height 7
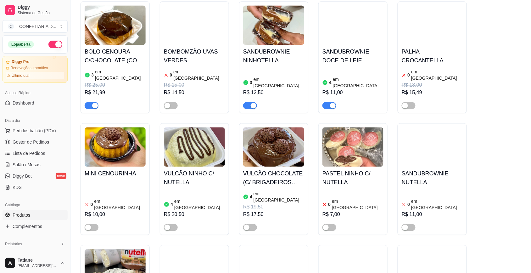
scroll to position [2990, 0]
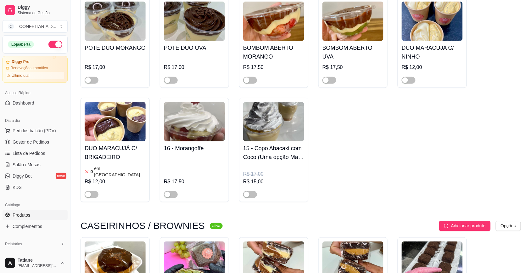
click at [119, 241] on img at bounding box center [115, 260] width 61 height 39
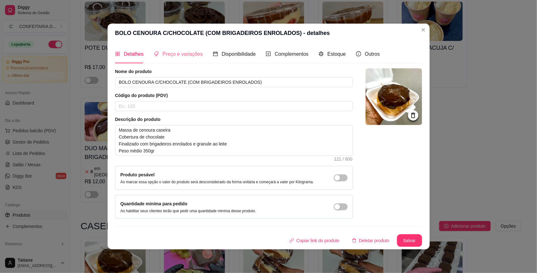
click at [175, 59] on div "Preço e variações" at bounding box center [178, 54] width 49 height 18
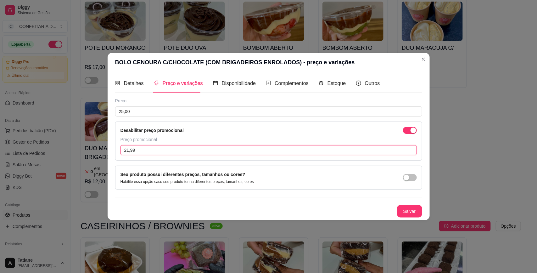
click at [145, 153] on input "21,99" at bounding box center [269, 150] width 297 height 10
type input "20,99"
click at [403, 207] on button "Salvar" at bounding box center [409, 211] width 25 height 13
click at [474, 55] on div "DOSE DE PRESTIGIO 3 em estoque R$ 20,00 R$ 18,00 DOSE DE MARACUJÁ 0 em estoque …" at bounding box center [301, 39] width 441 height 326
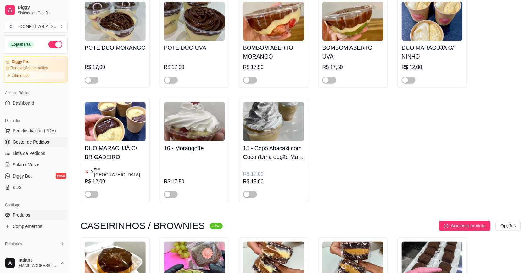
click at [22, 141] on span "Gestor de Pedidos" at bounding box center [31, 142] width 37 height 6
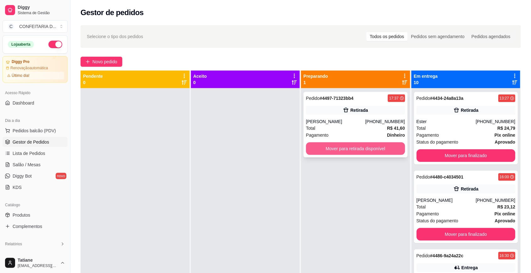
click at [331, 144] on button "Mover para retirada disponível" at bounding box center [355, 148] width 99 height 13
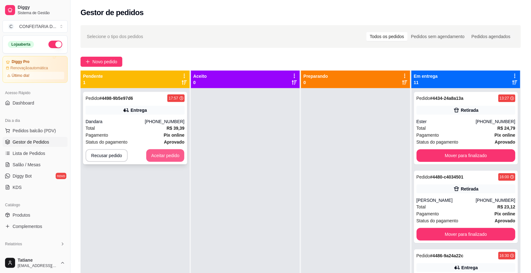
click at [166, 150] on button "Aceitar pedido" at bounding box center [165, 155] width 38 height 13
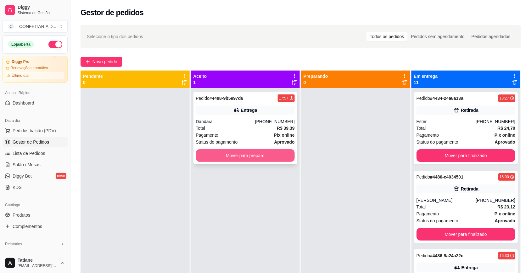
click at [212, 154] on button "Mover para preparo" at bounding box center [245, 155] width 99 height 13
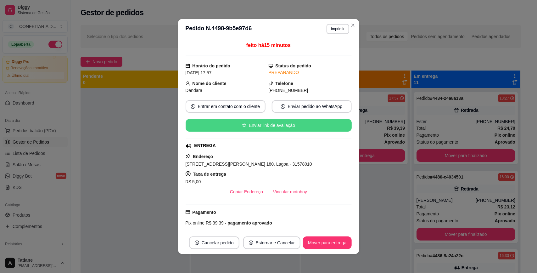
click at [330, 125] on button "Enviar link de avaliação" at bounding box center [269, 125] width 166 height 13
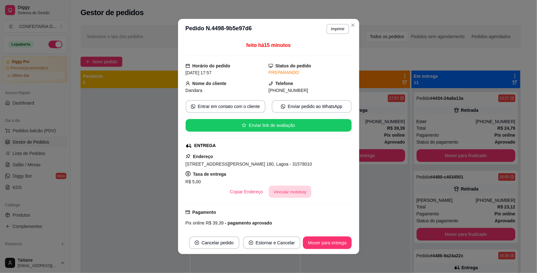
click at [293, 196] on button "Vincular motoboy" at bounding box center [290, 192] width 43 height 12
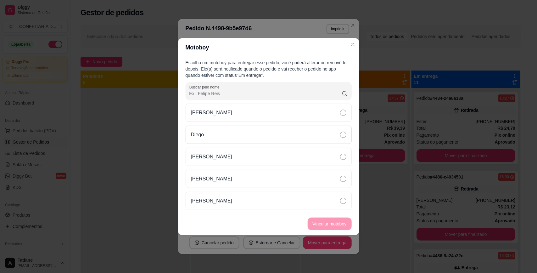
click at [218, 134] on div "Diego" at bounding box center [269, 135] width 166 height 18
click at [328, 224] on button "Vincular motoboy" at bounding box center [329, 224] width 43 height 12
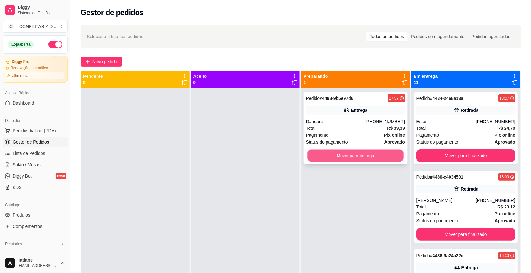
click at [375, 157] on button "Mover para entrega" at bounding box center [356, 156] width 96 height 12
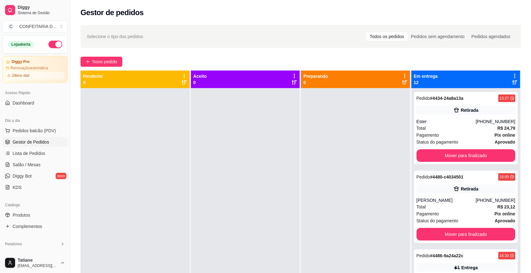
click at [515, 74] on icon at bounding box center [515, 76] width 1 height 4
click at [479, 96] on span "Com essa opção você tem a opção de mover todos os pedidos que estão em uma etap…" at bounding box center [471, 95] width 75 height 12
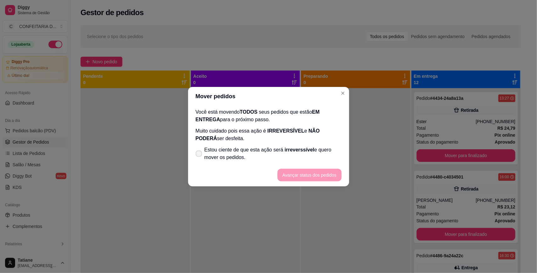
click at [243, 160] on span "Estou ciente de que esta ação será irreverssível e quero mover os pedidos." at bounding box center [273, 153] width 137 height 15
click at [200, 159] on input "Estou ciente de que esta ação será irreverssível e quero mover os pedidos." at bounding box center [197, 157] width 4 height 4
checkbox input "true"
click at [304, 174] on button "Avançar status dos pedidos" at bounding box center [310, 175] width 62 height 12
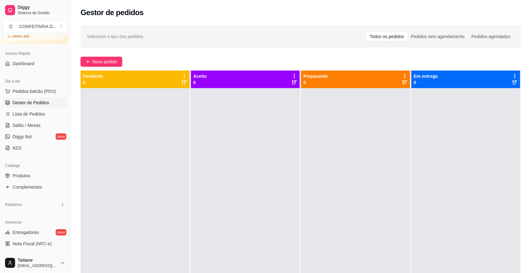
scroll to position [118, 0]
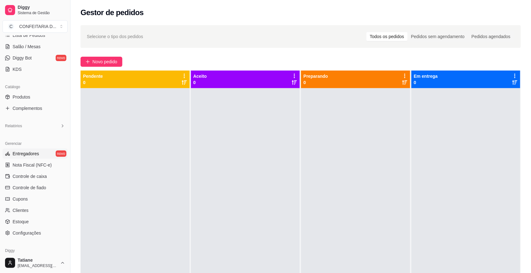
click at [15, 157] on link "Entregadores novo" at bounding box center [35, 154] width 65 height 10
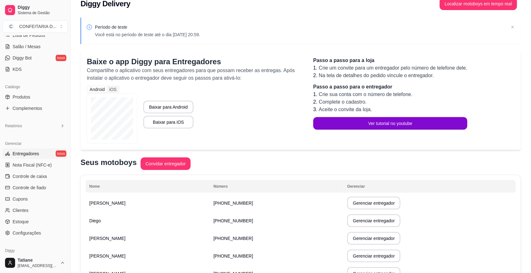
scroll to position [50, 0]
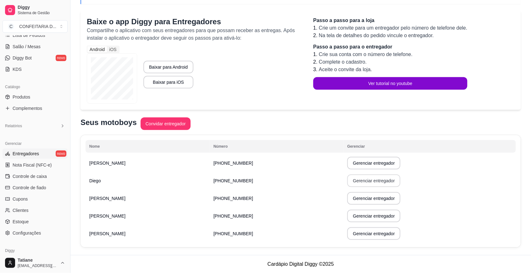
click at [350, 177] on button "Gerenciar entregador" at bounding box center [374, 180] width 53 height 13
select select "30"
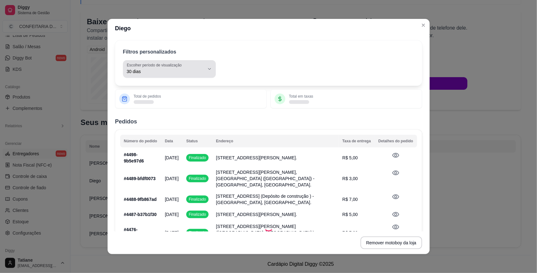
click at [190, 69] on span "30 dias" at bounding box center [166, 71] width 78 height 6
click at [140, 88] on span "Hoje" at bounding box center [162, 87] width 71 height 6
type input "0"
select select "0"
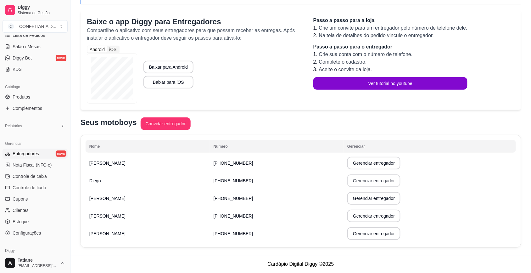
click at [353, 180] on button "Gerenciar entregador" at bounding box center [374, 180] width 53 height 13
select select "30"
click at [348, 197] on button "Gerenciar entregador" at bounding box center [374, 198] width 52 height 12
select select "30"
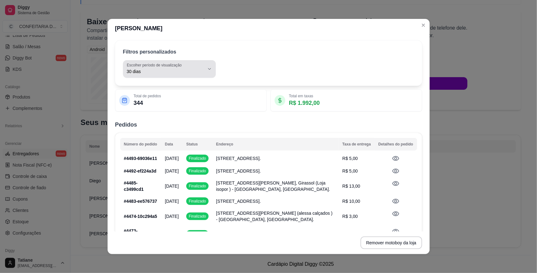
click at [182, 70] on span "30 dias" at bounding box center [166, 71] width 78 height 6
click at [152, 84] on span "Hoje" at bounding box center [162, 87] width 71 height 6
type input "0"
select select "0"
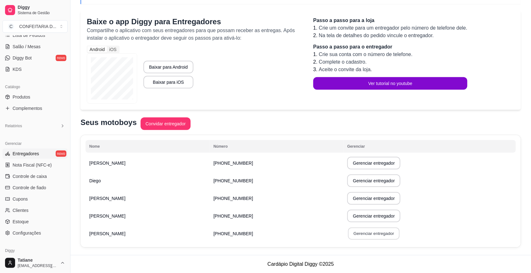
click at [349, 230] on button "Gerenciar entregador" at bounding box center [374, 234] width 52 height 12
select select "30"
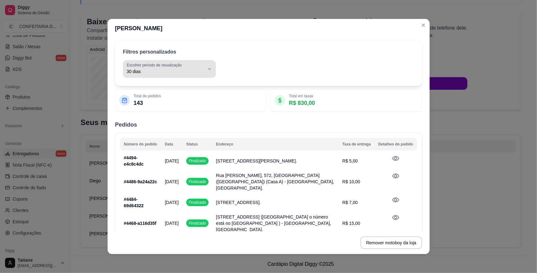
click at [163, 71] on span "30 dias" at bounding box center [166, 71] width 78 height 6
click at [144, 89] on span "Hoje" at bounding box center [162, 87] width 71 height 6
type input "0"
select select "0"
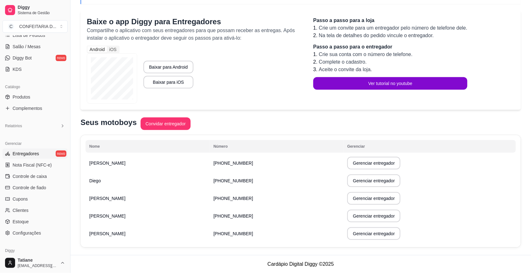
scroll to position [0, 0]
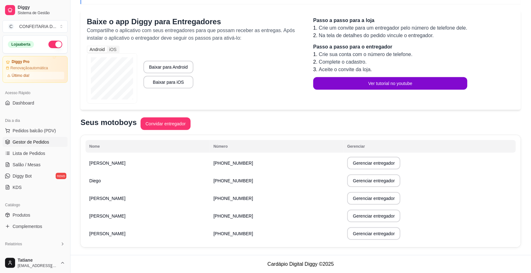
click at [28, 139] on span "Gestor de Pedidos" at bounding box center [31, 142] width 37 height 6
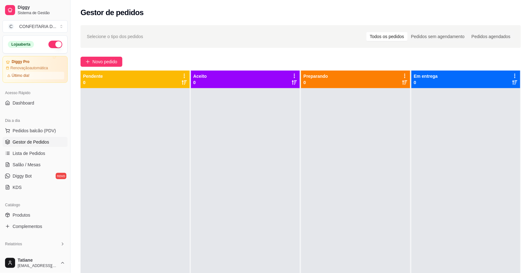
scroll to position [145, 0]
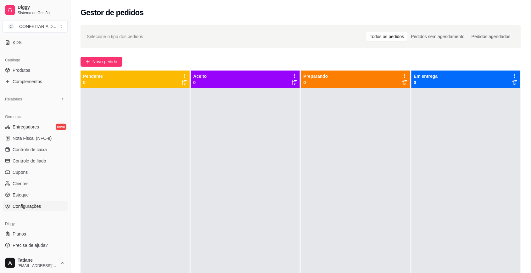
click at [38, 204] on span "Configurações" at bounding box center [27, 206] width 28 height 6
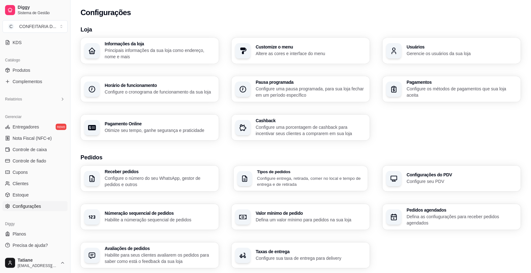
click at [314, 170] on h3 "Tipos de pedidos" at bounding box center [310, 172] width 107 height 4
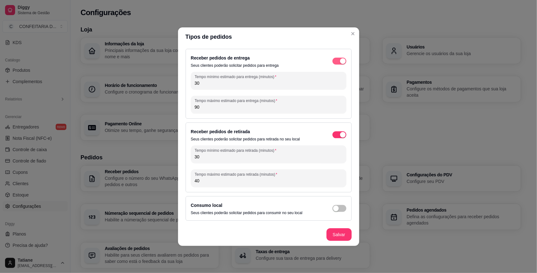
click at [341, 61] on div "button" at bounding box center [343, 61] width 6 height 6
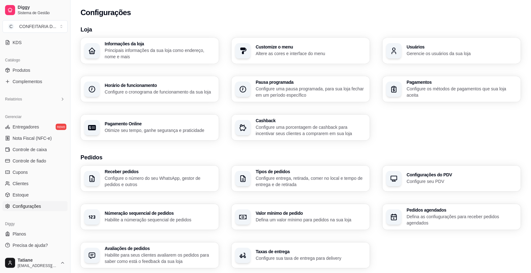
click at [387, 132] on div "Informações da loja Principais informações da sua loja como endereço, nome e ma…" at bounding box center [301, 89] width 441 height 103
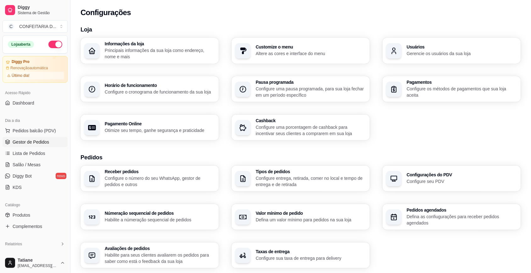
click at [29, 141] on span "Gestor de Pedidos" at bounding box center [31, 142] width 37 height 6
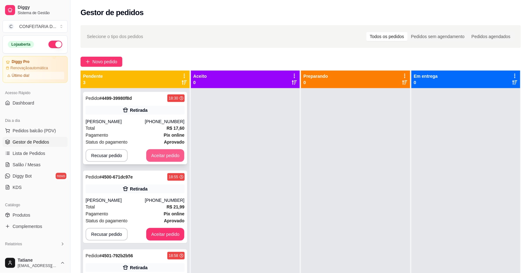
click at [158, 154] on button "Aceitar pedido" at bounding box center [165, 155] width 38 height 13
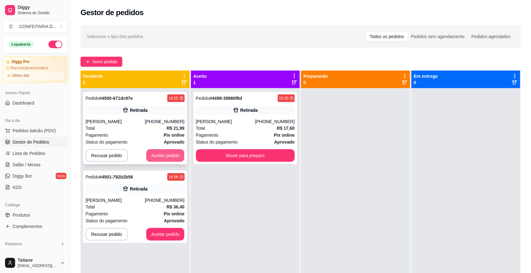
click at [167, 155] on button "Aceitar pedido" at bounding box center [165, 155] width 38 height 13
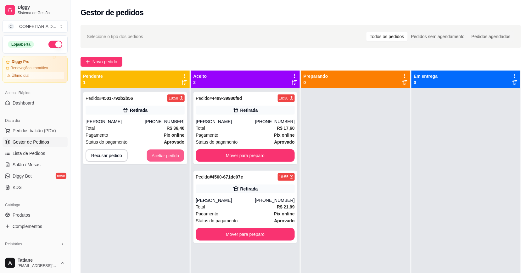
click at [167, 155] on button "Aceitar pedido" at bounding box center [165, 156] width 37 height 12
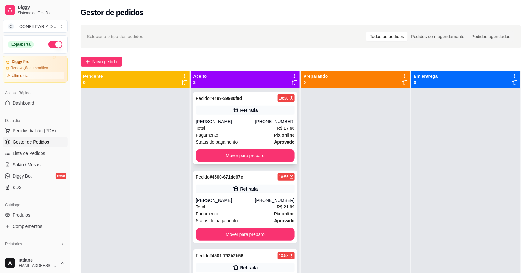
click at [232, 119] on div "Caroline Barcelos Santiago" at bounding box center [225, 121] width 59 height 6
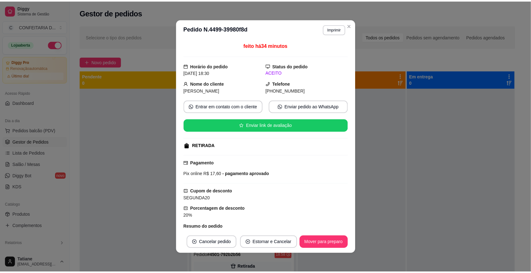
scroll to position [52, 0]
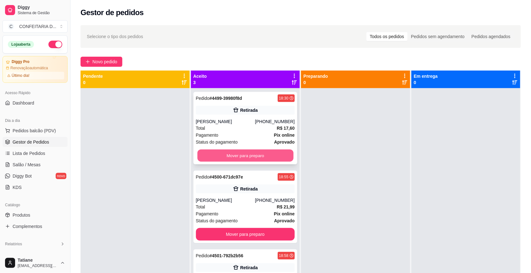
click at [234, 155] on button "Mover para preparo" at bounding box center [245, 156] width 96 height 12
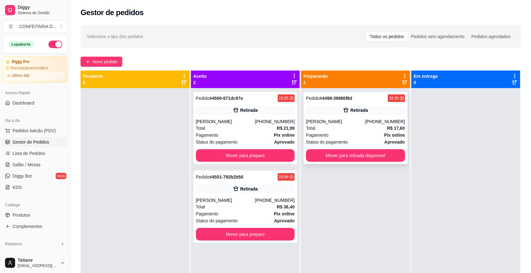
click at [347, 119] on div "Caroline Barcelos Santiago" at bounding box center [335, 121] width 59 height 6
click at [338, 154] on button "Mover para retirada disponível" at bounding box center [355, 155] width 99 height 13
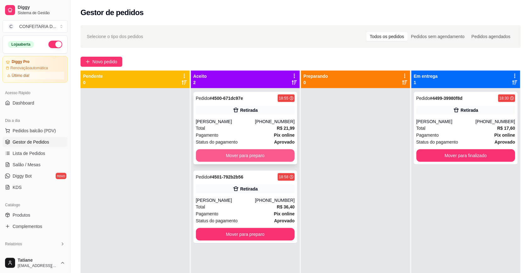
click at [241, 161] on button "Mover para preparo" at bounding box center [245, 155] width 99 height 13
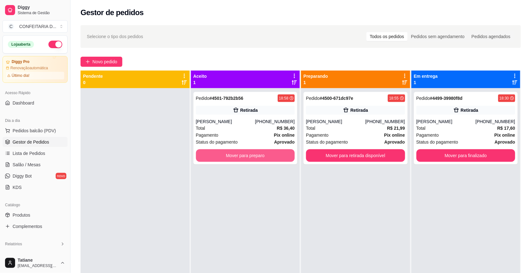
click at [243, 155] on button "Mover para preparo" at bounding box center [245, 155] width 99 height 13
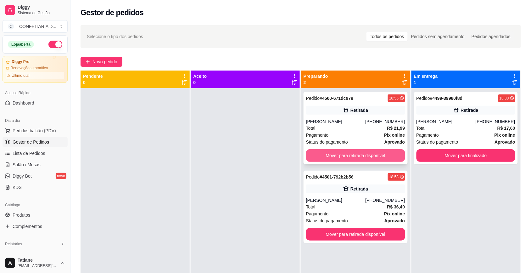
click at [335, 153] on button "Mover para retirada disponível" at bounding box center [355, 155] width 99 height 13
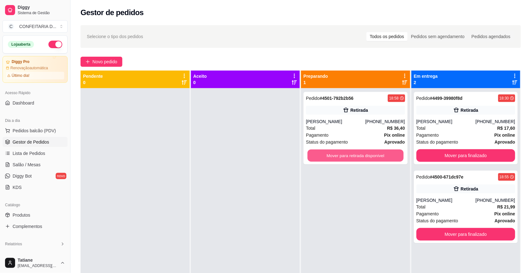
click at [335, 153] on button "Mover para retirada disponível" at bounding box center [356, 156] width 96 height 12
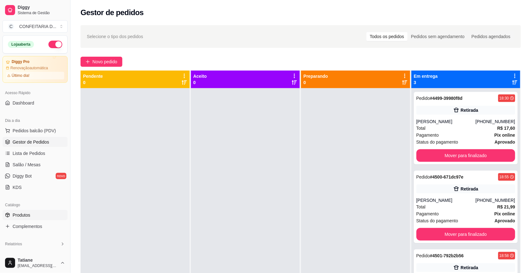
click at [20, 217] on span "Produtos" at bounding box center [22, 215] width 18 height 6
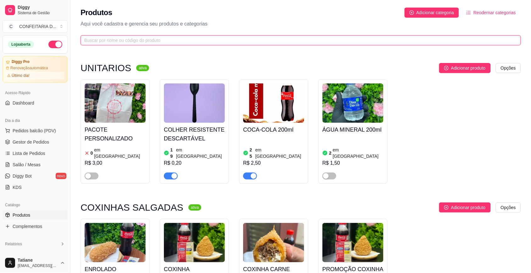
click at [101, 40] on input "text" at bounding box center [298, 40] width 428 height 7
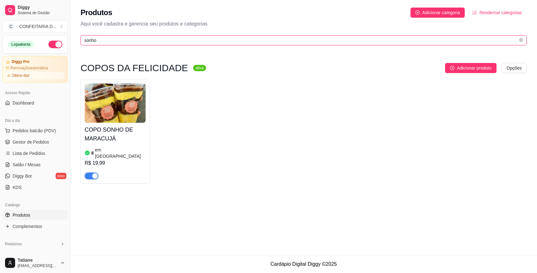
type input "sonho"
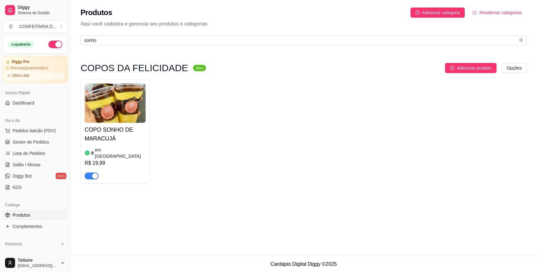
click at [129, 114] on img at bounding box center [115, 102] width 61 height 39
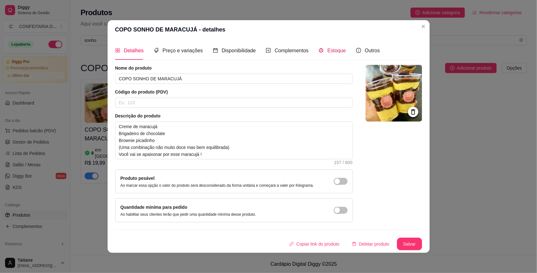
click at [336, 48] on span "Estoque" at bounding box center [337, 50] width 19 height 5
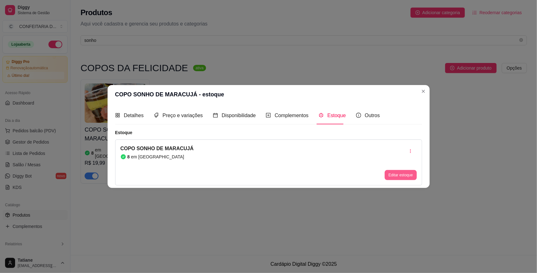
click at [393, 177] on button "Editar estoque" at bounding box center [401, 175] width 32 height 10
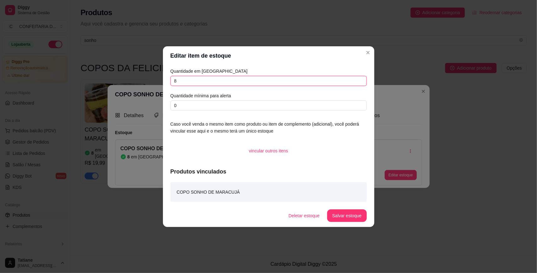
click at [185, 79] on input "8" at bounding box center [269, 81] width 196 height 10
type input "7"
click at [345, 218] on button "Salvar estoque" at bounding box center [346, 215] width 39 height 13
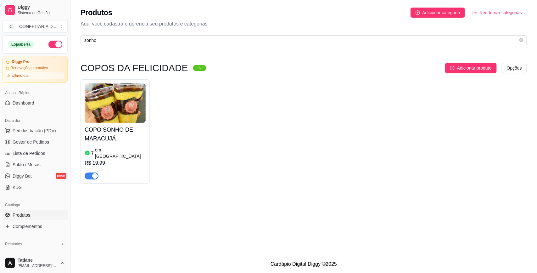
click at [129, 115] on img at bounding box center [115, 102] width 61 height 39
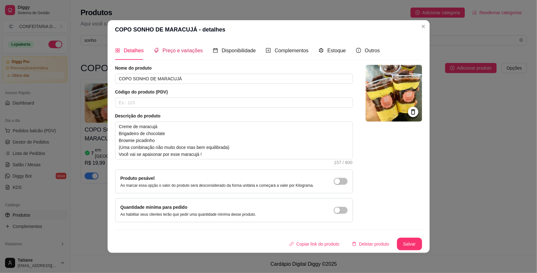
click at [179, 48] on span "Preço e variações" at bounding box center [183, 50] width 40 height 5
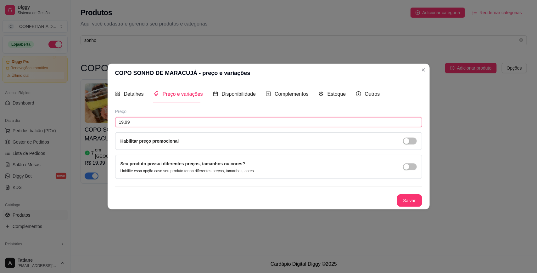
click at [162, 117] on input "19,99" at bounding box center [268, 122] width 307 height 10
click at [410, 142] on span "button" at bounding box center [410, 141] width 14 height 7
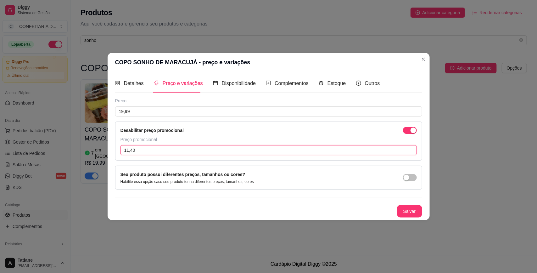
click at [181, 152] on input "11,40" at bounding box center [269, 150] width 297 height 10
type input "15,00"
click at [405, 212] on button "Salvar" at bounding box center [409, 211] width 25 height 13
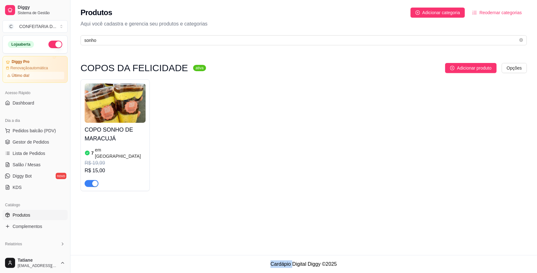
click at [458, 175] on div "COPO SONHO DE MARACUJÁ 7 em estoque R$ 19,99 R$ 15,00" at bounding box center [304, 135] width 447 height 112
drag, startPoint x: 411, startPoint y: 155, endPoint x: 392, endPoint y: 156, distance: 18.9
click at [410, 155] on div "COPO SONHO DE MARACUJÁ 7 em estoque R$ 19,99 R$ 15,00" at bounding box center [304, 135] width 447 height 112
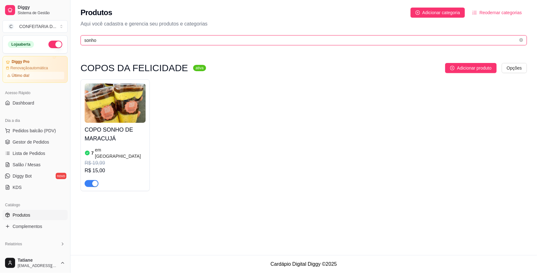
click at [101, 43] on input "sonho" at bounding box center [301, 40] width 434 height 7
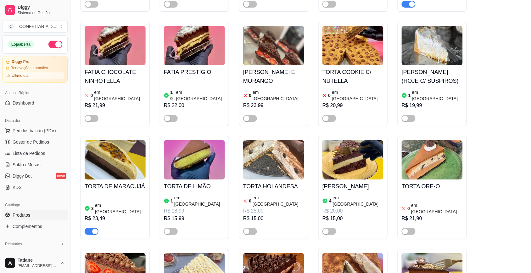
scroll to position [630, 0]
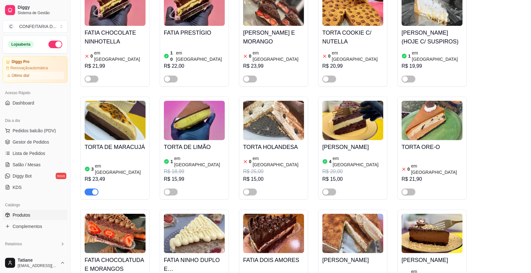
click at [117, 143] on h4 "TORTA DE MARACUJÁ" at bounding box center [115, 147] width 61 height 9
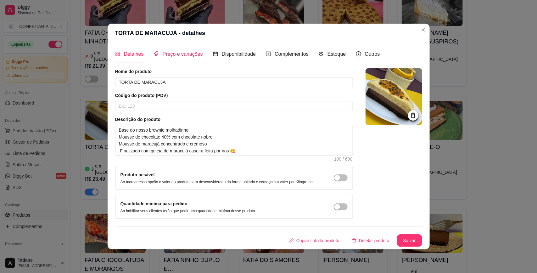
click at [163, 54] on span "Preço e variações" at bounding box center [183, 53] width 40 height 5
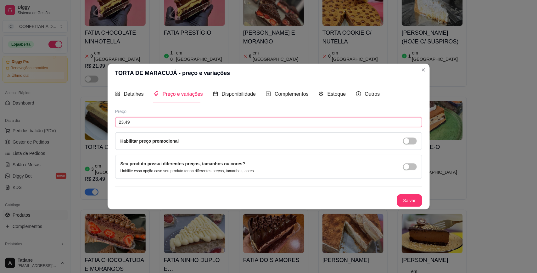
click at [141, 119] on input "23,49" at bounding box center [268, 122] width 307 height 10
drag, startPoint x: 155, startPoint y: 125, endPoint x: 15, endPoint y: 124, distance: 140.1
click at [16, 124] on div "TORTA DE MARACUJÁ - preço e variações Detalhes Preço e variações Disponibilidad…" at bounding box center [268, 136] width 537 height 273
type input "19,99"
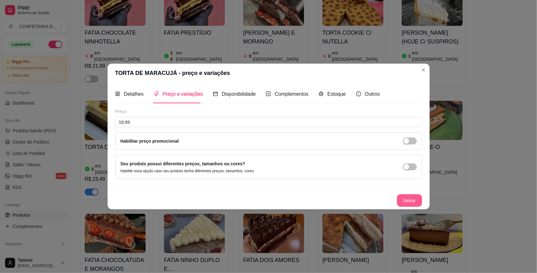
click at [410, 199] on button "Salvar" at bounding box center [409, 200] width 25 height 13
click at [499, 172] on div "FATIA REDVELVET 0 em estoque R$ 21,99 FATIA FERRERO ROCHER 0 em estoque R$ 21,9…" at bounding box center [301, 144] width 441 height 552
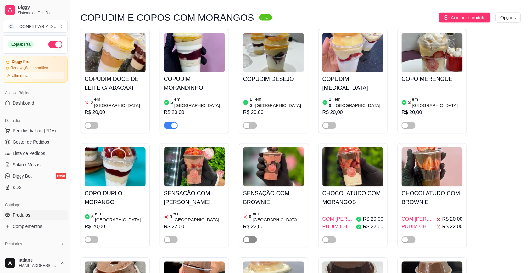
scroll to position [1613, 0]
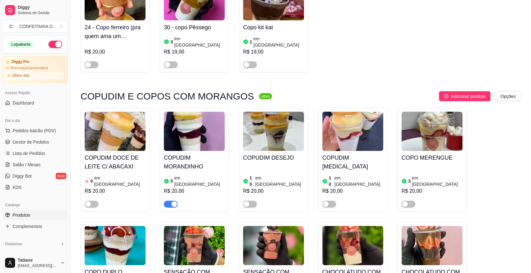
click at [201, 175] on div "5 em estoque" at bounding box center [194, 181] width 61 height 13
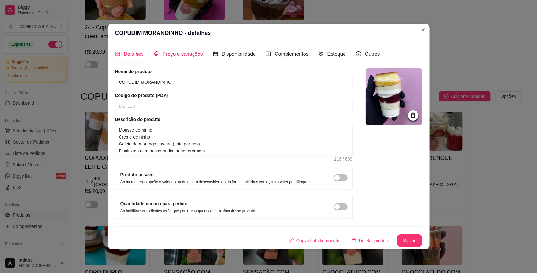
click at [176, 57] on div "Preço e variações" at bounding box center [178, 54] width 49 height 8
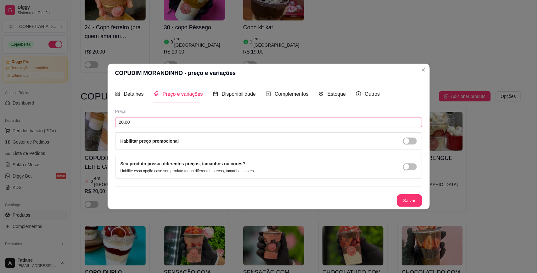
click at [138, 119] on input "20,00" at bounding box center [268, 122] width 307 height 10
type input "17,00"
click at [399, 197] on button "Salvar" at bounding box center [410, 200] width 25 height 12
click at [513, 146] on div "COPUDIM DOCE DE LEITE C/ ABACAXI 0 em estoque R$ 20,00 COPUDIM MORANDINHO 5 em …" at bounding box center [301, 267] width 441 height 319
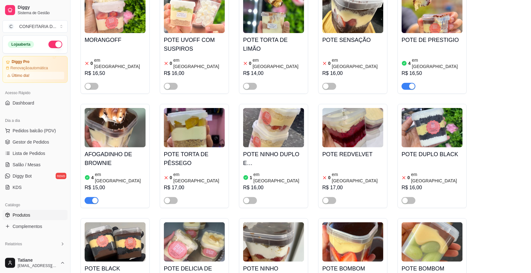
scroll to position [2007, 0]
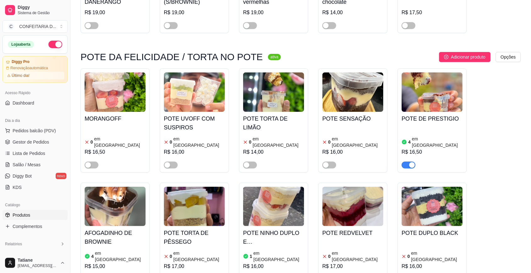
click at [443, 114] on h4 "POTE DE PRESTIGIO" at bounding box center [432, 118] width 61 height 9
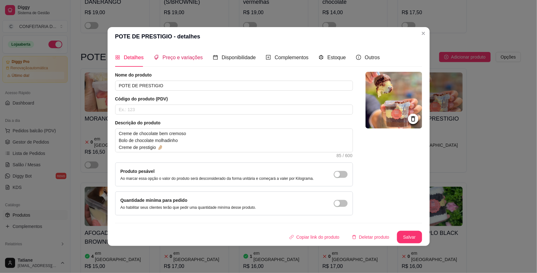
click at [177, 57] on span "Preço e variações" at bounding box center [183, 57] width 40 height 5
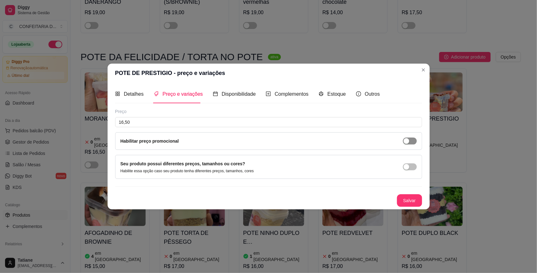
click at [407, 138] on div "button" at bounding box center [407, 141] width 6 height 6
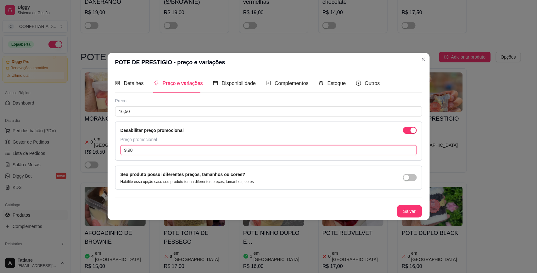
click at [143, 149] on input "9,90" at bounding box center [269, 150] width 297 height 10
type input "13,00"
click at [409, 210] on button "Salvar" at bounding box center [409, 211] width 25 height 13
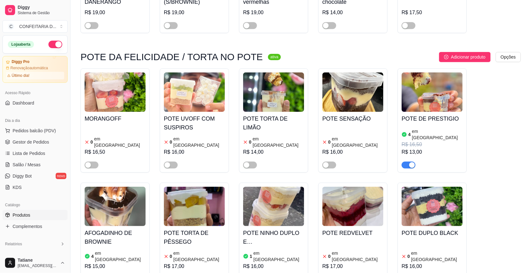
click at [116, 187] on img at bounding box center [115, 206] width 61 height 39
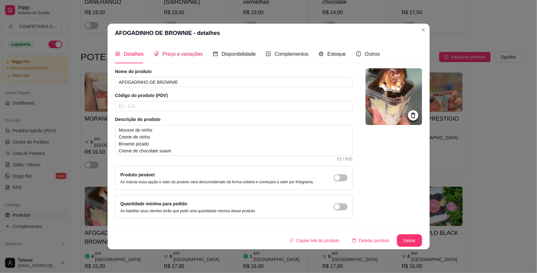
click at [185, 55] on span "Preço e variações" at bounding box center [183, 53] width 40 height 5
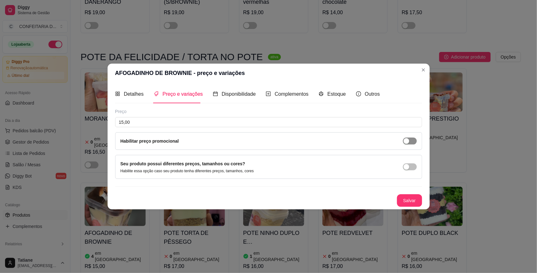
click at [411, 142] on span "button" at bounding box center [410, 141] width 14 height 7
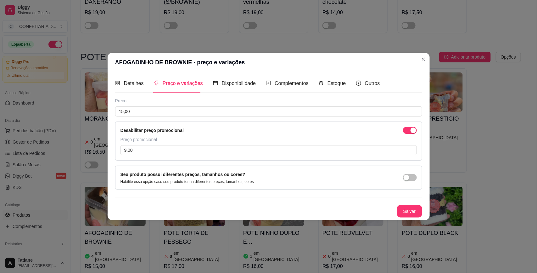
click at [169, 144] on div "Preço promocional 9,00" at bounding box center [269, 145] width 297 height 19
click at [164, 147] on input "9,00" at bounding box center [269, 150] width 297 height 10
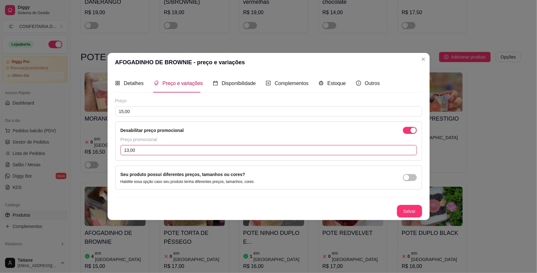
type input "13,00"
click at [422, 208] on div "Detalhes Preço e variações Disponibilidade Complementos Estoque Outros Nome do …" at bounding box center [269, 146] width 322 height 148
click at [418, 209] on button "Salvar" at bounding box center [409, 211] width 25 height 13
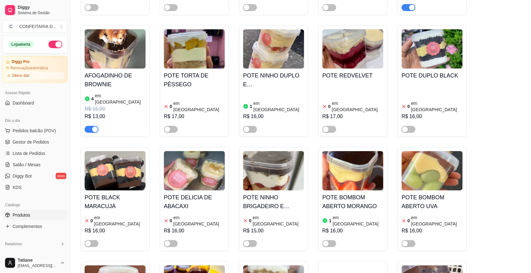
scroll to position [2282, 0]
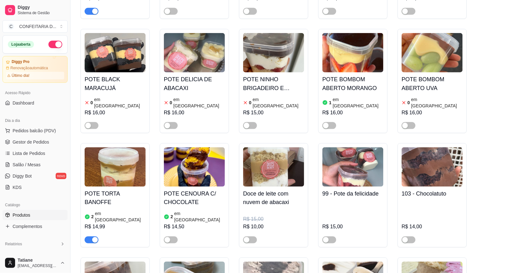
click at [111, 187] on div "POTE TORTA BANOFFE 2 em estoque R$ 14,99" at bounding box center [115, 215] width 61 height 57
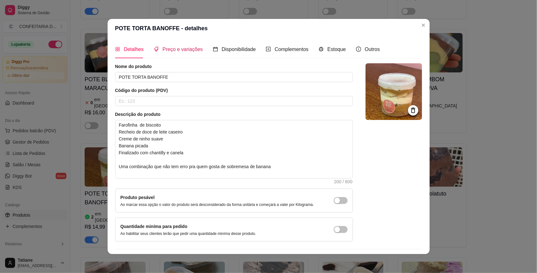
click at [174, 45] on div "Preço e variações" at bounding box center [178, 49] width 49 height 8
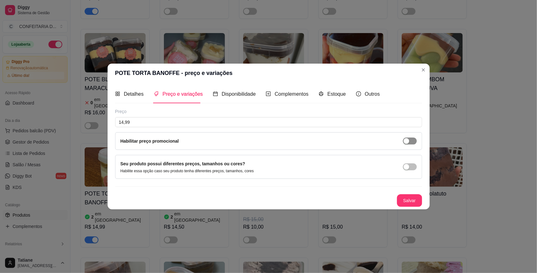
click at [405, 139] on div "button" at bounding box center [407, 141] width 6 height 6
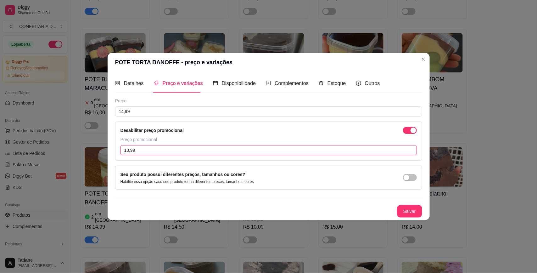
click at [161, 148] on input "13,99" at bounding box center [269, 150] width 297 height 10
type input "13,00"
click at [414, 212] on button "Salvar" at bounding box center [409, 211] width 25 height 13
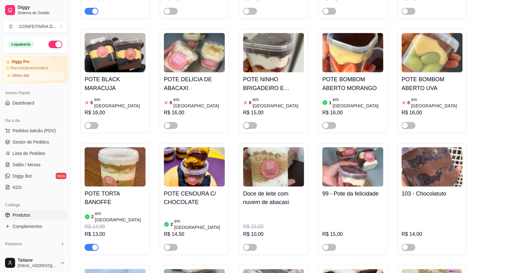
click at [511, 139] on div "MORANGOFF 0 em estoque R$ 16,50 POTE UVOFF COM SUSPIROS 0 em estoque R$ 16,00 P…" at bounding box center [301, 182] width 441 height 778
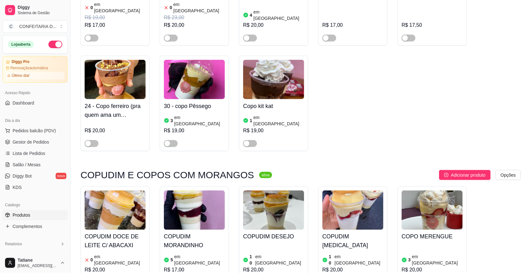
scroll to position [1495, 0]
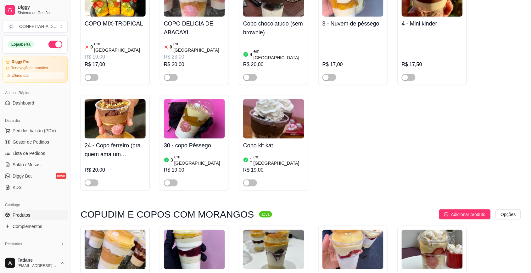
click at [194, 230] on img at bounding box center [194, 249] width 61 height 39
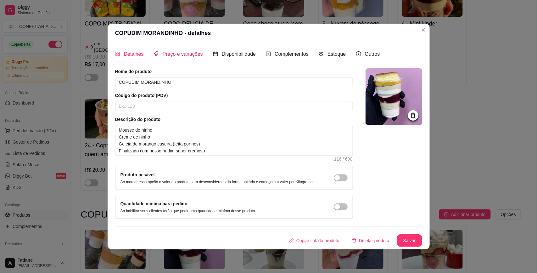
click at [184, 57] on div "Preço e variações" at bounding box center [178, 54] width 49 height 8
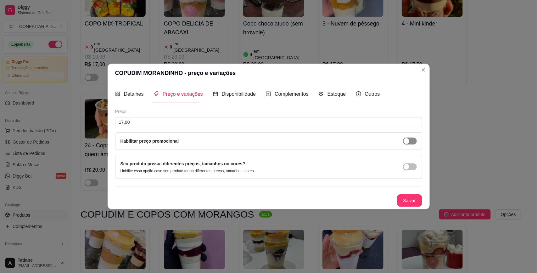
click at [414, 140] on span "button" at bounding box center [410, 141] width 14 height 7
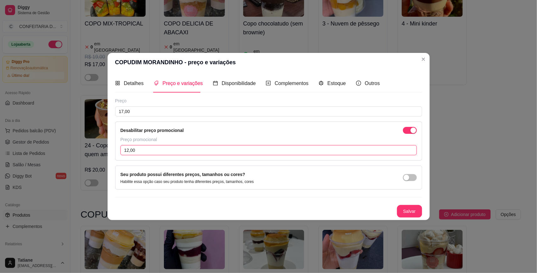
click at [254, 148] on input "12,00" at bounding box center [269, 150] width 297 height 10
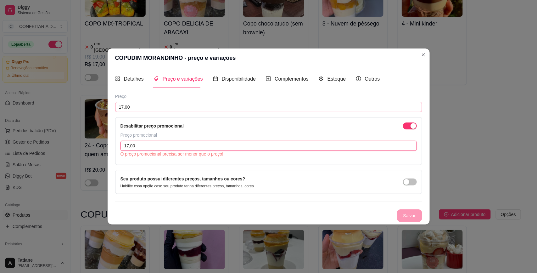
type input "17,00"
click at [144, 103] on input "17,00" at bounding box center [268, 107] width 307 height 10
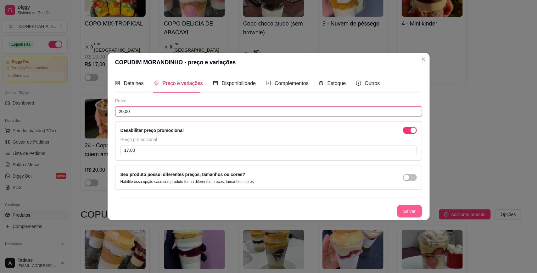
type input "20,00"
click at [403, 216] on button "Salvar" at bounding box center [409, 211] width 25 height 13
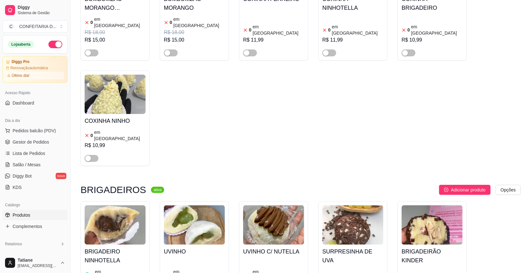
scroll to position [4210, 0]
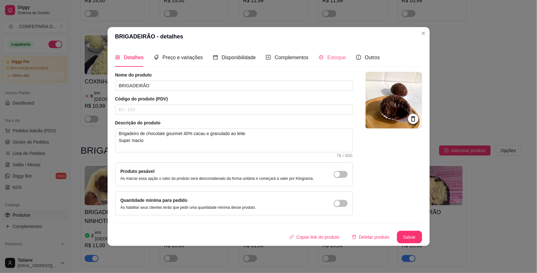
click at [337, 52] on div "Estoque" at bounding box center [332, 57] width 27 height 18
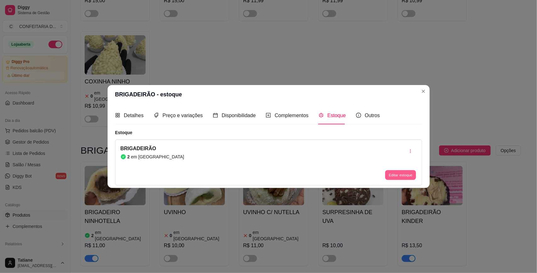
click at [391, 178] on button "Editar estoque" at bounding box center [401, 175] width 31 height 10
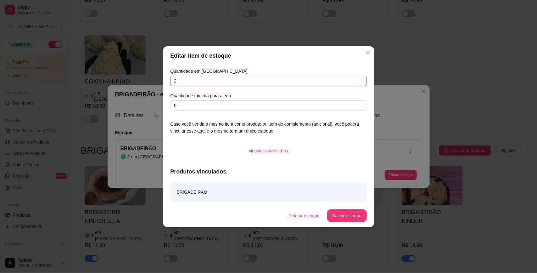
click at [191, 79] on input "2" at bounding box center [269, 81] width 196 height 10
type input "3"
click at [354, 217] on button "Salvar estoque" at bounding box center [346, 215] width 39 height 13
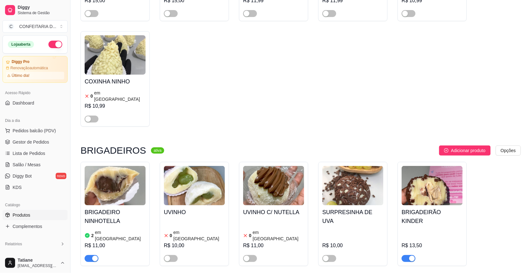
click at [411, 256] on div "button" at bounding box center [413, 259] width 6 height 6
click at [407, 255] on button "button" at bounding box center [409, 258] width 14 height 7
click at [18, 141] on span "Gestor de Pedidos" at bounding box center [31, 142] width 37 height 6
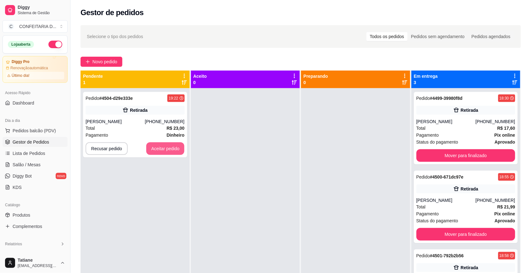
click at [161, 148] on button "Aceitar pedido" at bounding box center [165, 148] width 38 height 13
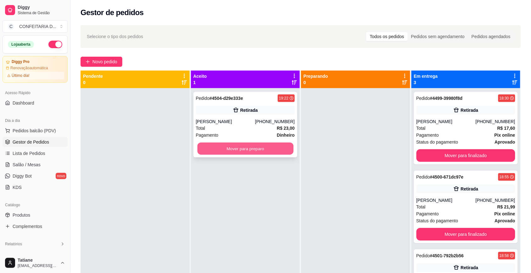
click at [229, 147] on button "Mover para preparo" at bounding box center [245, 149] width 96 height 12
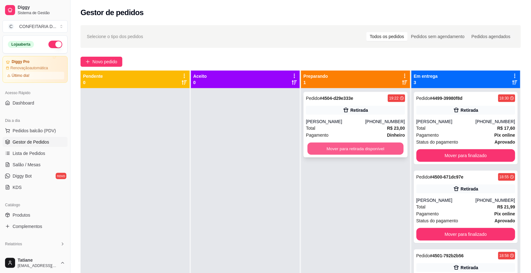
click at [349, 150] on button "Mover para retirada disponível" at bounding box center [356, 149] width 96 height 12
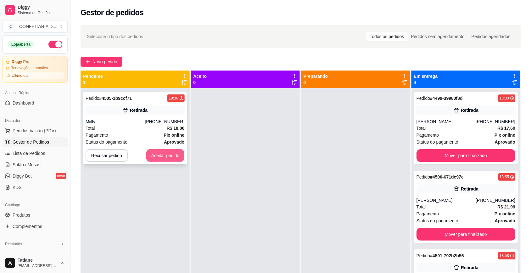
click at [164, 152] on button "Aceitar pedido" at bounding box center [165, 155] width 38 height 13
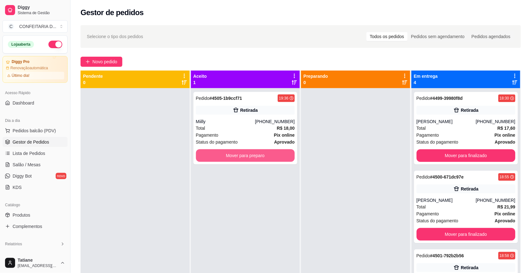
click at [231, 154] on button "Mover para preparo" at bounding box center [245, 155] width 99 height 13
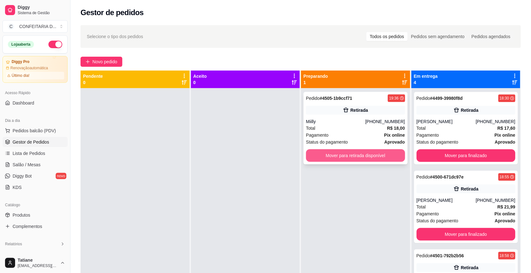
click at [351, 155] on button "Mover para retirada disponível" at bounding box center [355, 155] width 99 height 13
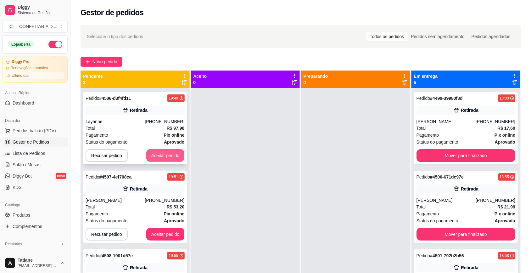
click at [156, 160] on button "Aceitar pedido" at bounding box center [165, 155] width 38 height 13
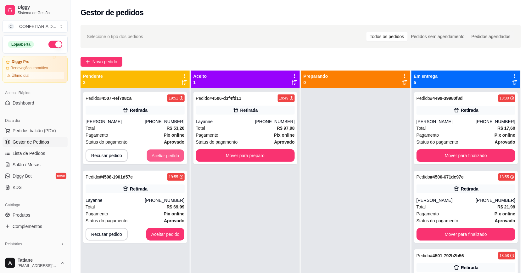
click at [158, 155] on button "Aceitar pedido" at bounding box center [165, 156] width 37 height 12
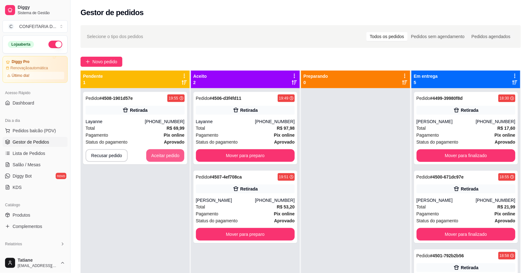
click at [158, 155] on button "Aceitar pedido" at bounding box center [165, 155] width 38 height 13
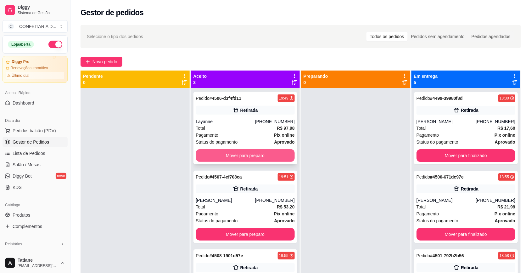
click at [216, 155] on button "Mover para preparo" at bounding box center [245, 155] width 99 height 13
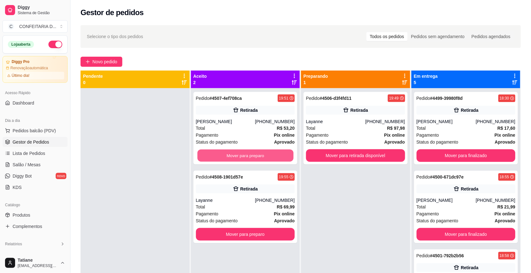
click at [216, 155] on button "Mover para preparo" at bounding box center [245, 156] width 96 height 12
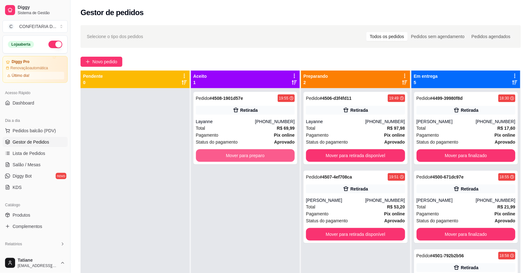
click at [216, 155] on button "Mover para preparo" at bounding box center [245, 155] width 99 height 13
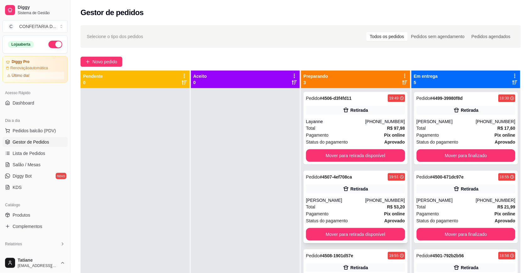
click at [327, 184] on div "Retirada" at bounding box center [355, 188] width 99 height 9
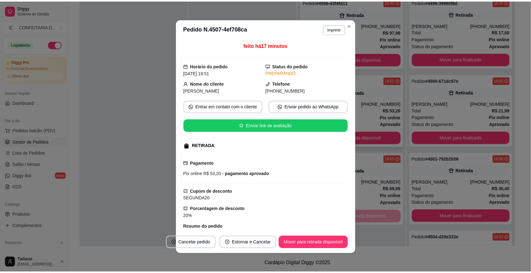
scroll to position [18, 0]
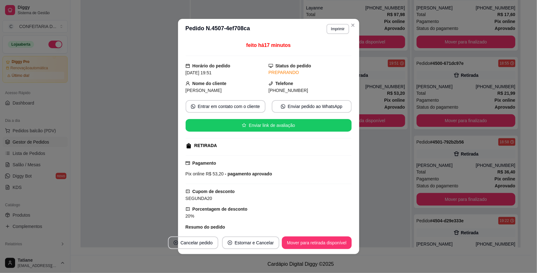
drag, startPoint x: 184, startPoint y: 84, endPoint x: 315, endPoint y: 87, distance: 131.6
click at [315, 87] on div "Nome do cliente Richard Telefone (31) 9 9312-4503" at bounding box center [269, 87] width 166 height 14
copy div "Nome do cliente Richard Telefone (31) 9 9312-4503"
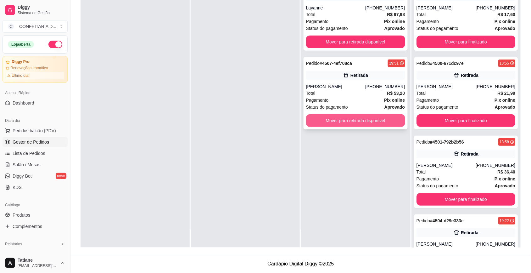
click at [371, 119] on button "Mover para retirada disponível" at bounding box center [355, 120] width 99 height 13
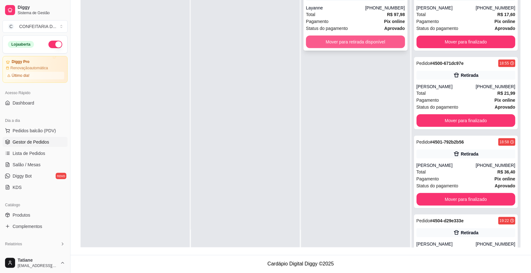
click at [346, 41] on button "Mover para retirada disponível" at bounding box center [355, 42] width 99 height 13
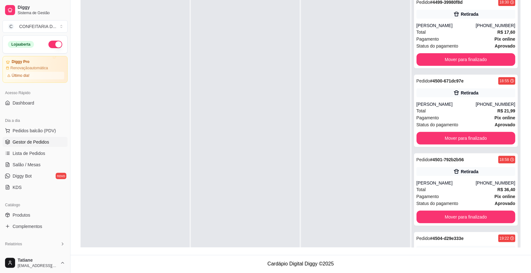
scroll to position [0, 0]
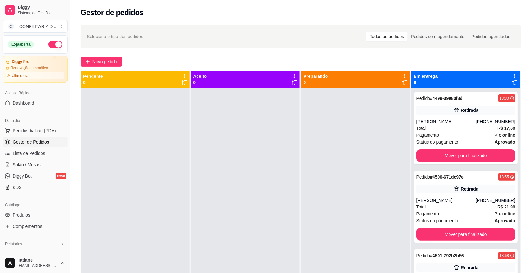
click at [512, 76] on icon at bounding box center [515, 76] width 6 height 6
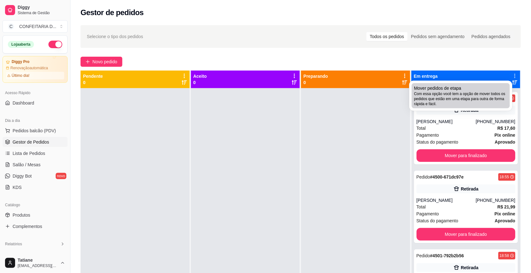
click at [436, 101] on span "Com essa opção você tem a opção de mover todos os pedidos que estão em uma etap…" at bounding box center [461, 98] width 93 height 15
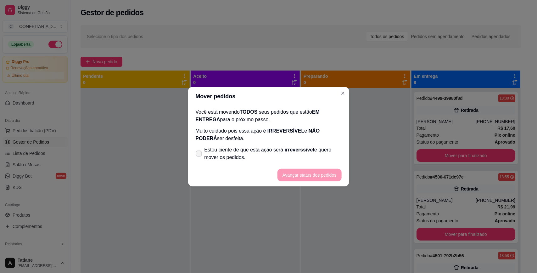
click at [295, 149] on span "irreverssível" at bounding box center [300, 149] width 30 height 5
click at [200, 155] on input "Estou ciente de que esta ação será irreverssível e quero mover os pedidos." at bounding box center [197, 157] width 4 height 4
checkbox input "true"
click at [305, 178] on button "Avançar status dos pedidos" at bounding box center [310, 175] width 64 height 13
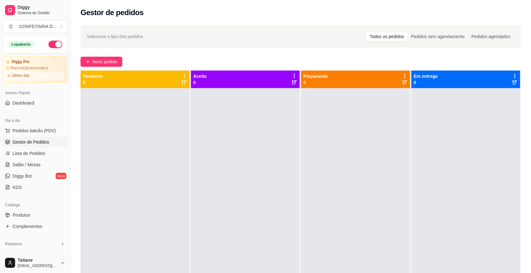
click at [48, 45] on button "button" at bounding box center [55, 45] width 14 height 8
